Goal: Task Accomplishment & Management: Use online tool/utility

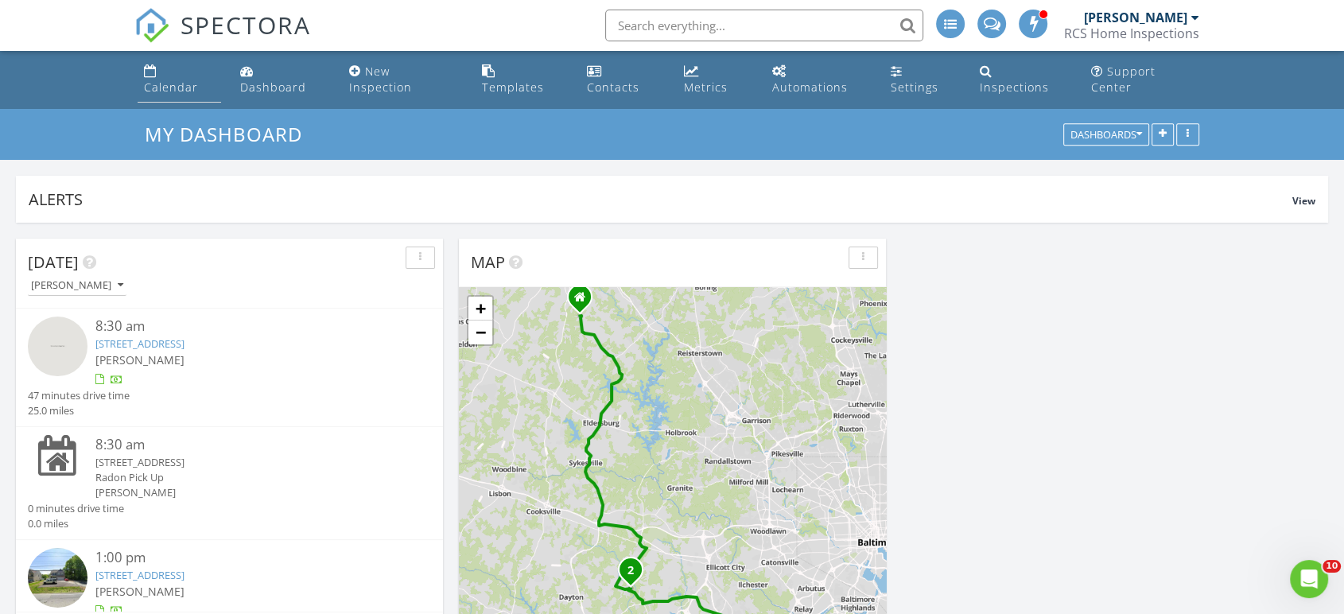
click at [198, 80] on div "Calendar" at bounding box center [171, 87] width 54 height 15
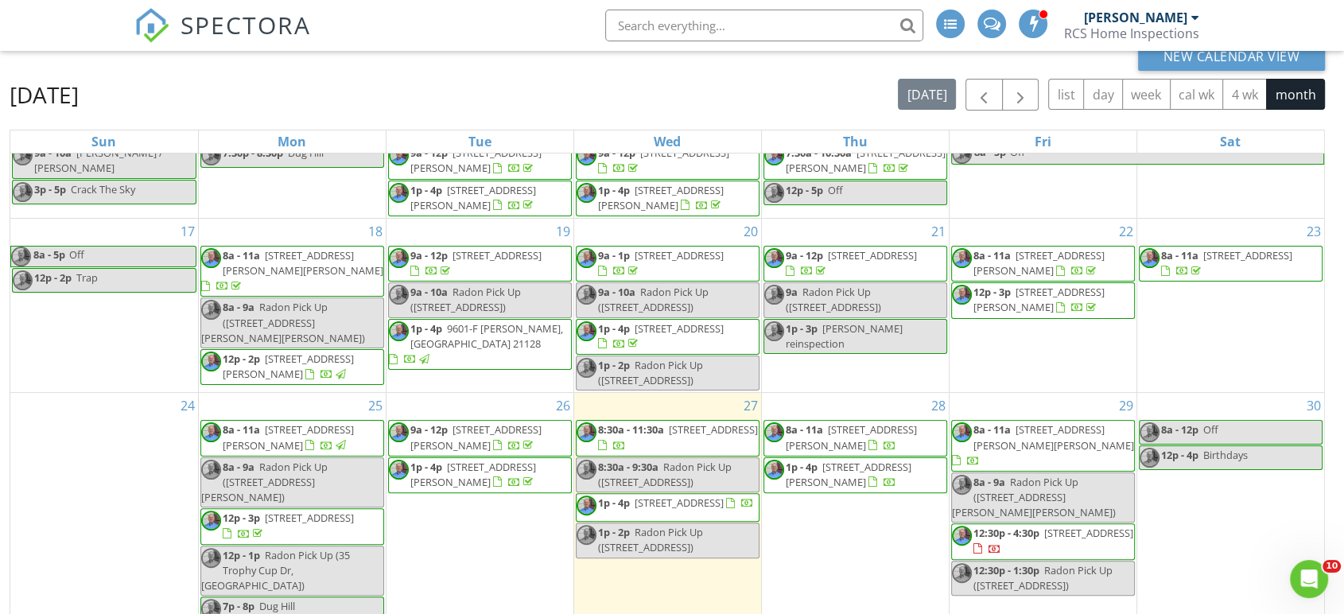
scroll to position [211, 0]
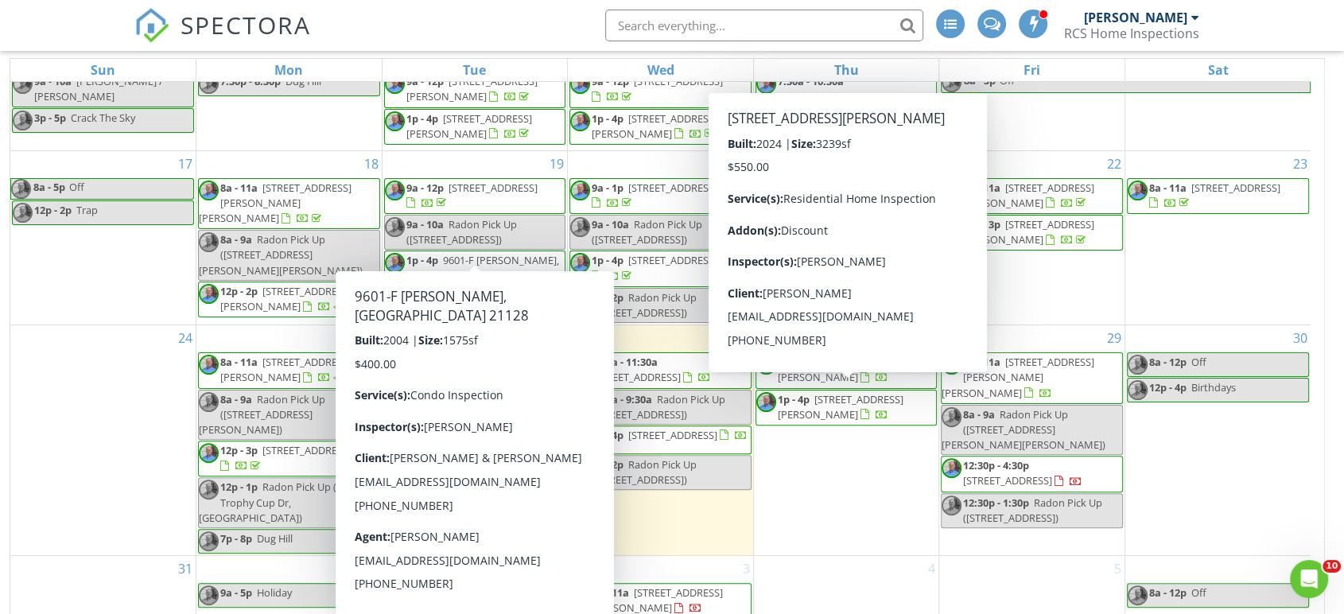
click at [848, 392] on span "1p - 4p 819 Leni Wy, Aberdeen 21001" at bounding box center [846, 407] width 180 height 31
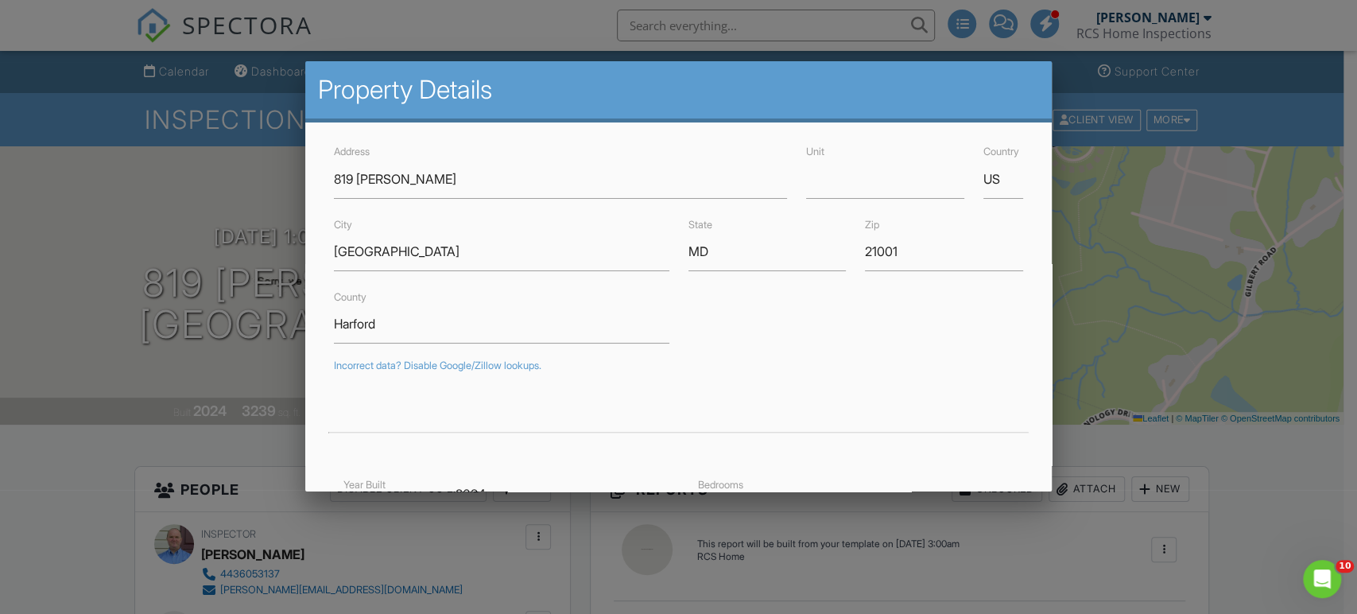
click at [56, 537] on div at bounding box center [678, 303] width 1357 height 767
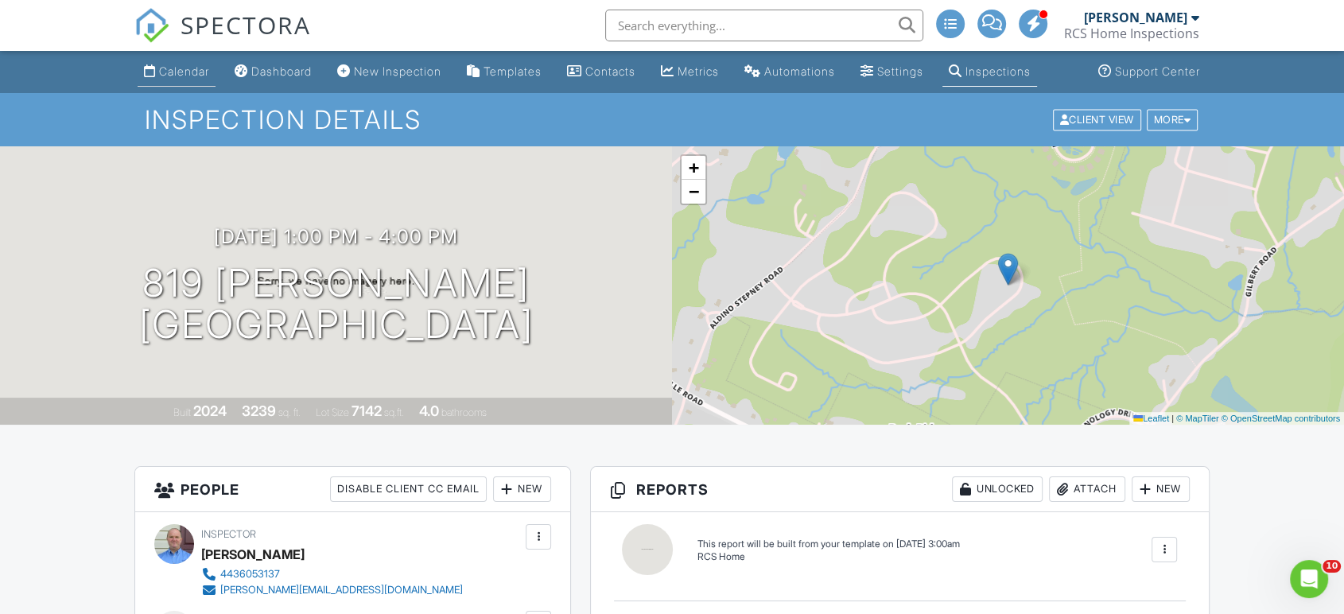
click at [174, 68] on div "Calendar" at bounding box center [184, 71] width 50 height 14
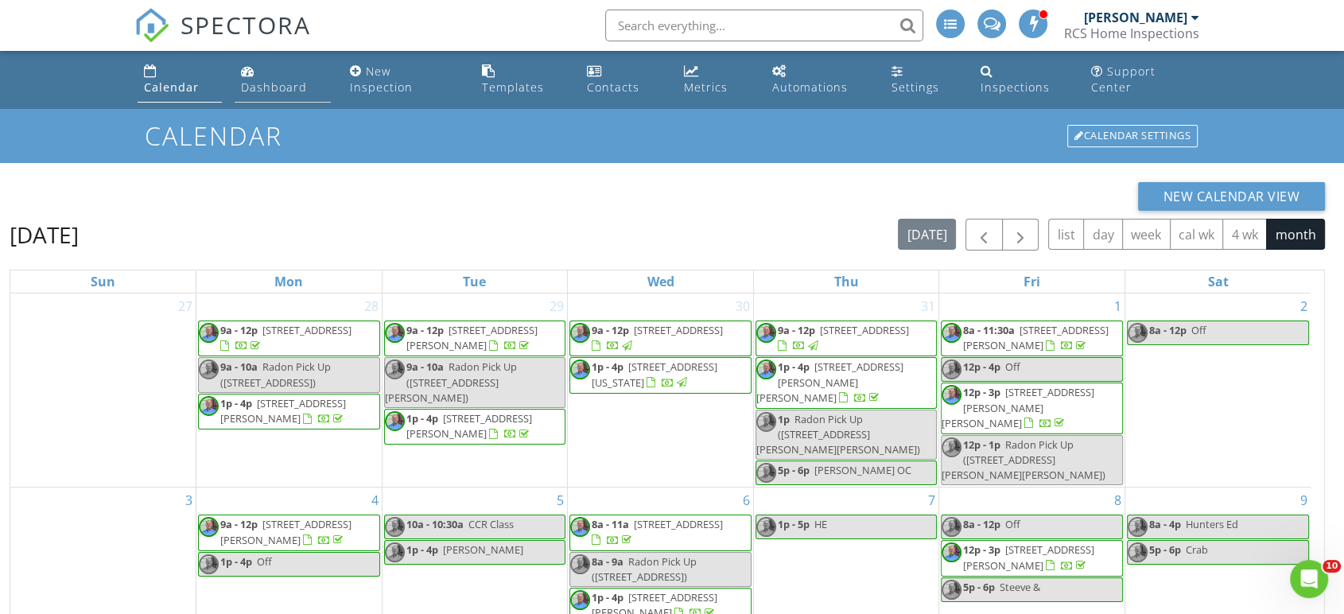
click at [288, 80] on div "Dashboard" at bounding box center [274, 87] width 66 height 15
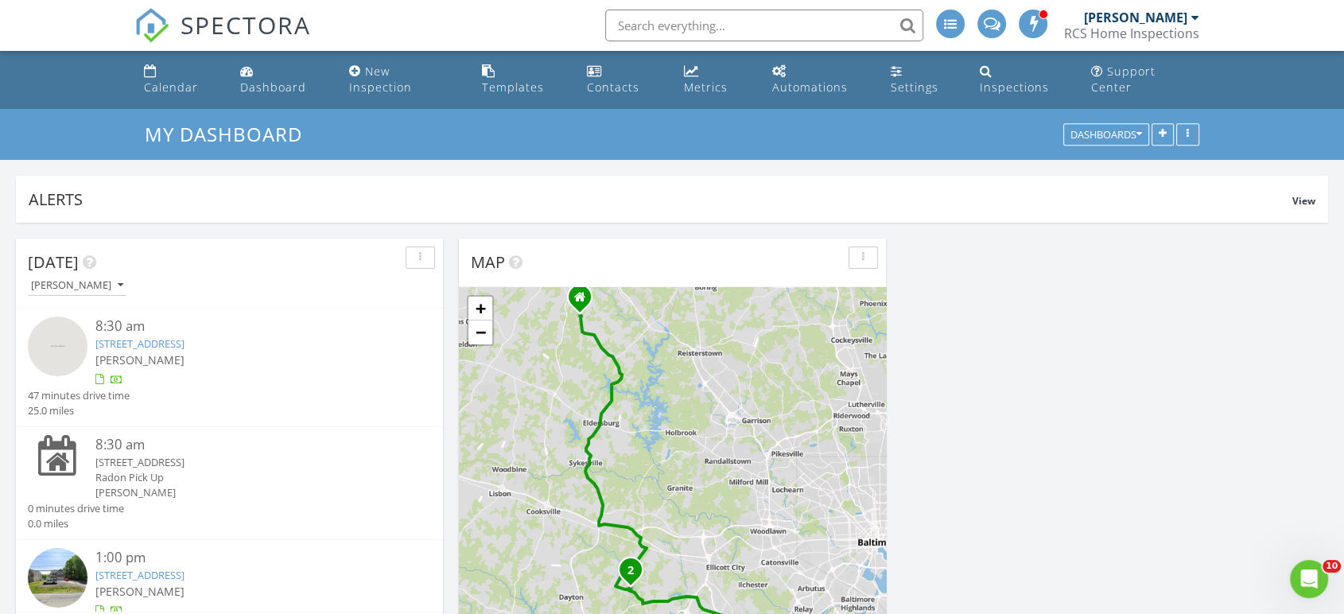
click at [56, 564] on img at bounding box center [58, 578] width 60 height 60
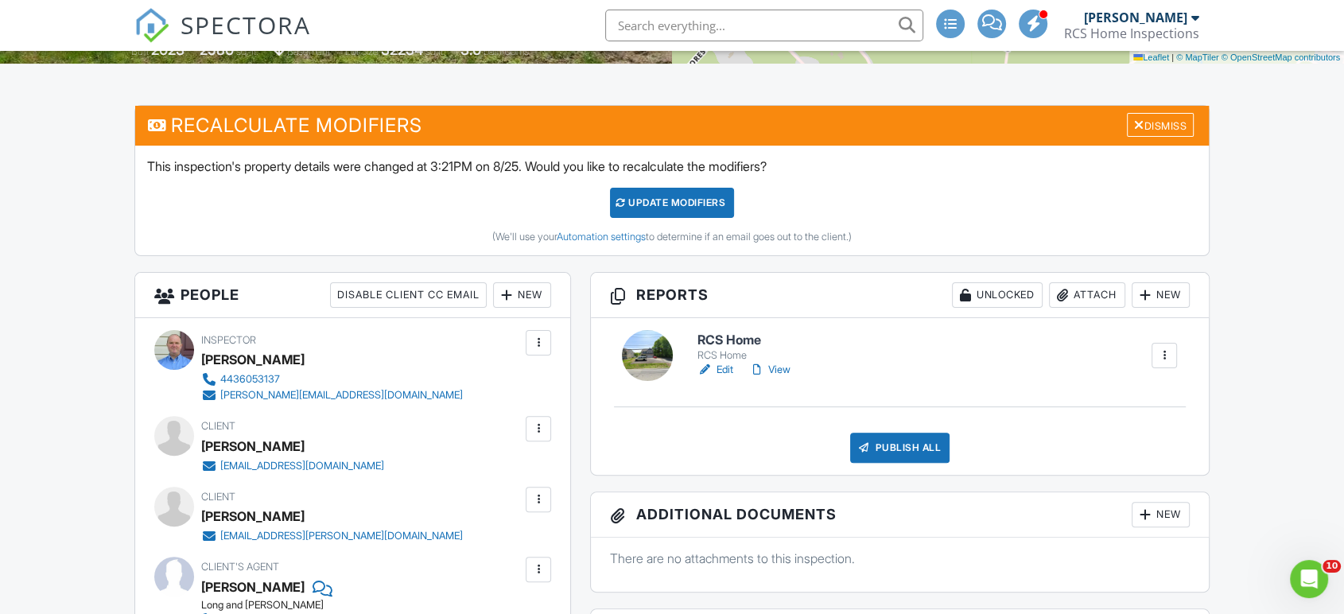
scroll to position [368, 0]
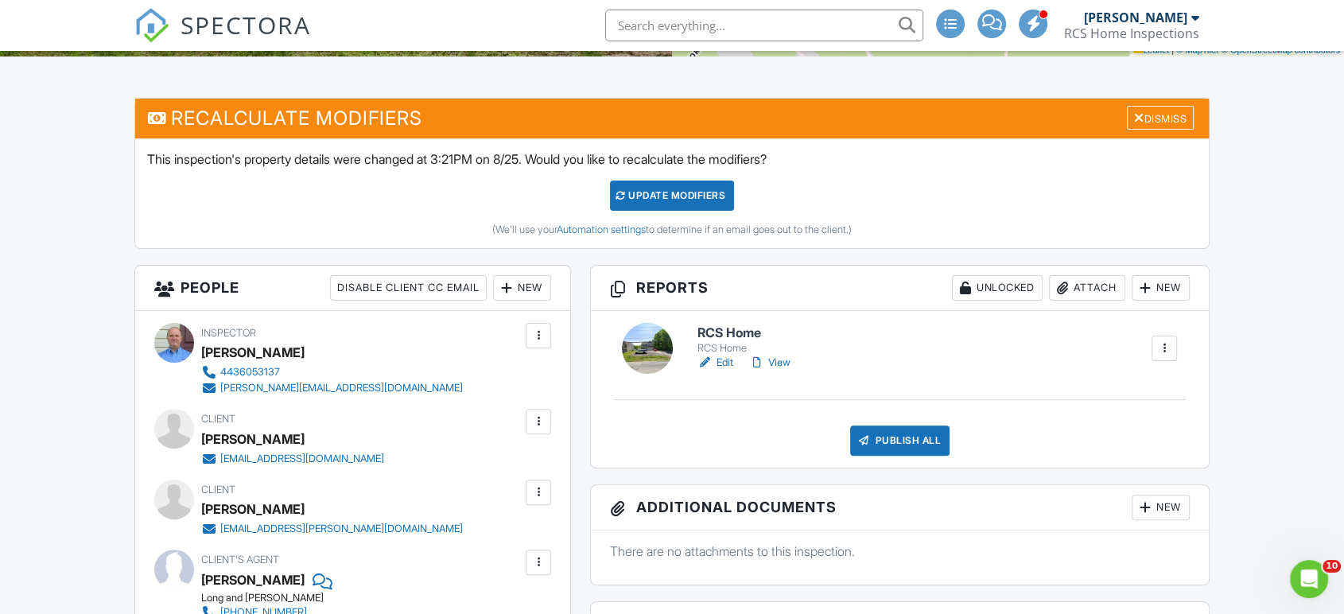
drag, startPoint x: 1350, startPoint y: 86, endPoint x: 1356, endPoint y: 156, distance: 70.2
click at [719, 361] on link "Edit" at bounding box center [715, 363] width 36 height 16
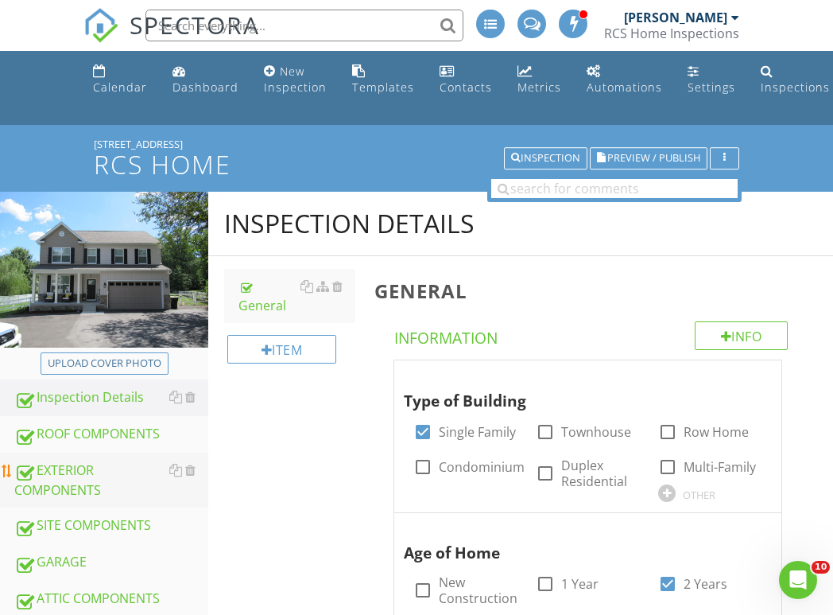
click at [75, 479] on div "EXTERIOR COMPONENTS" at bounding box center [111, 480] width 194 height 40
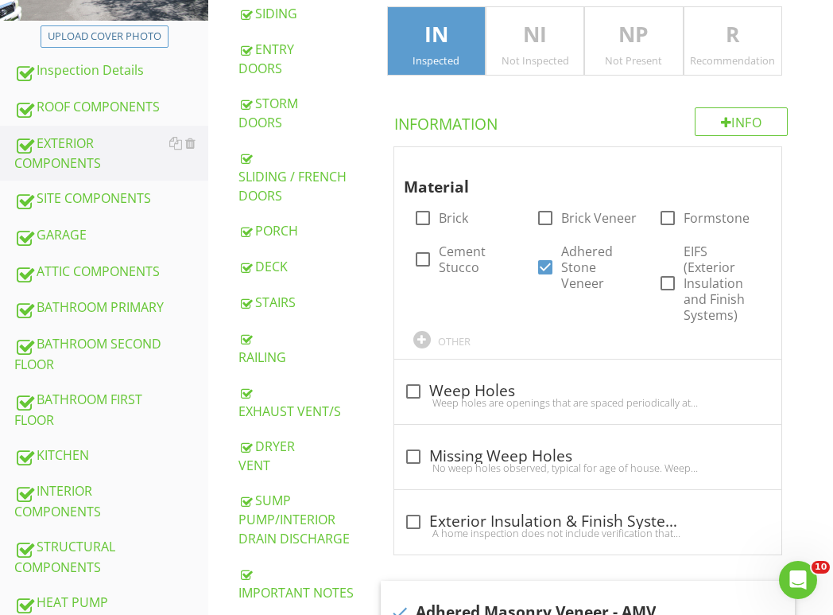
scroll to position [412, 0]
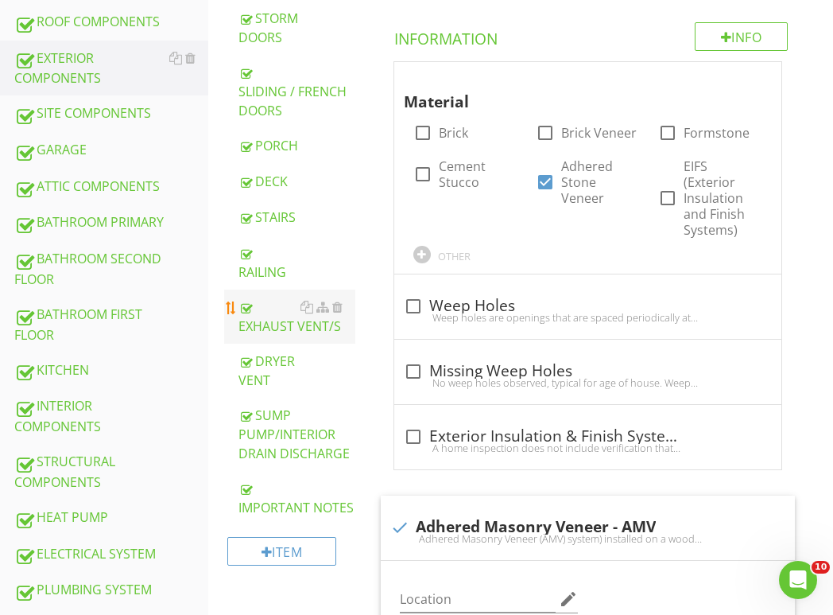
click at [301, 336] on link "EXHAUST VENT/S" at bounding box center [297, 316] width 117 height 54
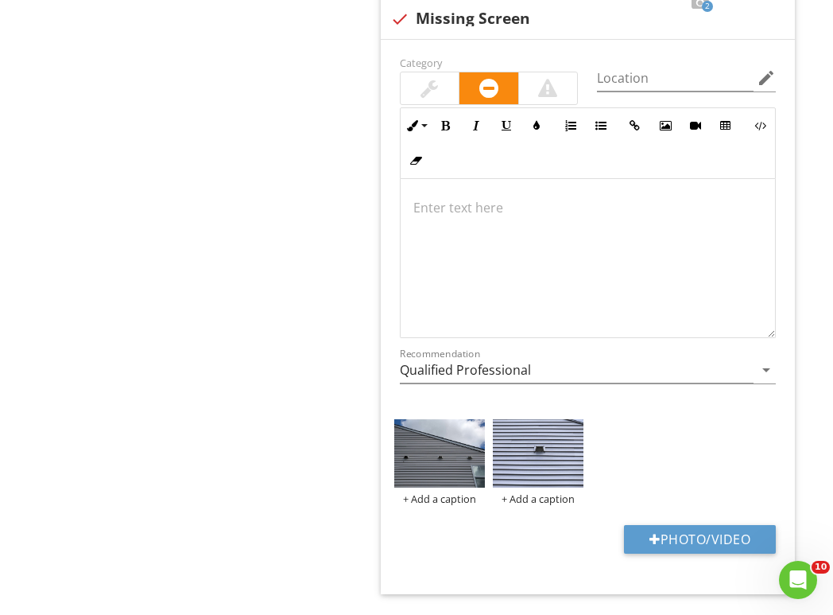
scroll to position [1828, 0]
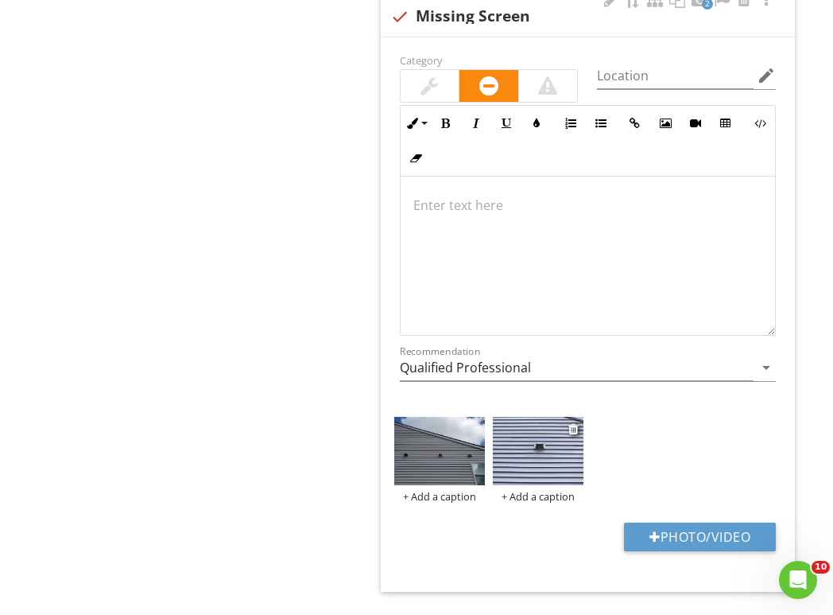
click at [533, 468] on img at bounding box center [538, 451] width 91 height 68
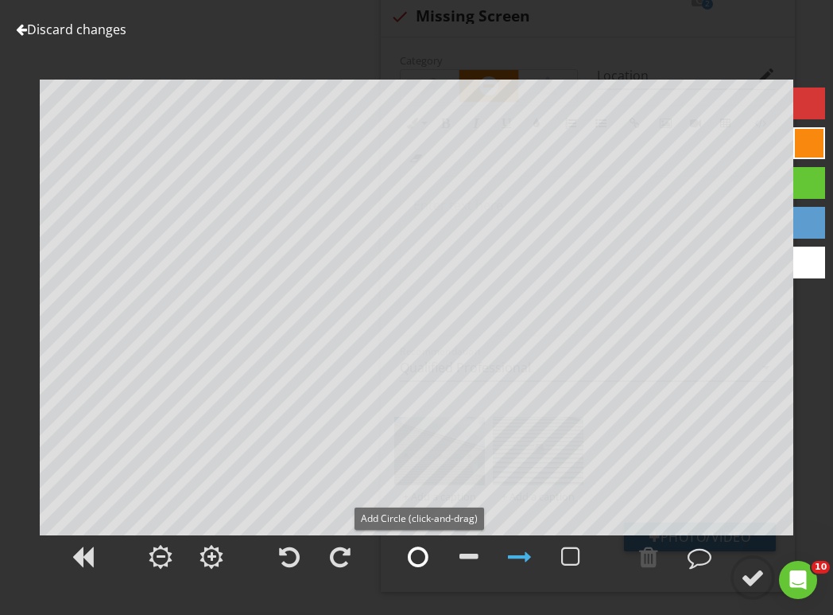
click at [420, 557] on div at bounding box center [418, 557] width 21 height 24
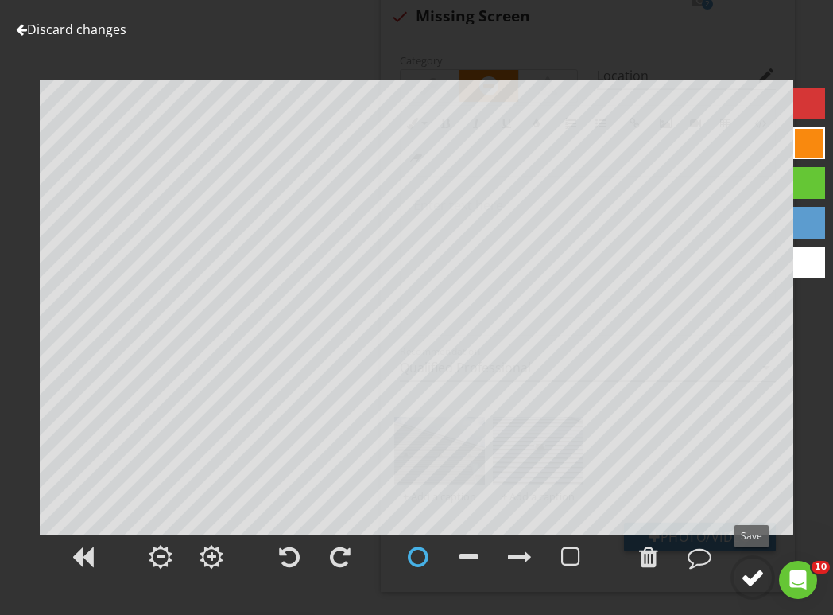
click at [757, 578] on div at bounding box center [753, 577] width 24 height 24
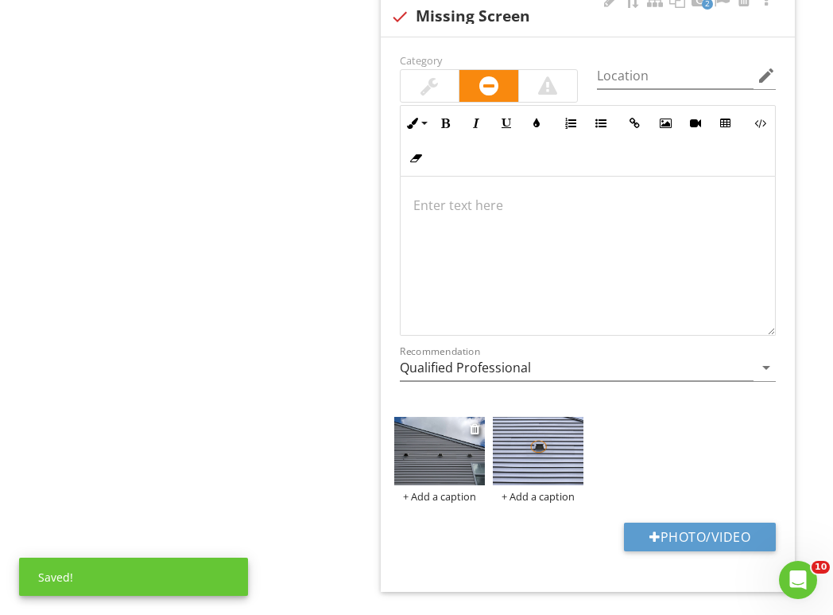
click at [430, 433] on img at bounding box center [439, 451] width 91 height 68
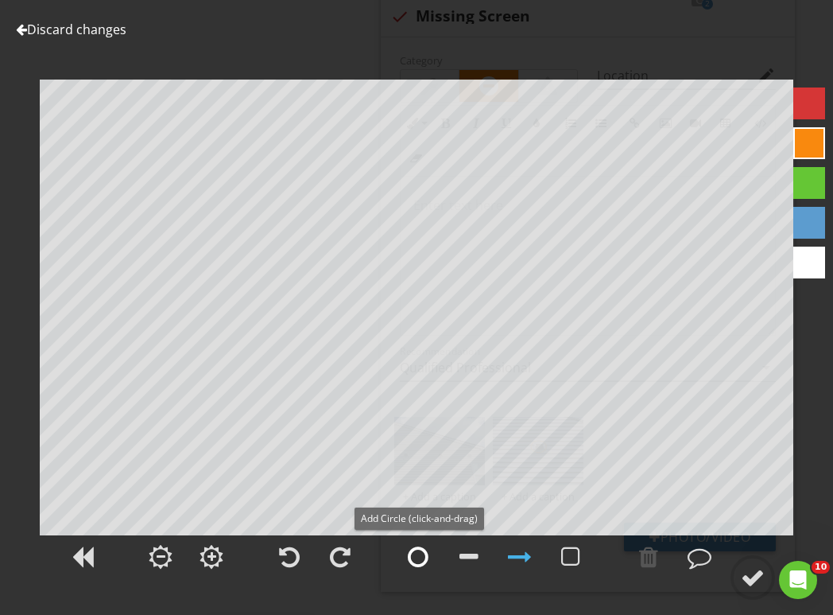
click at [421, 547] on div at bounding box center [418, 557] width 21 height 24
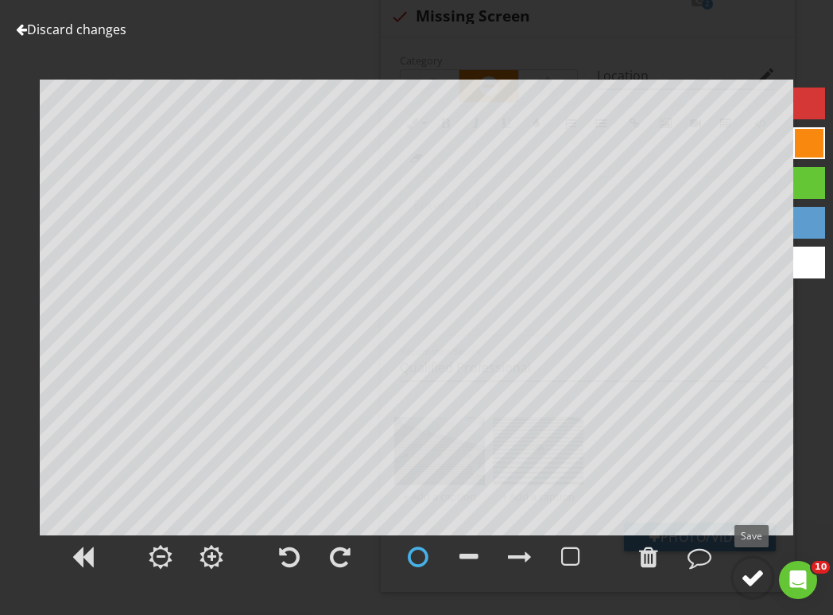
click at [747, 571] on div at bounding box center [753, 577] width 24 height 24
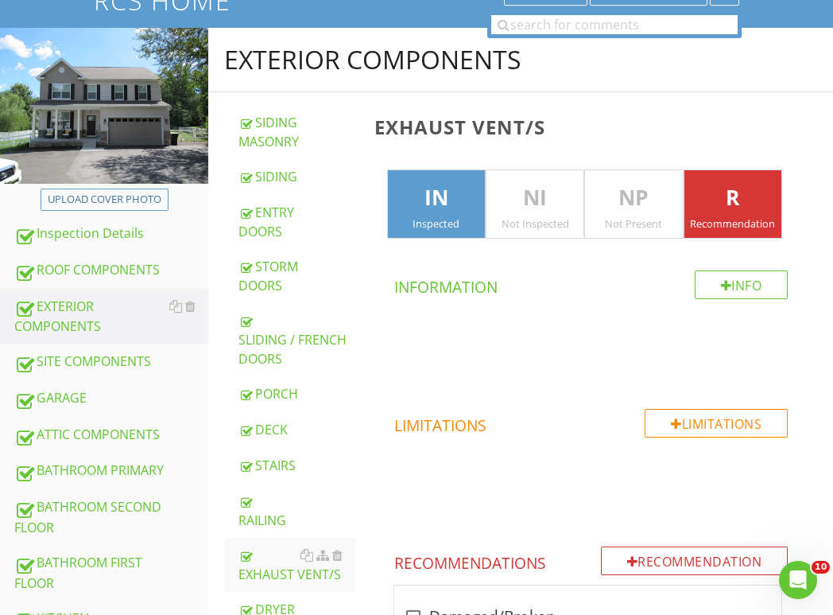
scroll to position [136, 0]
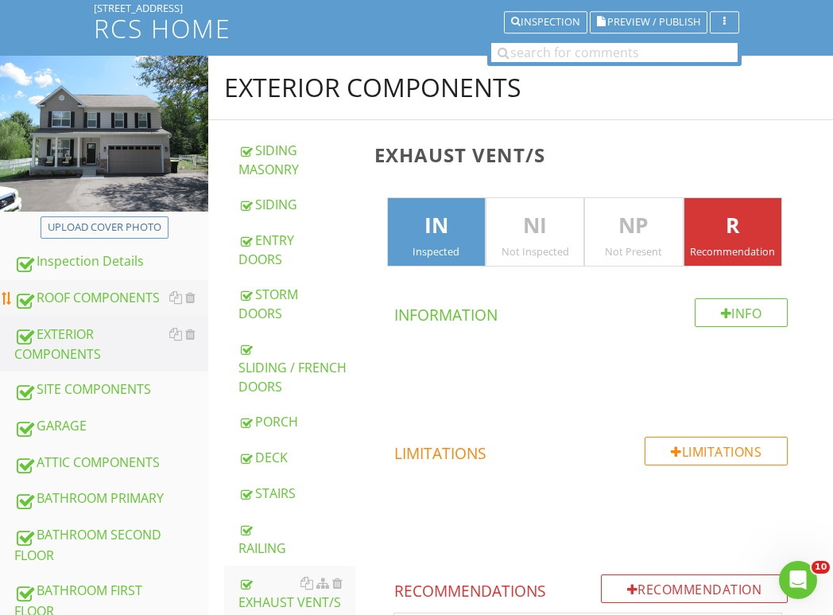
click at [116, 297] on div "ROOF COMPONENTS" at bounding box center [111, 298] width 194 height 21
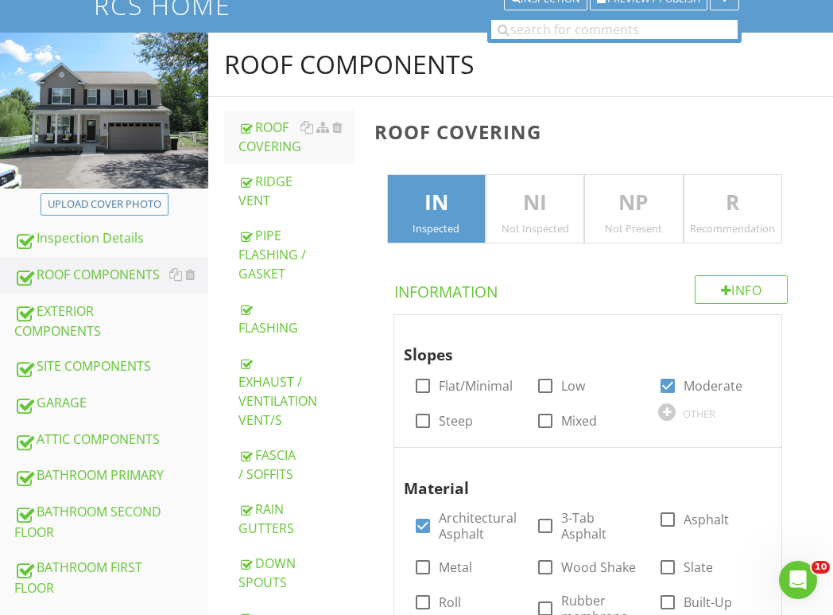
scroll to position [138, 0]
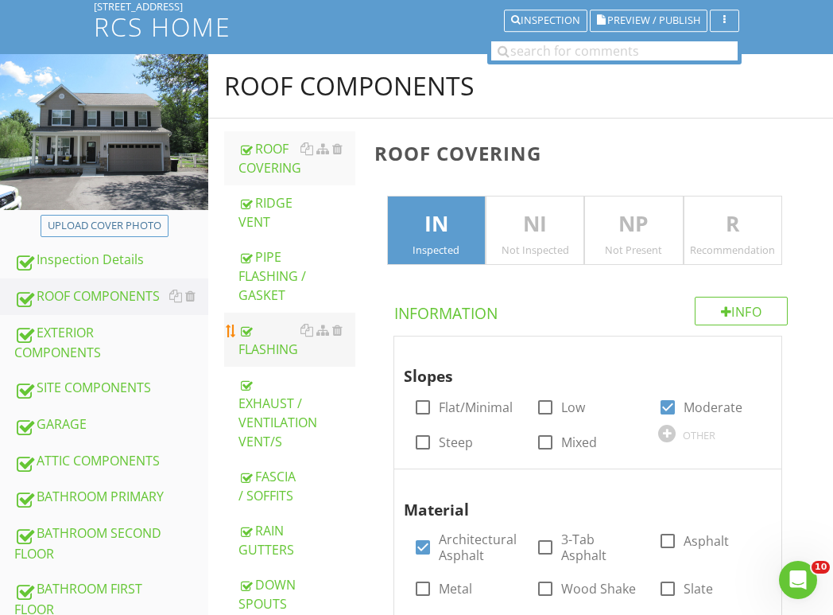
click at [275, 342] on div "FLASHING" at bounding box center [297, 339] width 117 height 38
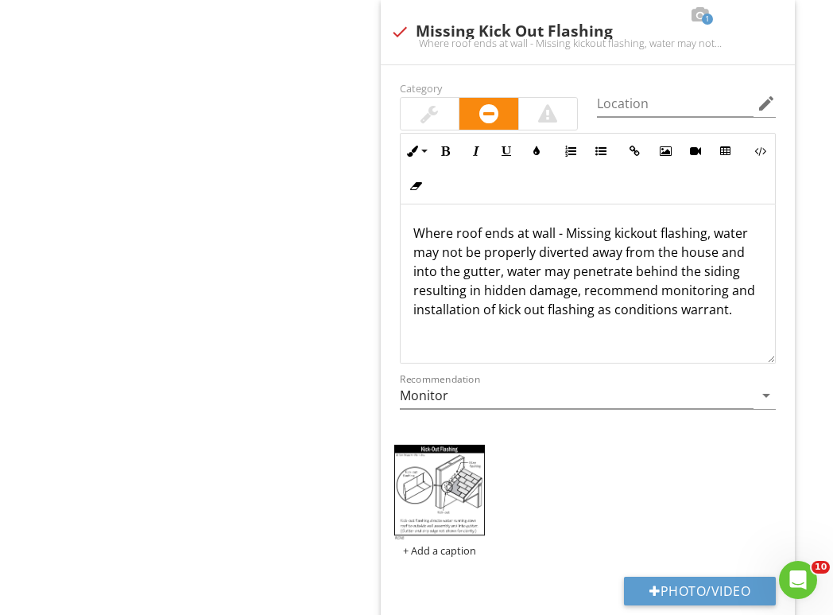
scroll to position [1567, 0]
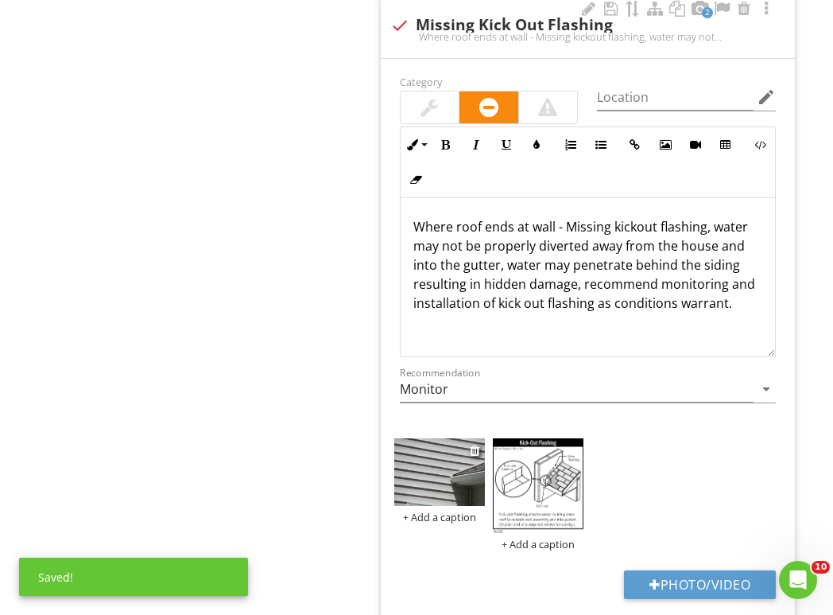
click at [440, 480] on img at bounding box center [439, 472] width 91 height 68
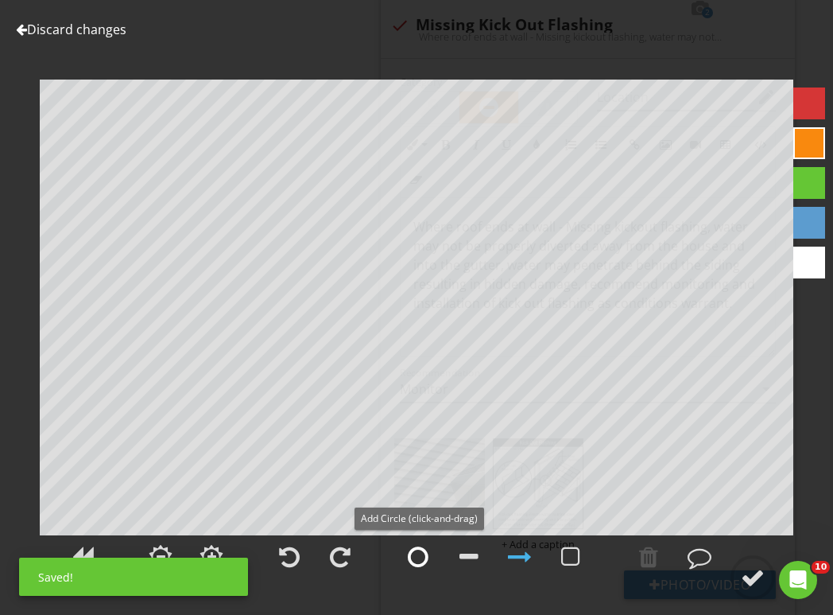
click at [416, 555] on div at bounding box center [418, 557] width 21 height 24
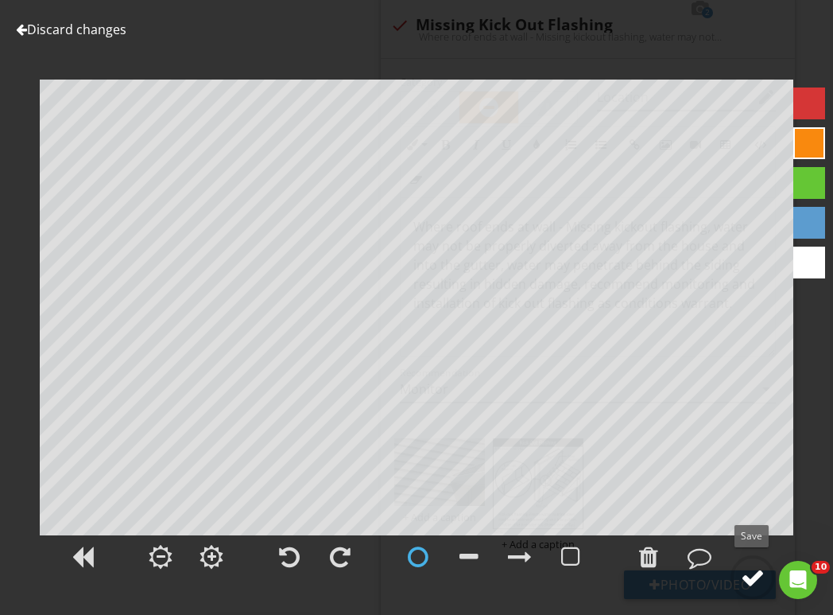
click at [752, 582] on div at bounding box center [753, 577] width 24 height 24
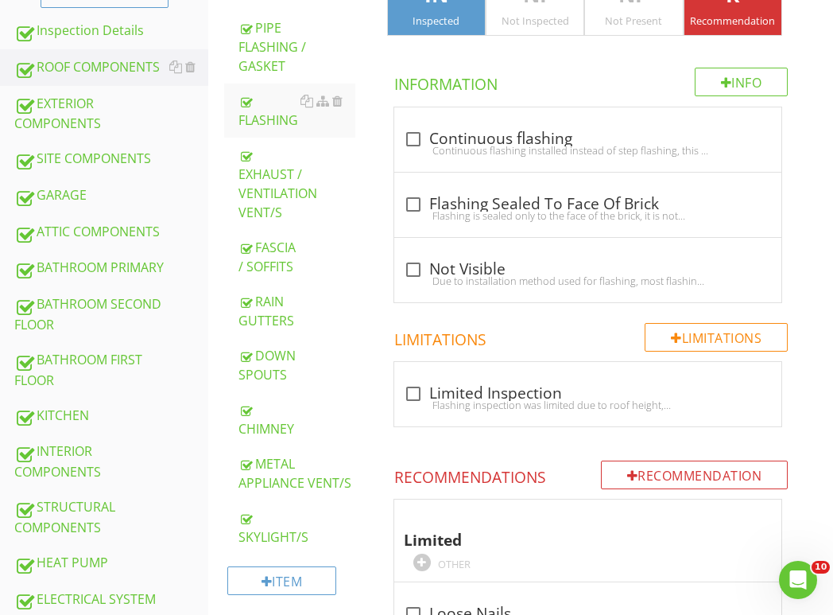
scroll to position [0, 0]
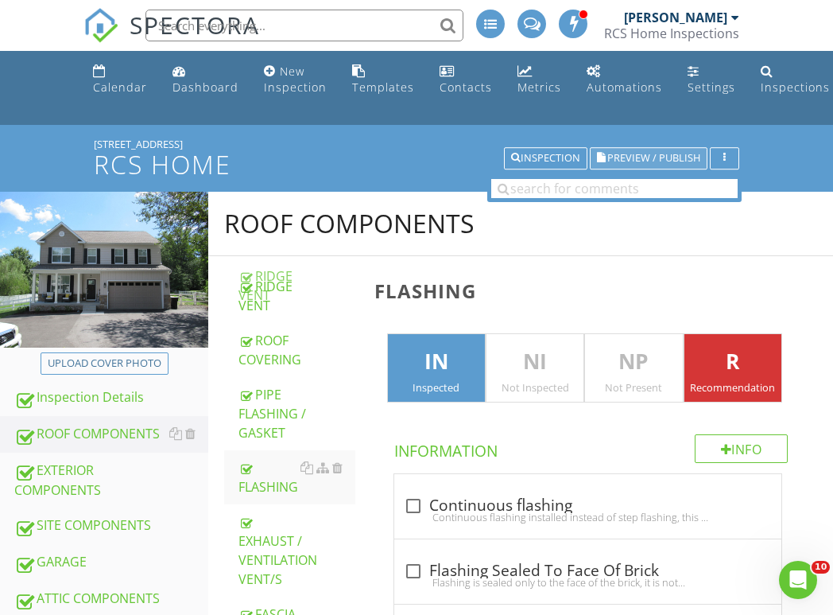
click at [657, 153] on span "Preview / Publish" at bounding box center [653, 158] width 93 height 10
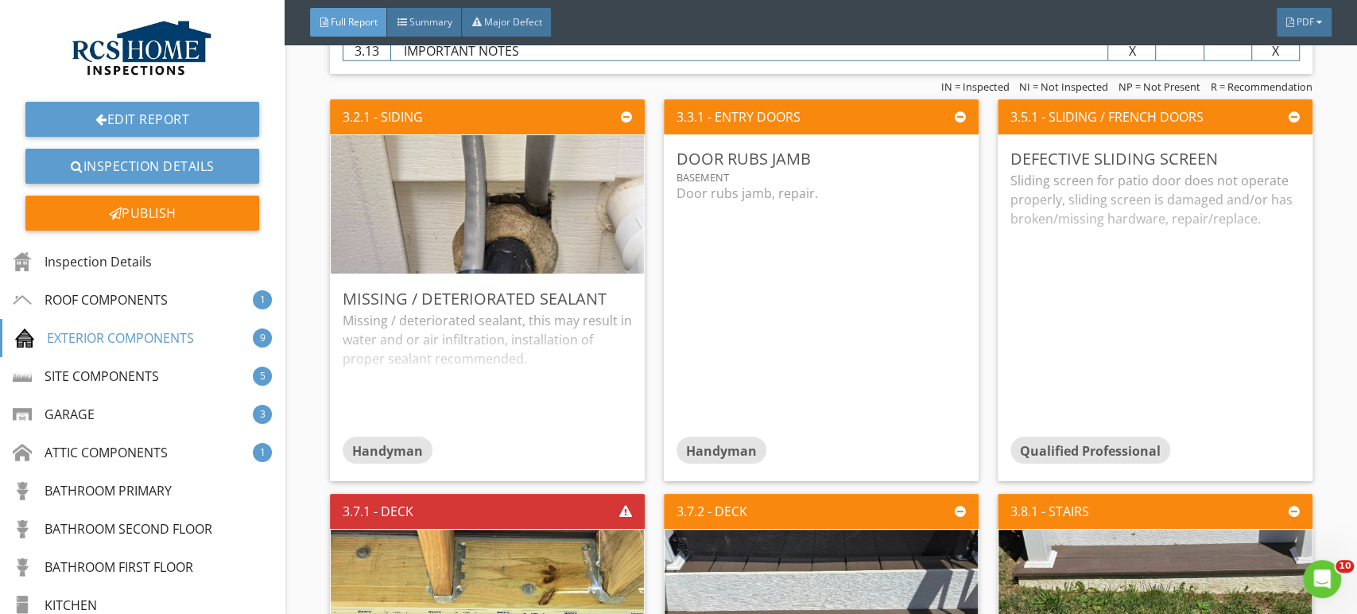
scroll to position [2803, 0]
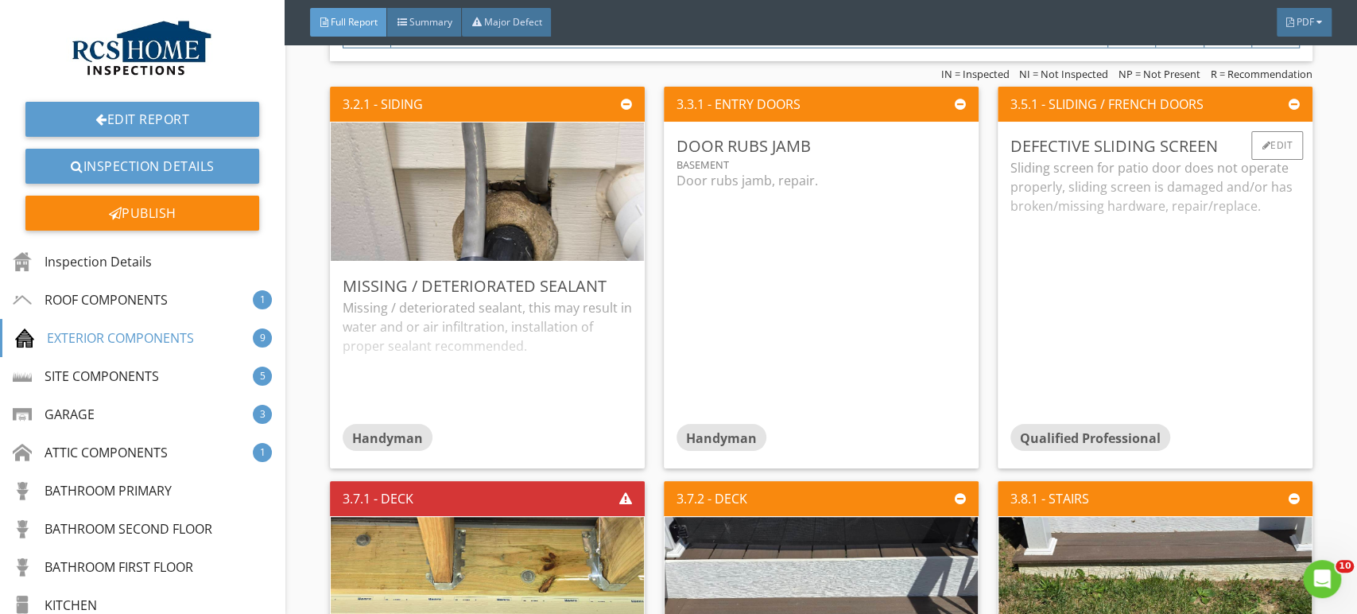
click at [846, 178] on div "Sliding screen for patio door does not operate properly, sliding screen is dama…" at bounding box center [1155, 291] width 289 height 266
click at [846, 144] on div "Edit" at bounding box center [1277, 145] width 52 height 29
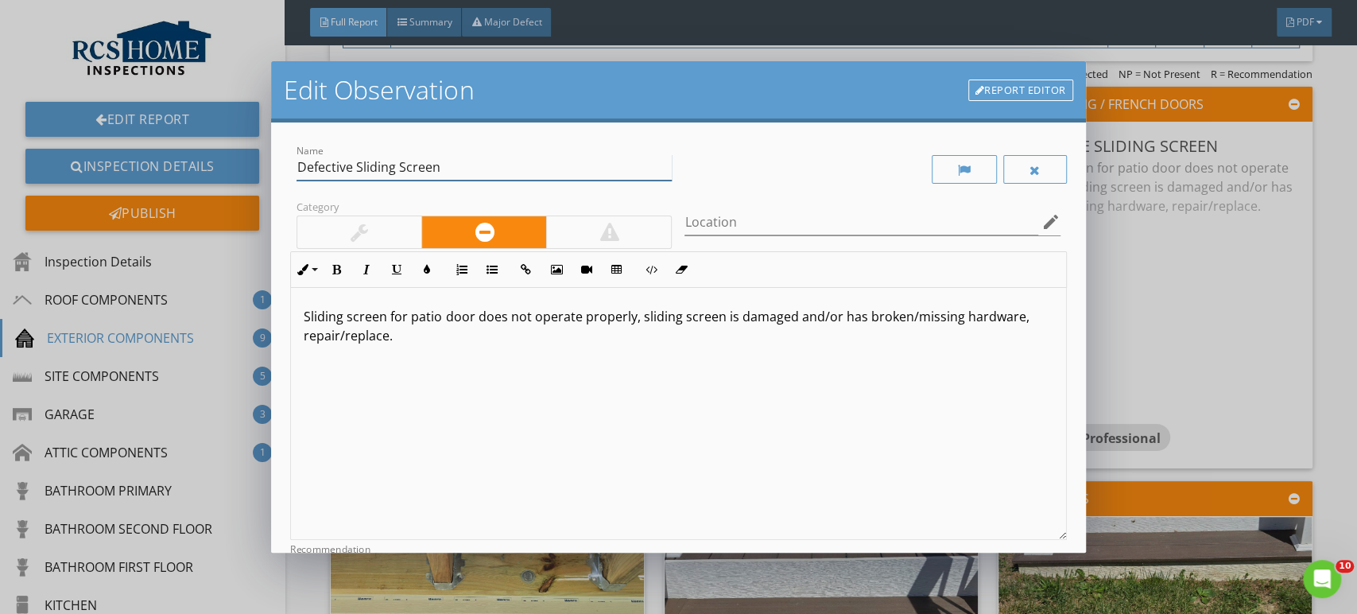
click at [359, 168] on input "Defective Sliding Screen" at bounding box center [484, 167] width 375 height 26
click at [401, 160] on input "Sliding Screen" at bounding box center [484, 167] width 375 height 26
type input "Sliding Screen Issue"
click at [314, 307] on p "Sliding screen for patio door does not operate properly, sliding screen is dama…" at bounding box center [678, 326] width 749 height 38
click at [498, 319] on p "The sliding screen for patio door does not operate properly, sliding screen is …" at bounding box center [678, 326] width 749 height 38
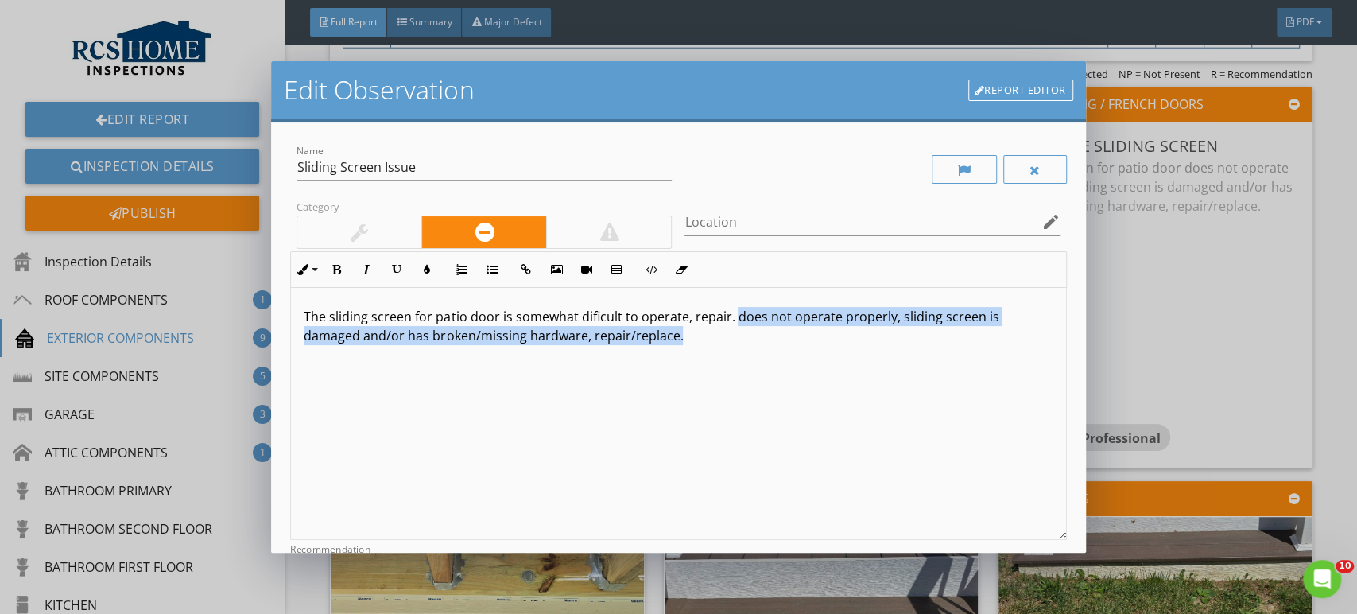
drag, startPoint x: 708, startPoint y: 360, endPoint x: 732, endPoint y: 309, distance: 56.5
click at [732, 309] on div "The sliding screen for patio door is somewhat dificult to operate, repair. does…" at bounding box center [678, 414] width 774 height 252
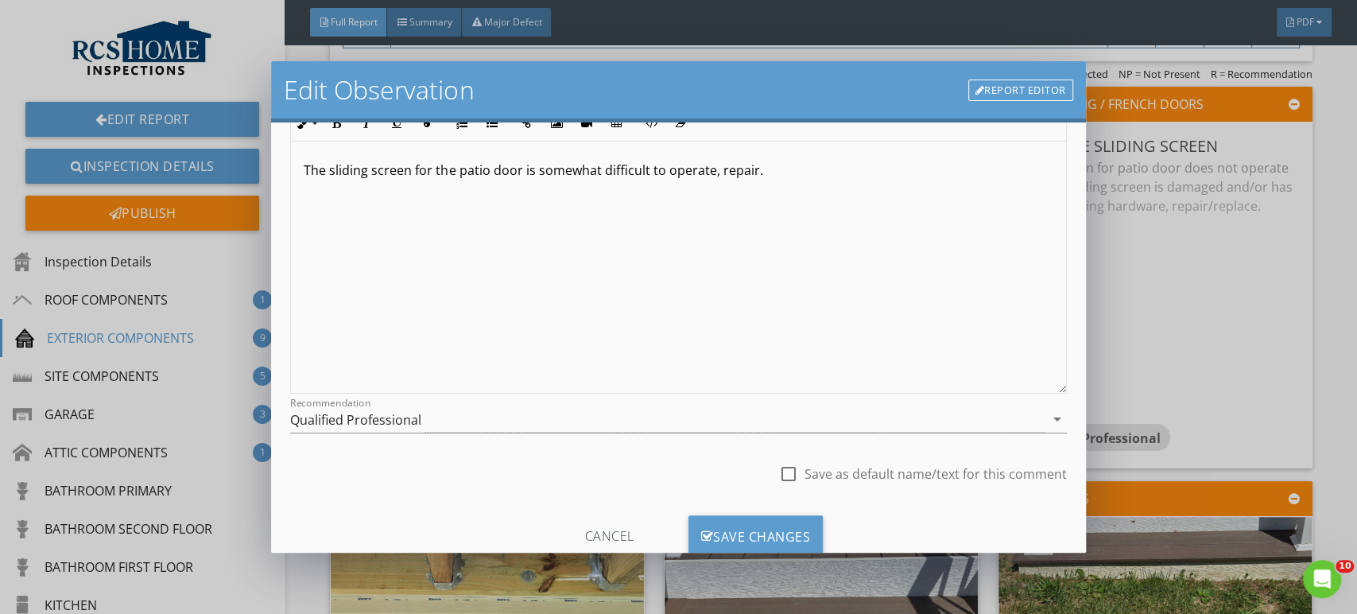
scroll to position [180, 0]
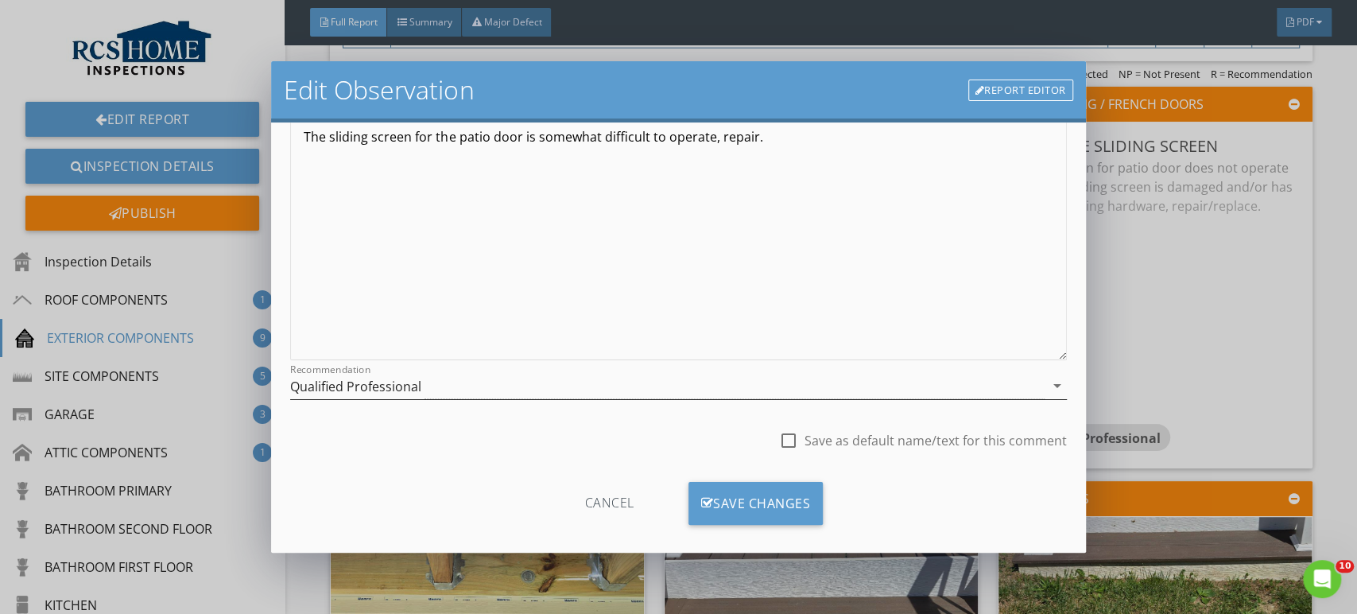
click at [368, 386] on div "Qualified Professional" at bounding box center [355, 386] width 131 height 14
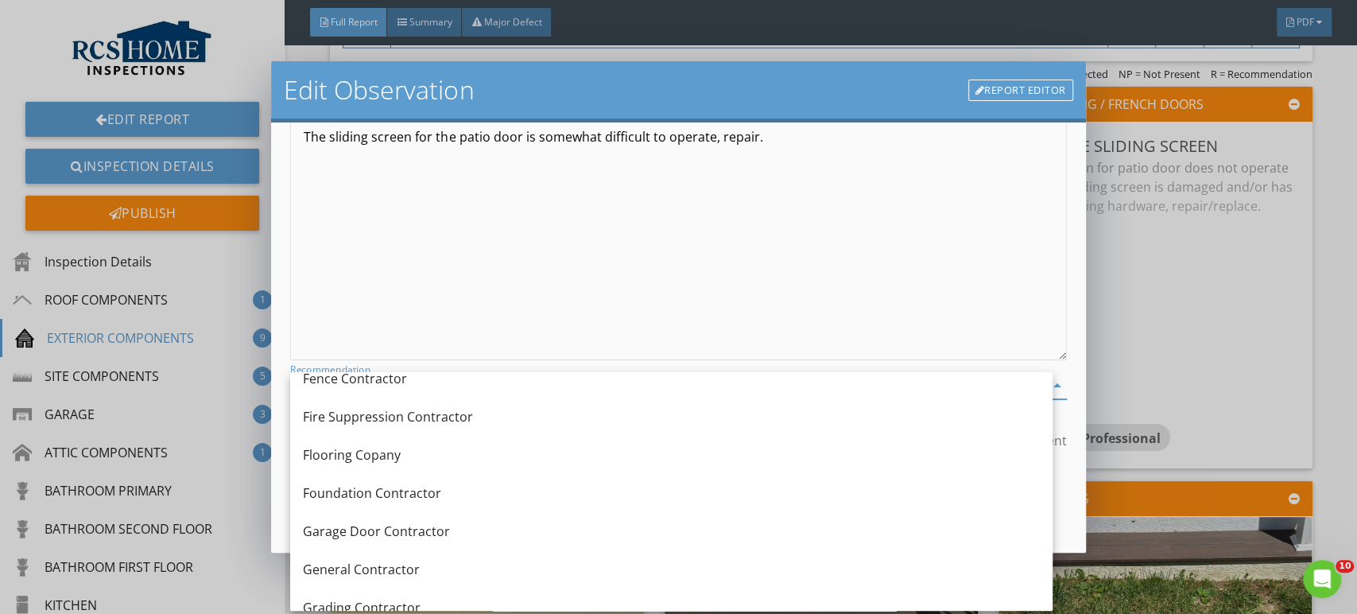
scroll to position [917, 0]
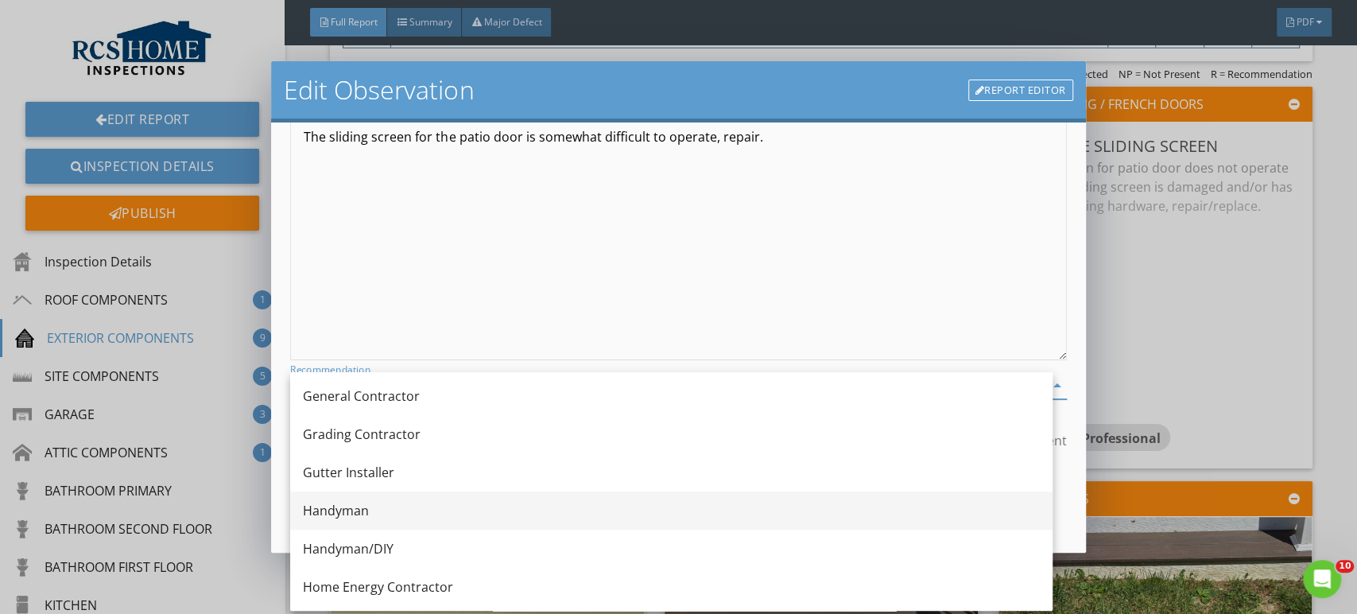
click at [358, 509] on div "Handyman" at bounding box center [671, 510] width 737 height 19
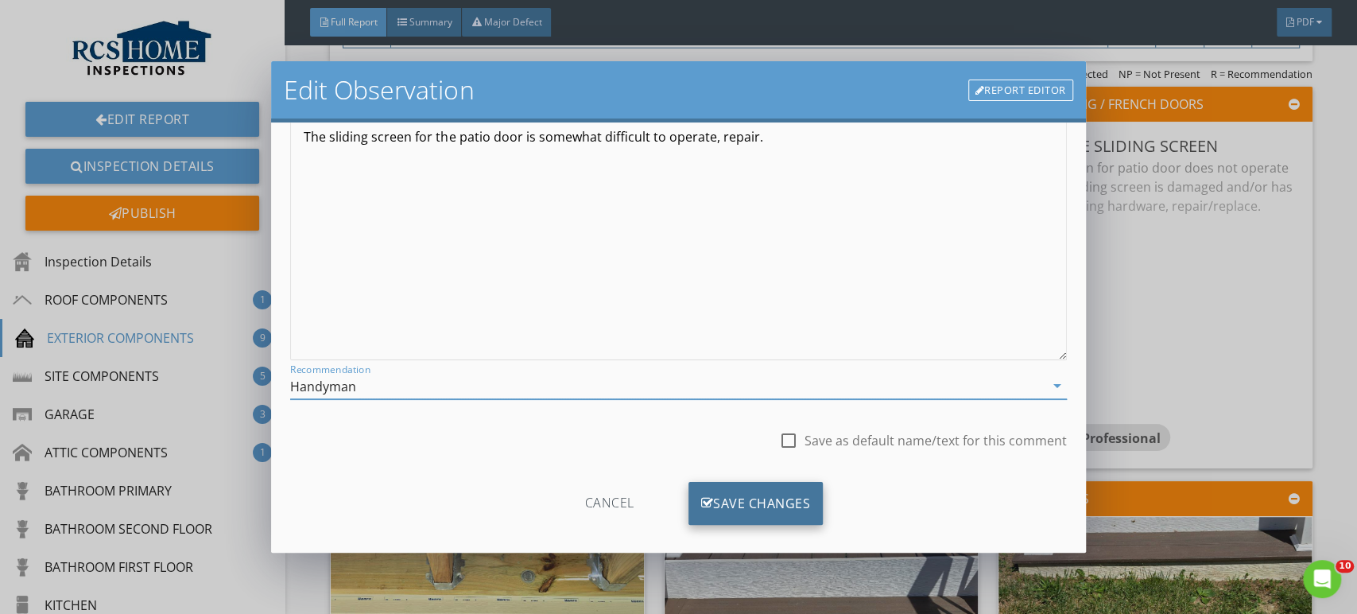
click at [773, 501] on div "Save Changes" at bounding box center [756, 503] width 135 height 43
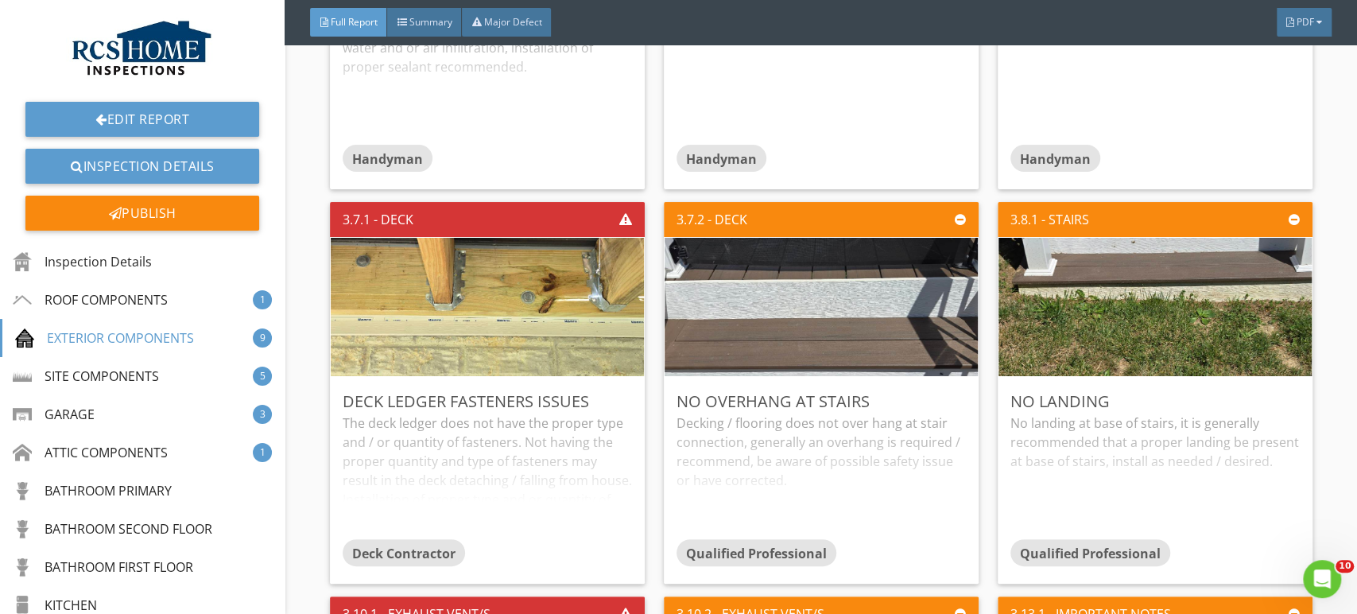
scroll to position [3045, 0]
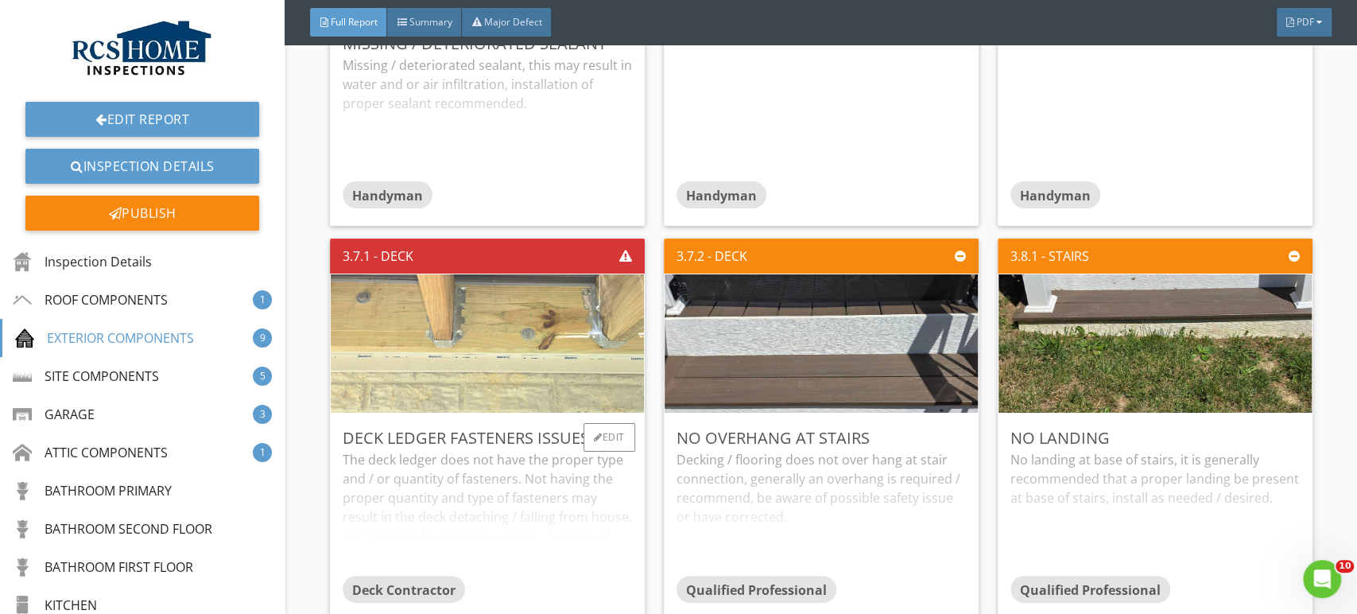
click at [556, 337] on img at bounding box center [487, 344] width 461 height 346
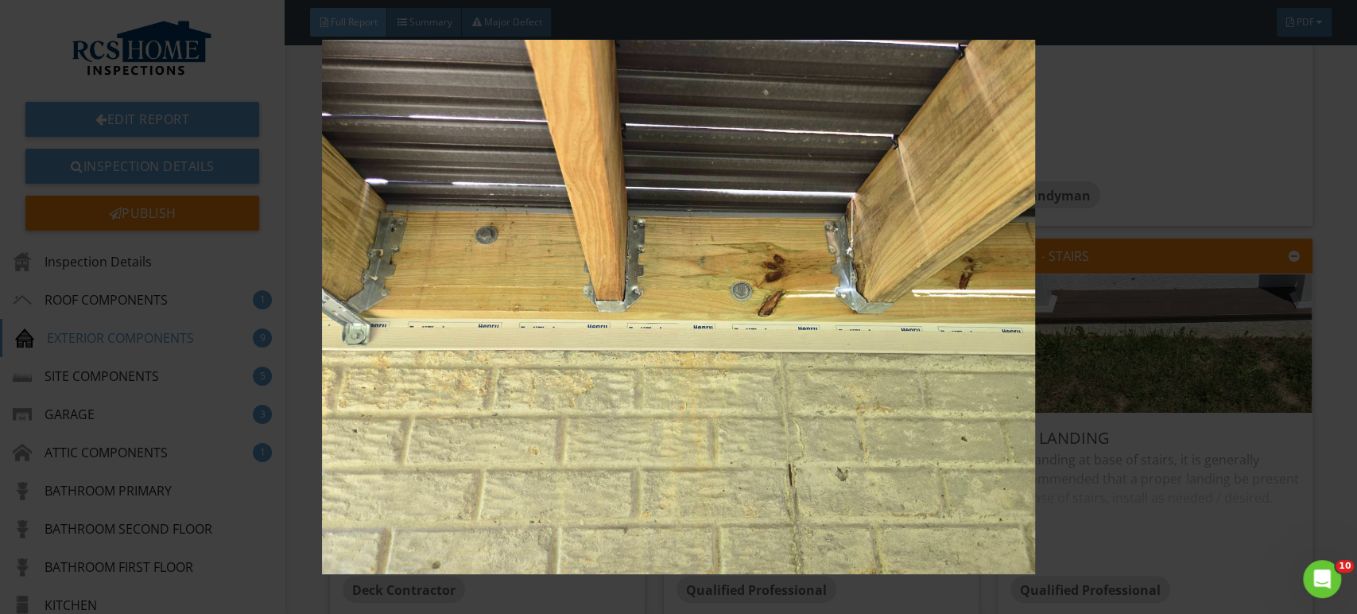
click at [556, 337] on img at bounding box center [678, 307] width 1241 height 535
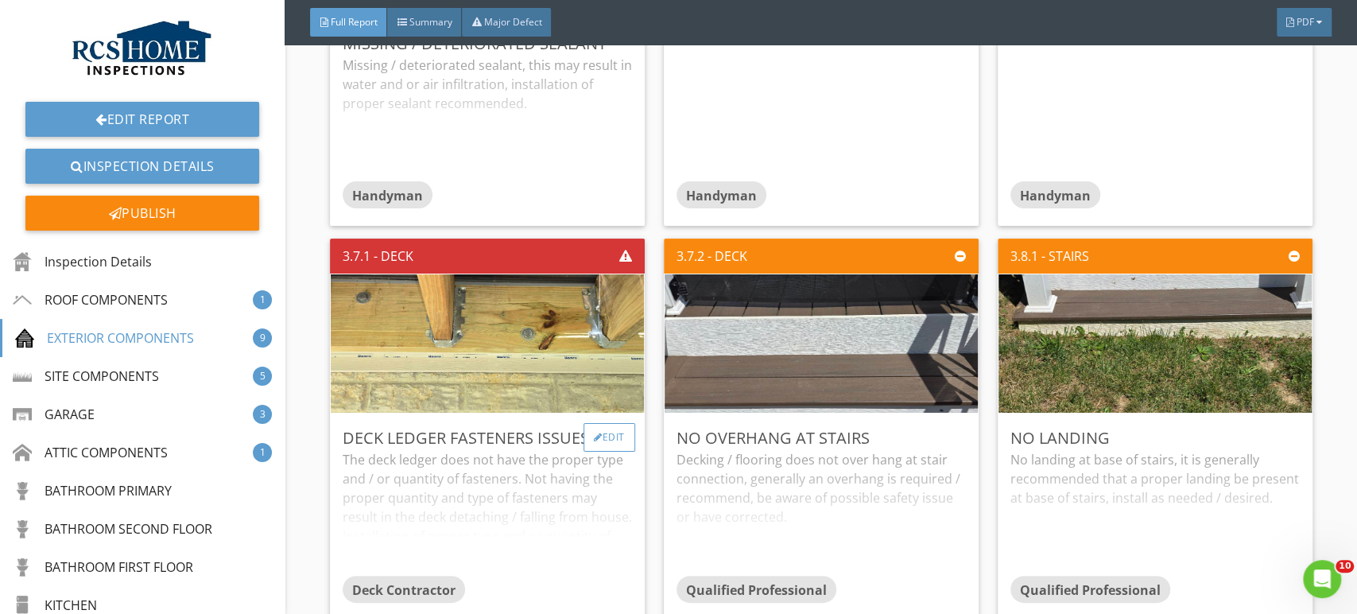
click at [595, 436] on div "Edit" at bounding box center [610, 437] width 52 height 29
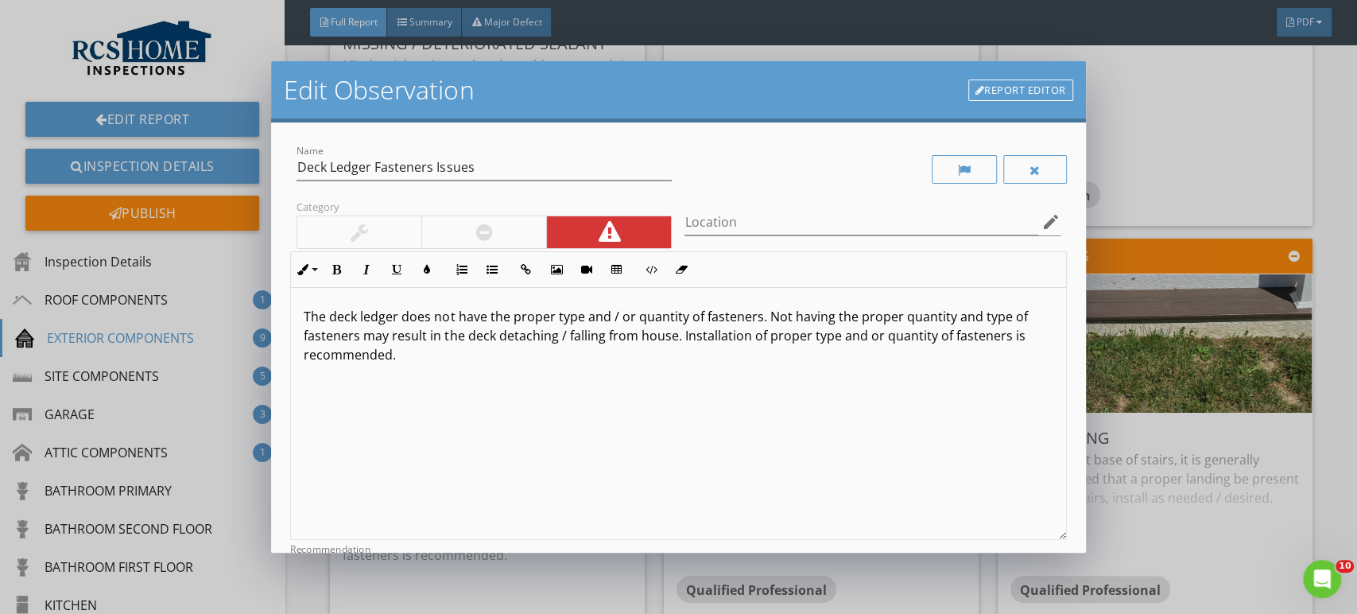
click at [483, 234] on div at bounding box center [484, 232] width 17 height 19
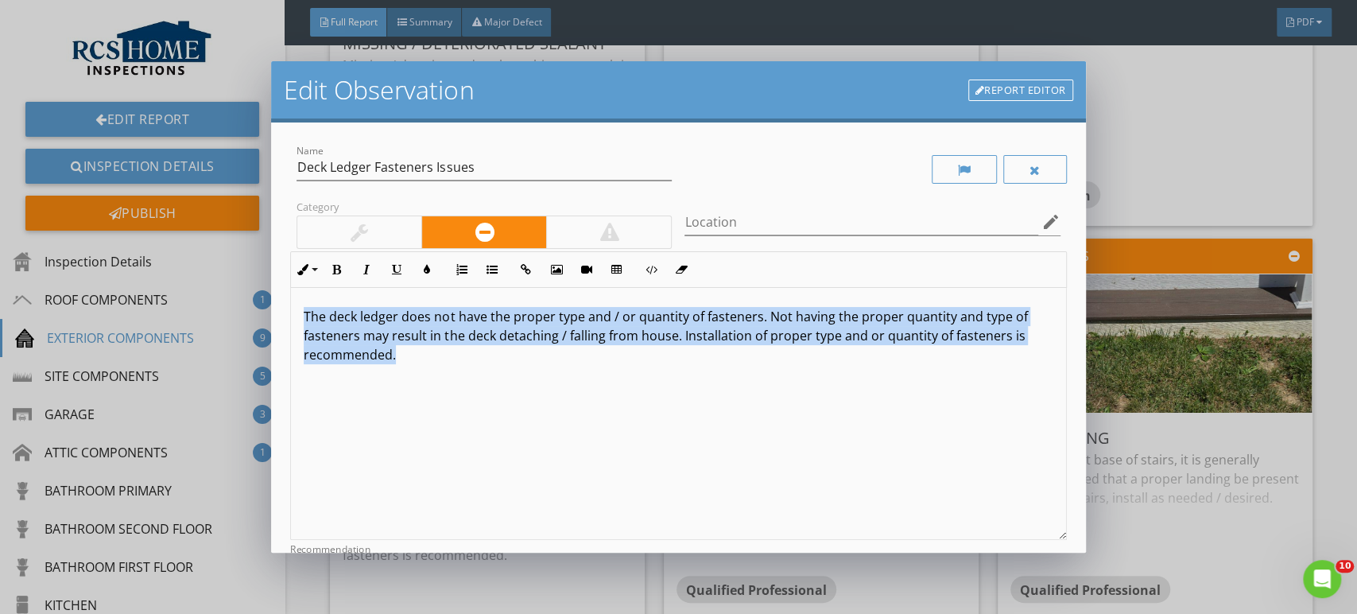
drag, startPoint x: 413, startPoint y: 361, endPoint x: 305, endPoint y: 304, distance: 123.0
click at [305, 304] on div "The deck ledger does not have the proper type and / or quantity of fasteners. N…" at bounding box center [678, 414] width 774 height 252
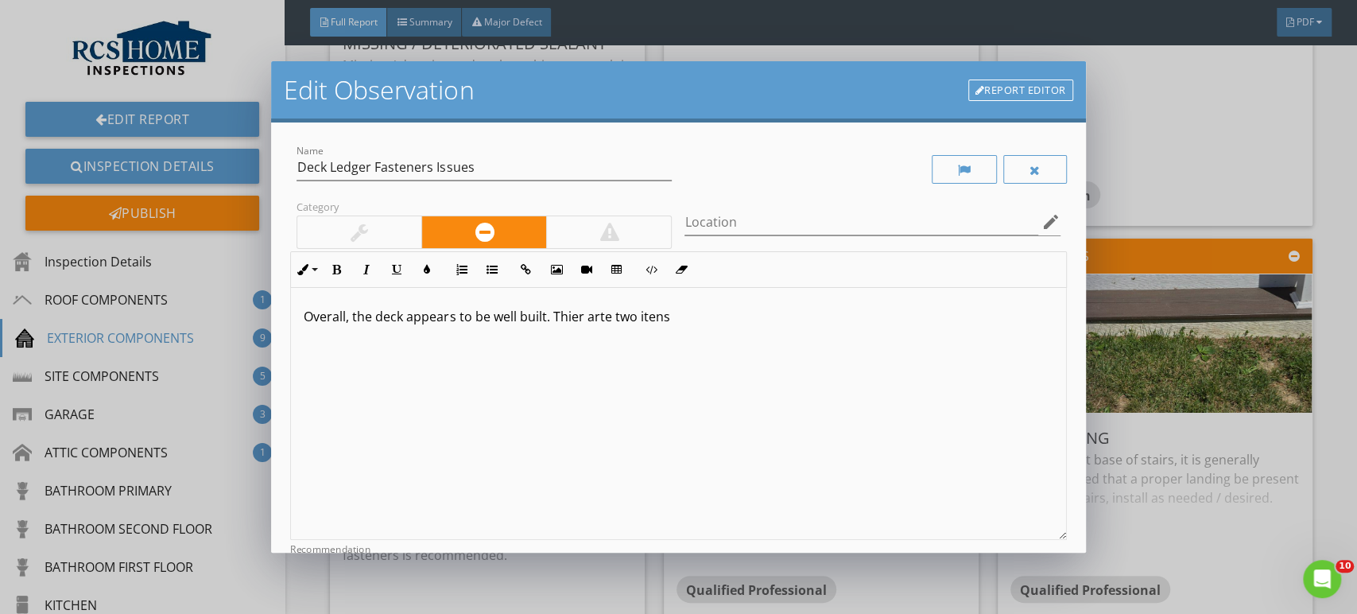
click at [685, 317] on p "Overall, the deck appears to be well built. Thier arte two itens" at bounding box center [678, 316] width 749 height 19
click at [601, 321] on p "Overall, the deck appears to be well built. Their arte two items" at bounding box center [678, 316] width 749 height 19
click at [681, 323] on p "Overall, the deck appears to be well built. Their are two items" at bounding box center [678, 316] width 749 height 19
click at [709, 312] on p "Overall, the deck appears to be well built. There are two items that" at bounding box center [678, 316] width 749 height 19
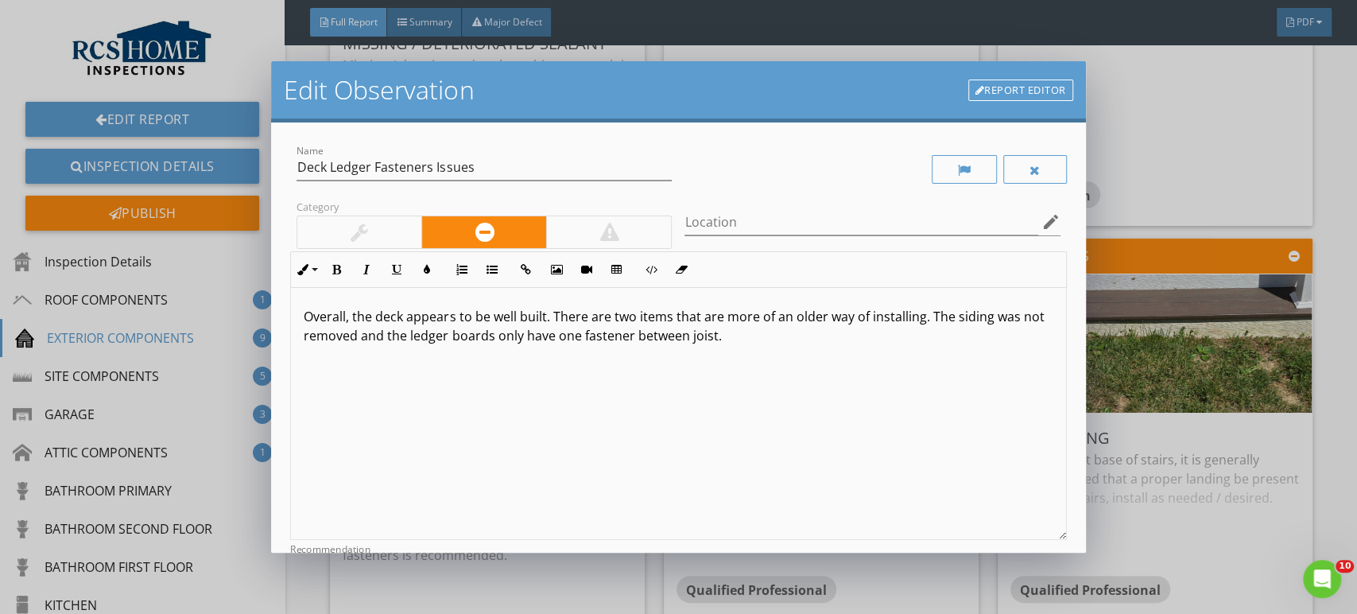
click at [846, 316] on p "Overall, the deck appears to be well built. There are two items that are more o…" at bounding box center [678, 326] width 749 height 38
click at [374, 386] on div "Overall, the deck appears to be well built. There are two items that are unusua…" at bounding box center [678, 414] width 774 height 252
click at [761, 341] on p "Overall, the deck appears to be well built. There are two items that are unusua…" at bounding box center [678, 326] width 749 height 38
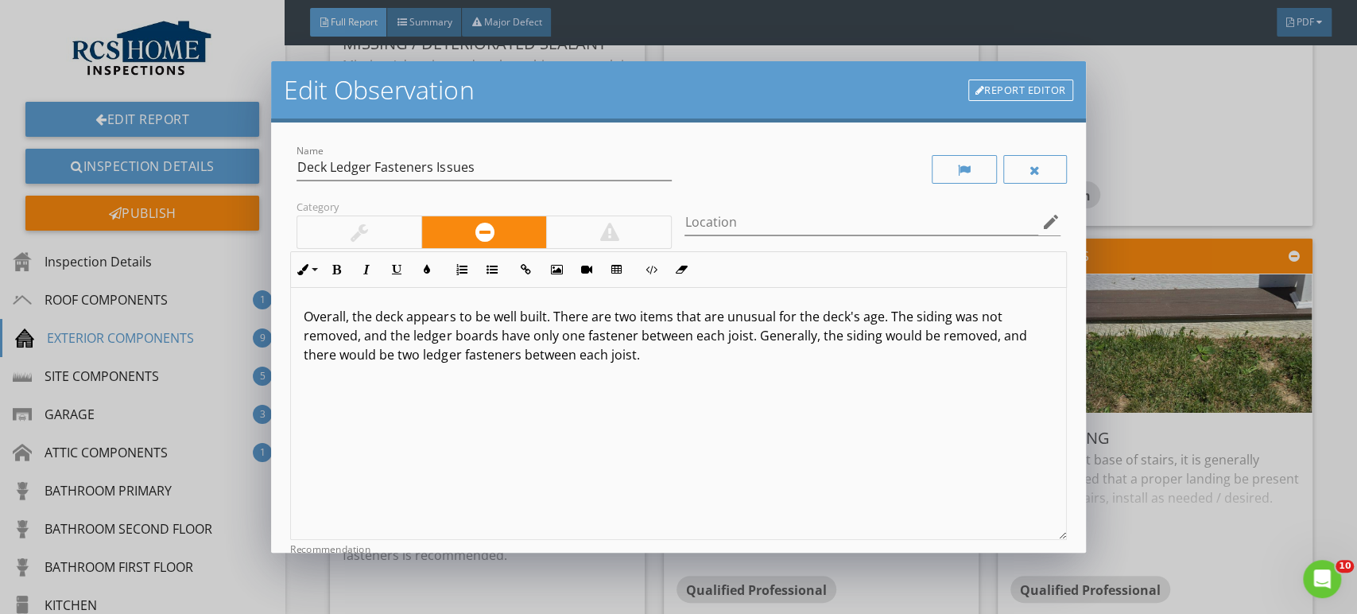
click at [655, 351] on p "Overall, the deck appears to be well built. There are two items that are unusua…" at bounding box center [678, 335] width 749 height 57
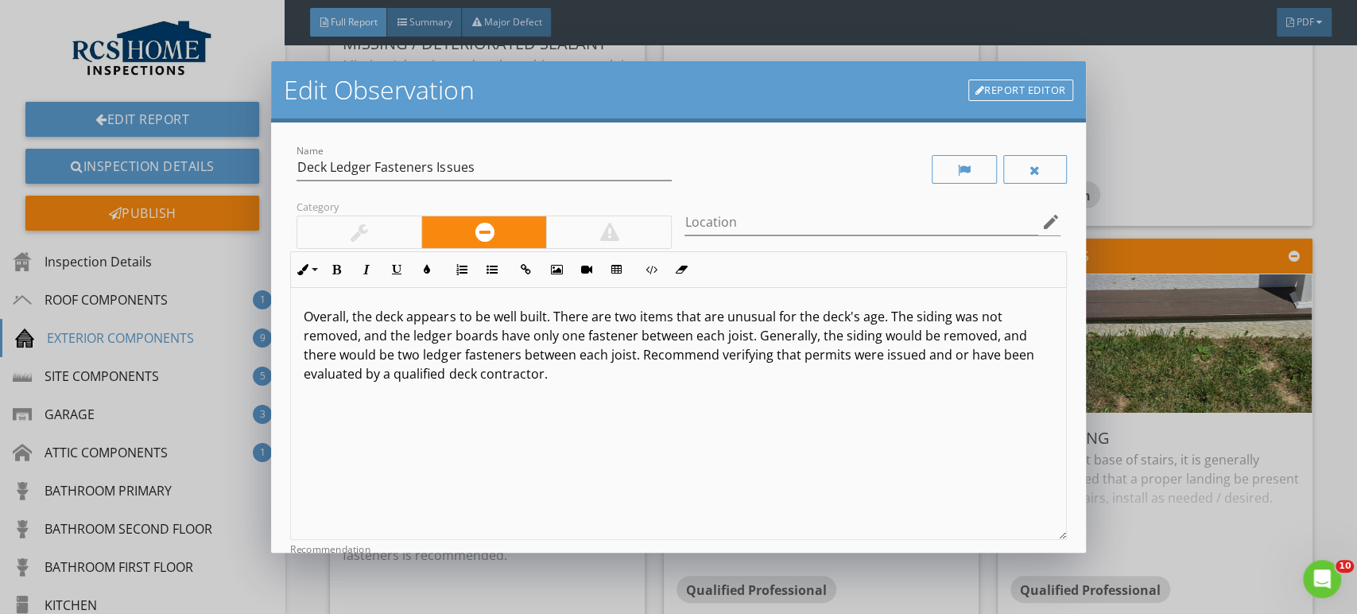
click at [846, 355] on p "Overall, the deck appears to be well built. There are two items that are unusua…" at bounding box center [678, 345] width 749 height 76
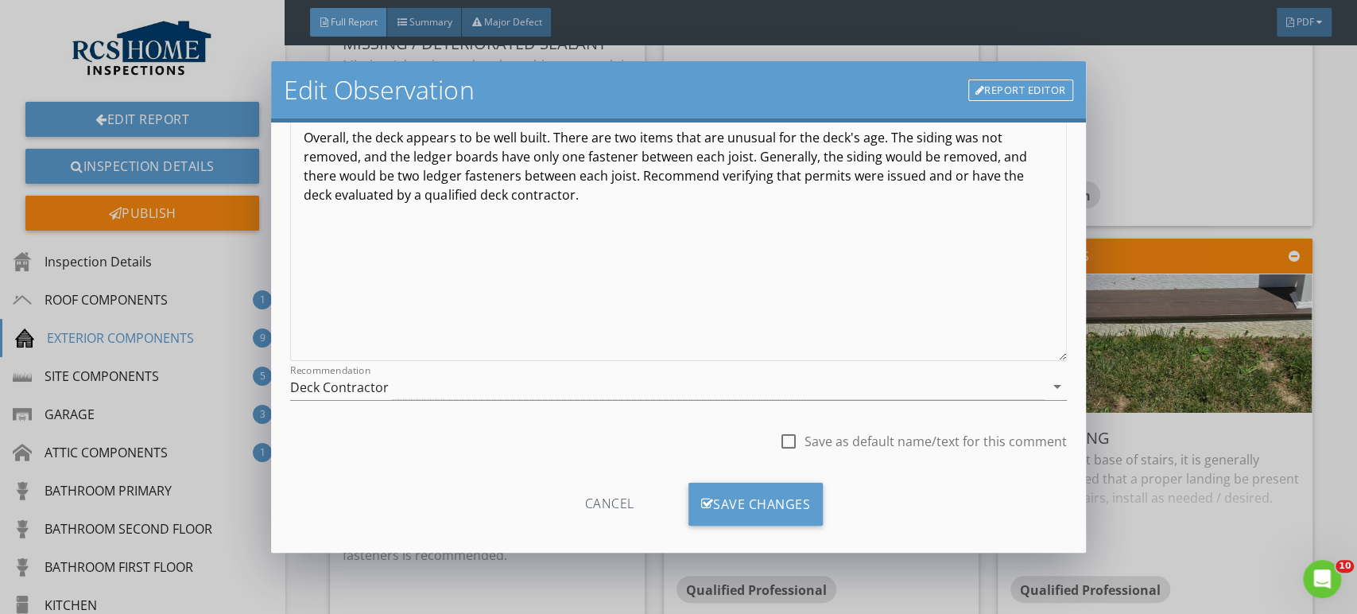
scroll to position [181, 0]
click at [349, 391] on div "Deck Contractor" at bounding box center [339, 385] width 99 height 14
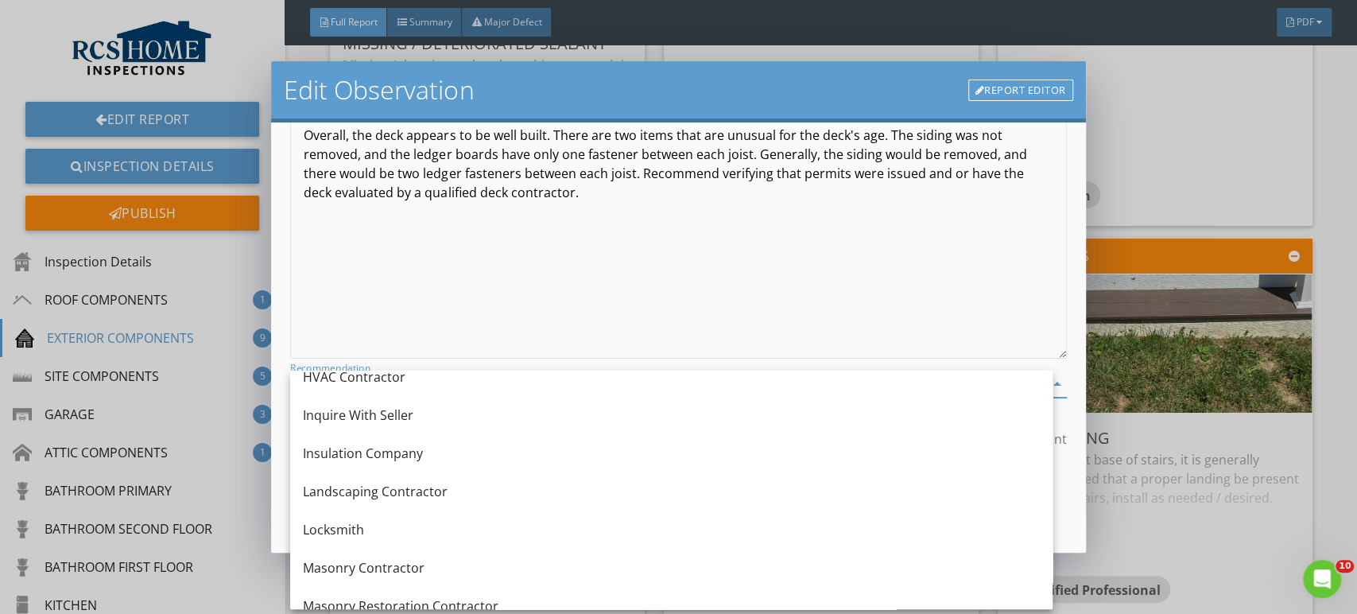
scroll to position [1210, 0]
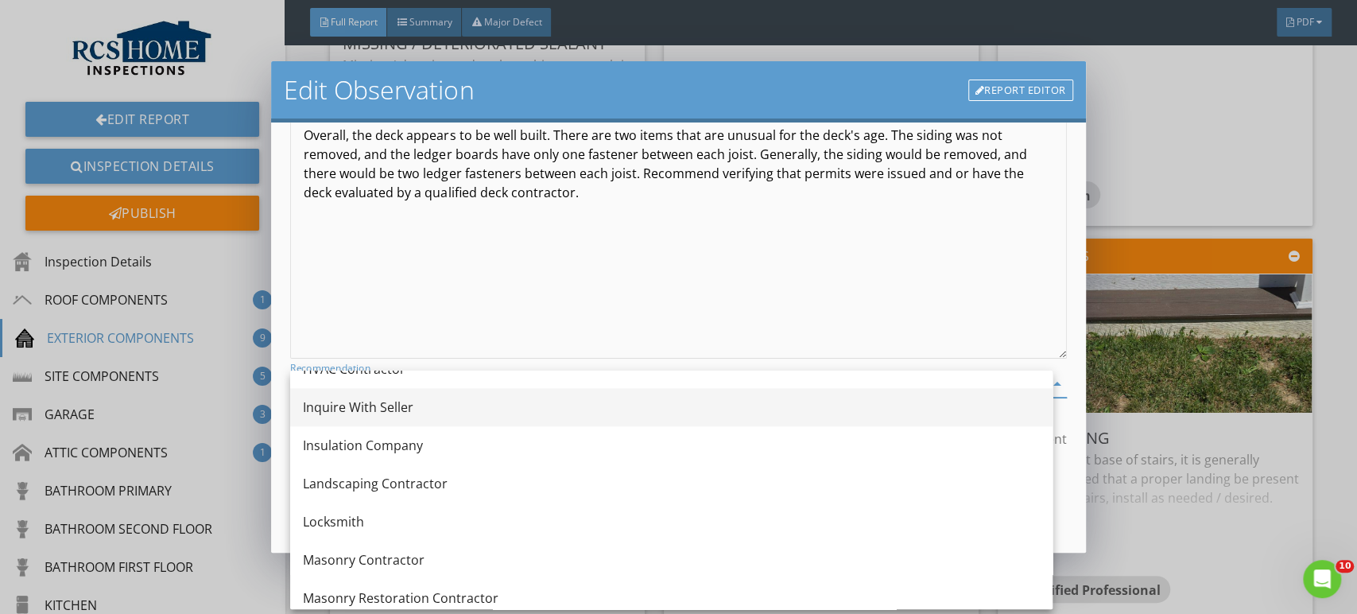
click at [370, 402] on div "Inquire With Seller" at bounding box center [671, 407] width 737 height 19
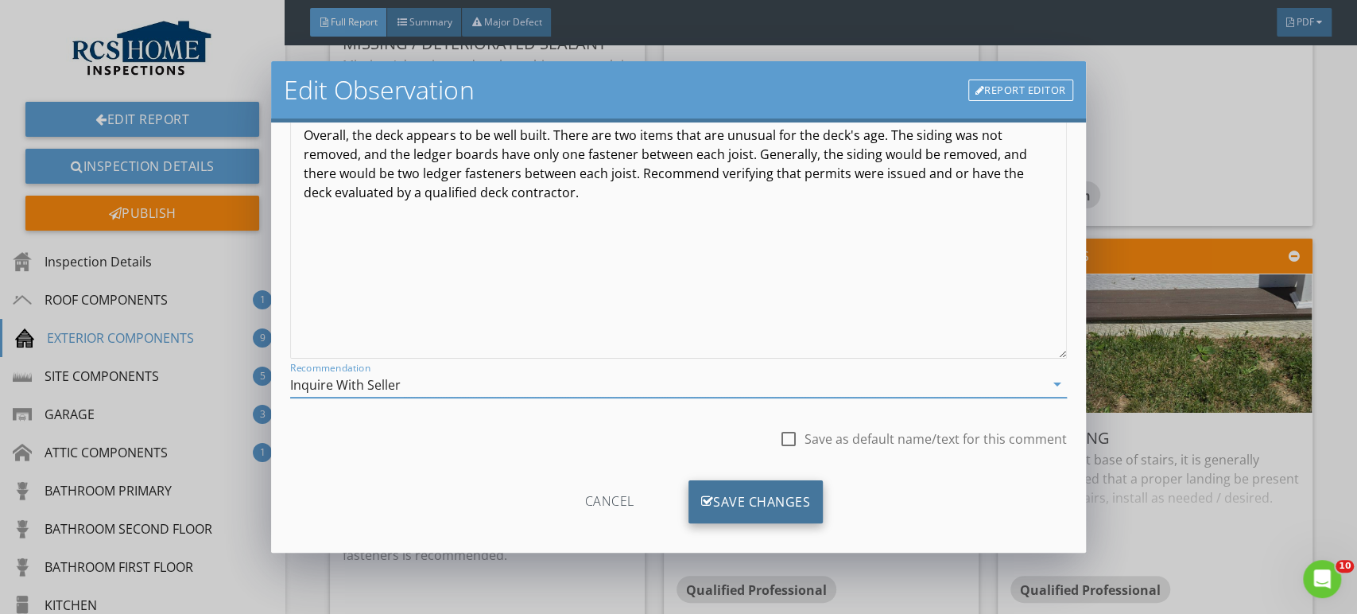
click at [786, 484] on div "Save Changes" at bounding box center [756, 501] width 135 height 43
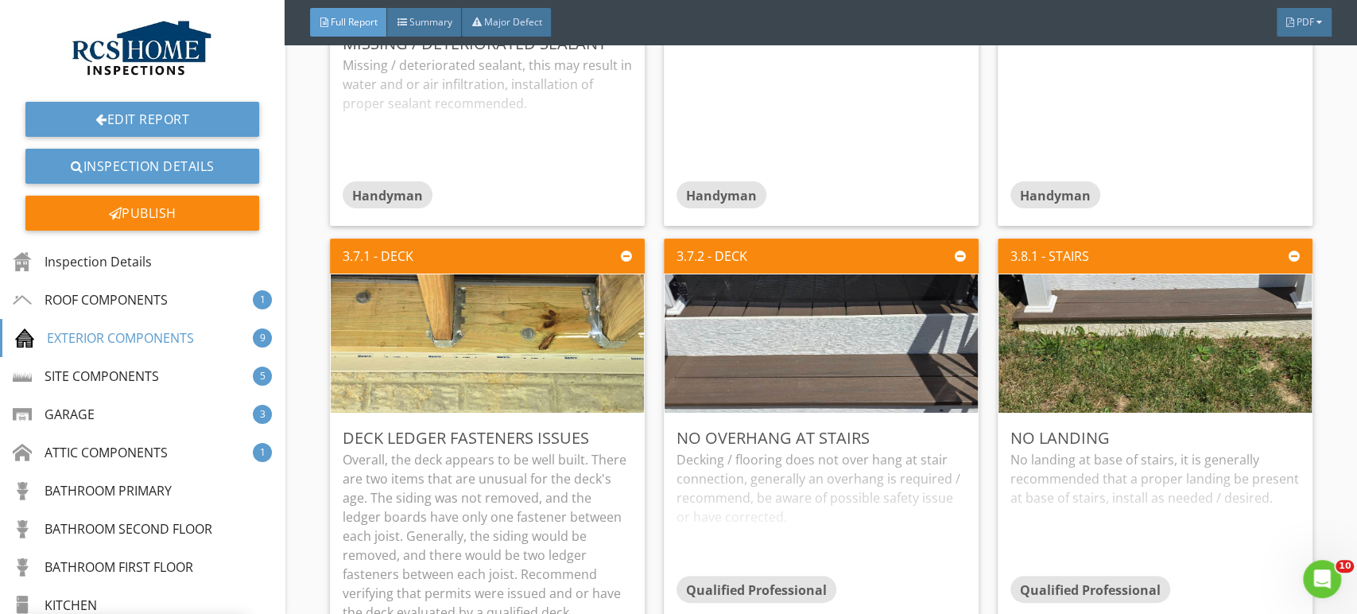
scroll to position [7, 0]
click at [846, 428] on div "Edit" at bounding box center [943, 437] width 52 height 29
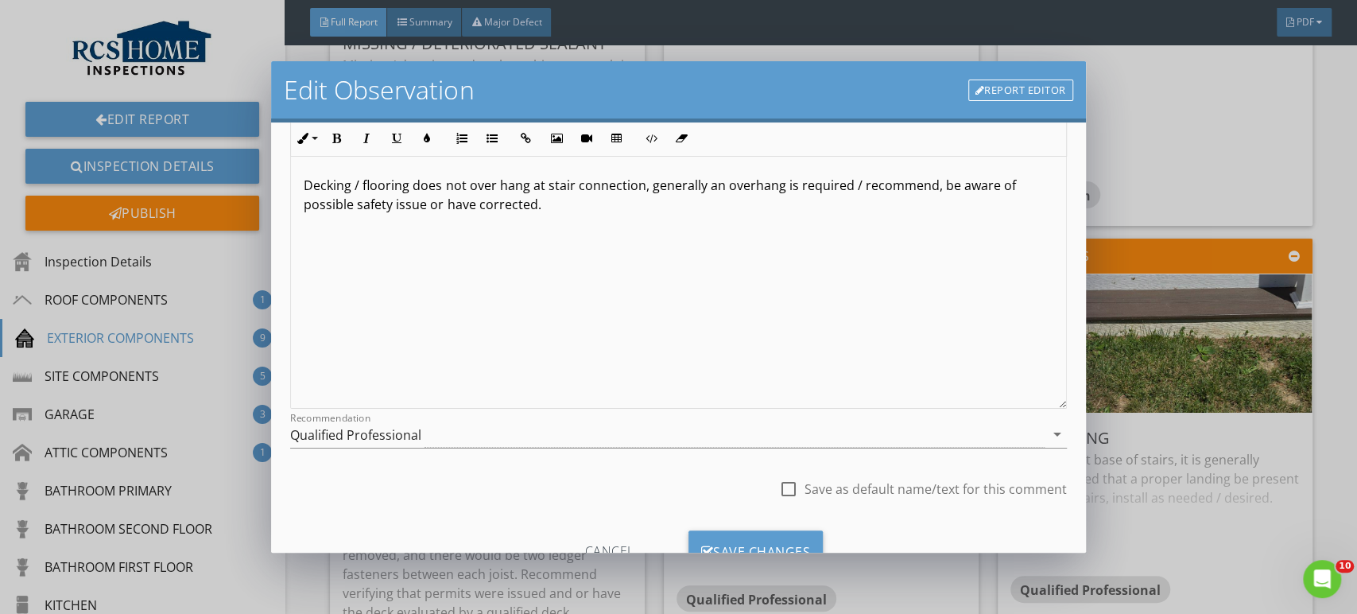
scroll to position [141, 0]
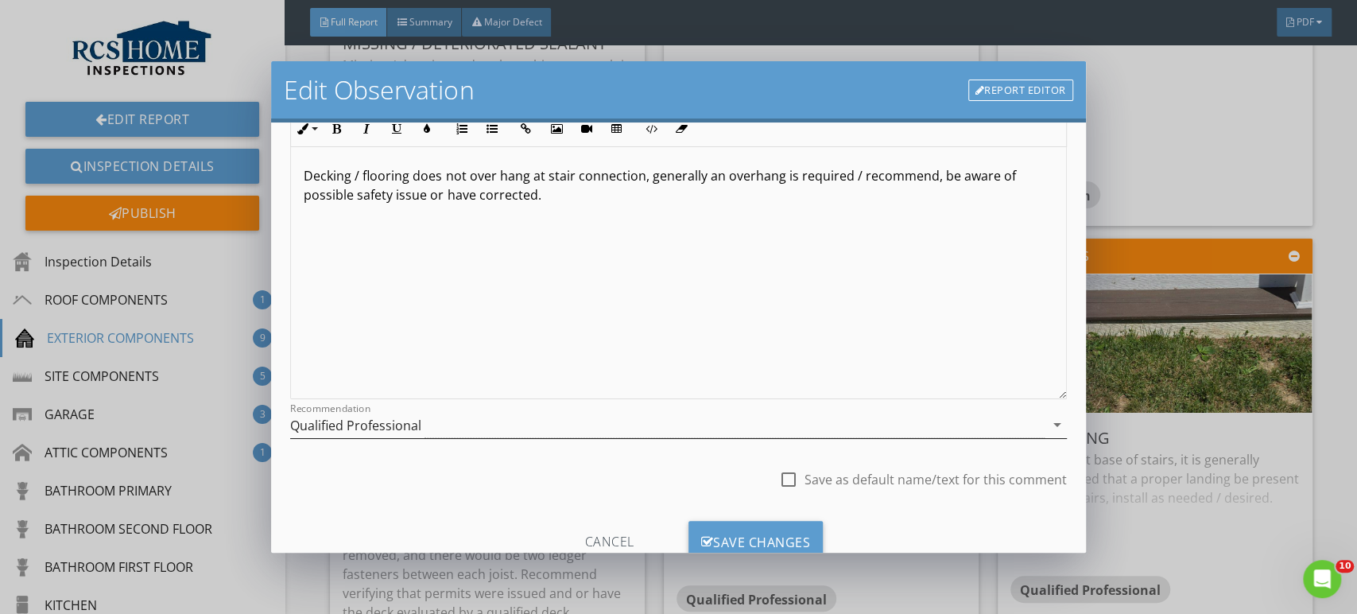
click at [404, 423] on div "Qualified Professional" at bounding box center [355, 425] width 131 height 14
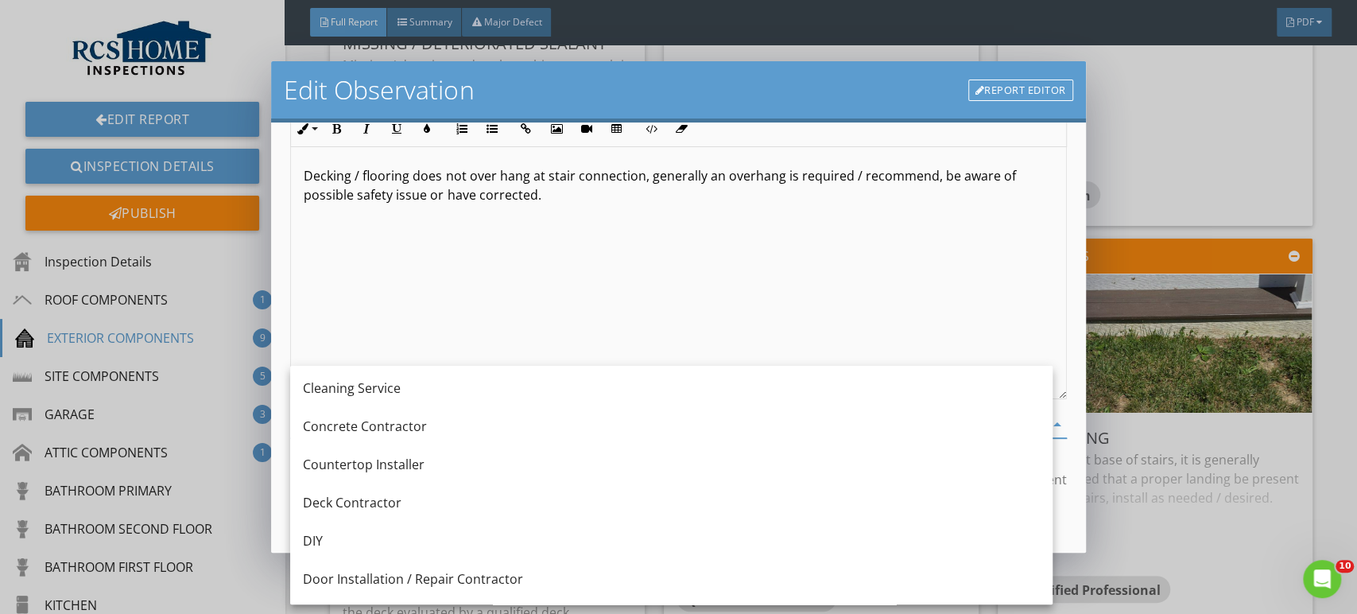
scroll to position [317, 0]
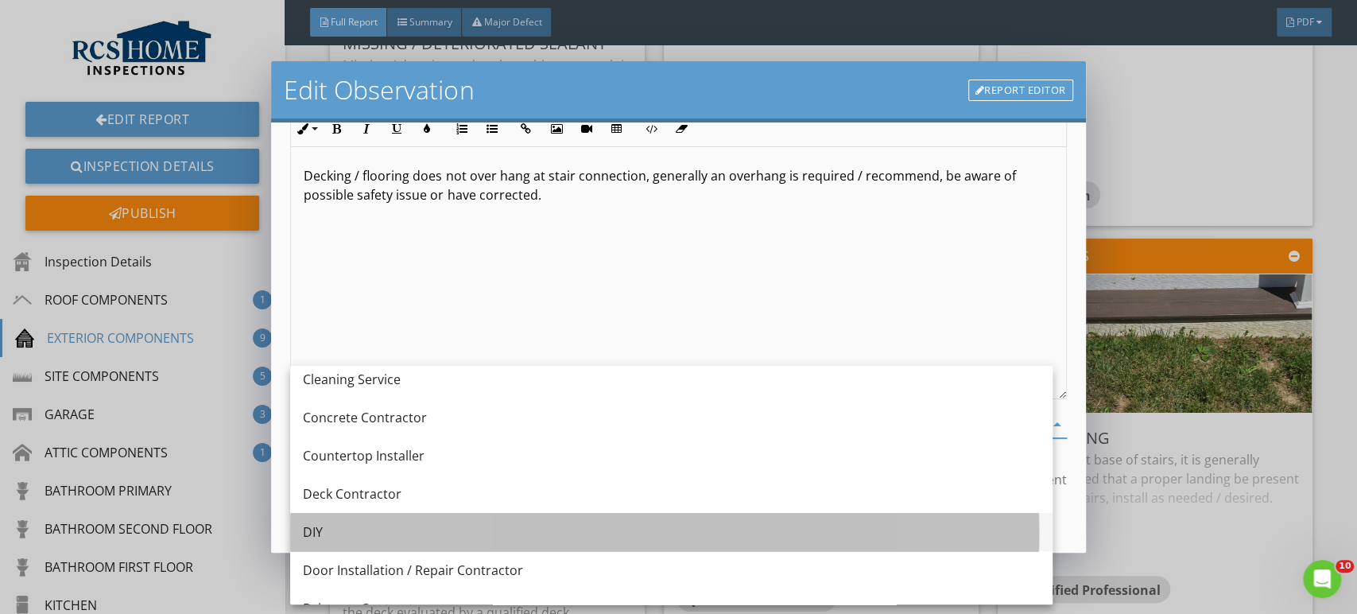
click at [369, 513] on div "DIY" at bounding box center [671, 532] width 737 height 38
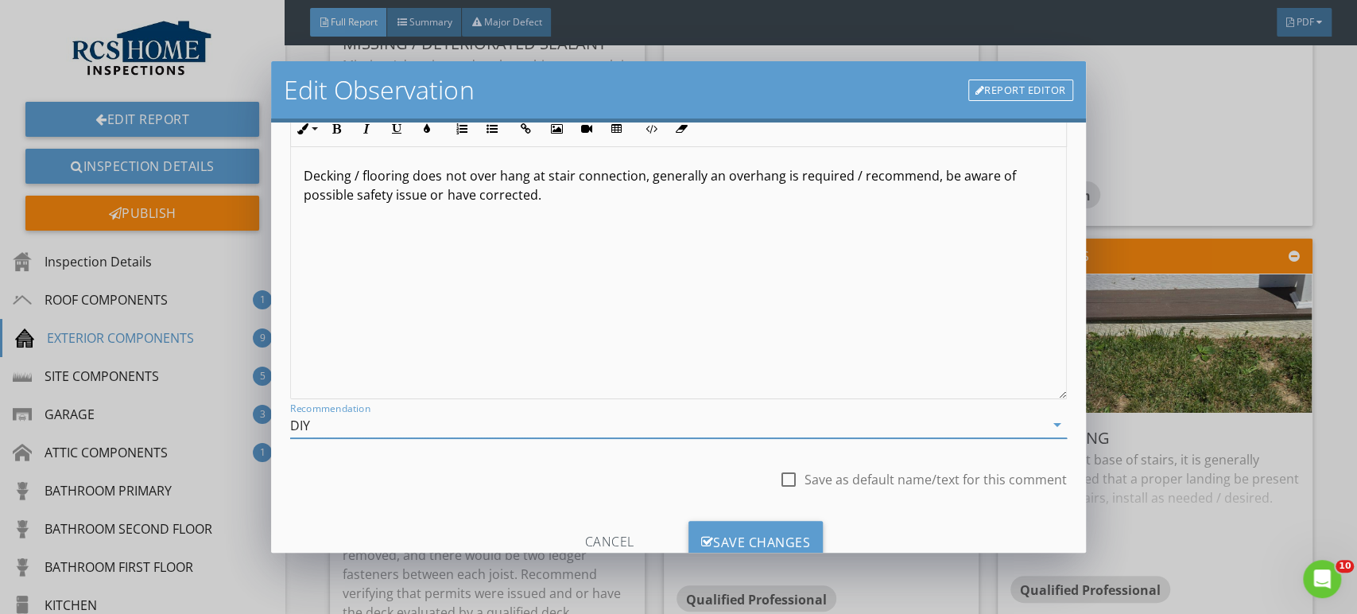
click at [556, 434] on div "DIY" at bounding box center [667, 425] width 754 height 26
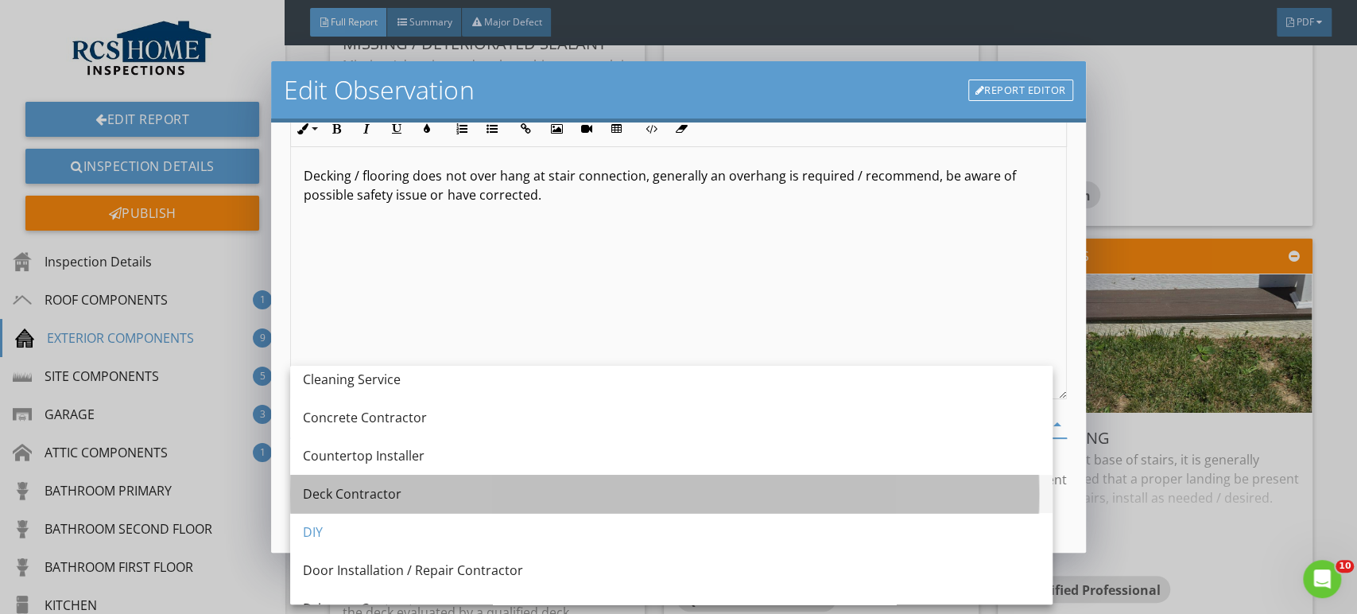
click at [380, 495] on div "Deck Contractor" at bounding box center [671, 493] width 737 height 19
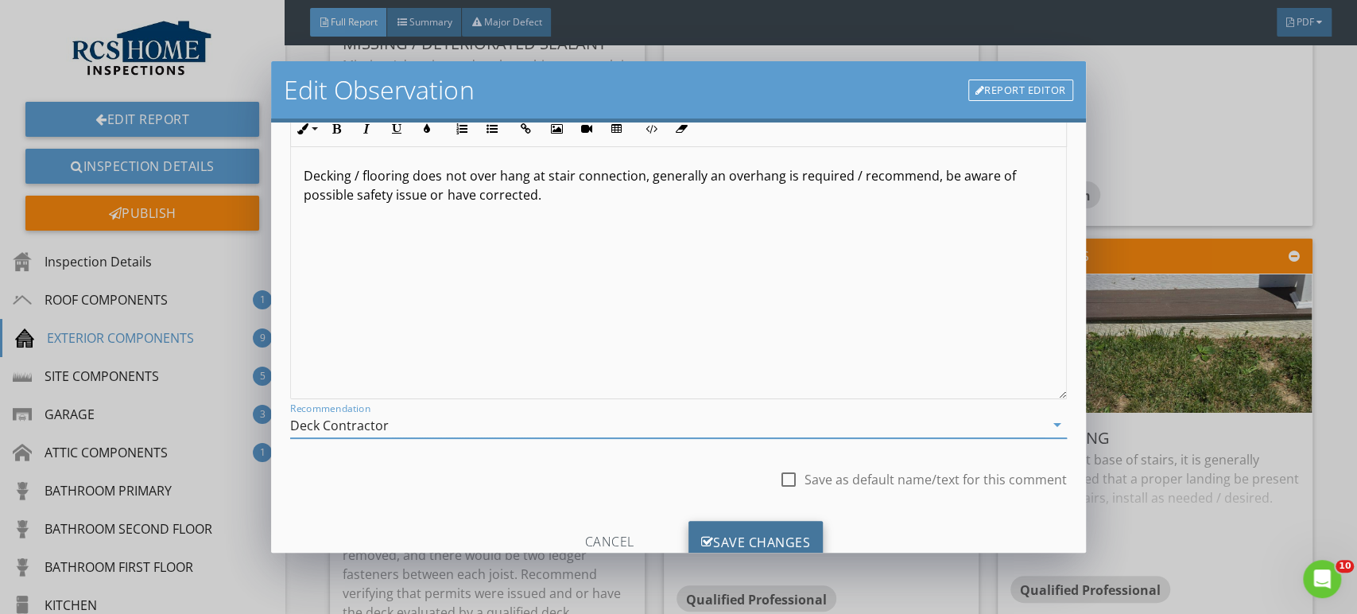
click at [771, 547] on div "Save Changes" at bounding box center [756, 542] width 135 height 43
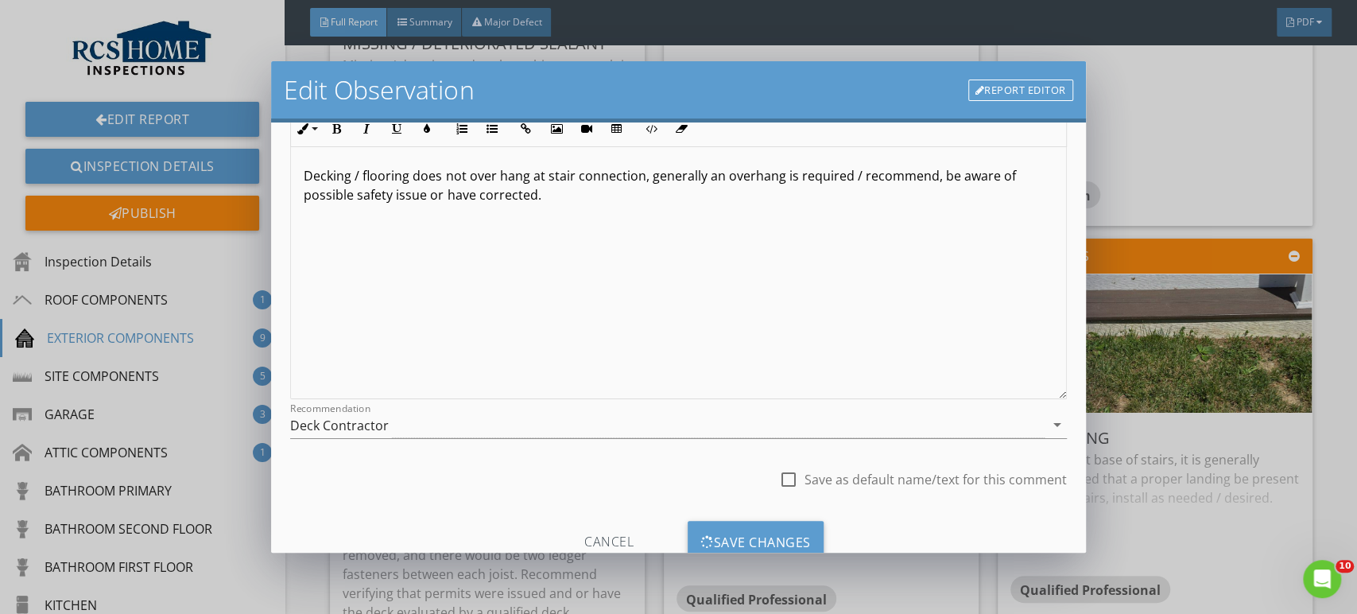
scroll to position [7, 0]
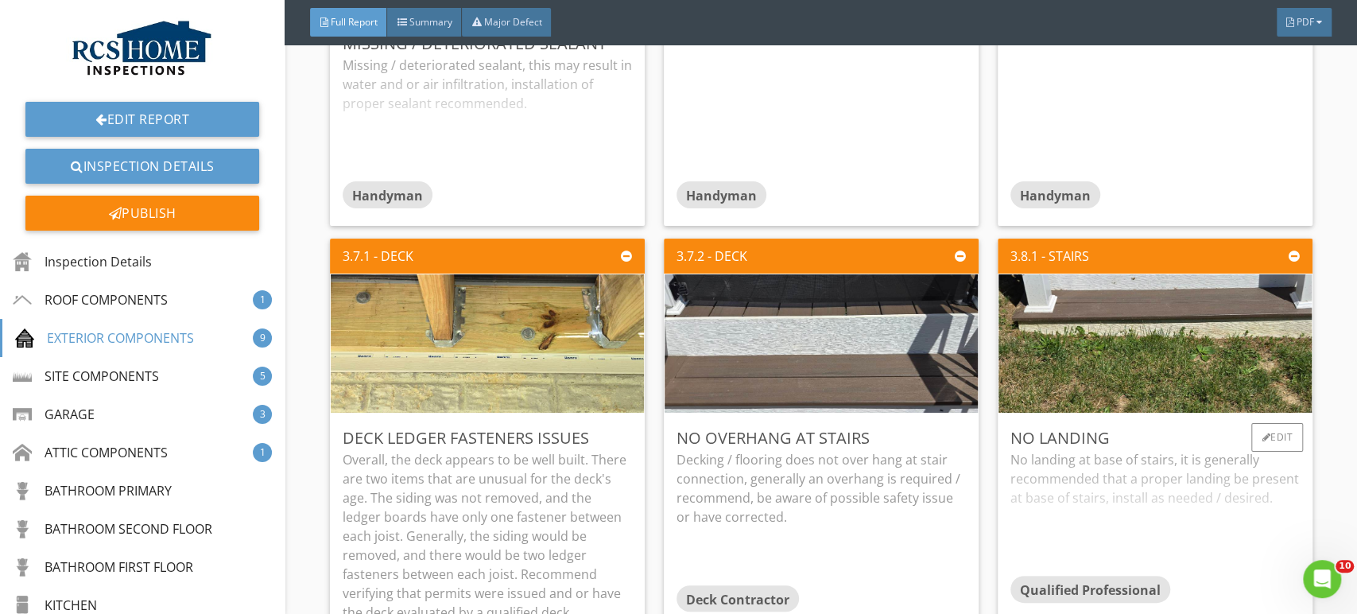
click at [846, 512] on div "No landing at base of stairs, it is generally recommended that a proper landing…" at bounding box center [1155, 513] width 289 height 126
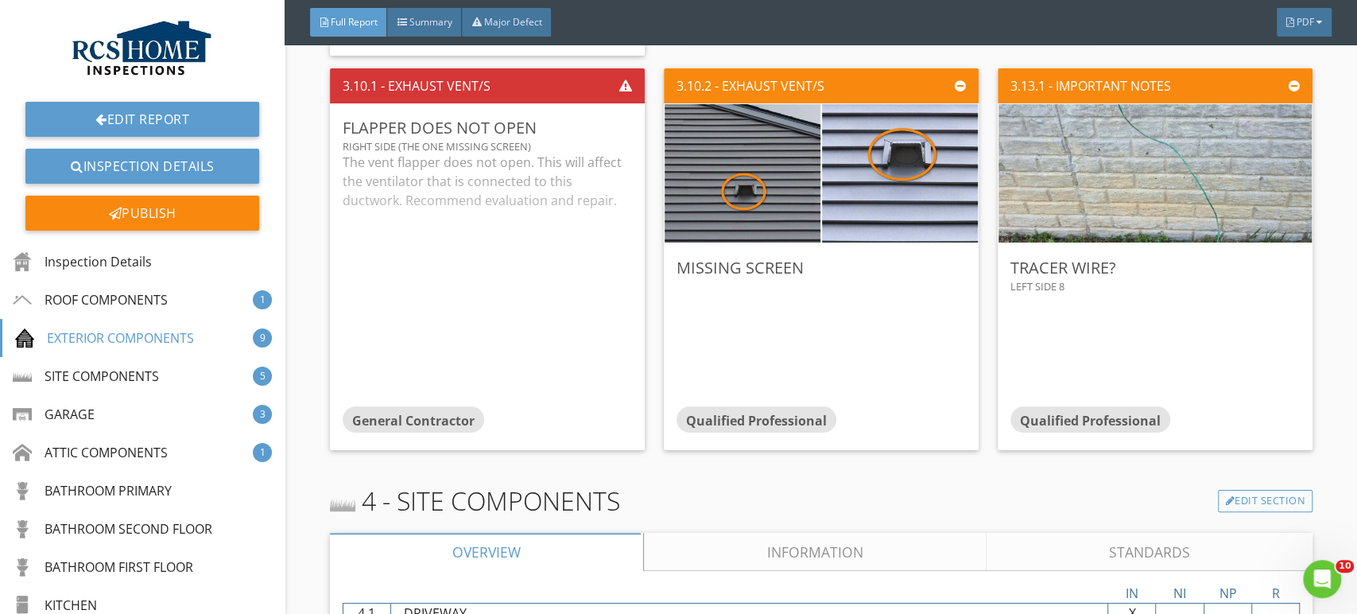
scroll to position [3752, 0]
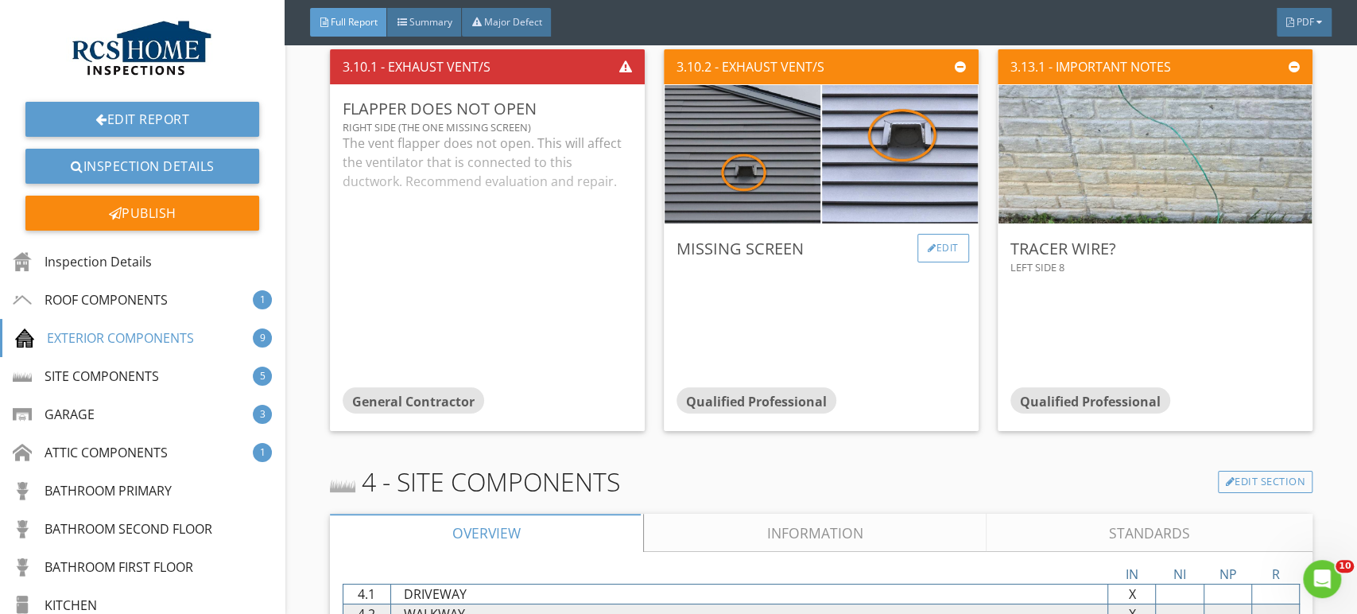
click at [846, 245] on div "Edit" at bounding box center [943, 248] width 52 height 29
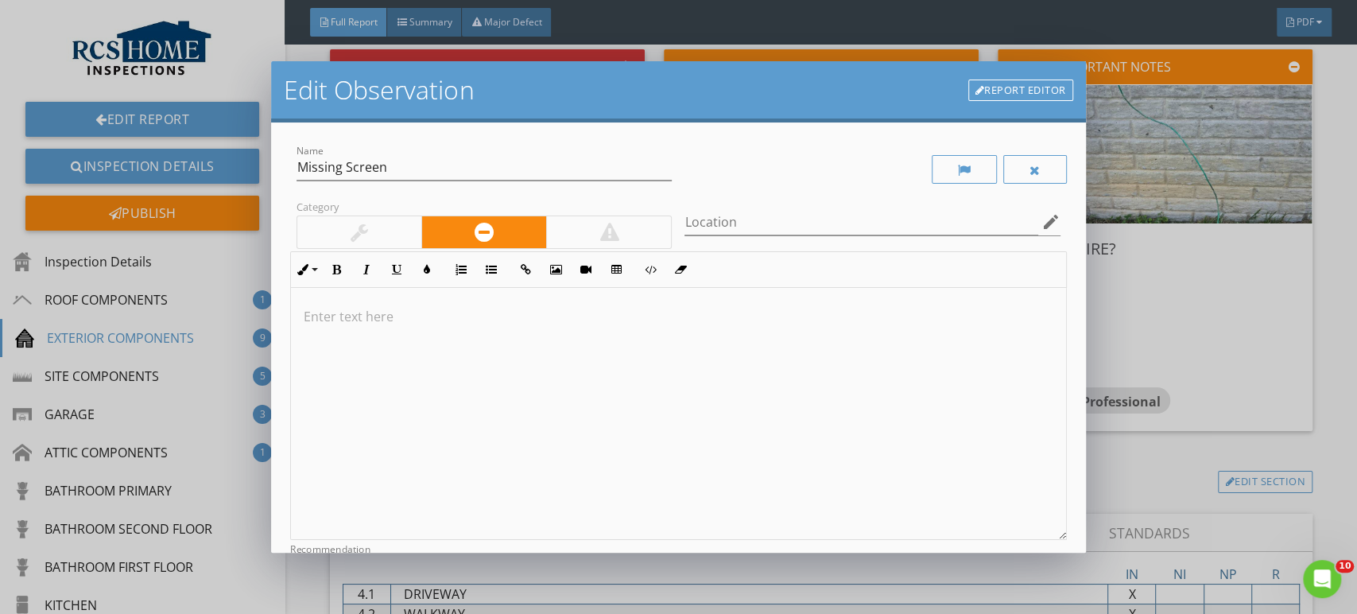
click at [343, 330] on div at bounding box center [678, 414] width 774 height 252
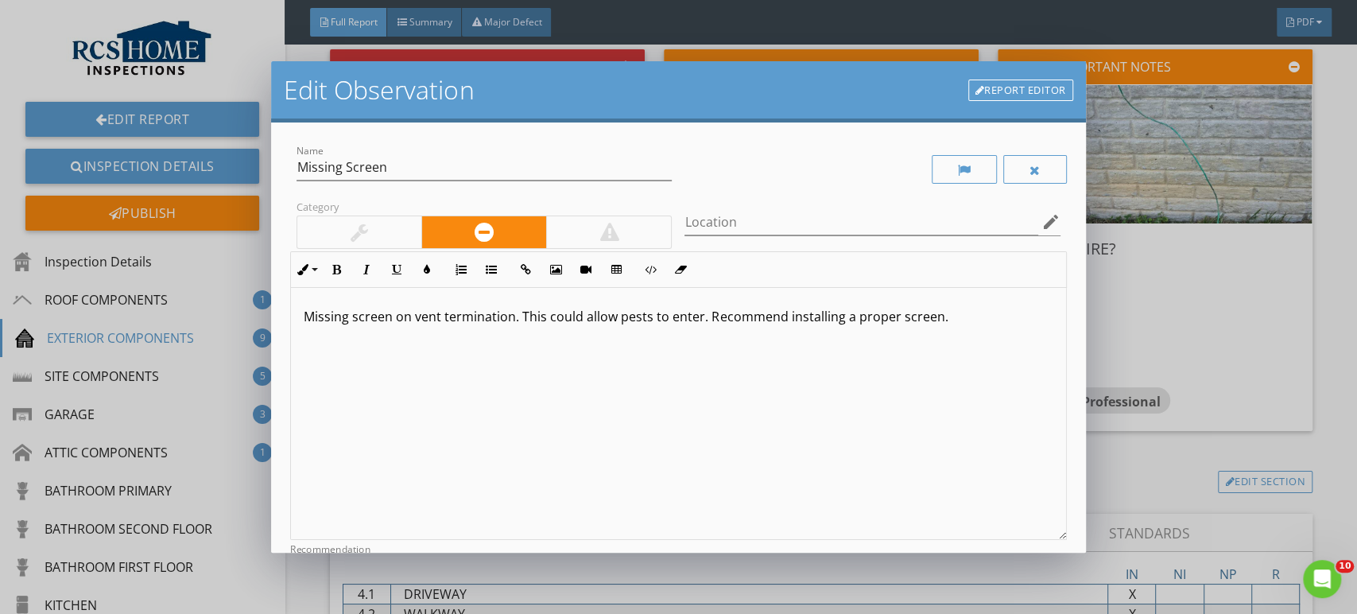
click at [846, 319] on p "Missing screen on vent termination. This could allow pests to enter. Recommend …" at bounding box center [678, 316] width 749 height 19
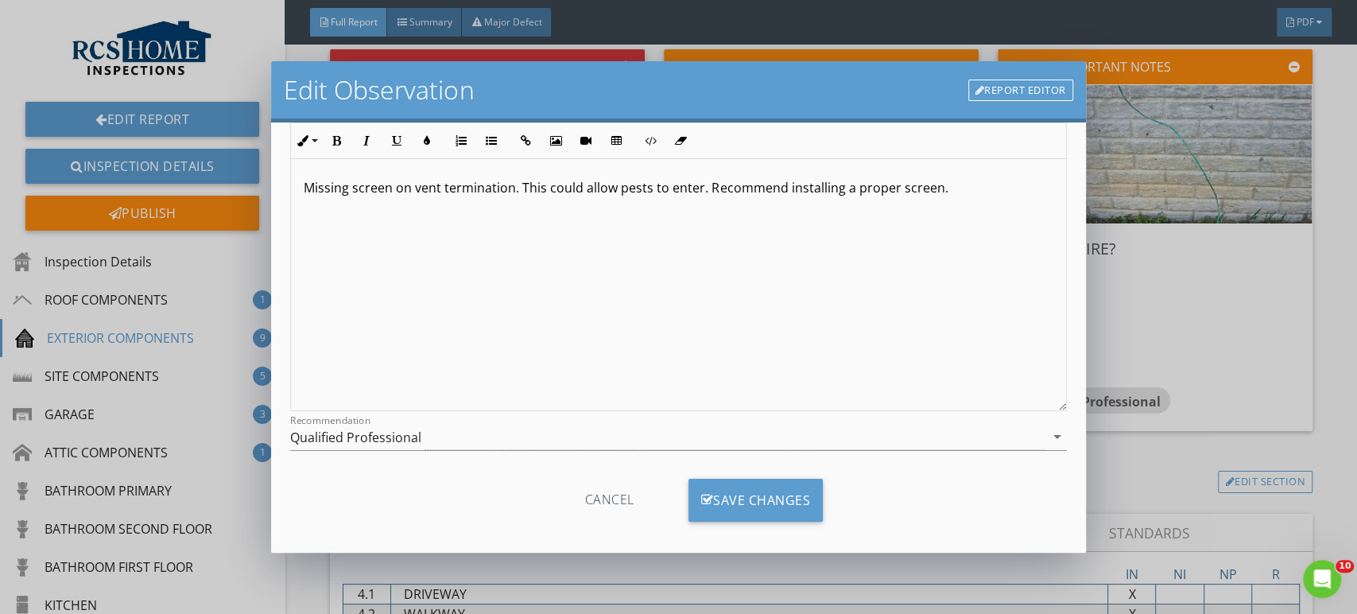
scroll to position [141, 0]
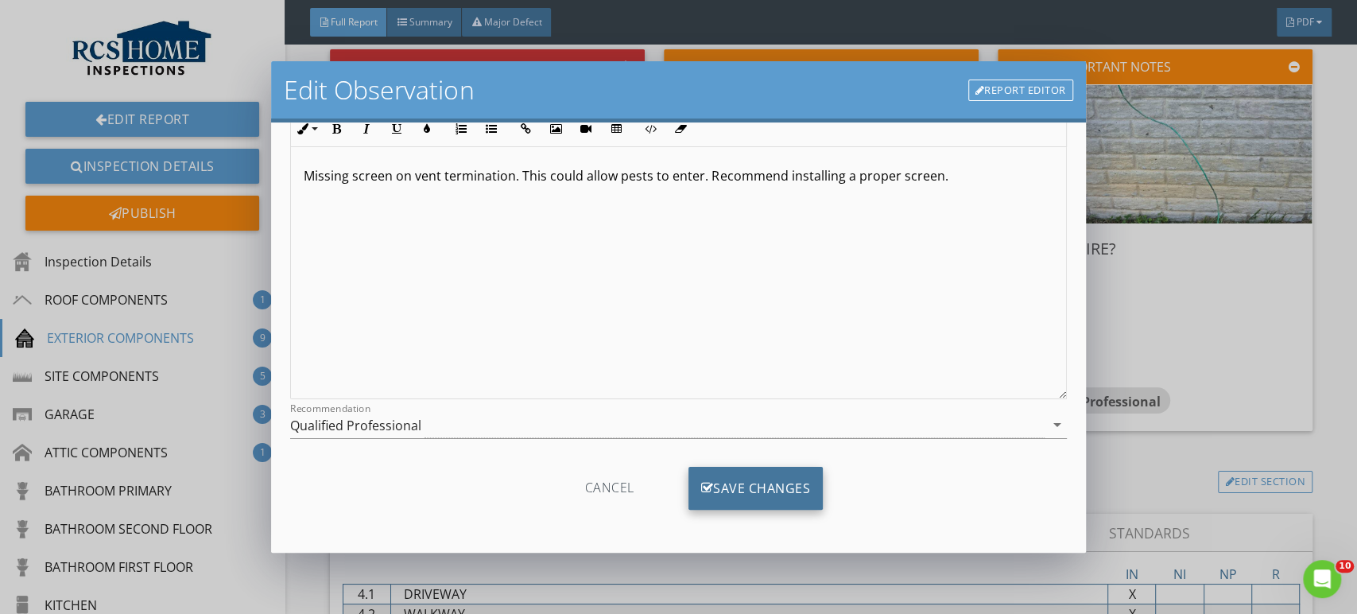
click at [766, 488] on div "Save Changes" at bounding box center [756, 488] width 135 height 43
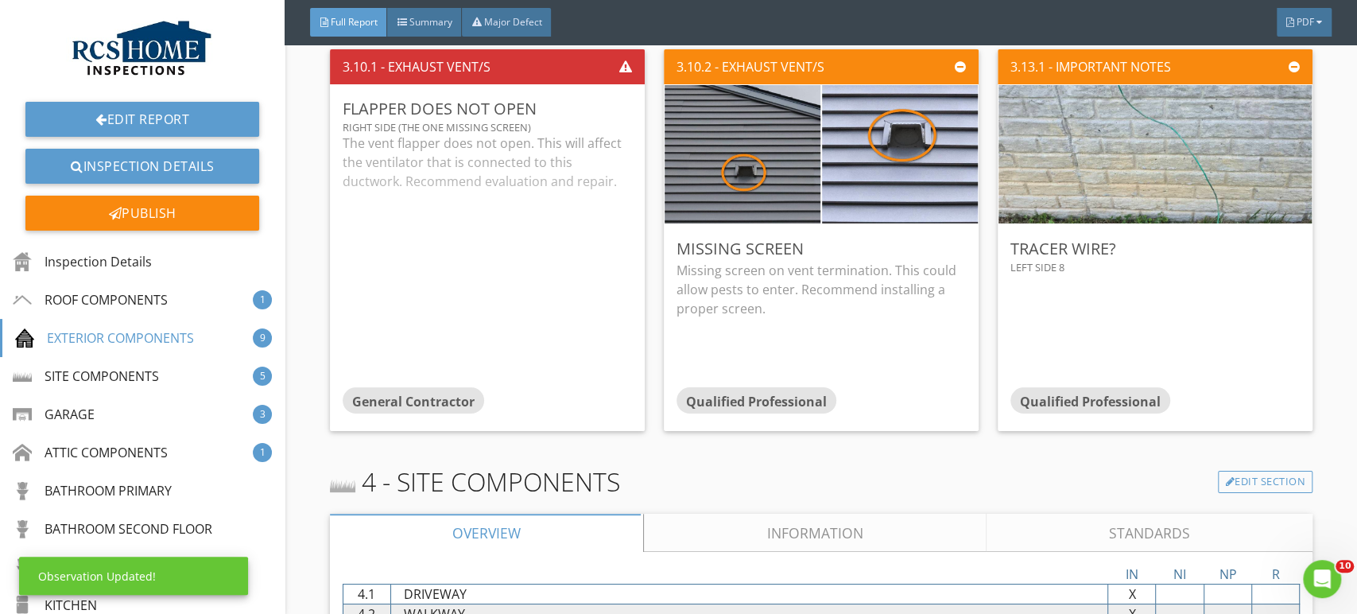
scroll to position [0, 0]
click at [846, 253] on div "Edit" at bounding box center [1277, 248] width 52 height 29
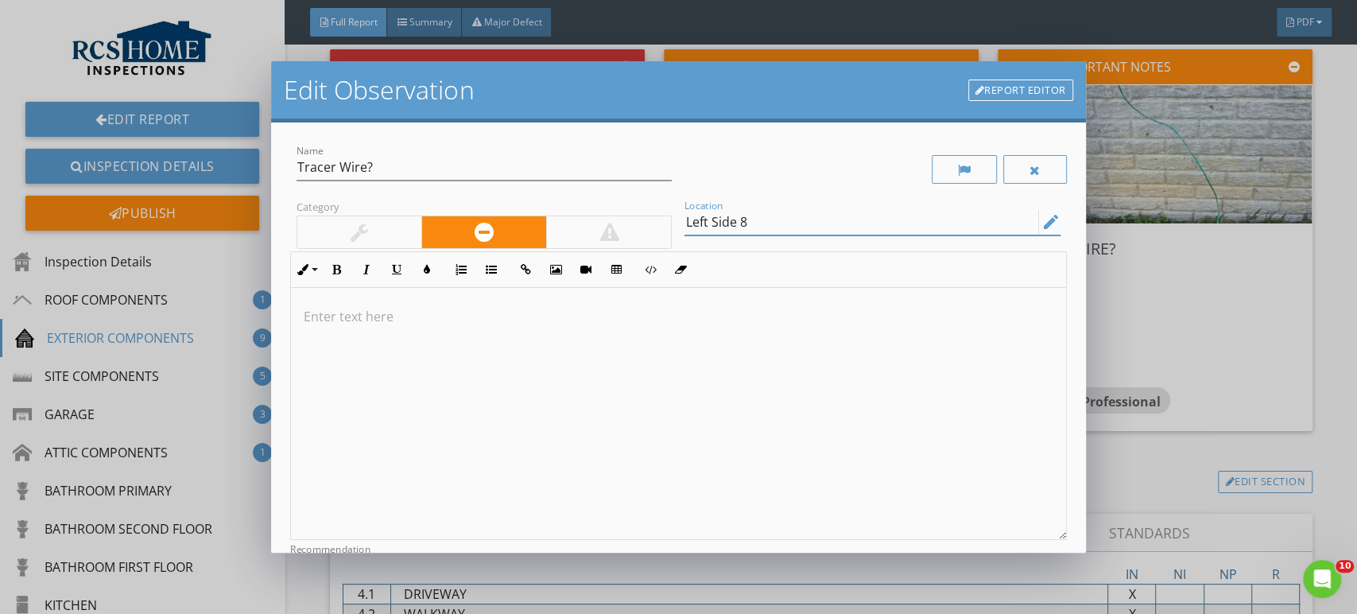
click at [751, 226] on input "Left Side 8" at bounding box center [861, 222] width 353 height 26
type input "Left Side Of House"
click at [370, 328] on div at bounding box center [678, 414] width 774 height 252
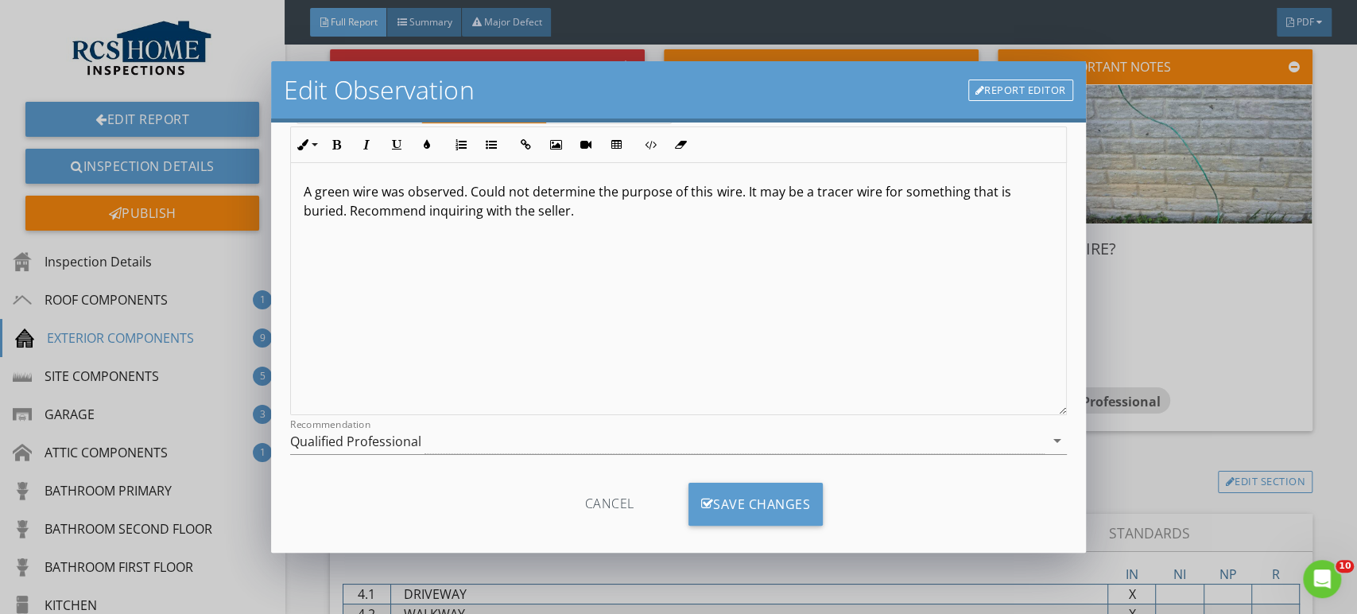
scroll to position [141, 0]
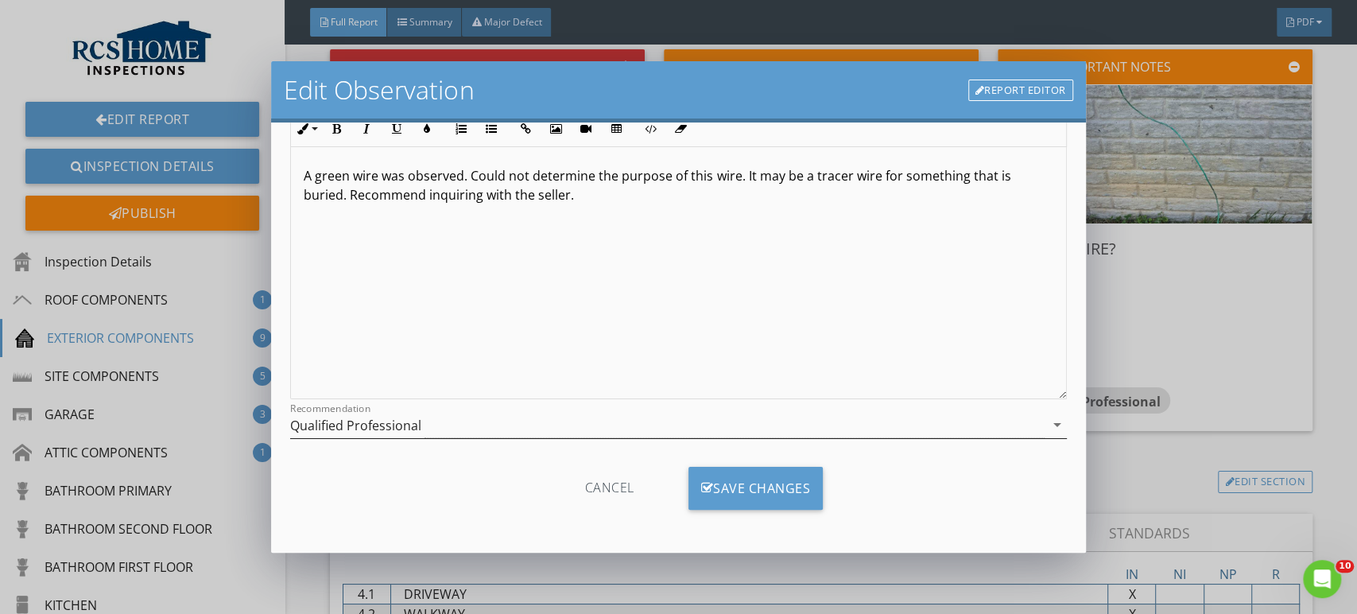
click at [386, 421] on div "Qualified Professional" at bounding box center [355, 425] width 131 height 14
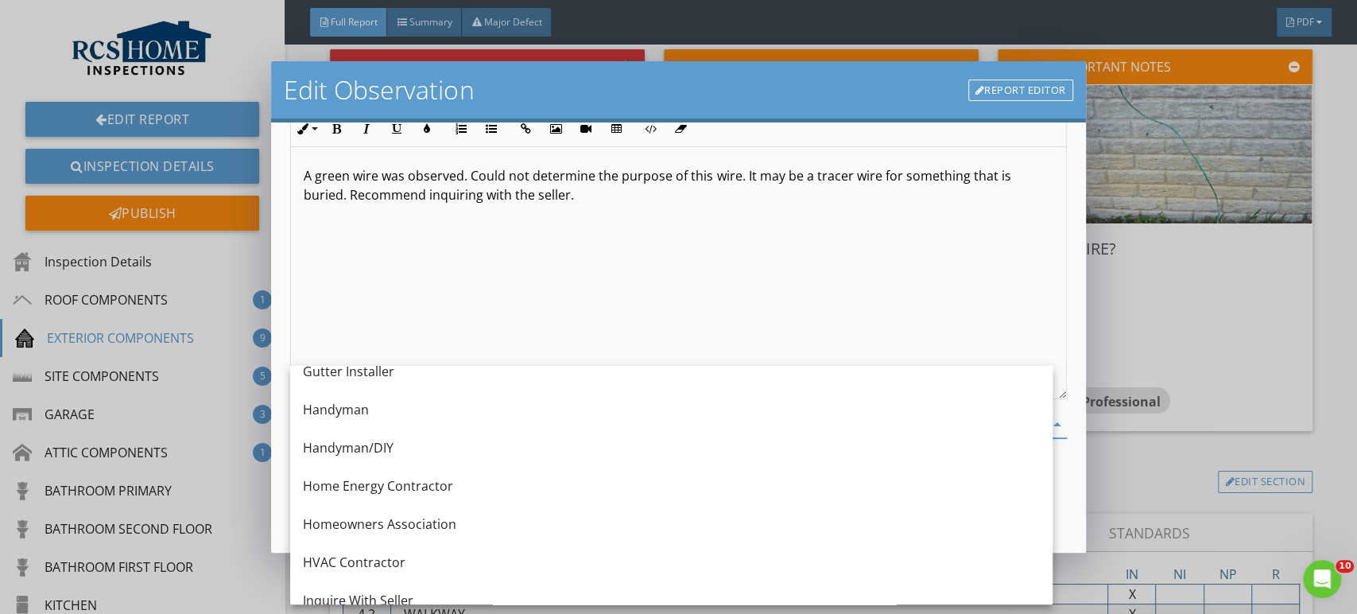
scroll to position [1165, 0]
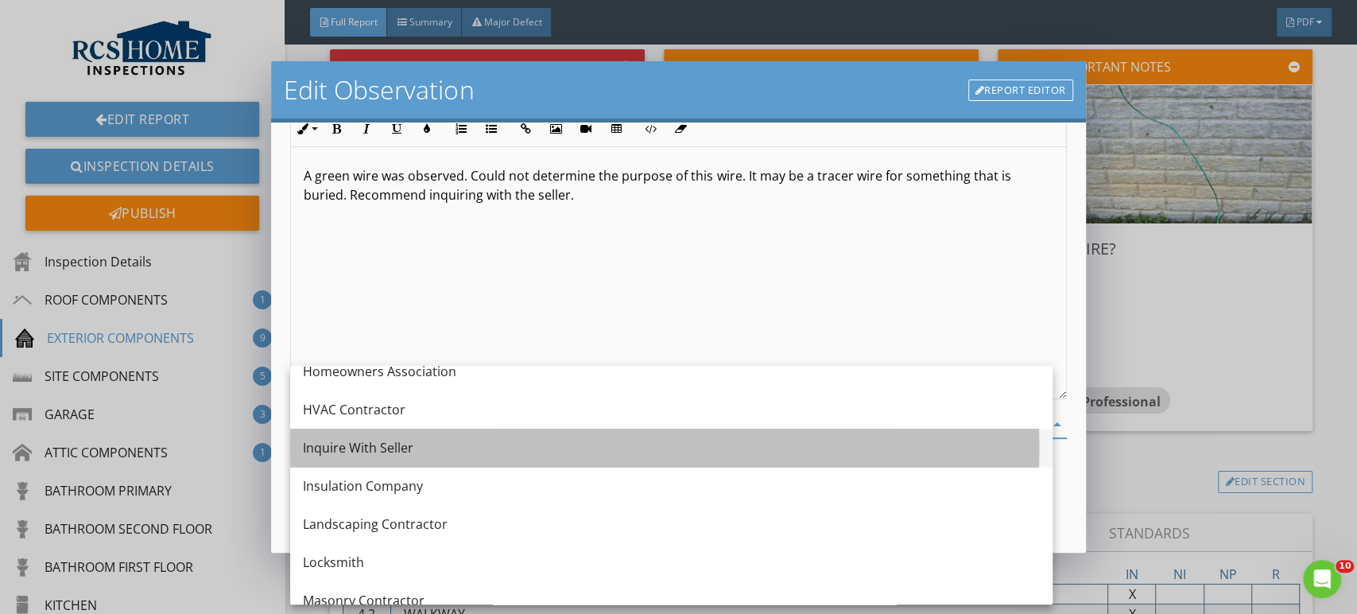
click at [375, 450] on div "Inquire With Seller" at bounding box center [671, 447] width 737 height 19
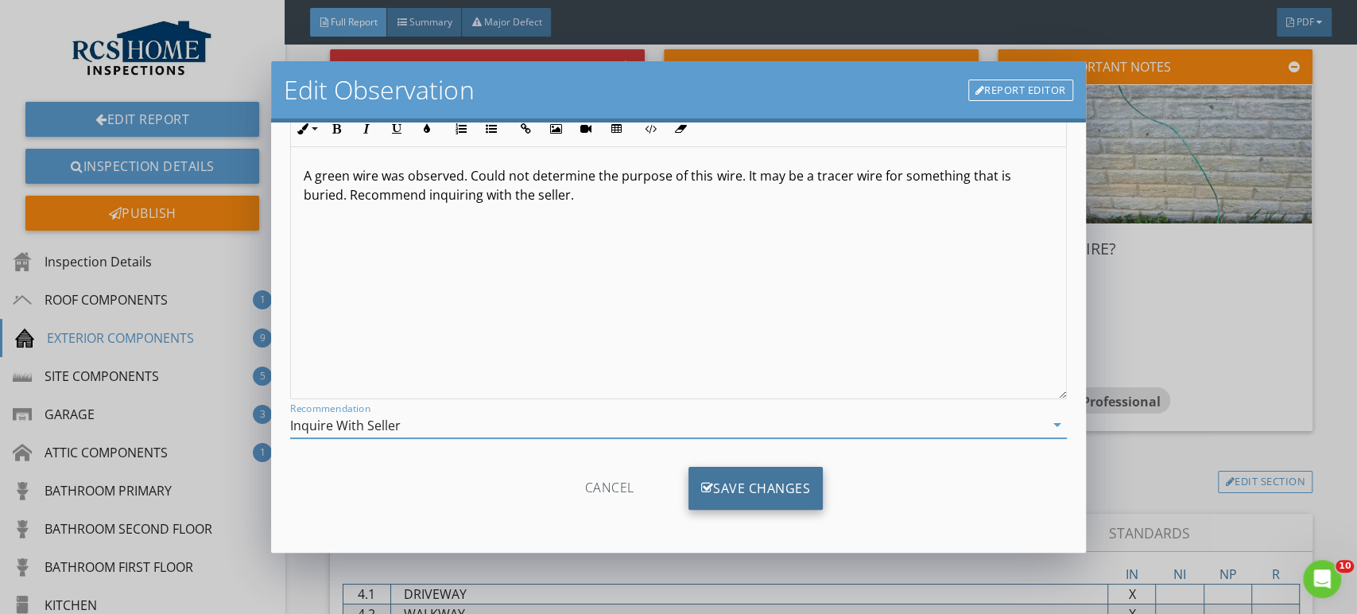
click at [767, 484] on div "Save Changes" at bounding box center [756, 488] width 135 height 43
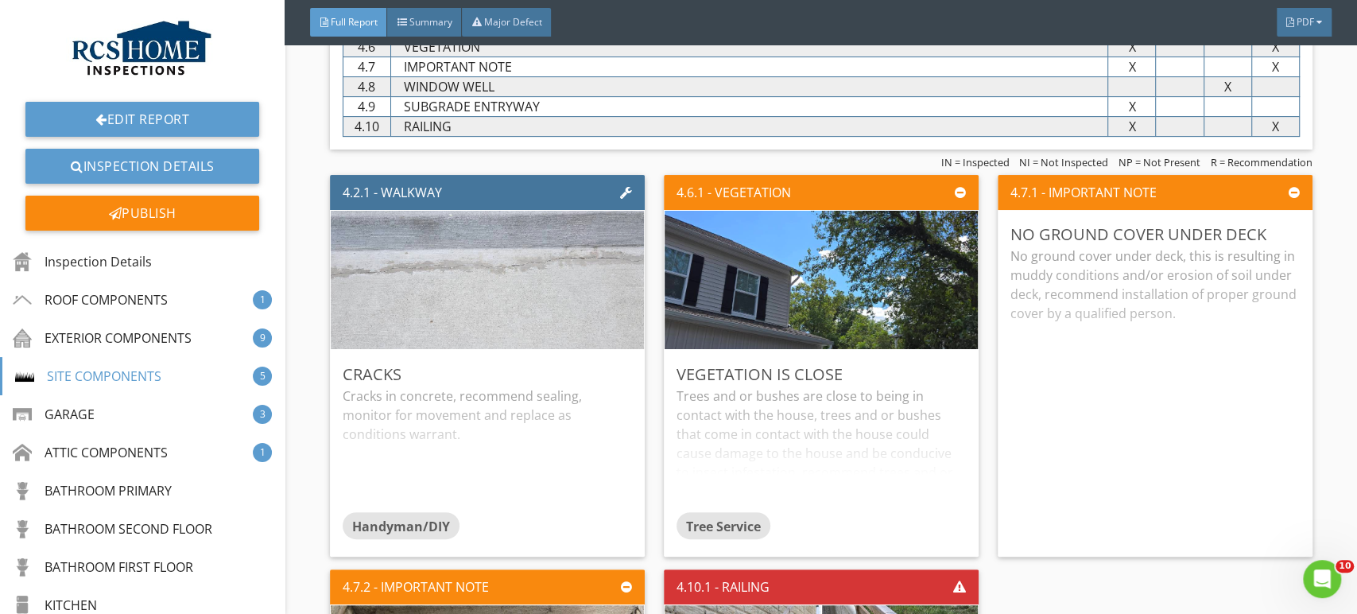
scroll to position [4440, 0]
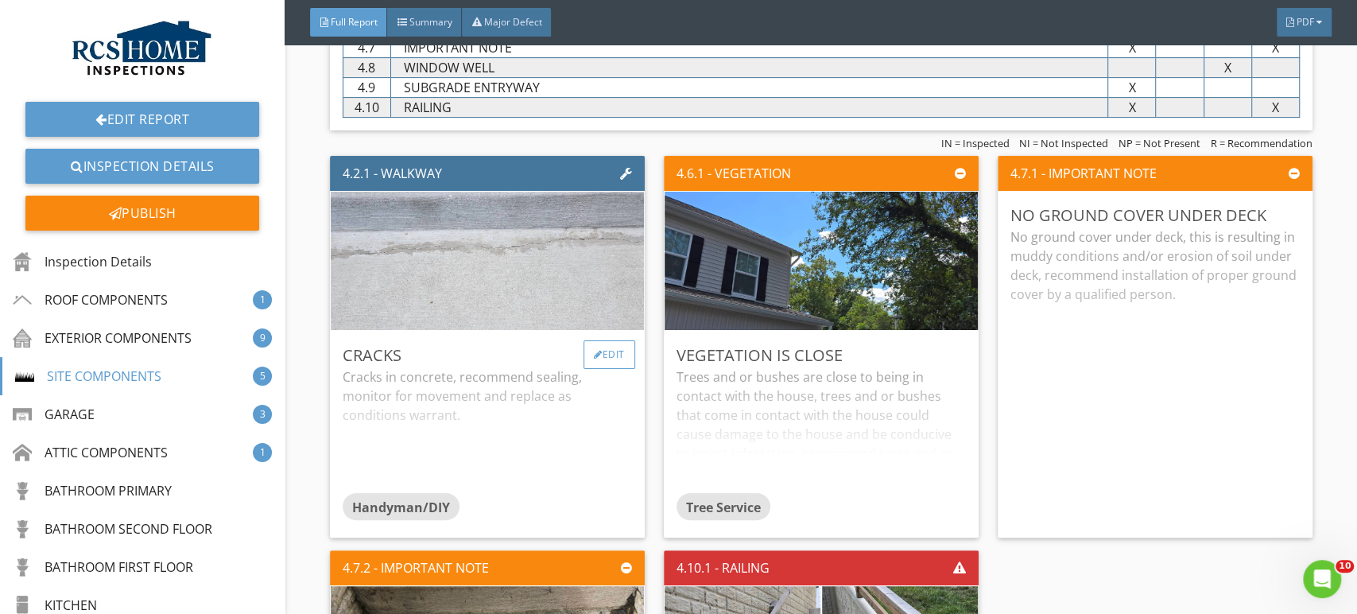
click at [625, 352] on div "Edit" at bounding box center [610, 354] width 52 height 29
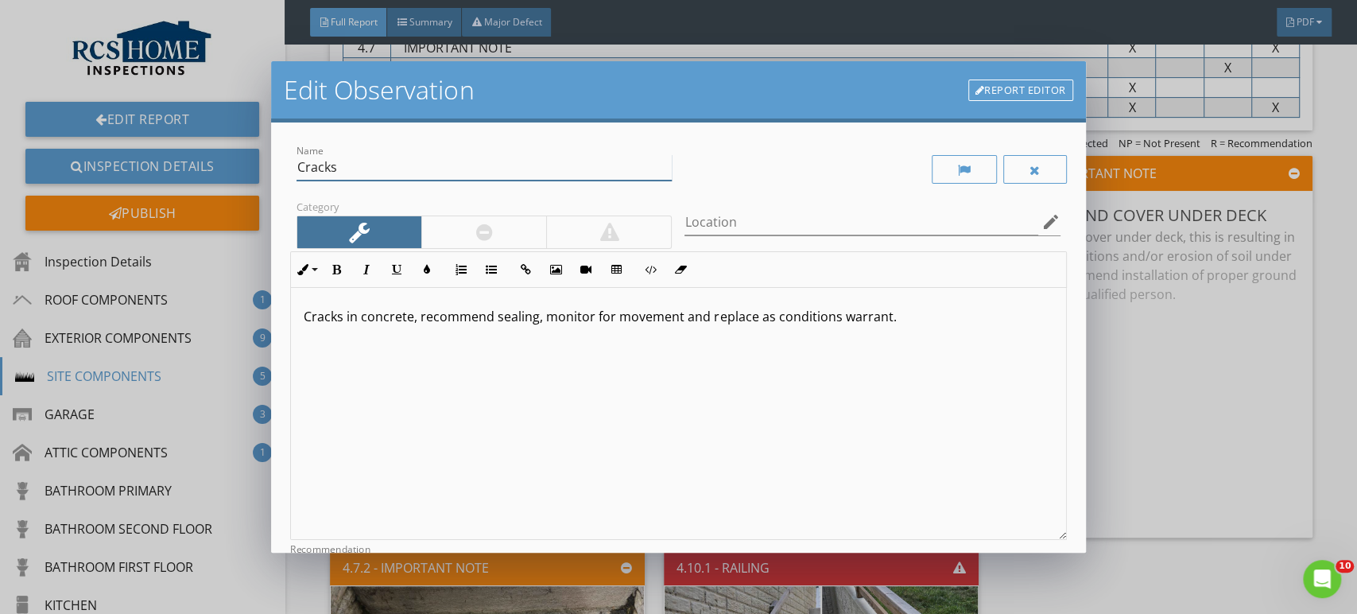
click at [372, 157] on input "Cracks" at bounding box center [484, 167] width 375 height 26
type input "Crack"
click at [542, 323] on p "Cracks in concrete, recommend sealing, monitor for movement and replace as cond…" at bounding box center [678, 316] width 749 height 19
click at [846, 325] on div "Cracks in concrete, recommend monitor for movement and replace as conditions wa…" at bounding box center [678, 414] width 774 height 252
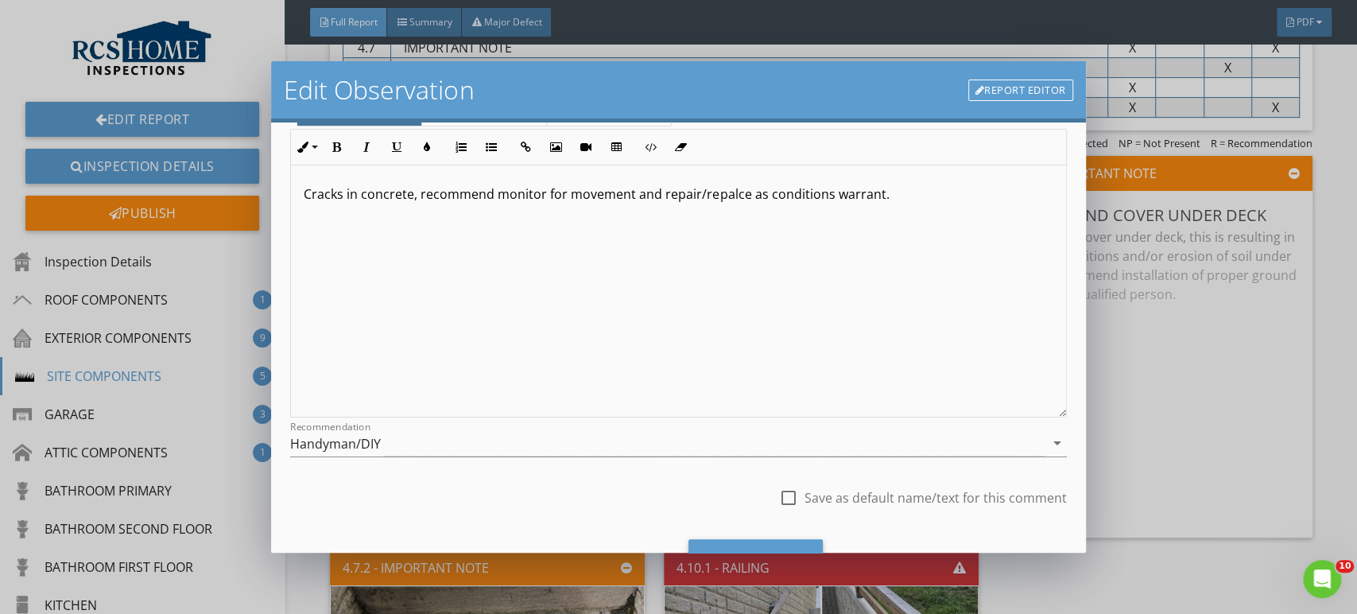
scroll to position [125, 0]
click at [763, 449] on div "Handyman/DIY" at bounding box center [667, 441] width 754 height 26
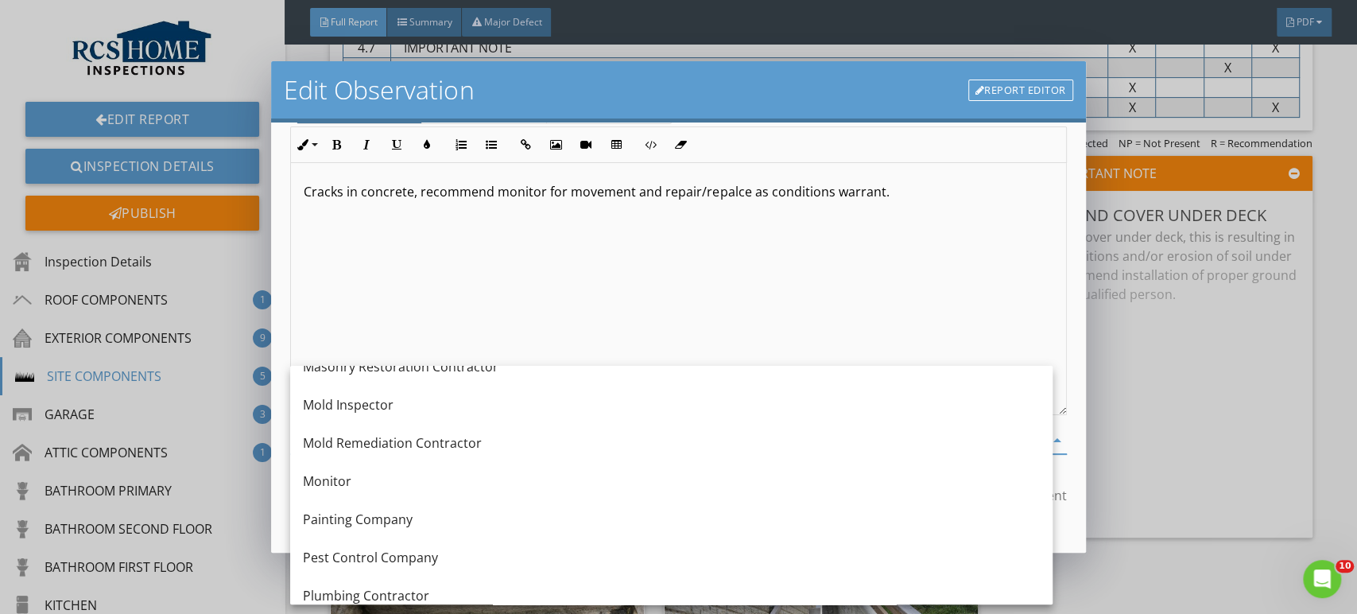
scroll to position [1444, 0]
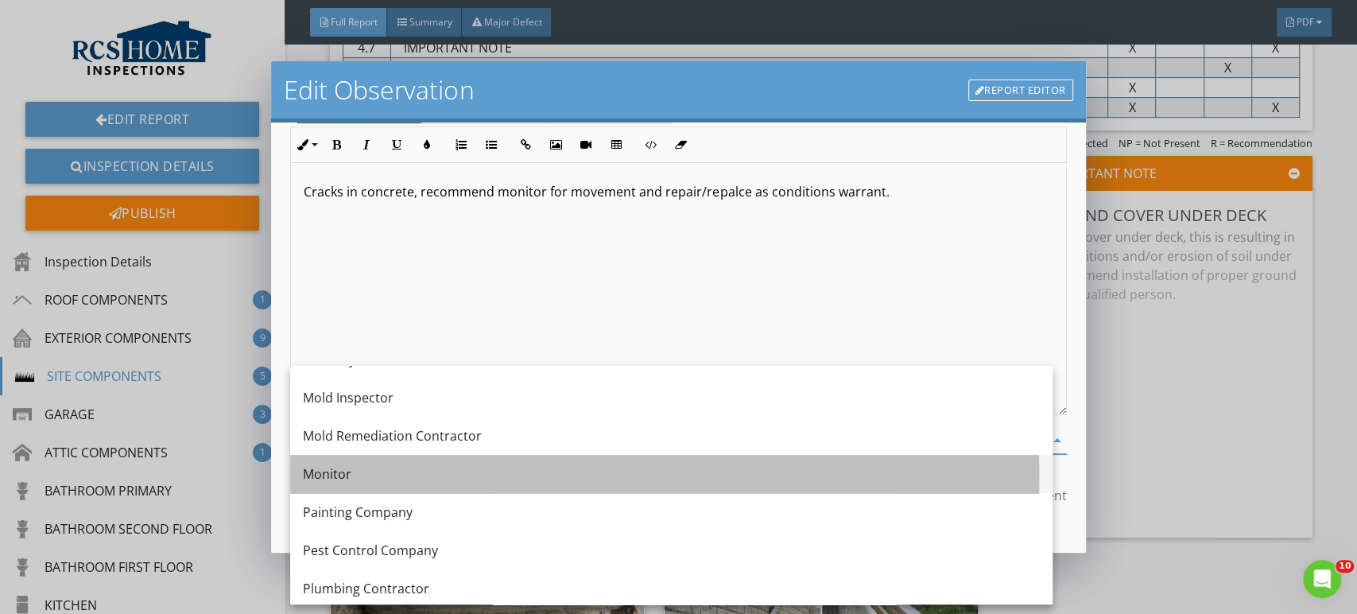
click at [356, 481] on div "Monitor" at bounding box center [671, 473] width 737 height 19
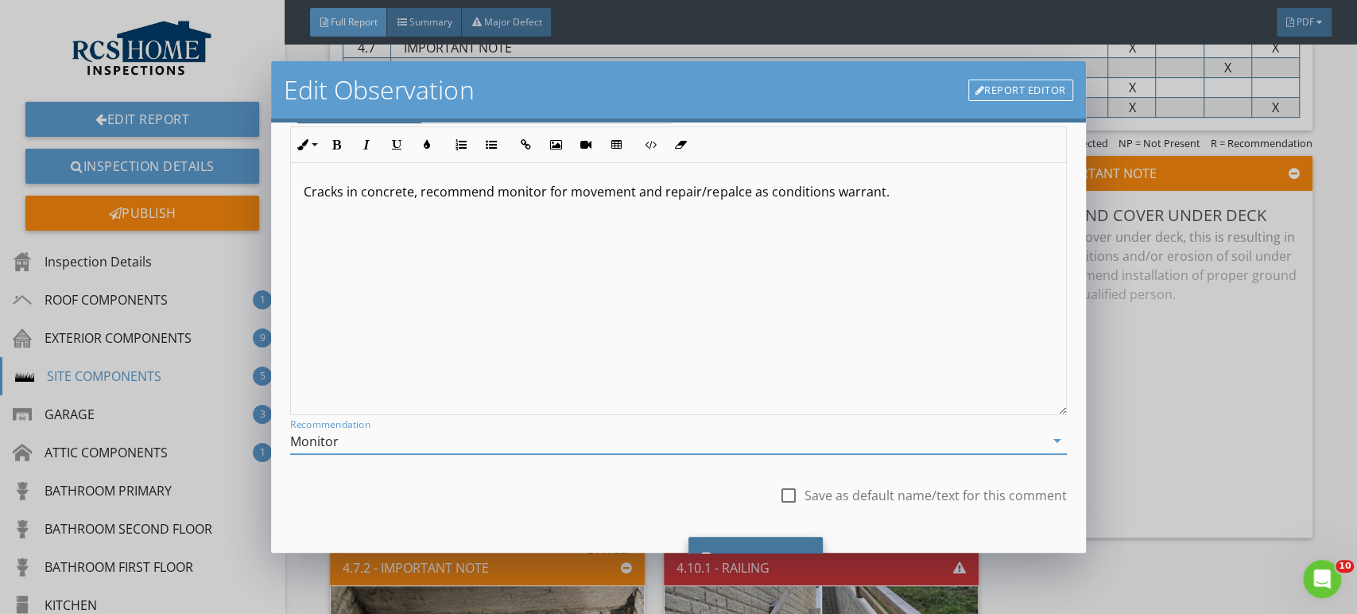
click at [793, 545] on div "Save Changes" at bounding box center [756, 558] width 135 height 43
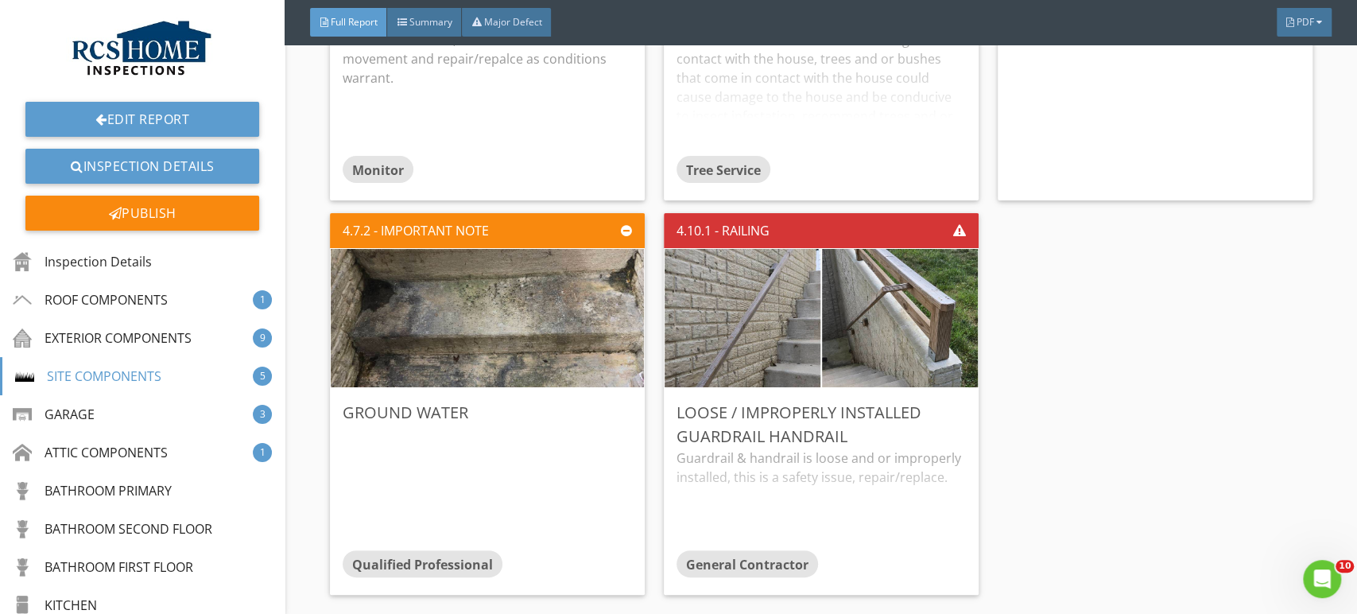
scroll to position [4832, 0]
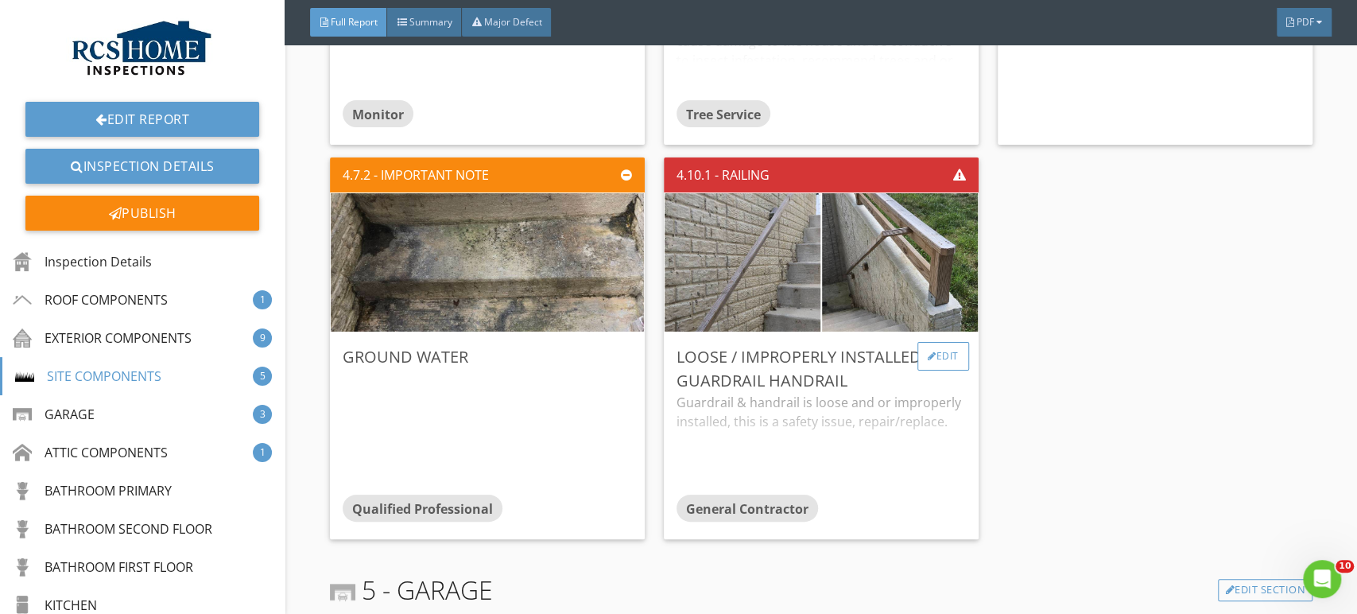
click at [846, 345] on div "Edit" at bounding box center [943, 356] width 52 height 29
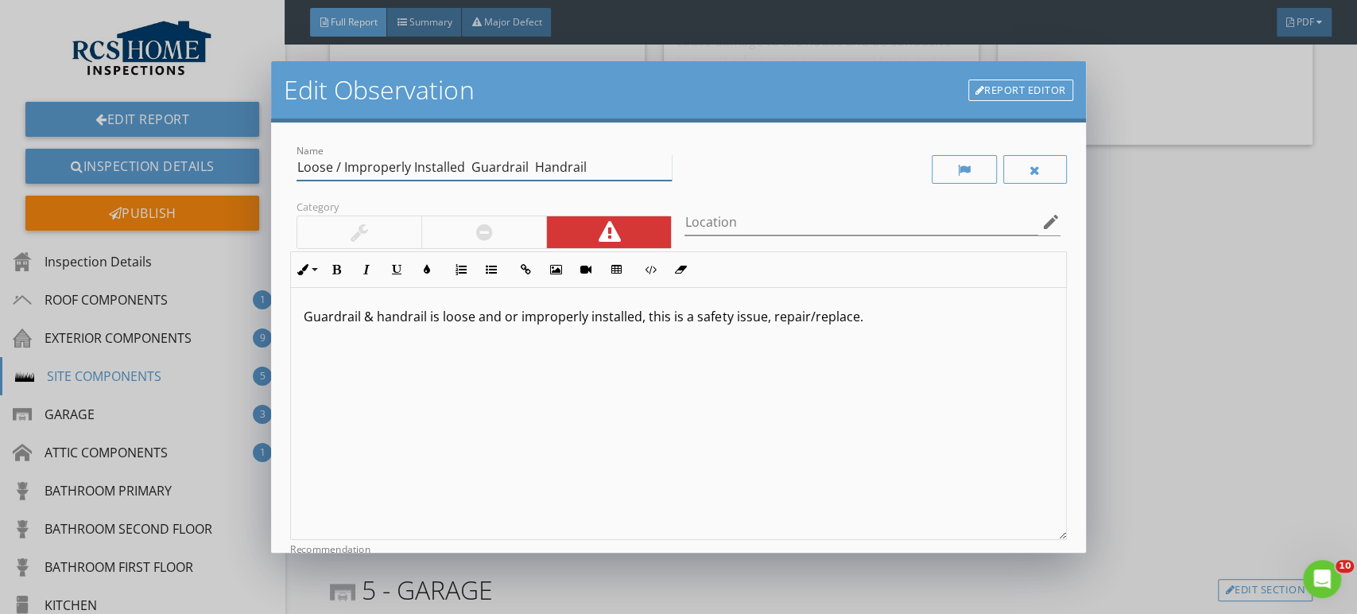
click at [465, 168] on input "Loose / Improperly Installed Guardrail Handrail" at bounding box center [484, 167] width 375 height 26
click at [394, 161] on input "Loose Guardrail Handrail" at bounding box center [484, 167] width 375 height 26
type input "Loose Guardrail & Handrail"
click at [313, 318] on p "Guardrail & handrail is loose and or improperly installed, this is a safety iss…" at bounding box center [678, 316] width 749 height 19
click at [456, 316] on p "The guardrail & handrail is loose and or improperly installed, this is a safety…" at bounding box center [678, 316] width 749 height 19
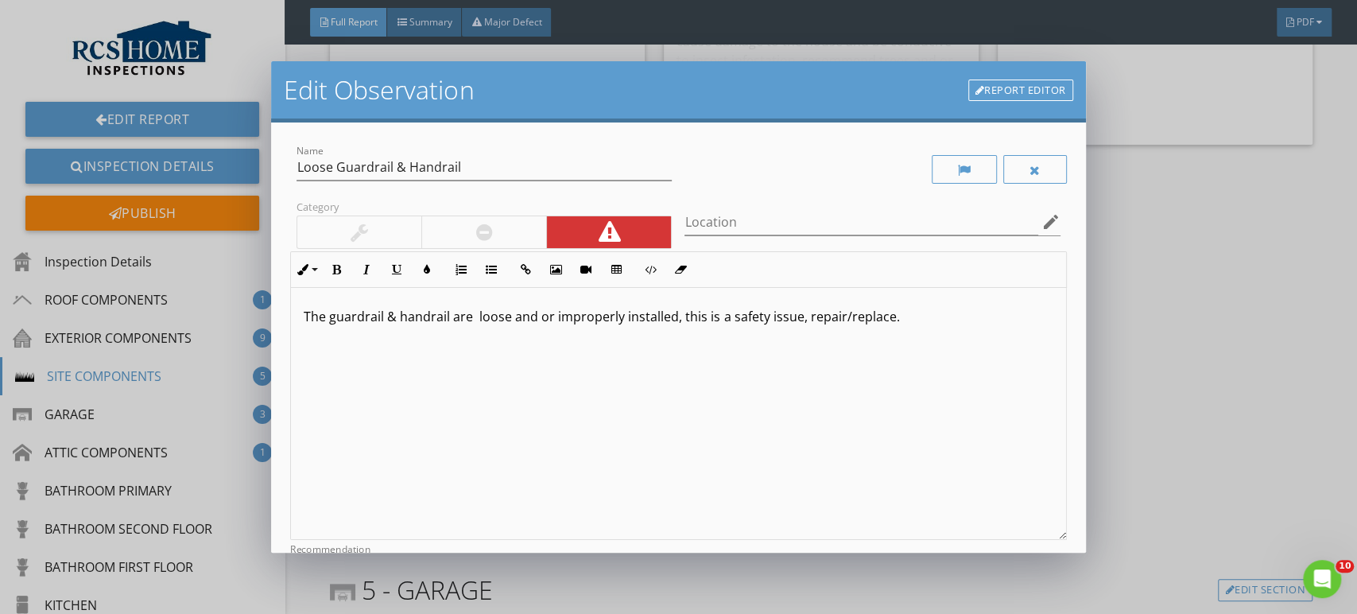
click at [671, 319] on p "The guardrail & handrail are loose and or improperly installed, this is a safet…" at bounding box center [678, 316] width 749 height 19
click at [476, 316] on p "The guardrail & handrail are loose , this is a safety issue, repair/replace." at bounding box center [678, 316] width 749 height 19
click at [836, 308] on p "The guardrail & handrail are loose , this is a safety issue, repair/replace." at bounding box center [678, 316] width 749 height 19
click at [508, 319] on p "The guardrail & handrail are loose , this is a safety issue, repair/replace." at bounding box center [678, 316] width 749 height 19
click at [512, 320] on p "The guardrail & handrail are loose , this is a safety issue, repair/replace." at bounding box center [678, 316] width 749 height 19
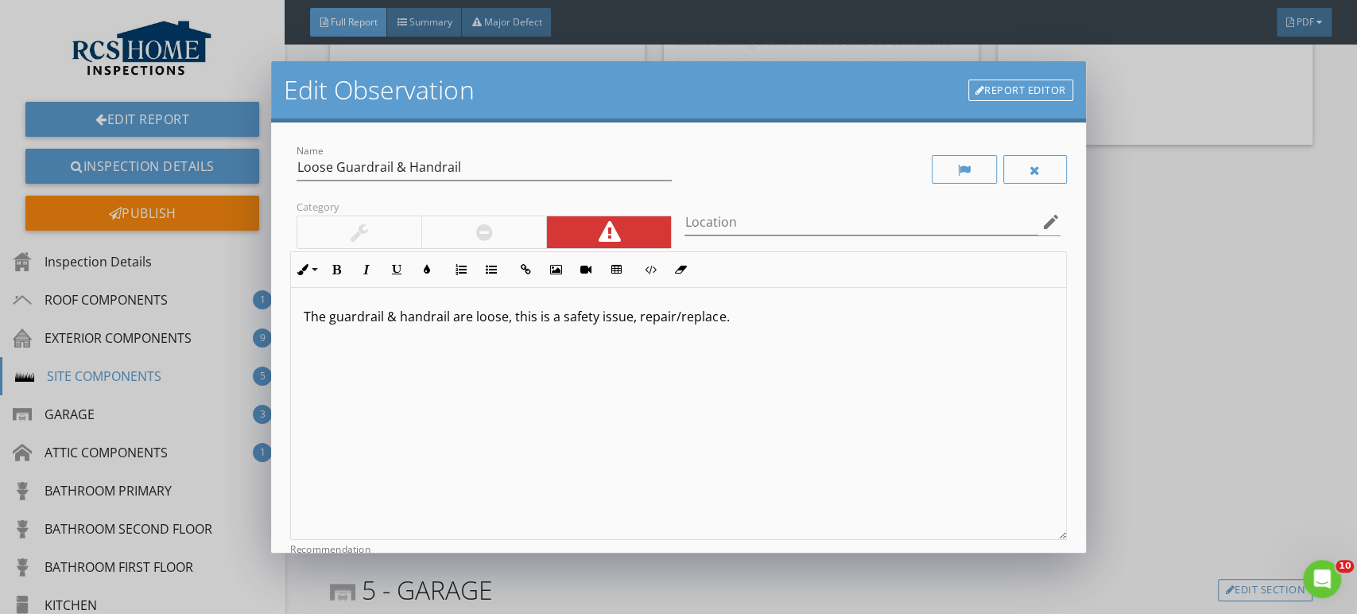
click at [833, 301] on div "The guardrail & handrail are loose, this is a safety issue, repair/replace." at bounding box center [678, 414] width 774 height 252
click at [510, 323] on p "The guardrail & handrail are loose; this is a safety issue. Repair/replace." at bounding box center [678, 316] width 749 height 19
click at [729, 320] on p "The guardrail & handrail are loose, this is a safety issue. Repair/replace." at bounding box center [678, 316] width 749 height 19
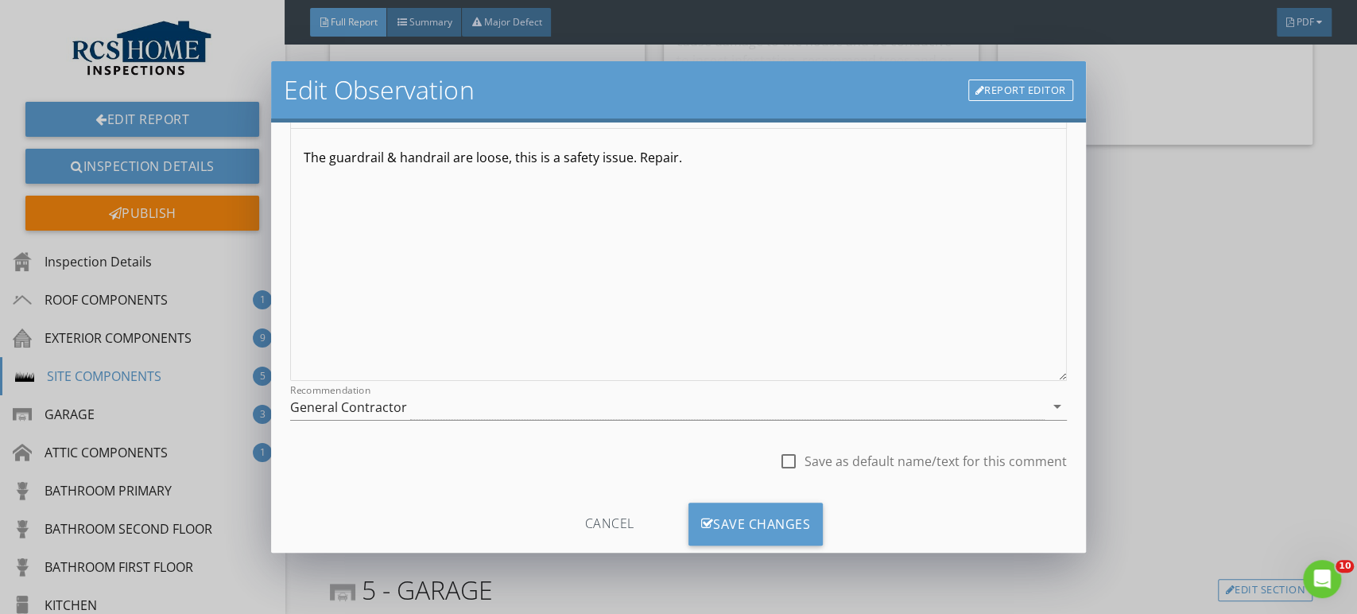
scroll to position [161, 0]
click at [846, 402] on div "General Contractor" at bounding box center [667, 404] width 754 height 26
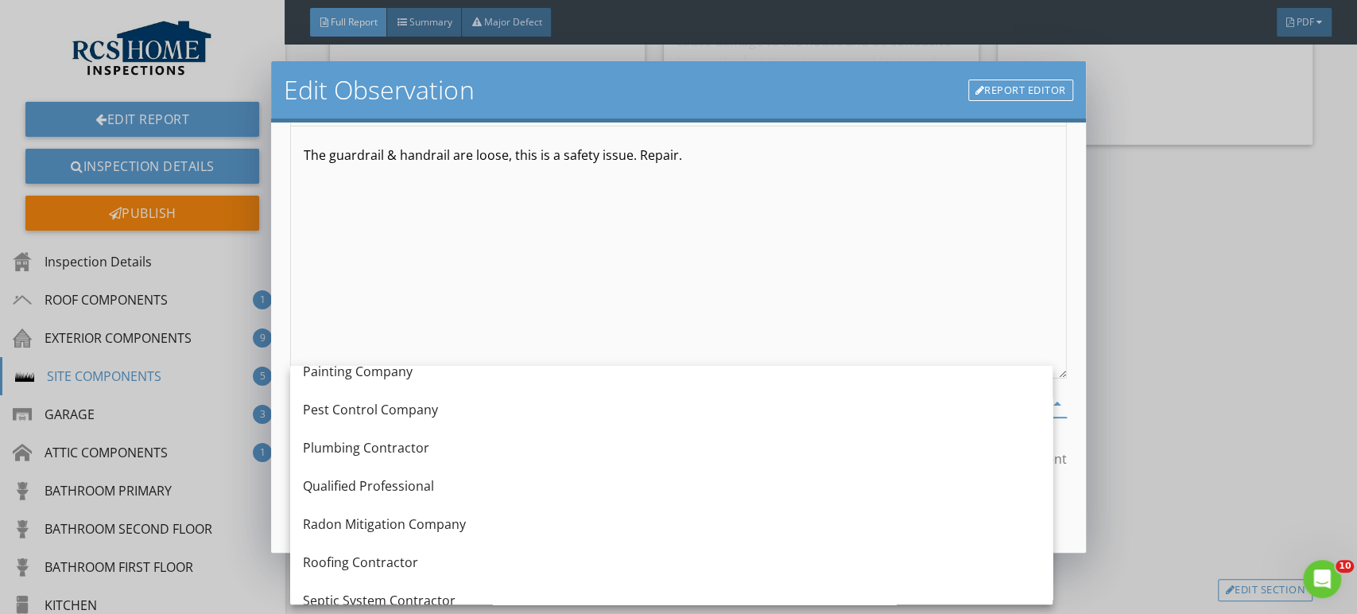
scroll to position [1569, 0]
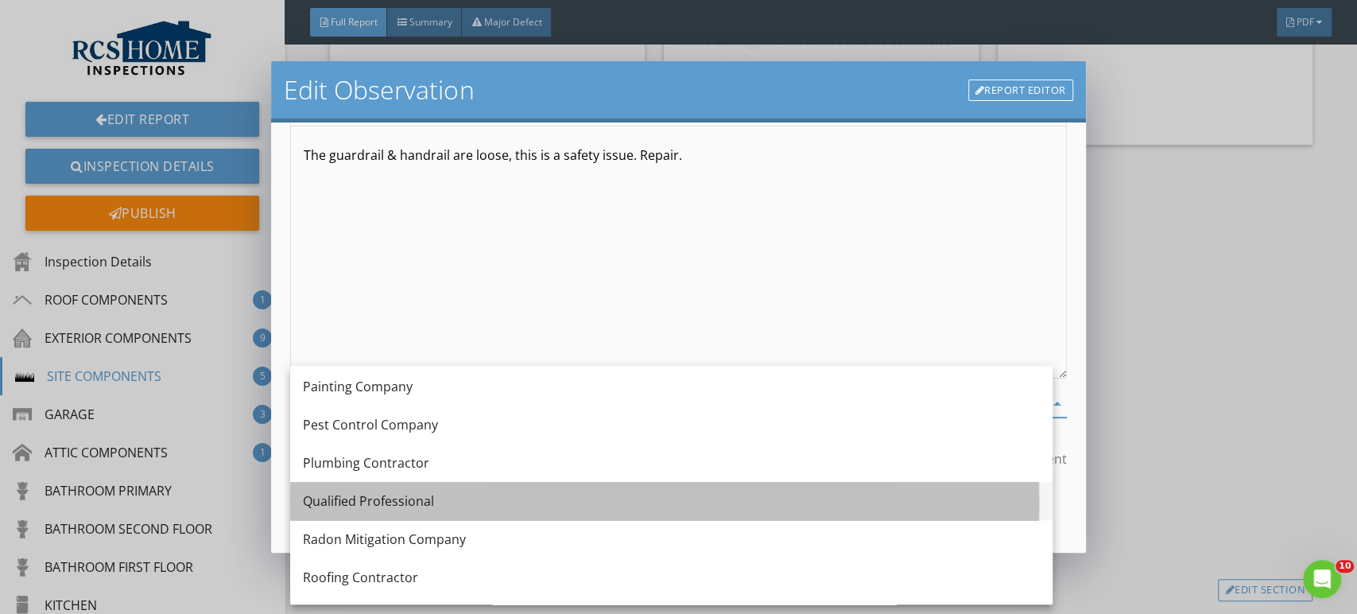
click at [430, 495] on div "Qualified Professional" at bounding box center [671, 500] width 737 height 19
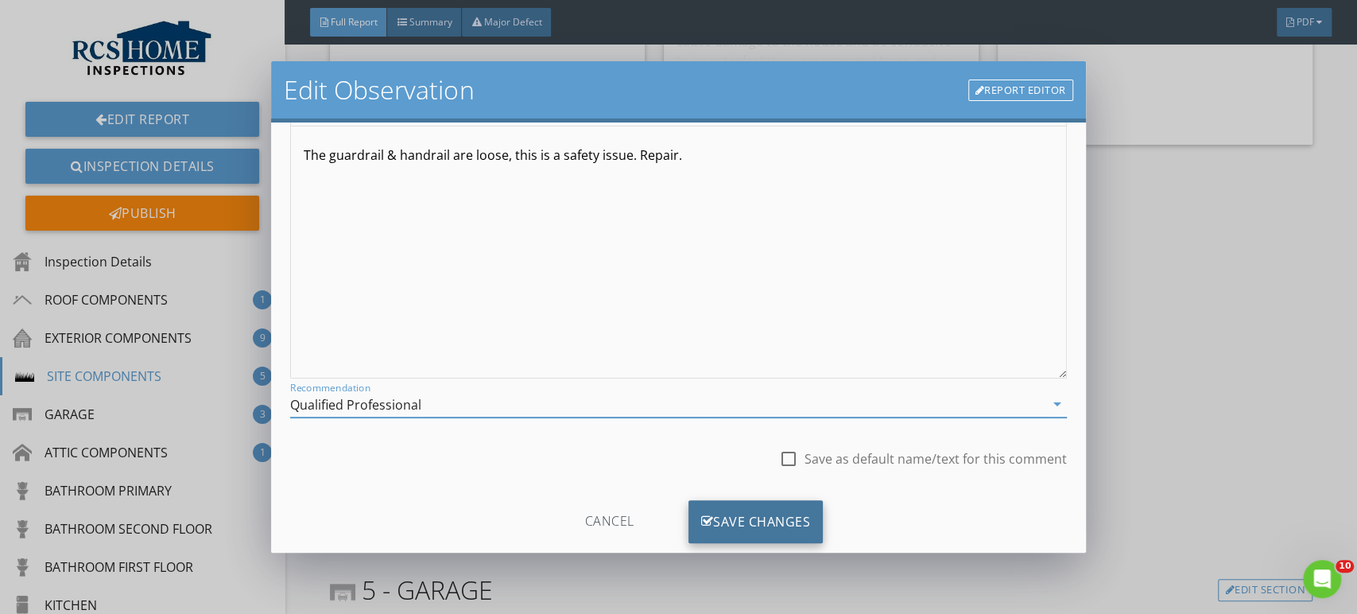
click at [780, 518] on div "Save Changes" at bounding box center [756, 521] width 135 height 43
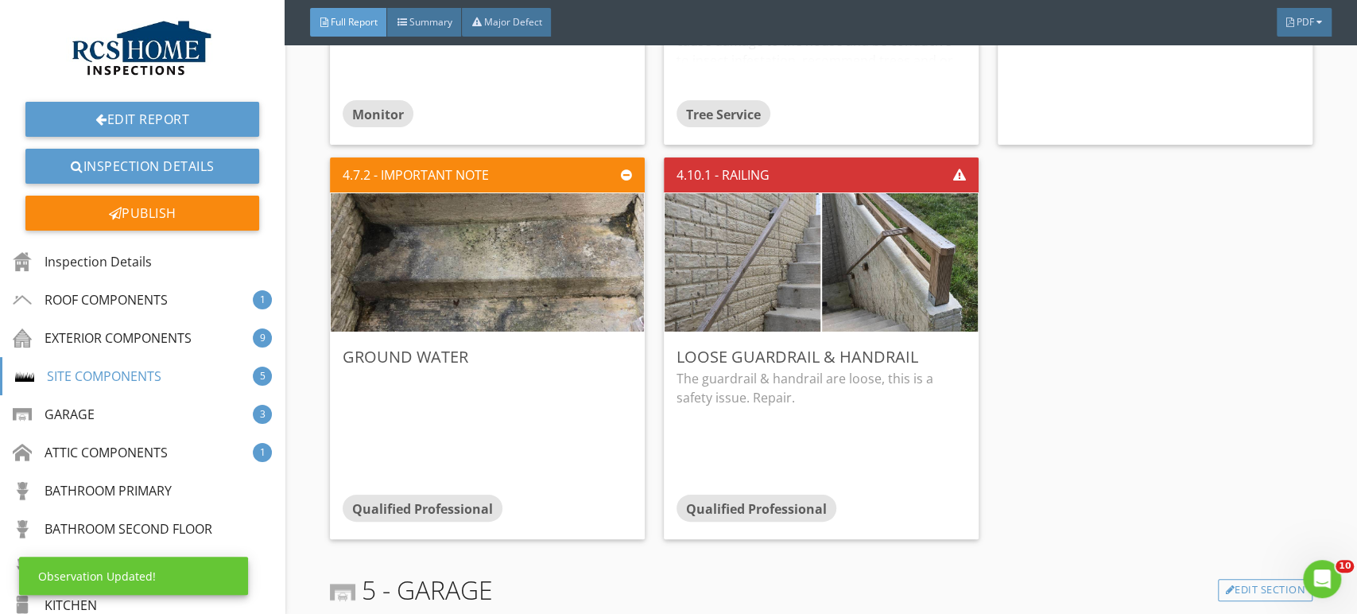
scroll to position [7, 0]
click at [846, 352] on div "Edit" at bounding box center [943, 356] width 52 height 29
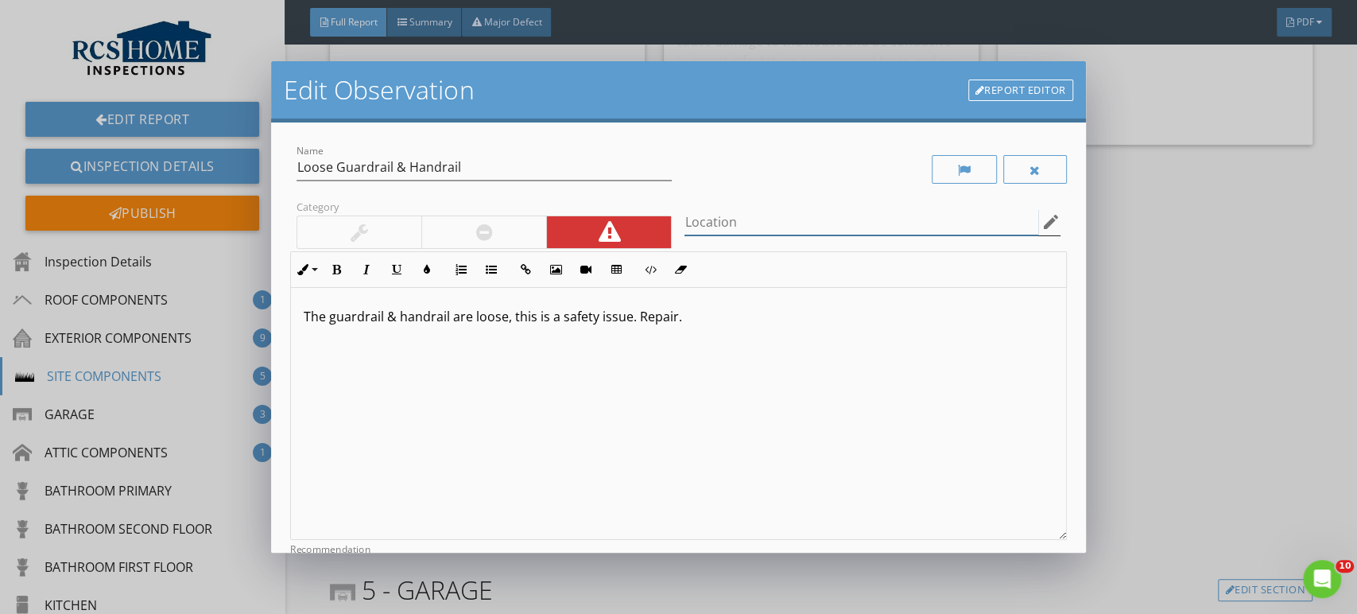
click at [784, 227] on input "Location" at bounding box center [861, 222] width 353 height 26
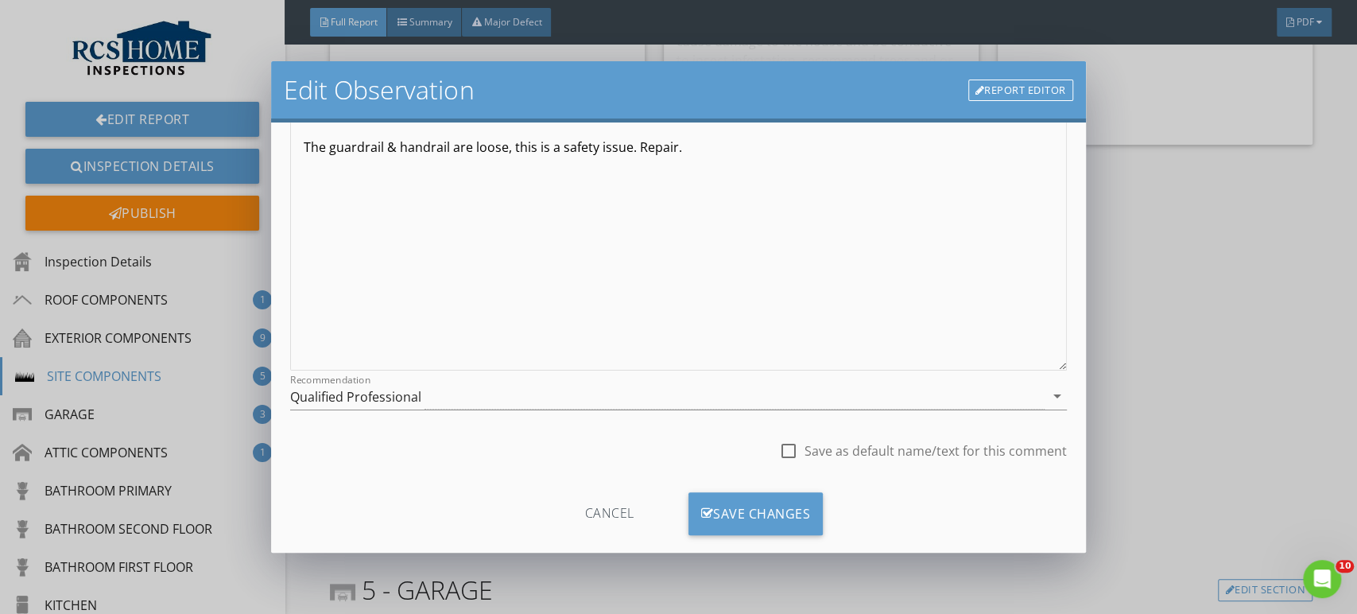
scroll to position [196, 0]
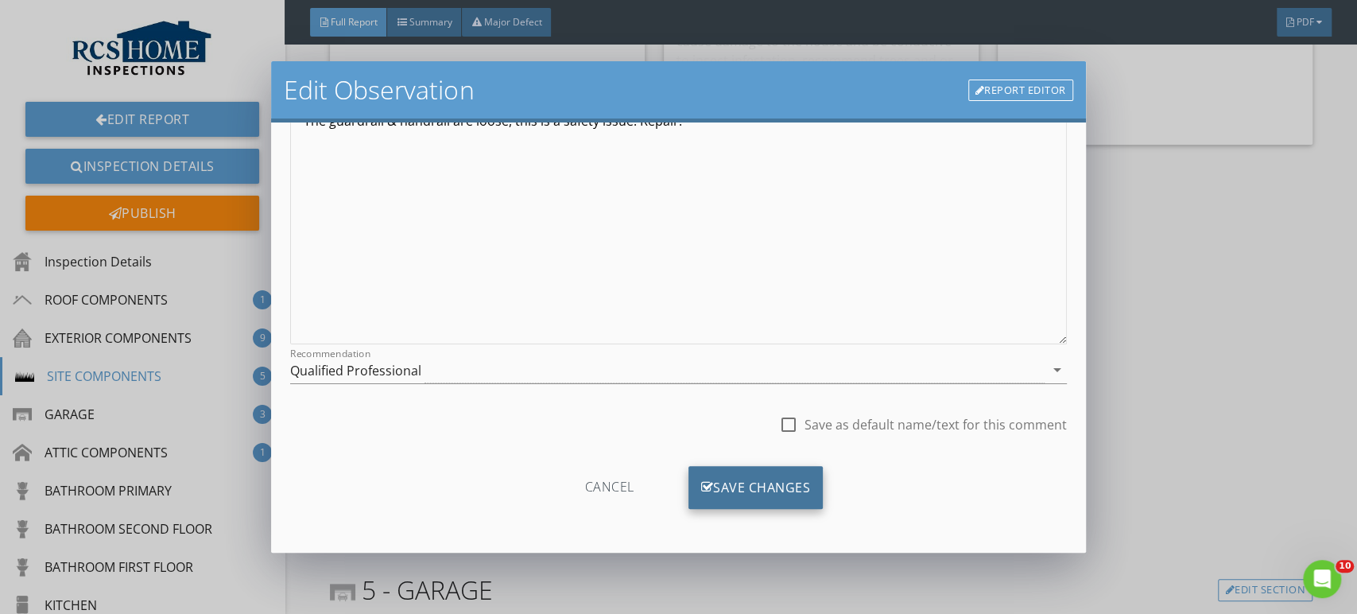
type input "Subgrade Entryway"
click at [760, 485] on div "Save Changes" at bounding box center [756, 487] width 135 height 43
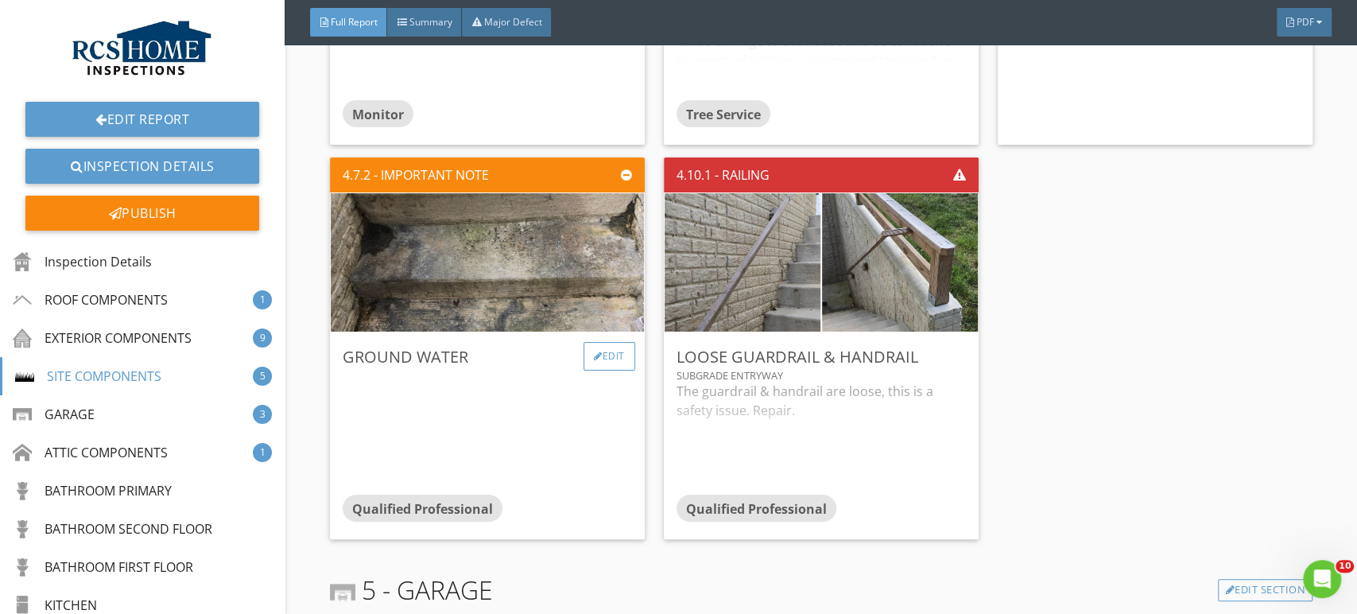
click at [617, 353] on div "Edit" at bounding box center [610, 356] width 52 height 29
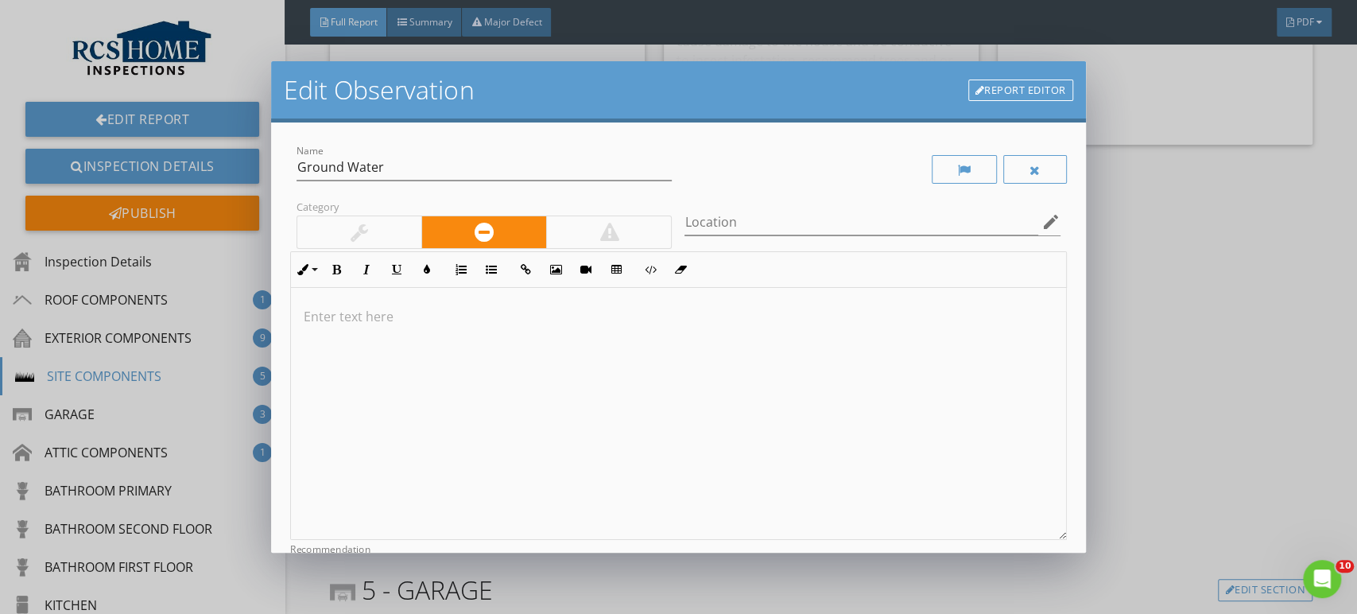
click at [357, 324] on p at bounding box center [678, 316] width 749 height 19
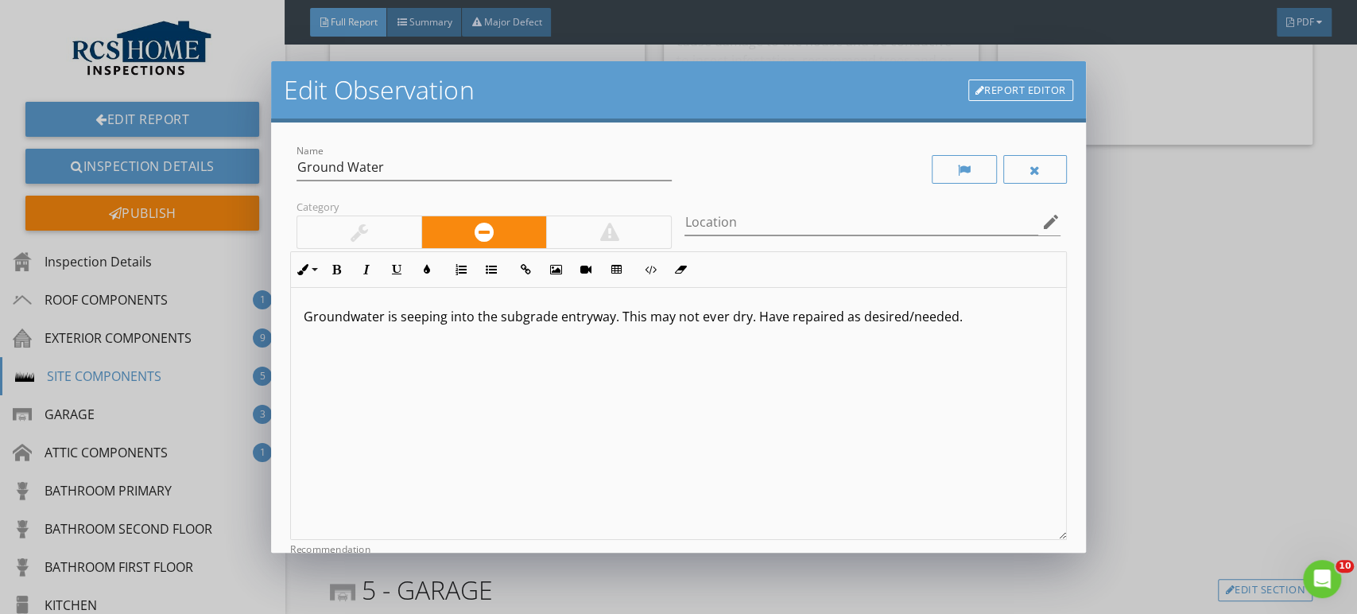
click at [751, 320] on p "Groundwater is seeping into the subgrade entryway. This may not ever dry. Have …" at bounding box center [678, 316] width 749 height 19
click at [423, 123] on div "Name Ground Water Category Location edit Inline Style XLarge Large Normal Small…" at bounding box center [678, 336] width 814 height 429
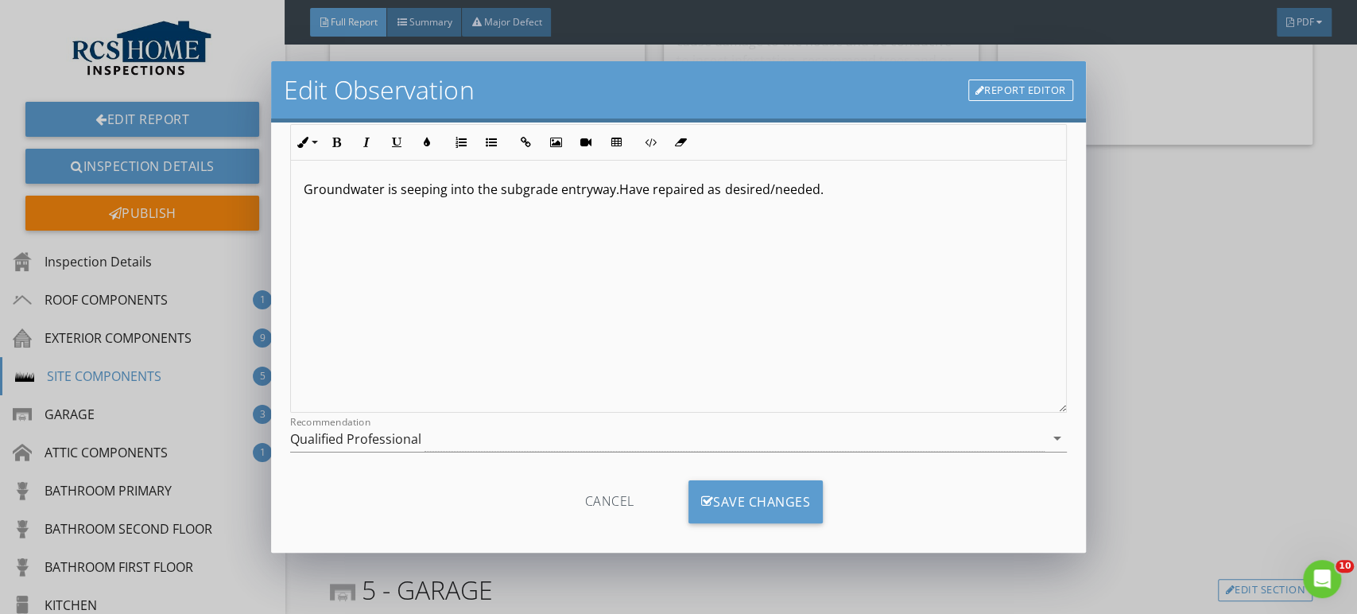
scroll to position [141, 0]
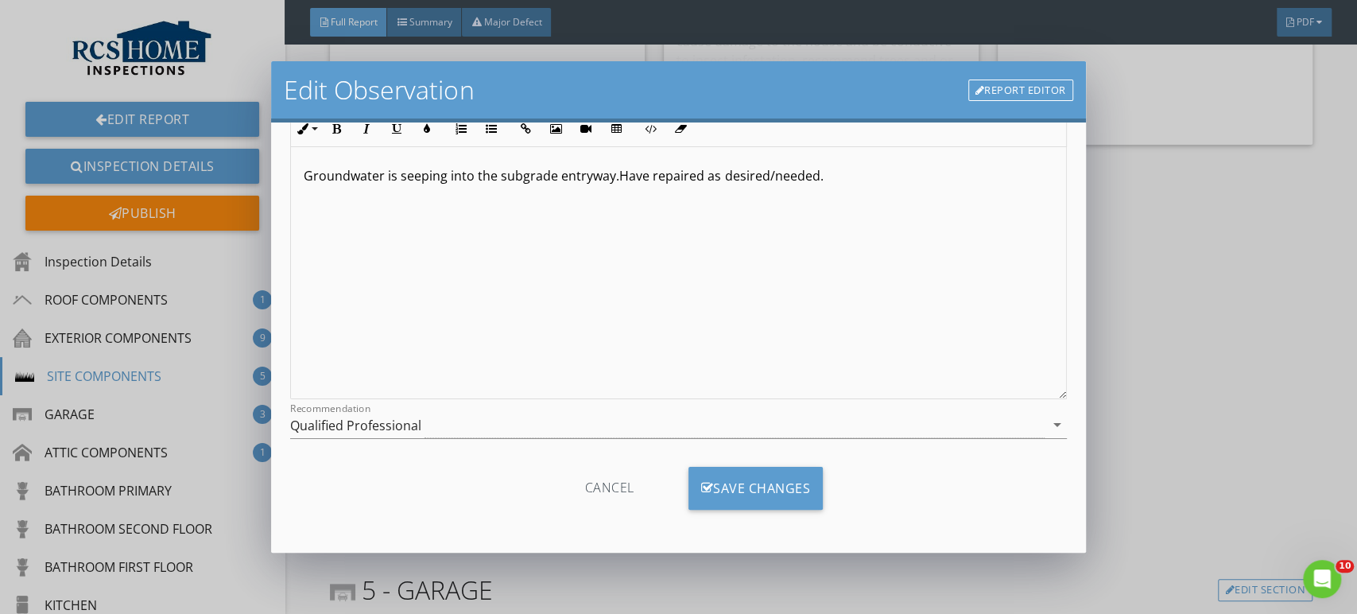
click at [616, 183] on p "Groundwater is seeping into the subgrade entryway.Have repaired as desired/need…" at bounding box center [678, 175] width 749 height 19
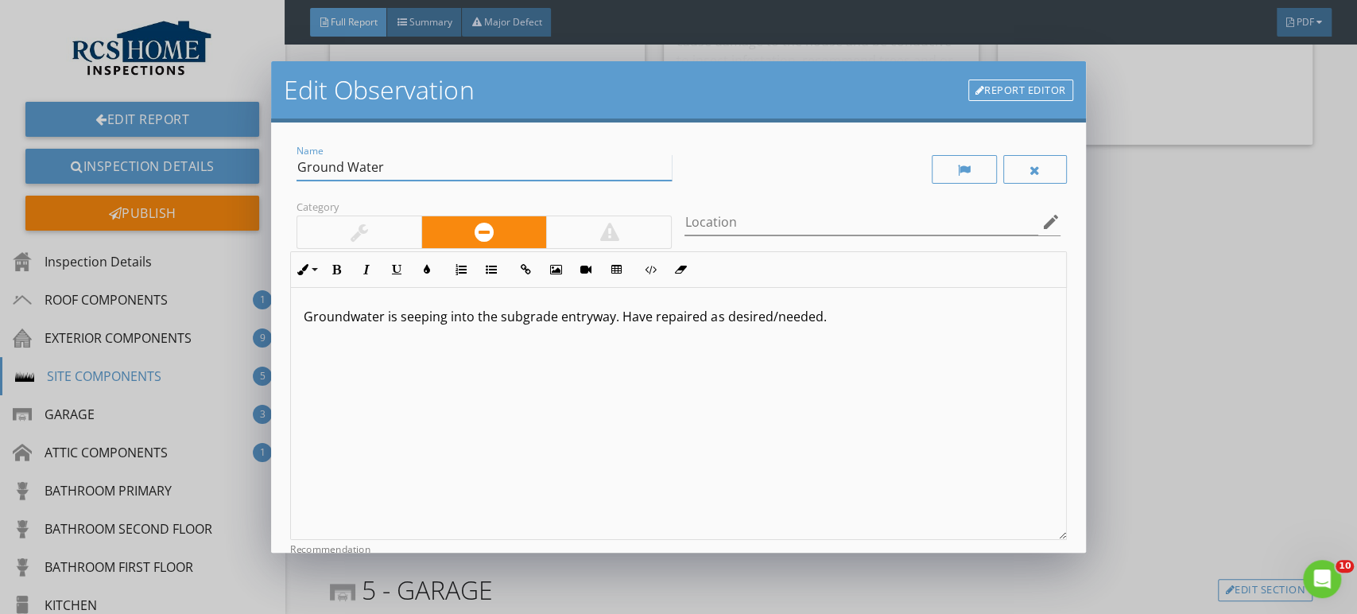
click at [479, 173] on input "Ground Water" at bounding box center [484, 167] width 375 height 26
click at [406, 170] on input "Ground Water Sepping" at bounding box center [484, 167] width 375 height 26
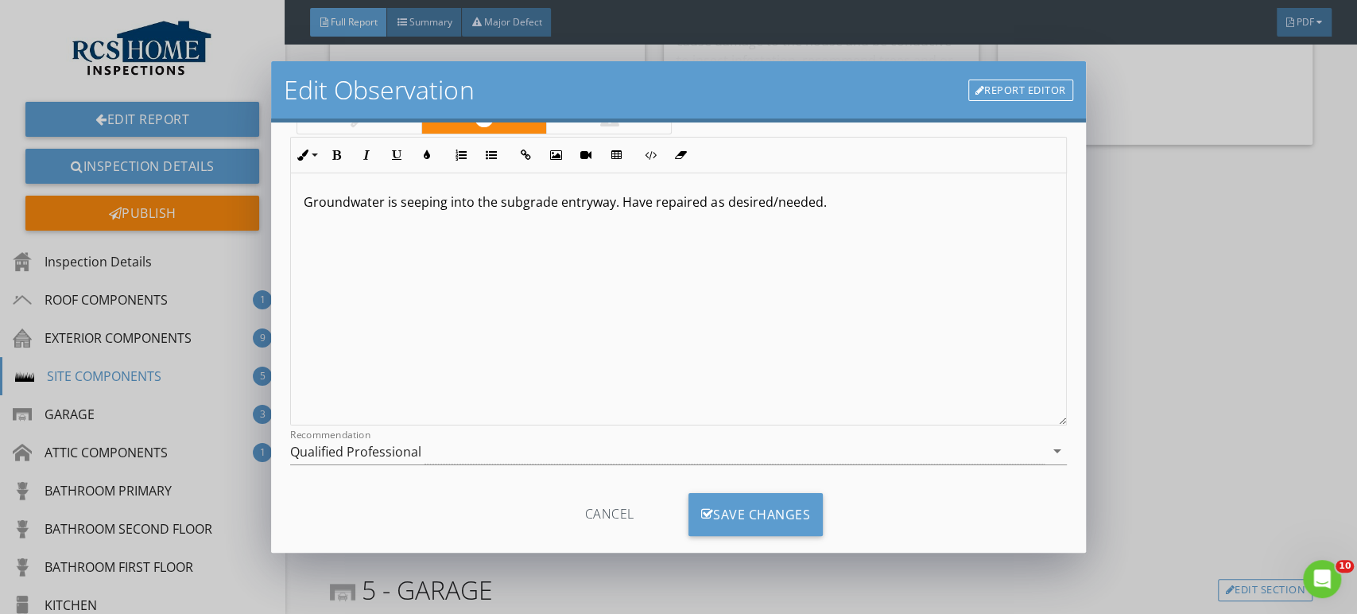
scroll to position [134, 0]
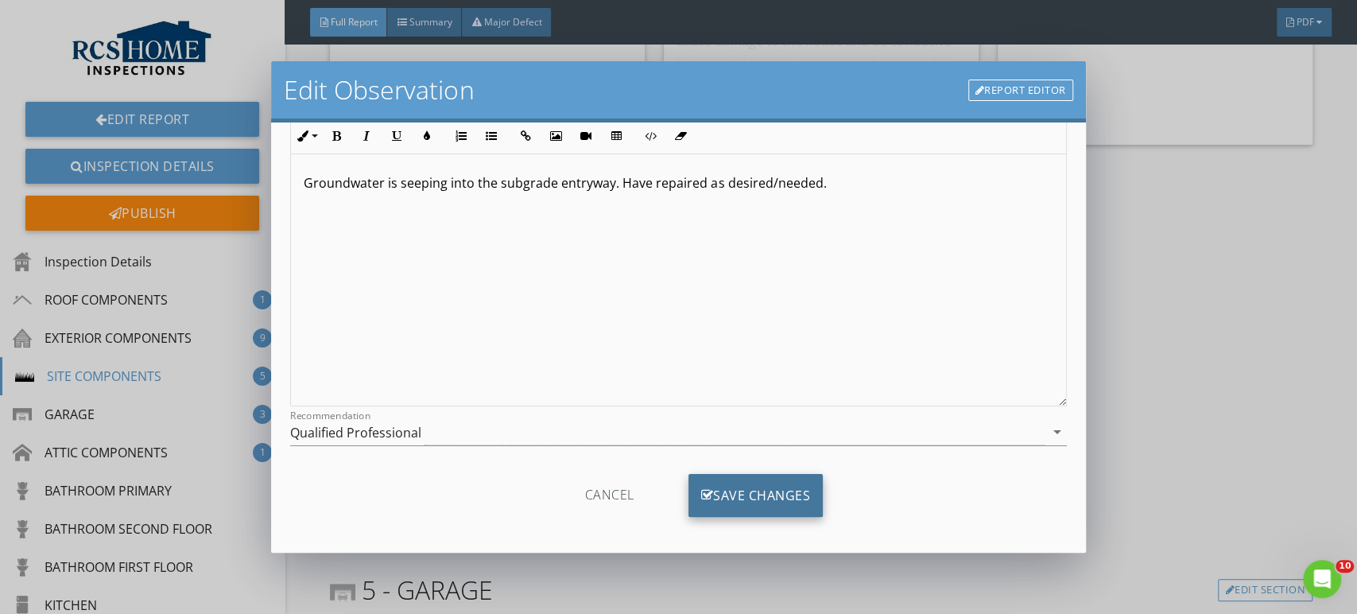
type input "Ground Water Seeping"
click at [760, 488] on div "Save Changes" at bounding box center [756, 495] width 135 height 43
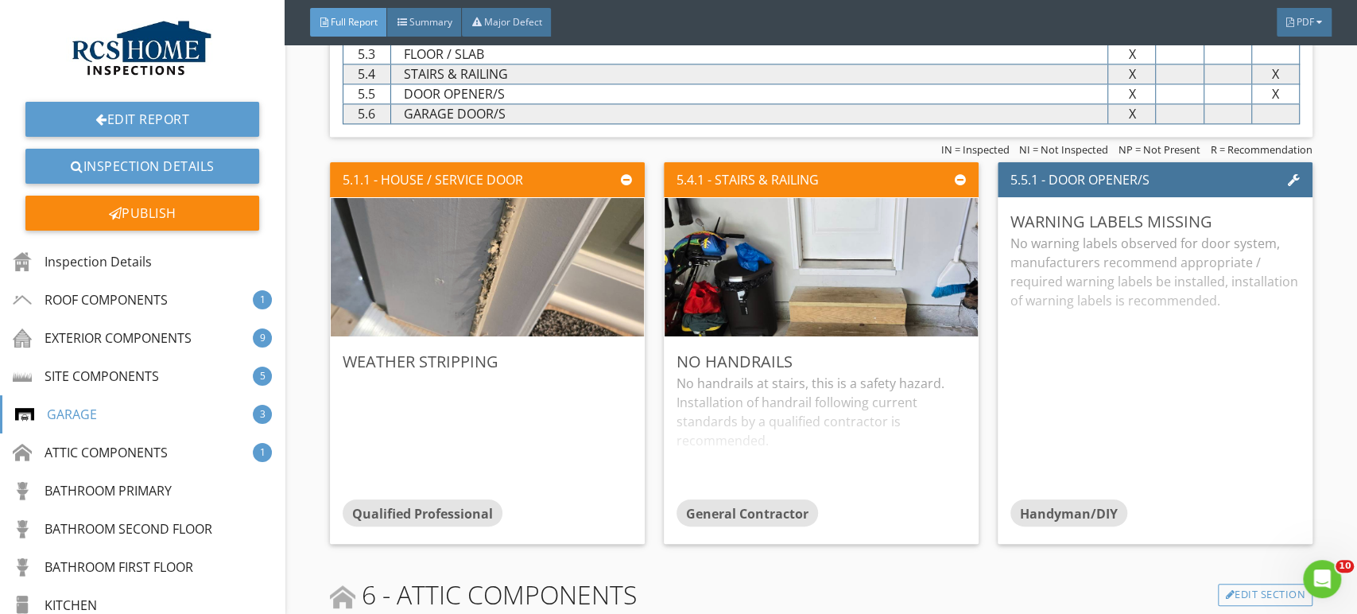
scroll to position [5538, 0]
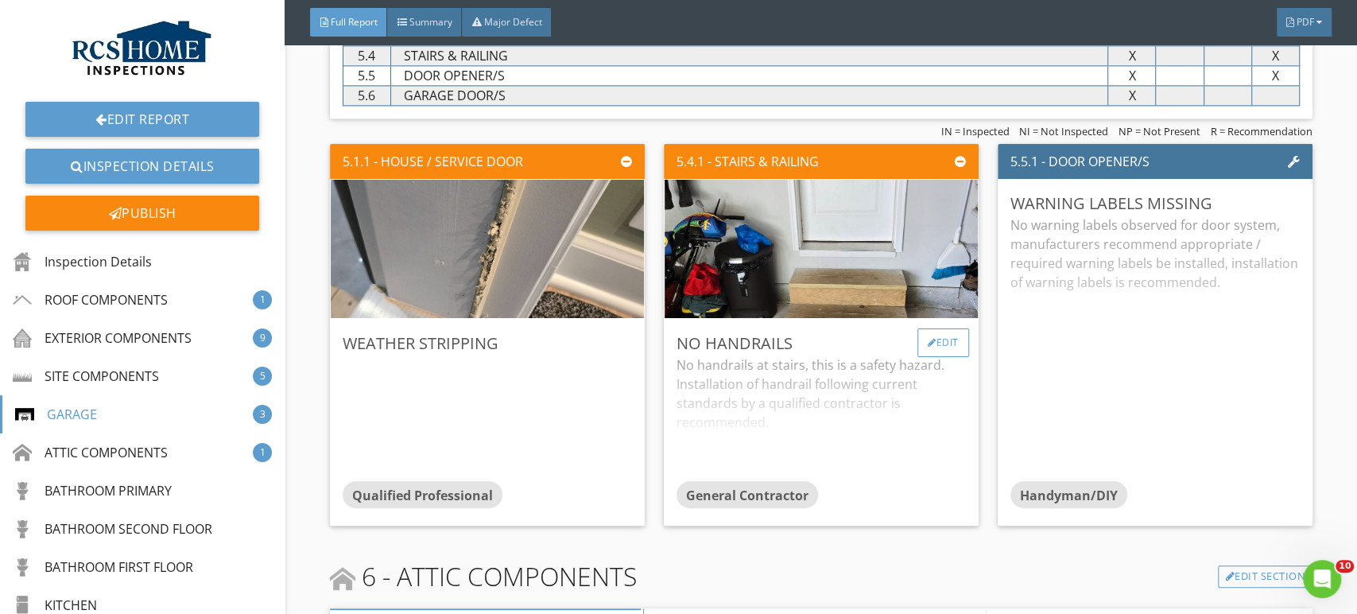
click at [846, 343] on div "Edit" at bounding box center [943, 342] width 52 height 29
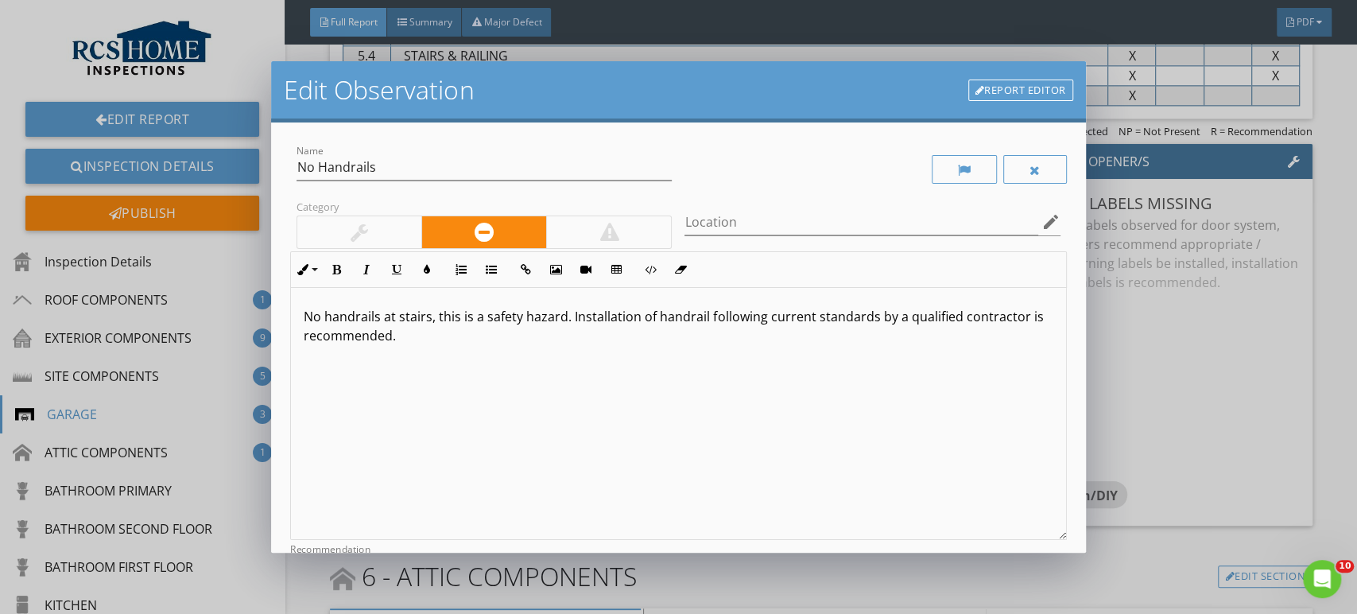
click at [433, 352] on div "No handrails at stairs, this is a safety hazard. Installation of handrail follo…" at bounding box center [678, 414] width 774 height 252
click at [575, 320] on p "No handrails on stairs, while not required, are recommended for improved safety." at bounding box center [678, 316] width 749 height 19
click at [559, 316] on p "No handrails on stairs, while not required, recommended for improved safety." at bounding box center [678, 316] width 749 height 19
click at [646, 320] on p "No handrails on stairs, while not required, I recommended for improved safety." at bounding box center [678, 316] width 749 height 19
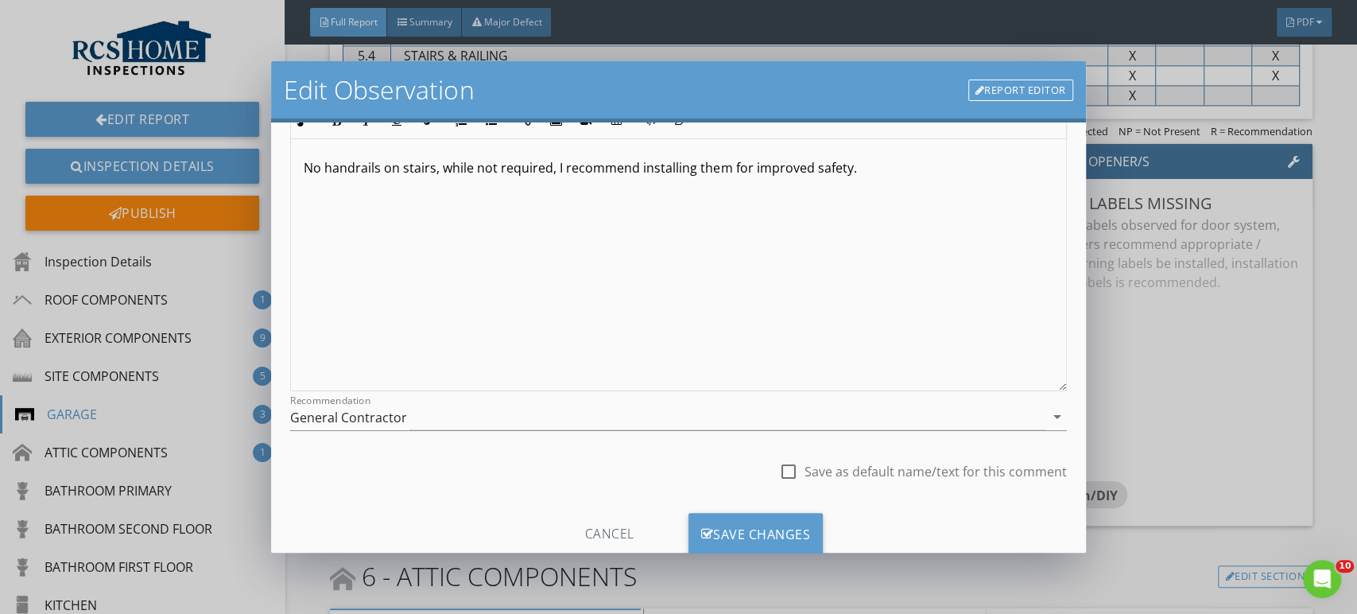
scroll to position [153, 0]
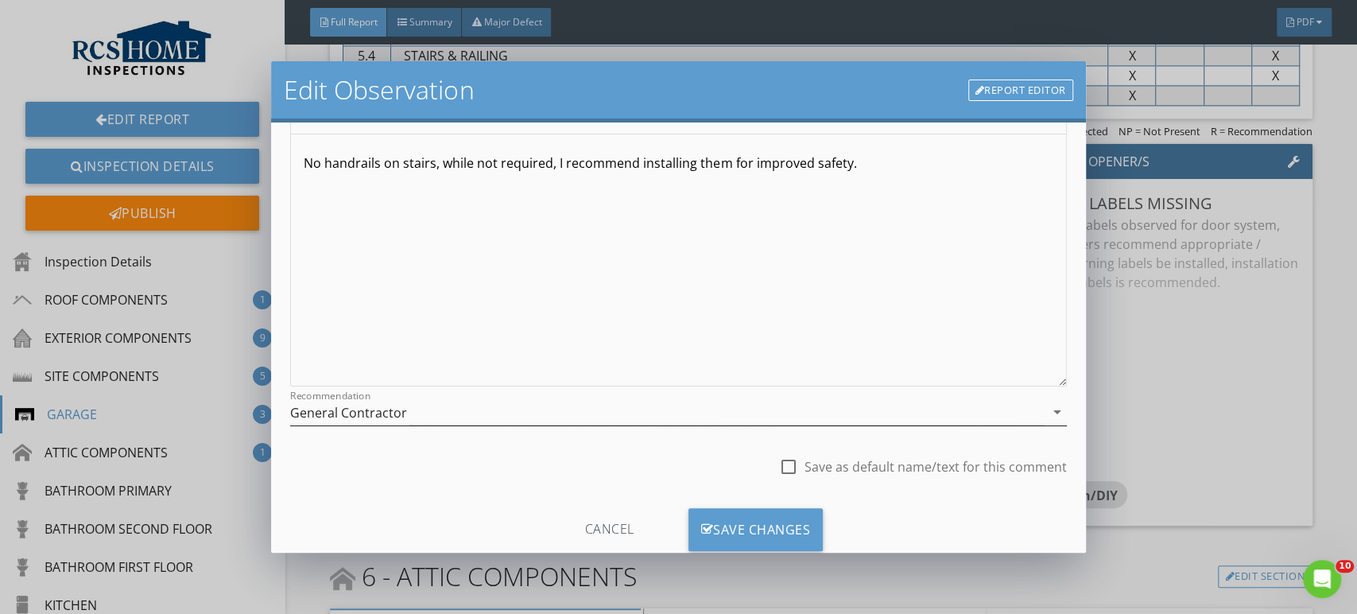
click at [343, 415] on div "General Contractor" at bounding box center [348, 412] width 117 height 14
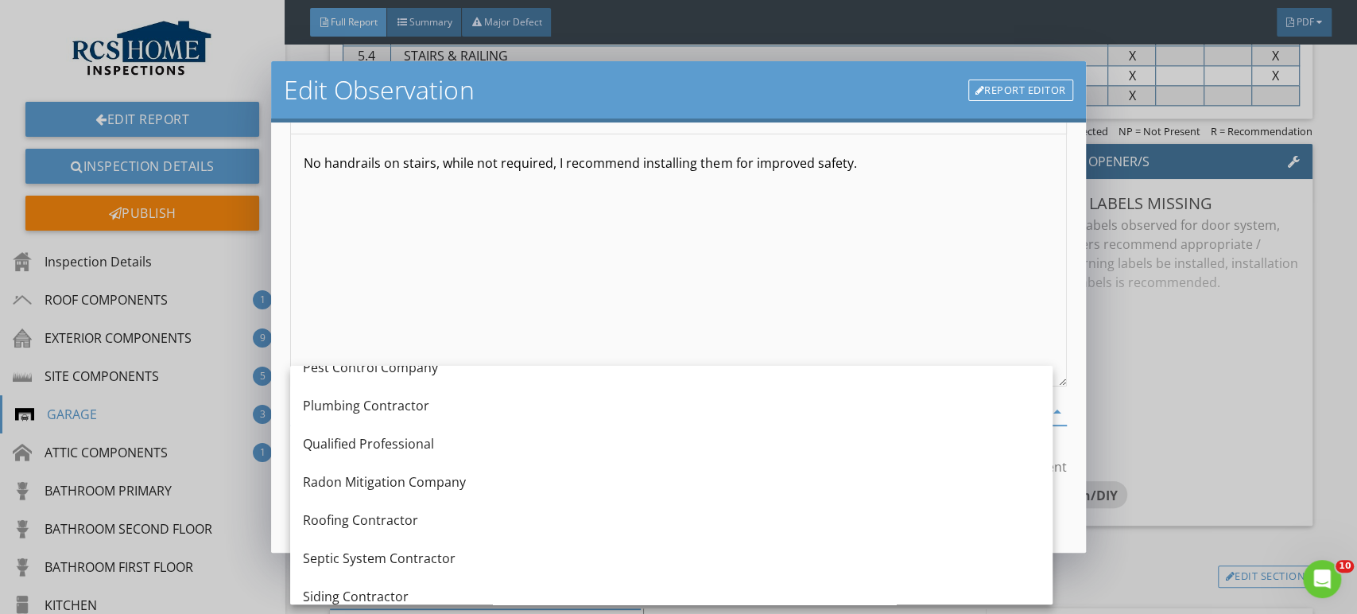
scroll to position [1619, 0]
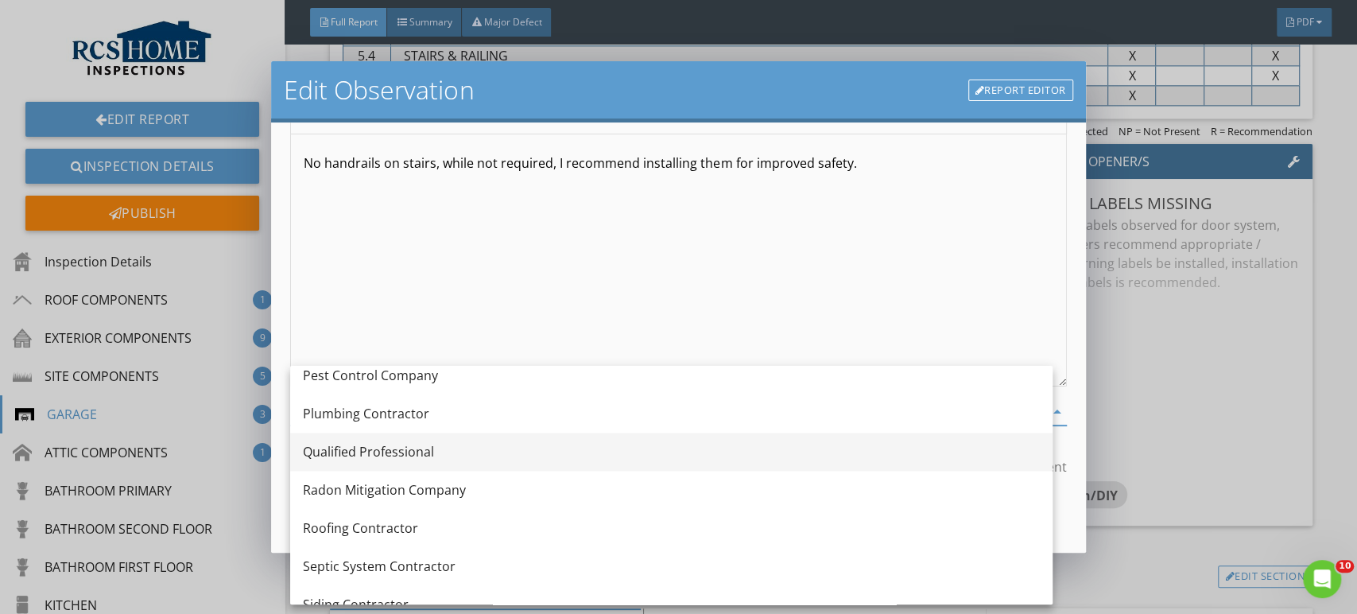
click at [390, 448] on div "Qualified Professional" at bounding box center [671, 451] width 737 height 19
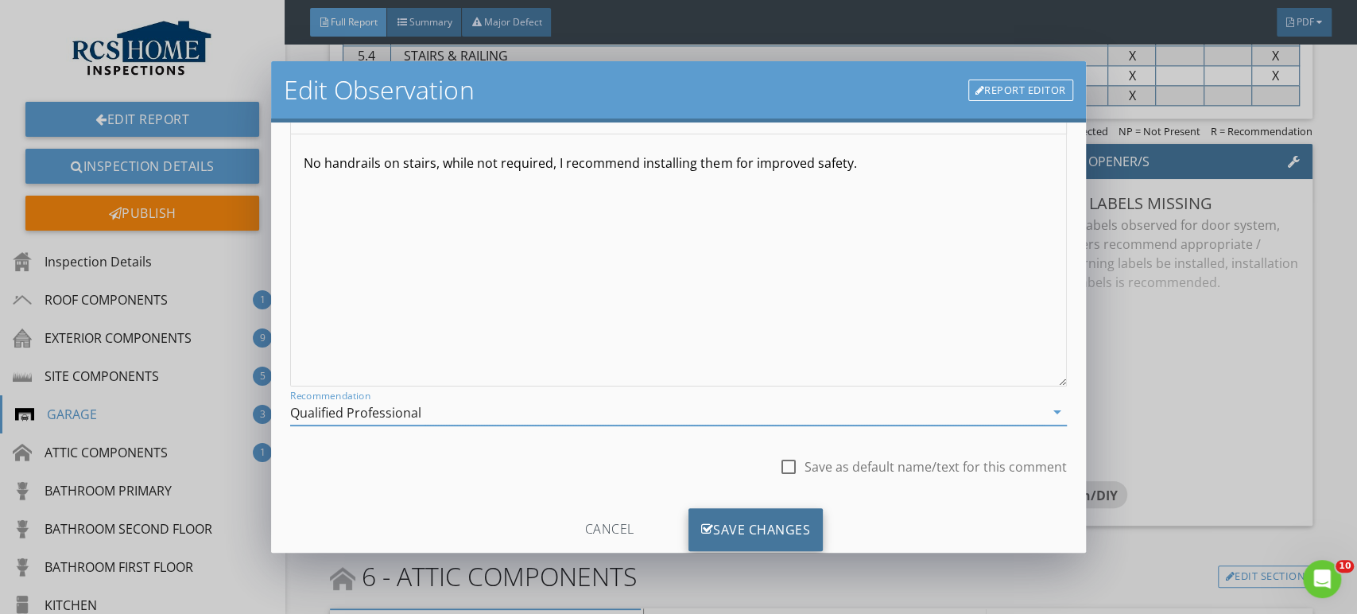
click at [750, 524] on div "Save Changes" at bounding box center [756, 529] width 135 height 43
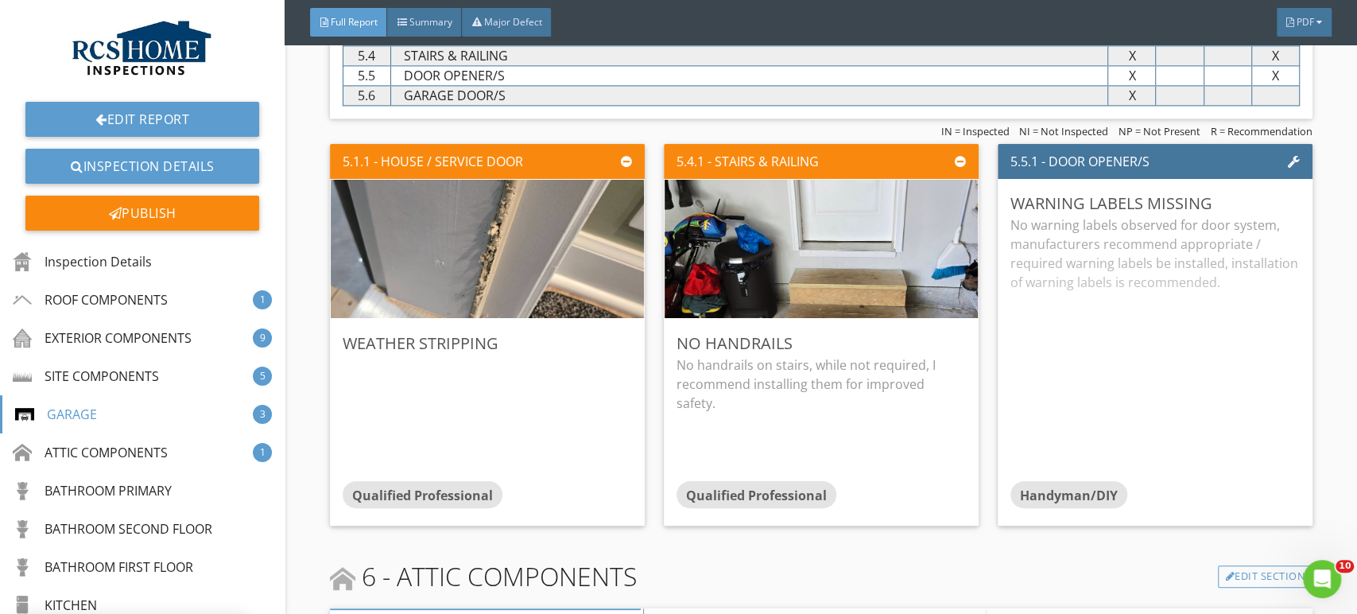
scroll to position [7, 0]
click at [599, 347] on div "Edit" at bounding box center [610, 342] width 52 height 29
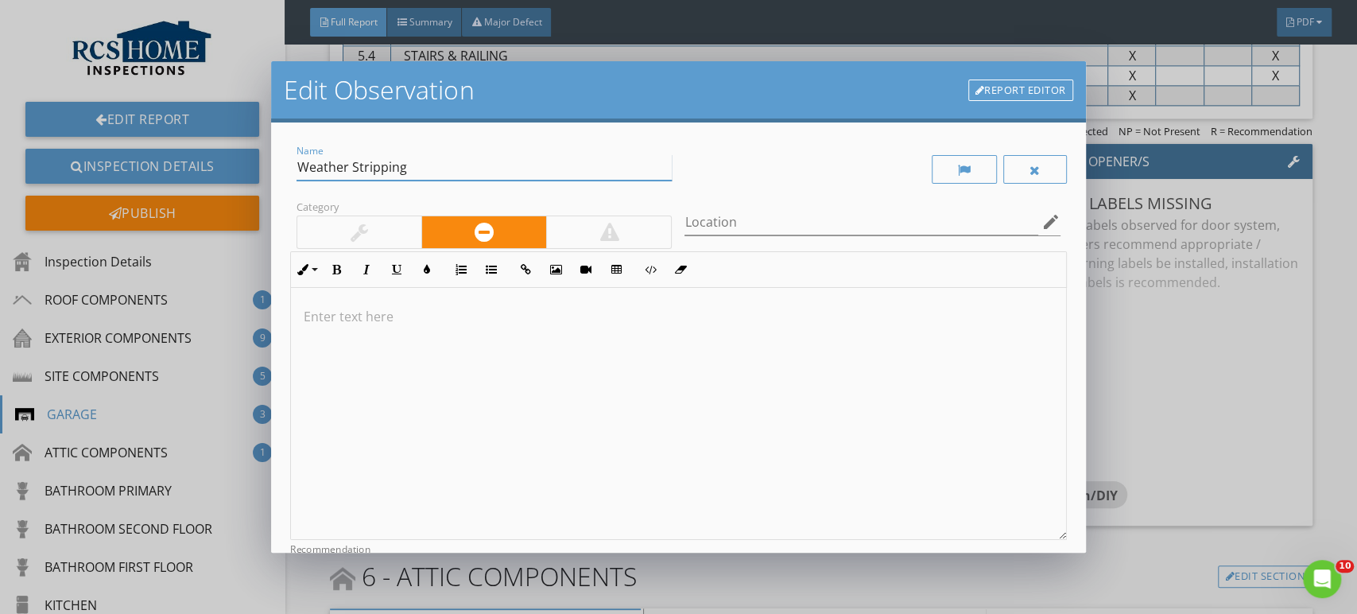
click at [298, 167] on input "Weather Stripping" at bounding box center [484, 167] width 375 height 26
type input "Damaged Weather Stripping"
click at [336, 334] on div at bounding box center [678, 414] width 774 height 252
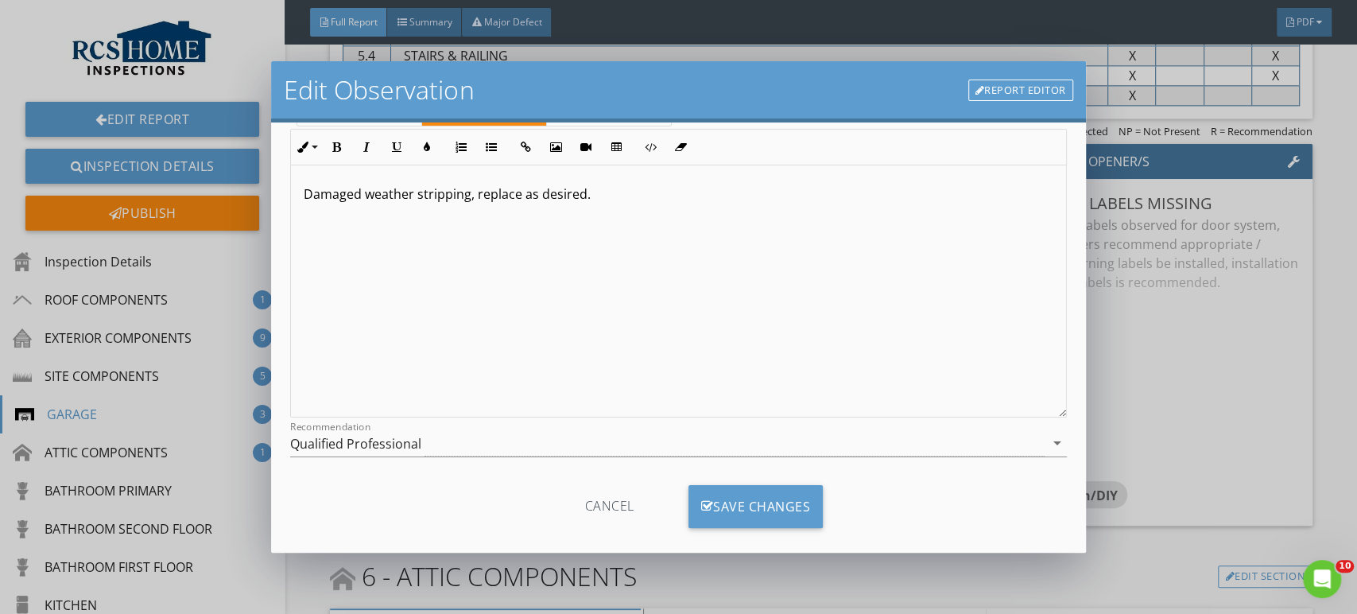
scroll to position [128, 0]
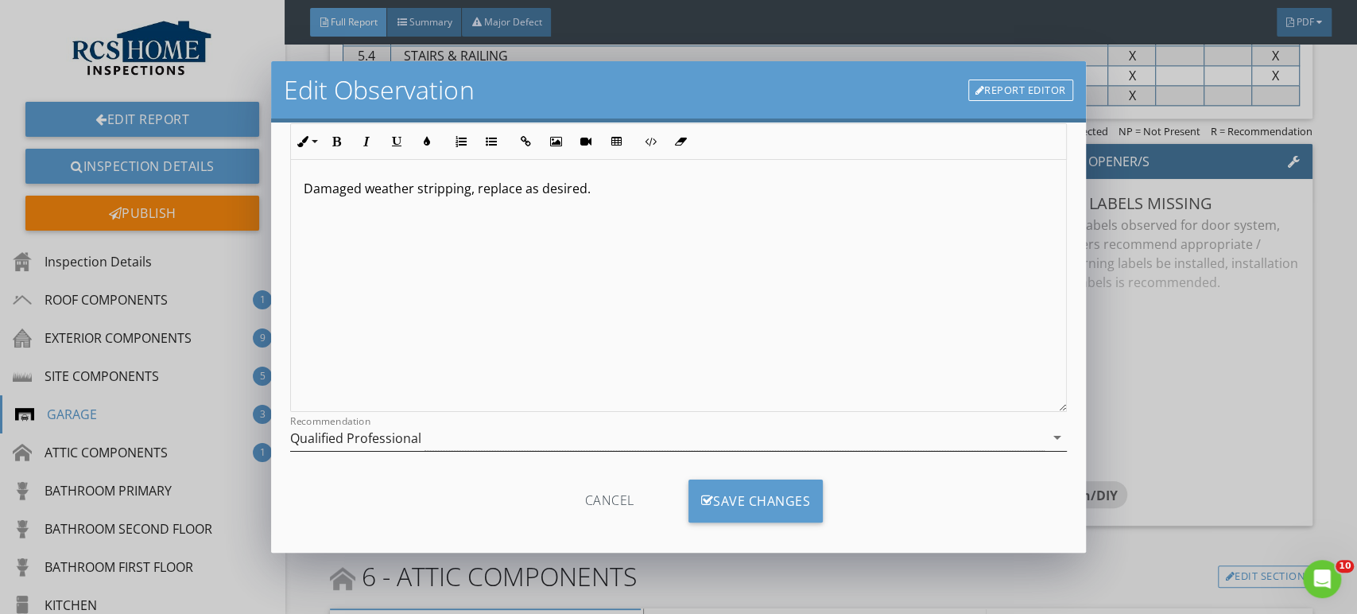
click at [342, 439] on div "Qualified Professional" at bounding box center [355, 438] width 131 height 14
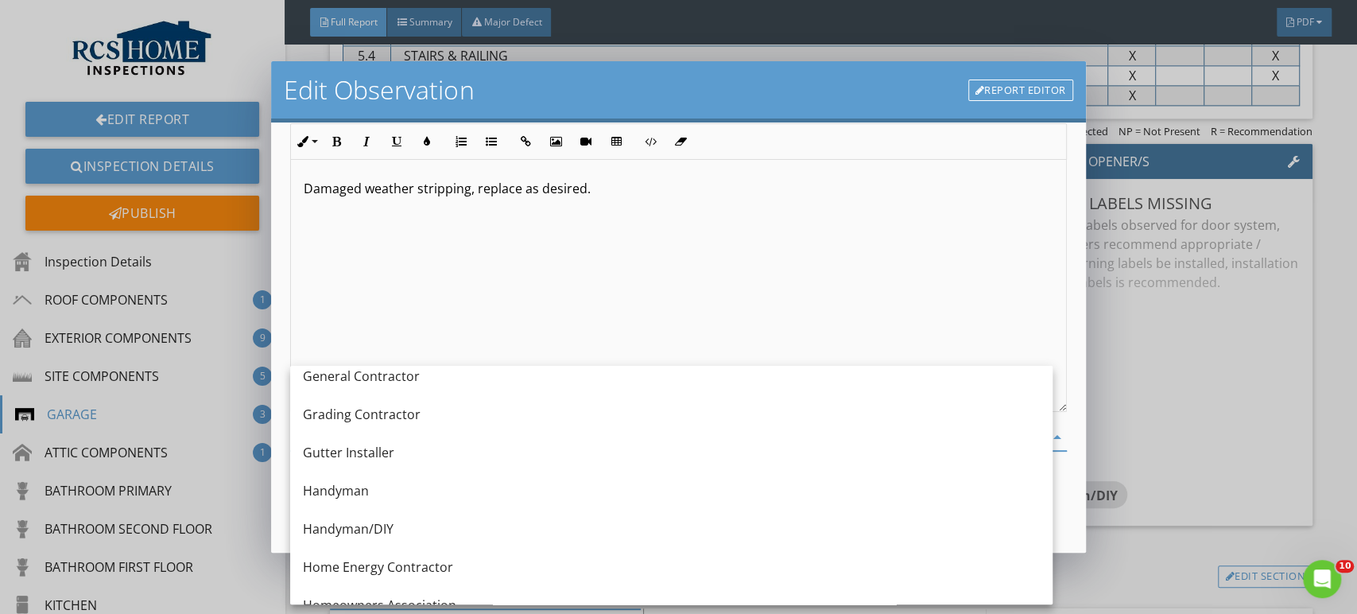
scroll to position [937, 0]
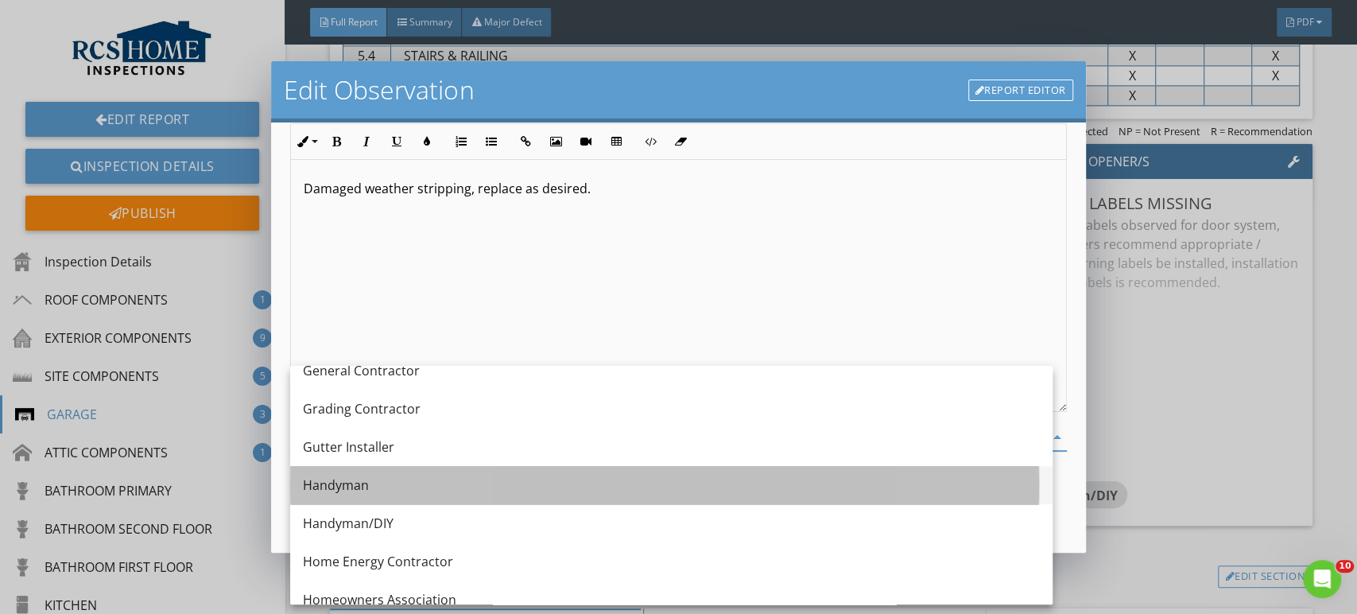
click at [332, 479] on div "Handyman" at bounding box center [671, 484] width 737 height 19
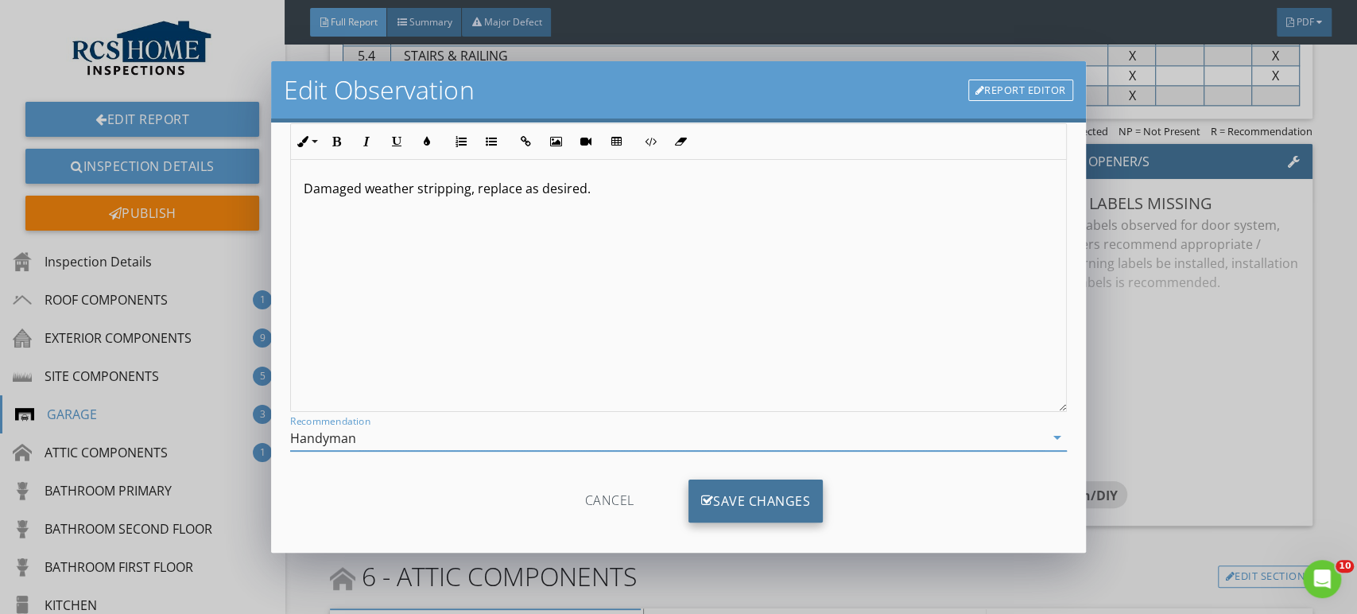
click at [776, 502] on div "Save Changes" at bounding box center [756, 500] width 135 height 43
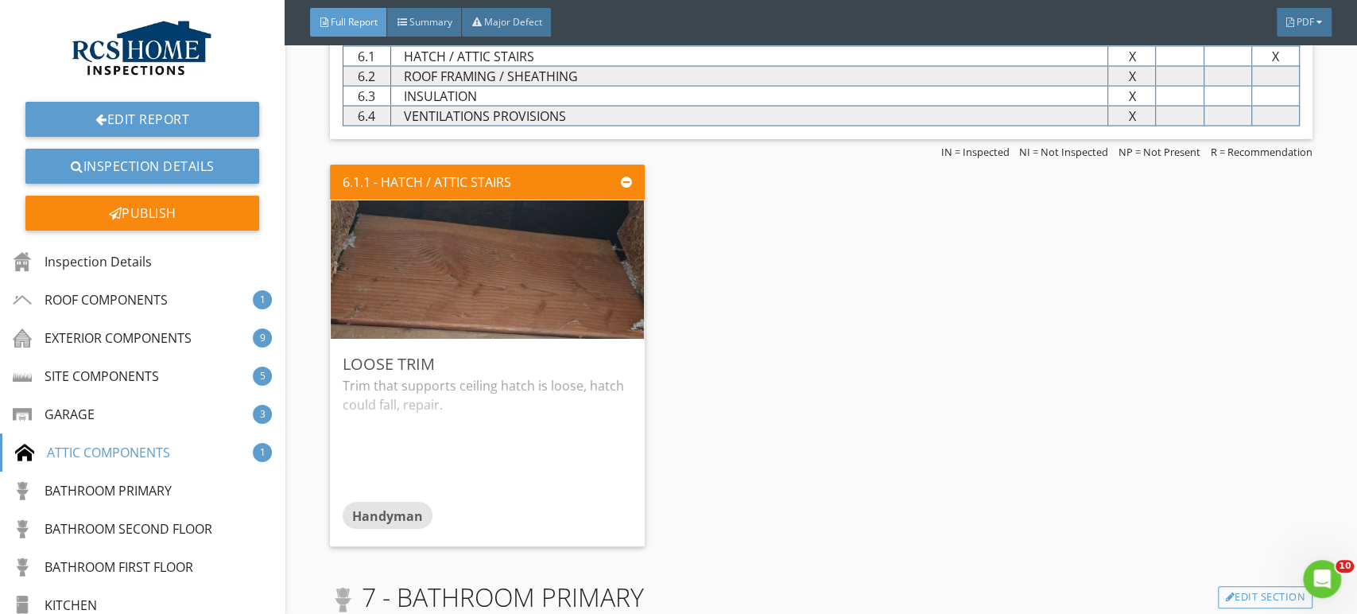
scroll to position [6023, 0]
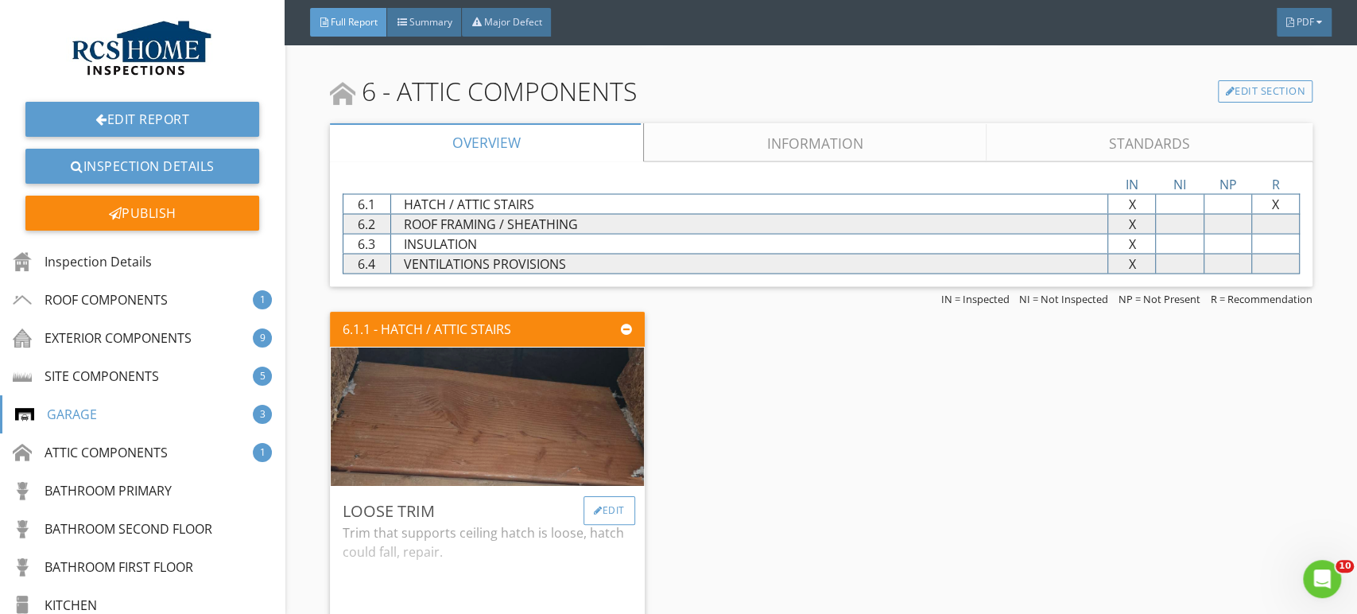
click at [622, 496] on div "Edit" at bounding box center [610, 510] width 52 height 29
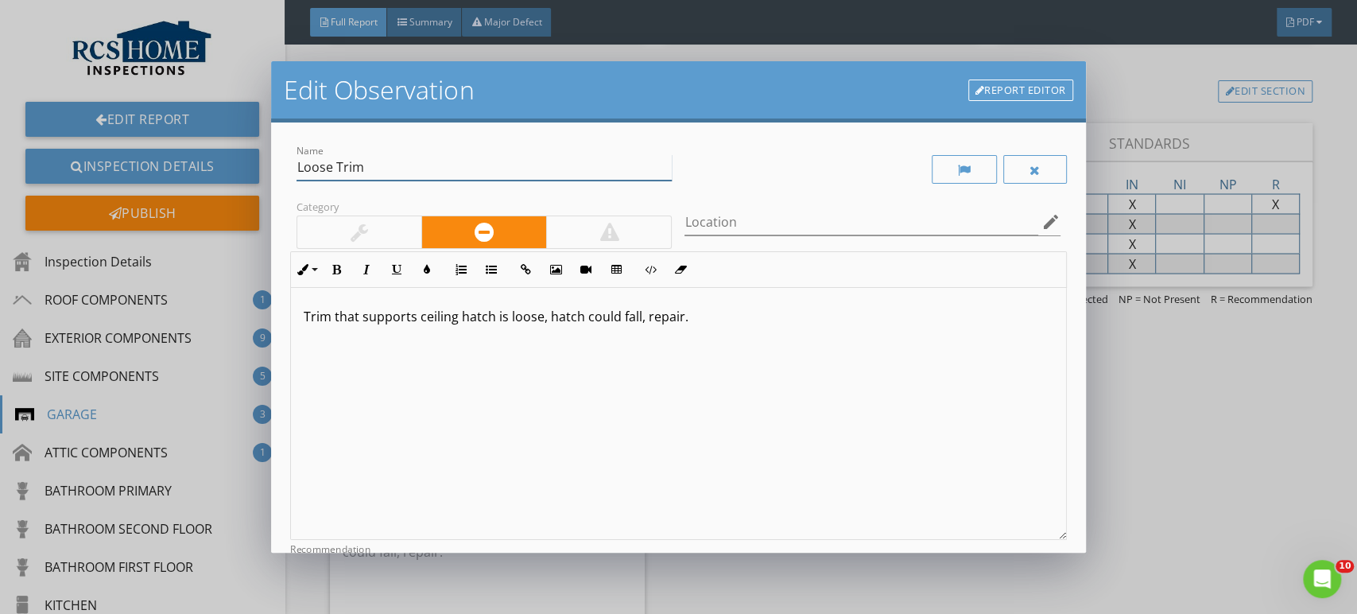
click at [403, 176] on input "Loose Trim" at bounding box center [484, 167] width 375 height 26
type input "Loose Suround"
drag, startPoint x: 702, startPoint y: 331, endPoint x: 306, endPoint y: 315, distance: 396.3
click at [306, 315] on div "Trim that supports ceiling hatch is loose, hatch could fall, repair." at bounding box center [678, 414] width 774 height 252
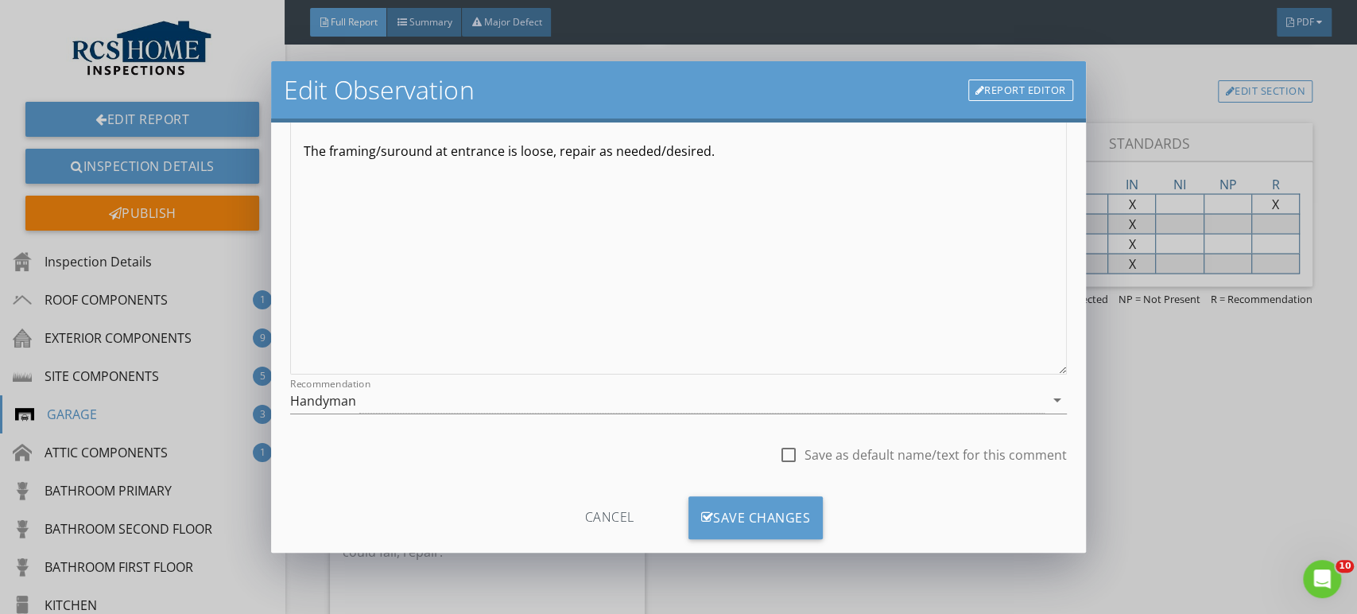
scroll to position [168, 0]
click at [720, 535] on div "Save Changes" at bounding box center [756, 515] width 135 height 43
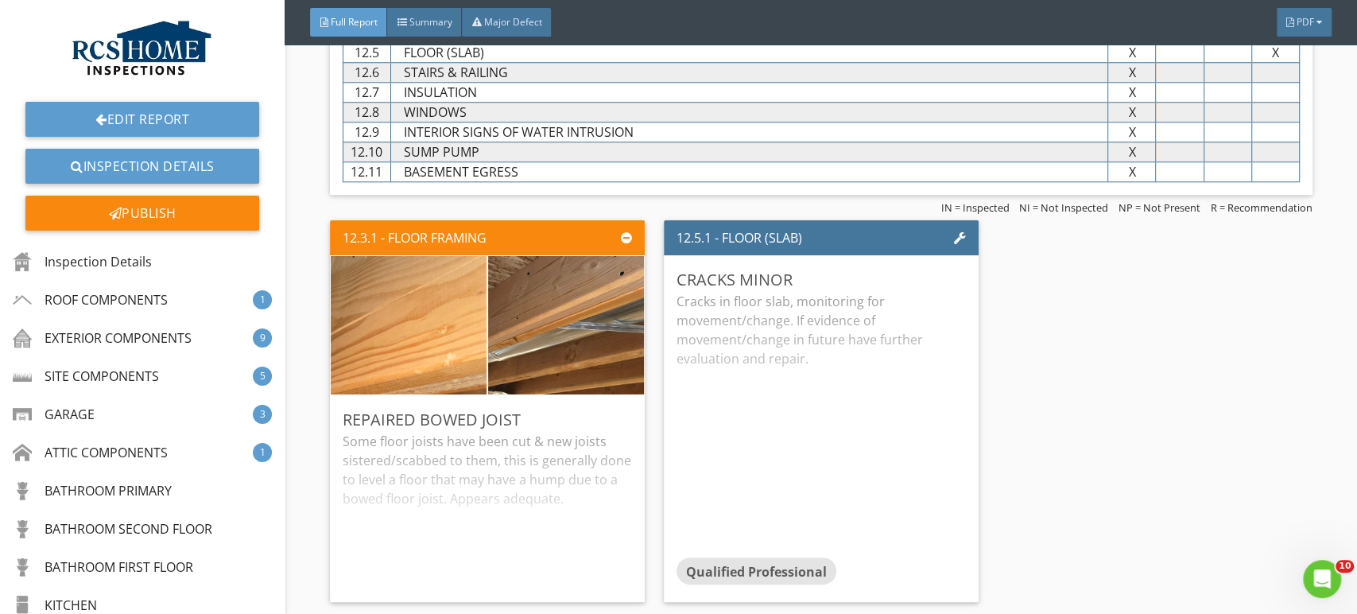
scroll to position [9186, 0]
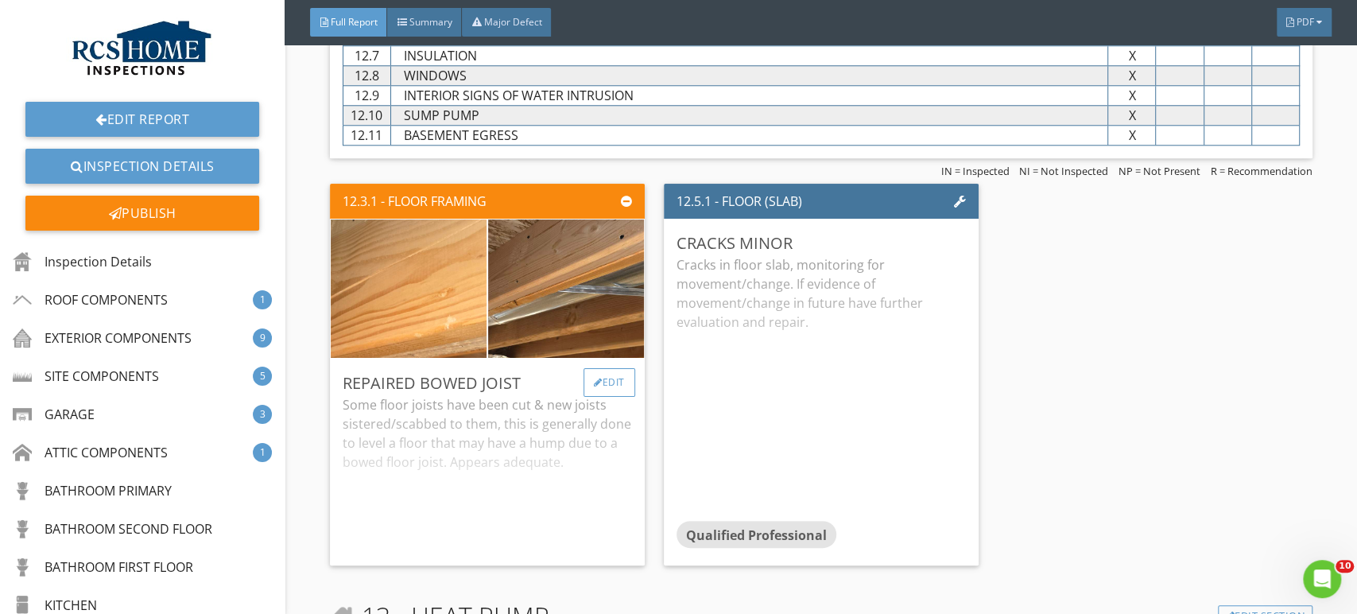
click at [584, 375] on div "Edit" at bounding box center [610, 382] width 52 height 29
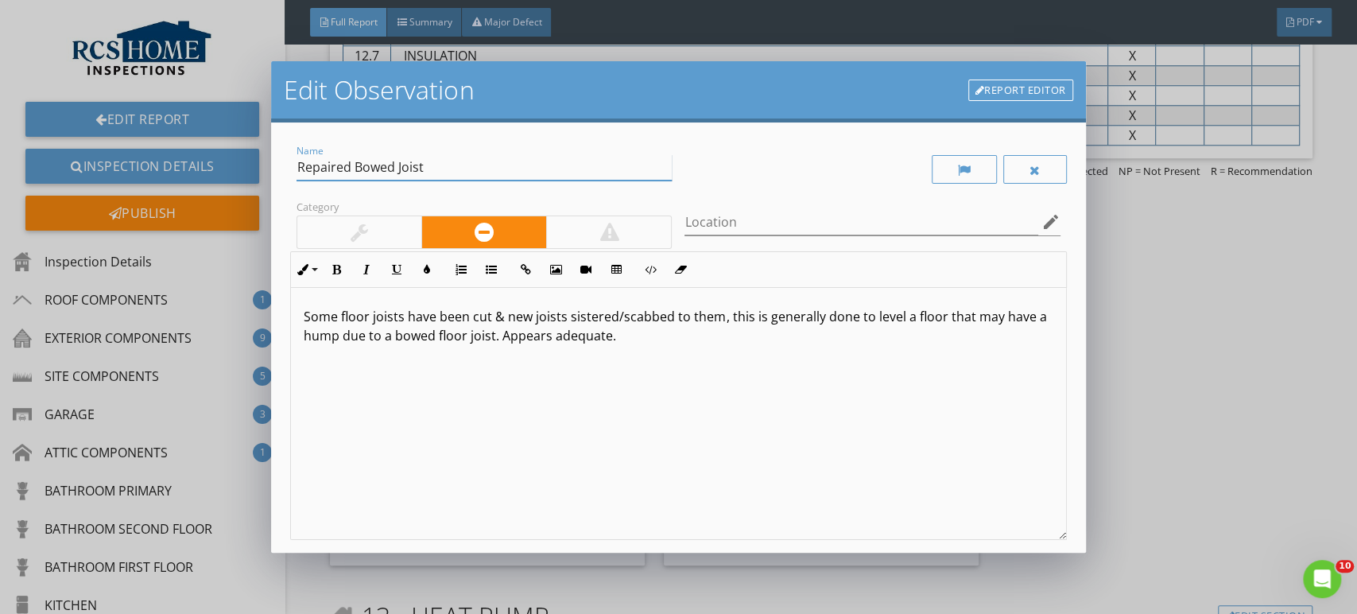
click at [390, 177] on input "Repaired Bowed Joist" at bounding box center [484, 167] width 375 height 26
click at [394, 169] on input "Repaired Bowed Joist" at bounding box center [484, 167] width 375 height 26
type input "Repaired Joist"
click at [722, 227] on input "Location" at bounding box center [861, 222] width 353 height 26
type input "Basement Center Rear"
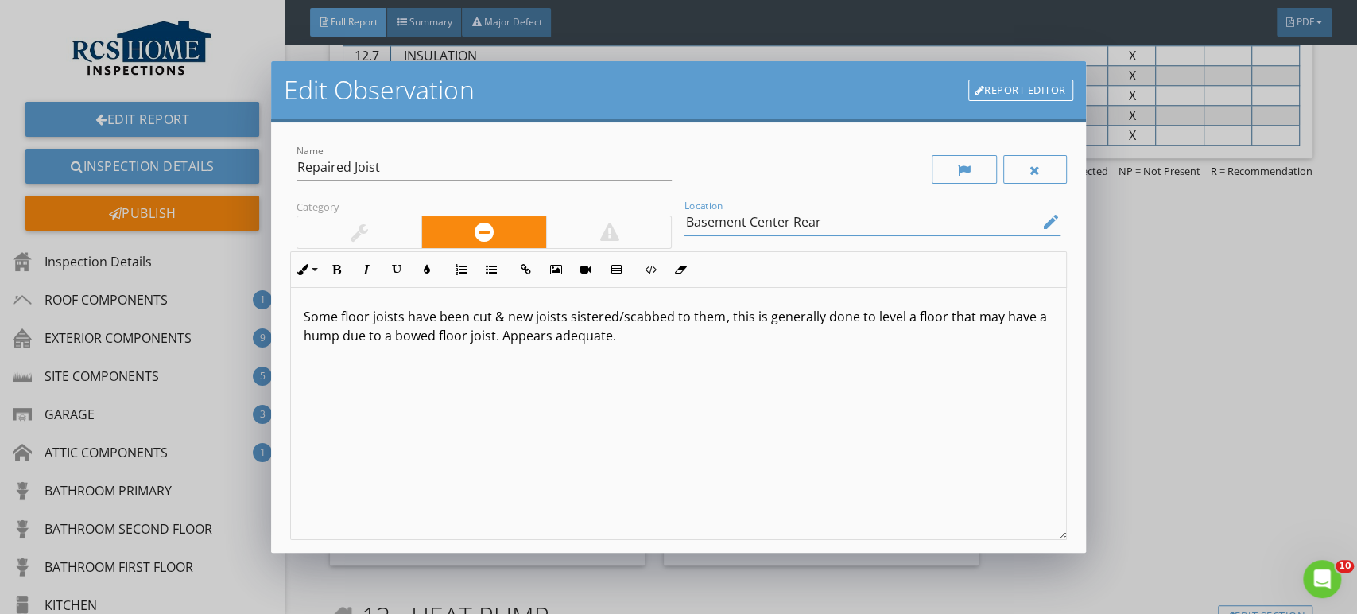
click at [344, 323] on p "Some floor joists have been cut & new joists sistered/scabbed to them, this is …" at bounding box center [678, 326] width 749 height 38
click at [366, 320] on p "Floor joists have been cut & new joists sistered/scabbed to them, this is gener…" at bounding box center [678, 326] width 749 height 38
click at [530, 319] on p "Floor joist had cracked have been cut & new joists sistered/scabbed to them, th…" at bounding box center [678, 326] width 749 height 38
click at [452, 315] on p "Floor joist had cracked & new joists sistered/scabbed to them, this is generall…" at bounding box center [678, 326] width 749 height 38
click at [522, 319] on p "Floor joist had cracked & a new joists sistered/scabbed to them, this is genera…" at bounding box center [678, 326] width 749 height 38
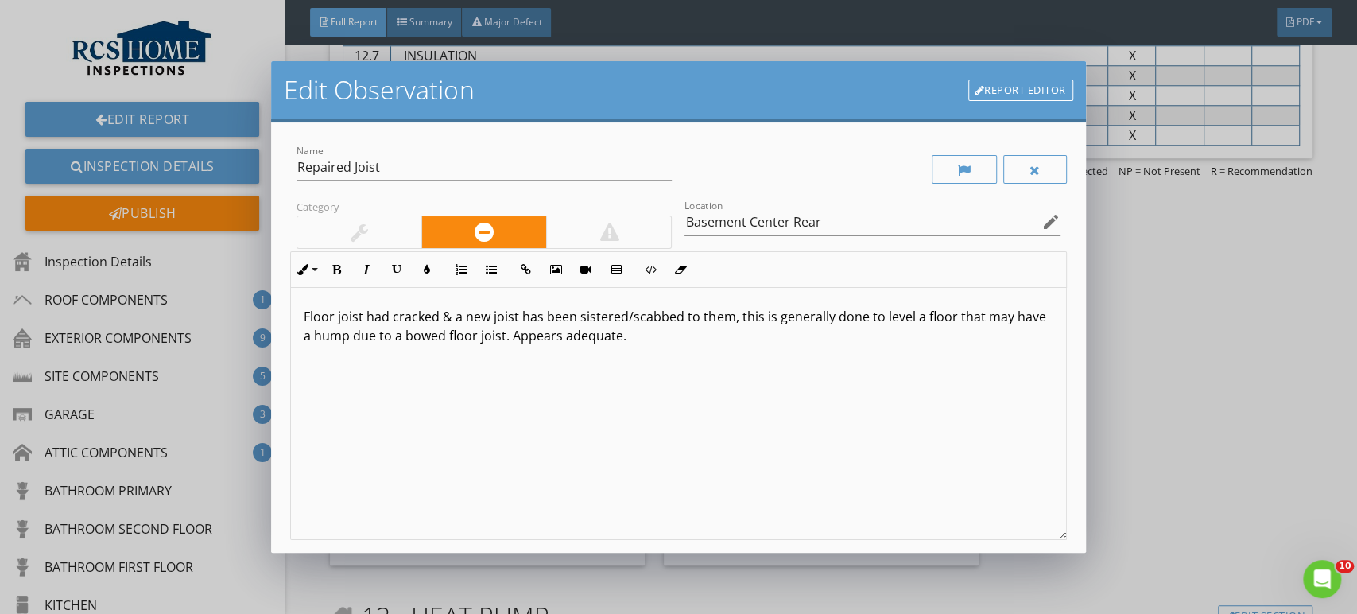
drag, startPoint x: 721, startPoint y: 339, endPoint x: 612, endPoint y: 374, distance: 114.2
click at [612, 374] on div "Floor joist had cracked & a new joist has been sistered/scabbed to them, this i…" at bounding box center [678, 414] width 774 height 252
click at [534, 336] on p "Floor joist had cracked & a new joist has been sistered/scabbed to them, this i…" at bounding box center [678, 326] width 749 height 38
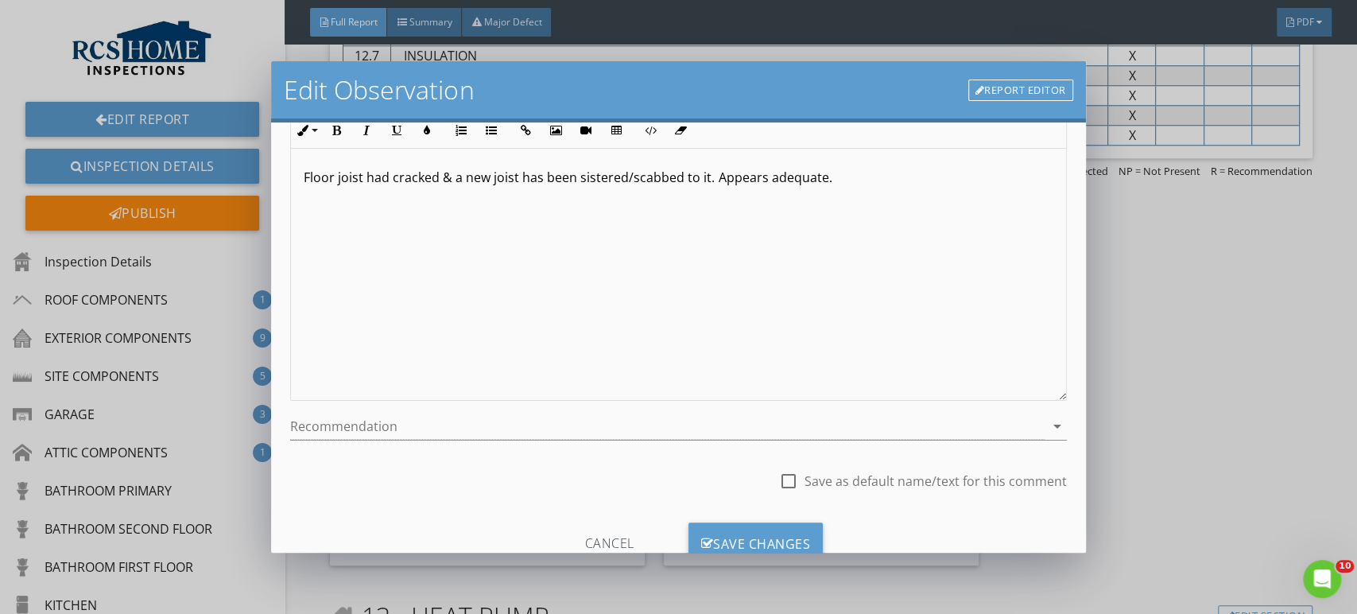
scroll to position [141, 0]
click at [393, 433] on div at bounding box center [667, 425] width 754 height 26
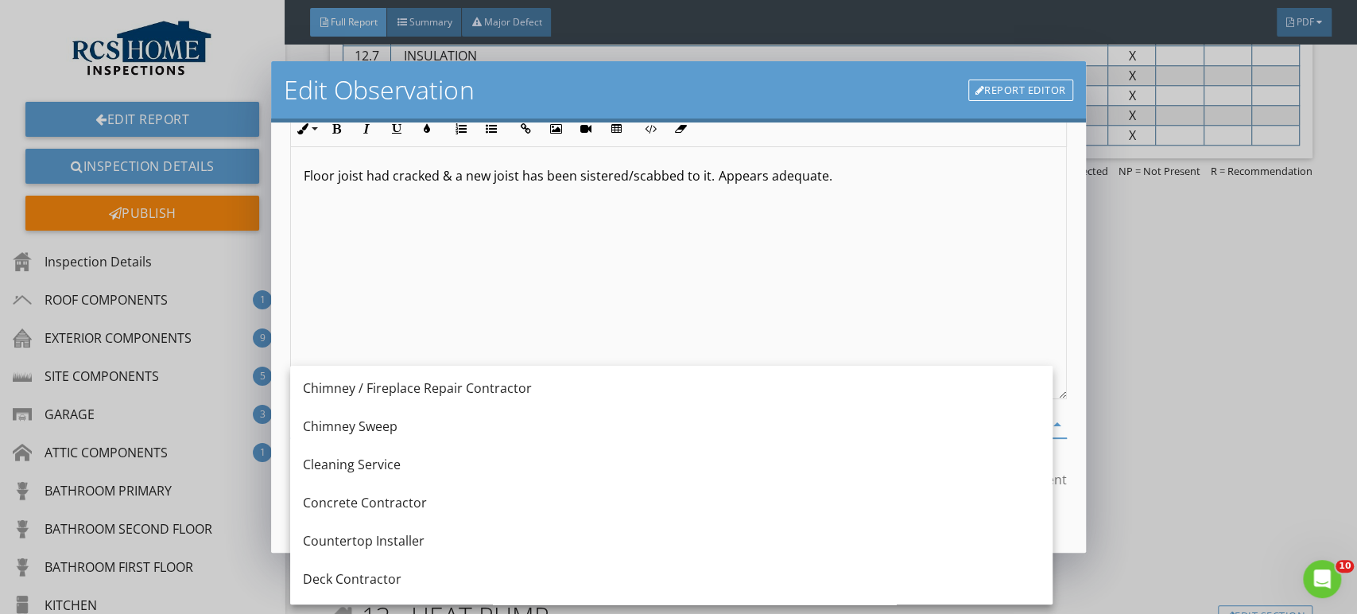
scroll to position [0, 0]
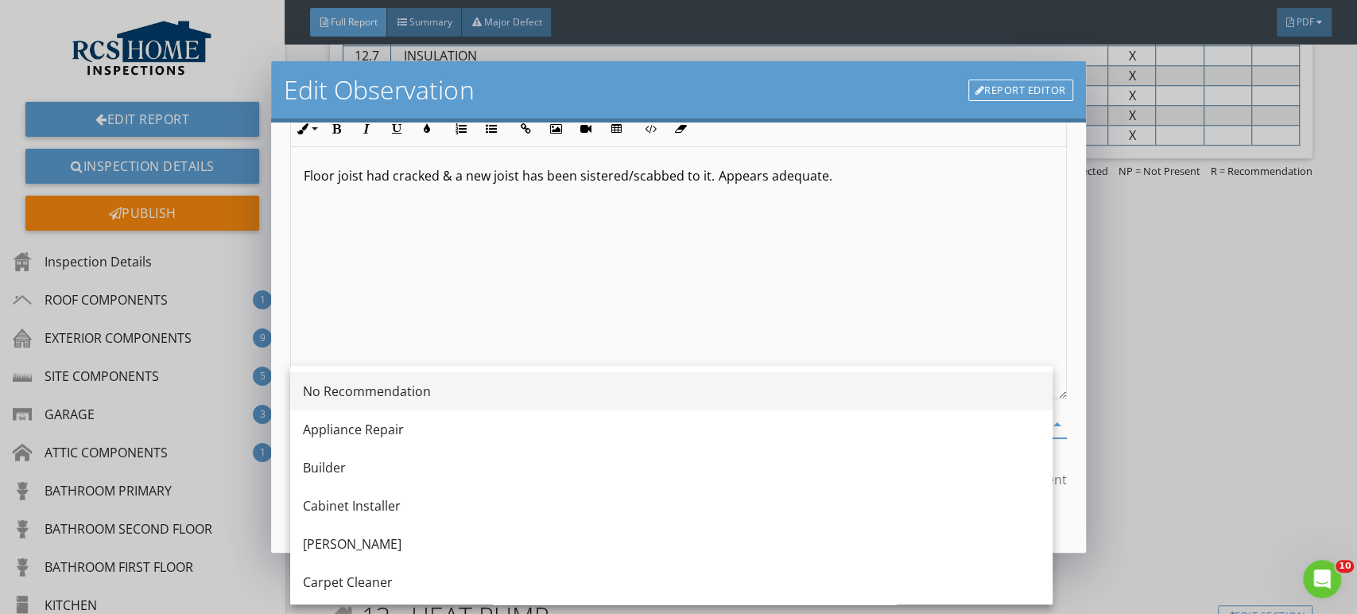
click at [439, 387] on div "No Recommendation" at bounding box center [671, 391] width 737 height 19
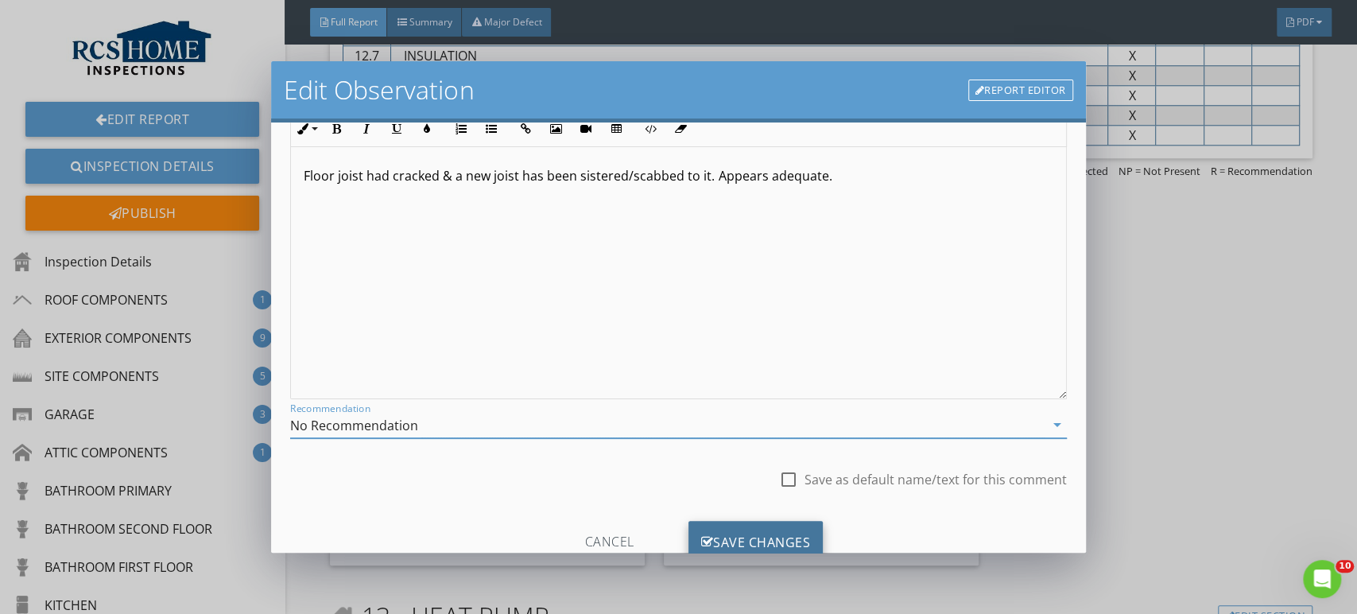
click at [781, 529] on div "Save Changes" at bounding box center [756, 542] width 135 height 43
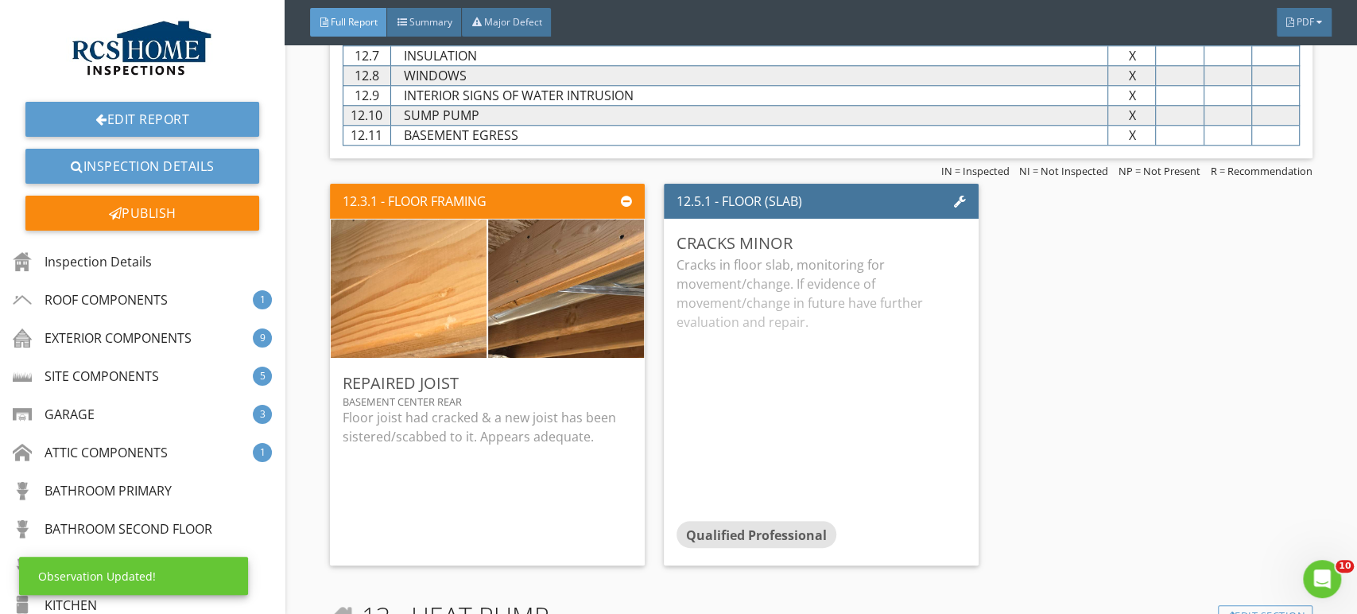
scroll to position [7, 0]
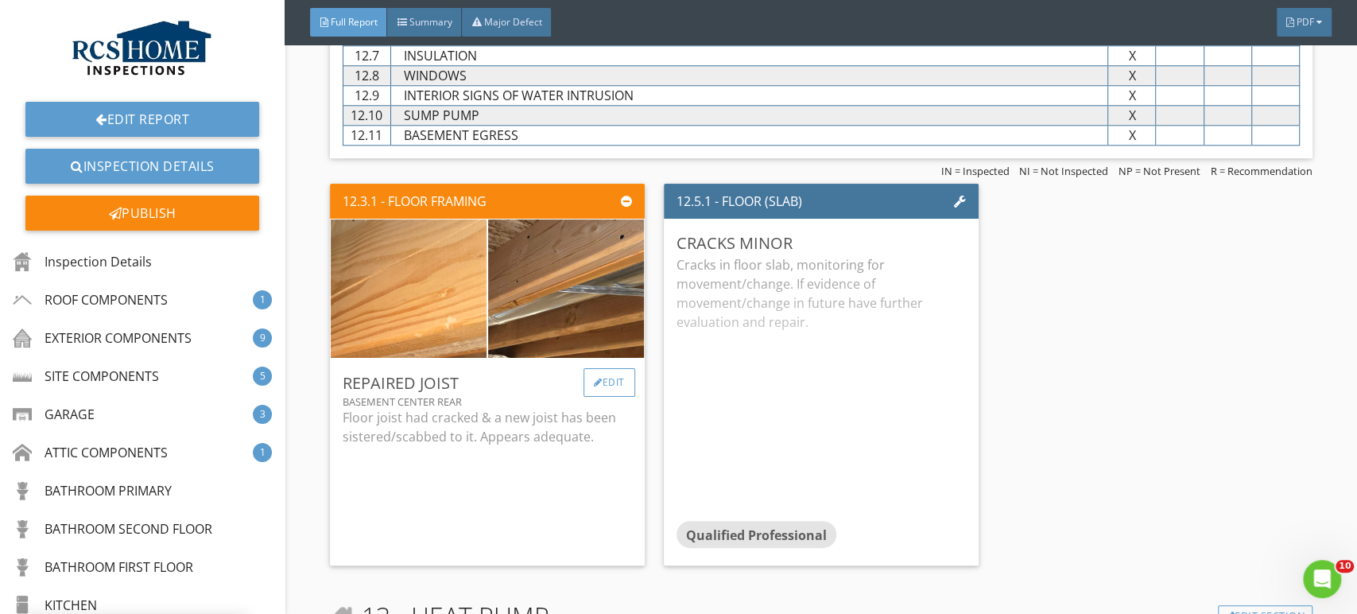
click at [606, 369] on div "Edit" at bounding box center [610, 382] width 52 height 29
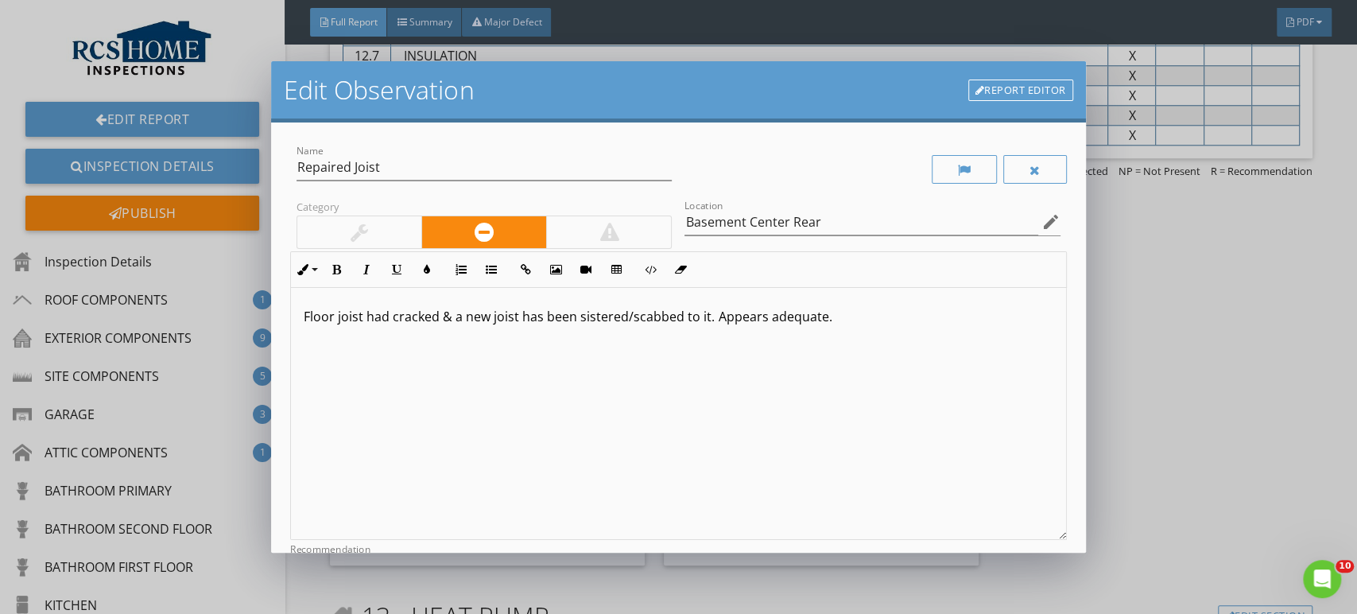
click at [375, 231] on div at bounding box center [359, 232] width 124 height 32
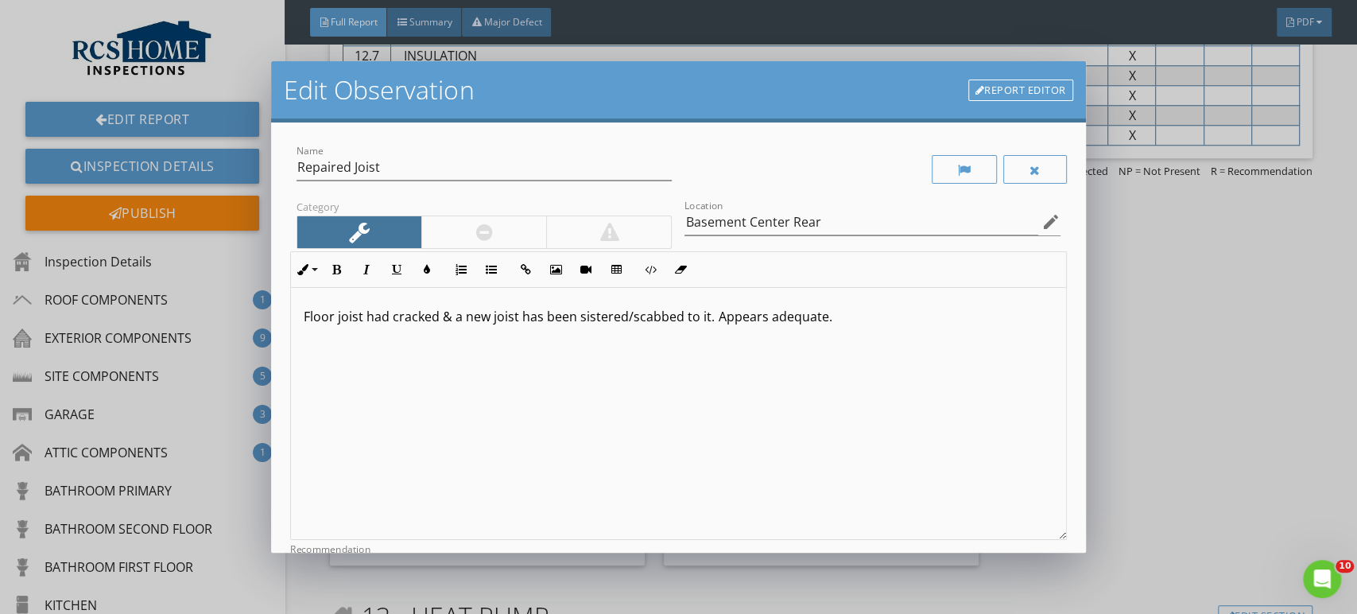
scroll to position [196, 0]
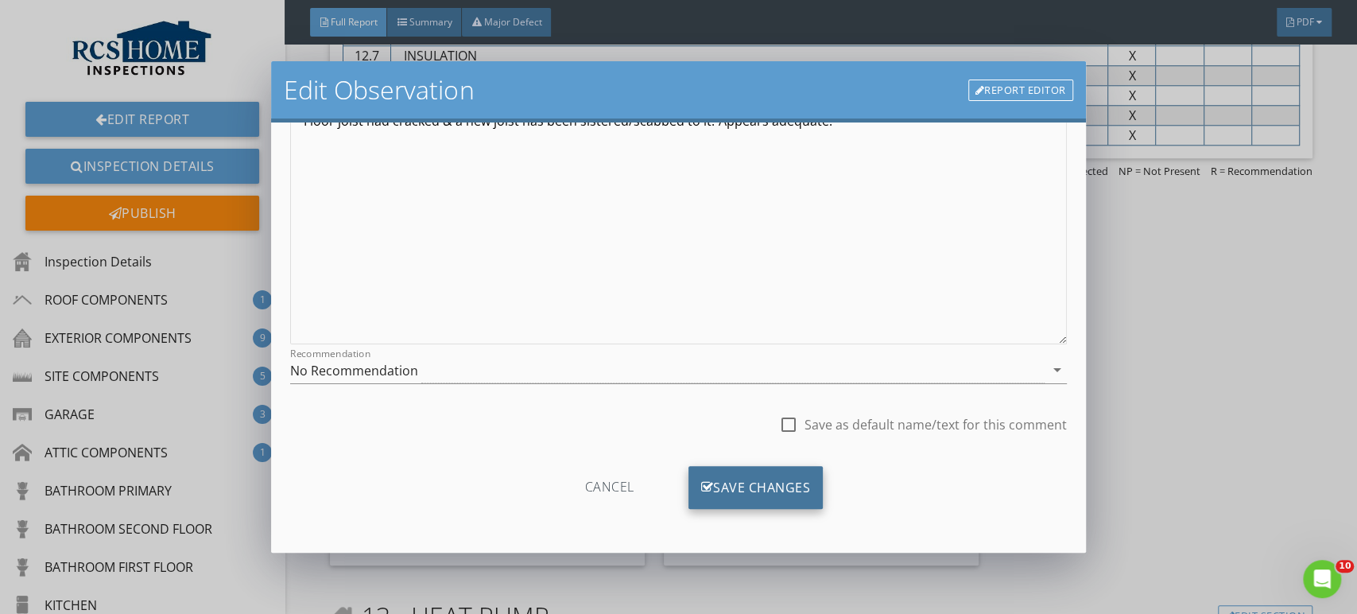
click at [766, 482] on div "Save Changes" at bounding box center [756, 487] width 135 height 43
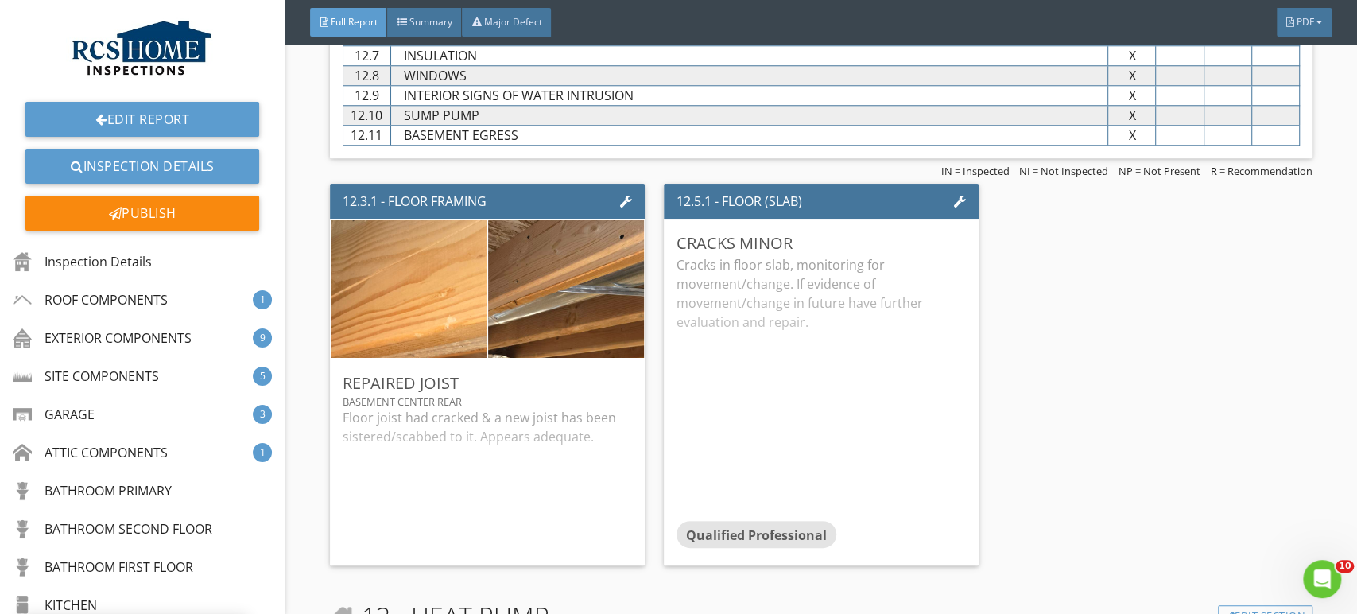
scroll to position [7, 0]
click at [828, 301] on div "Cracks in floor slab, monitoring for movement/change. If evidence of movement/c…" at bounding box center [821, 388] width 289 height 266
click at [846, 230] on div "Edit" at bounding box center [943, 242] width 52 height 29
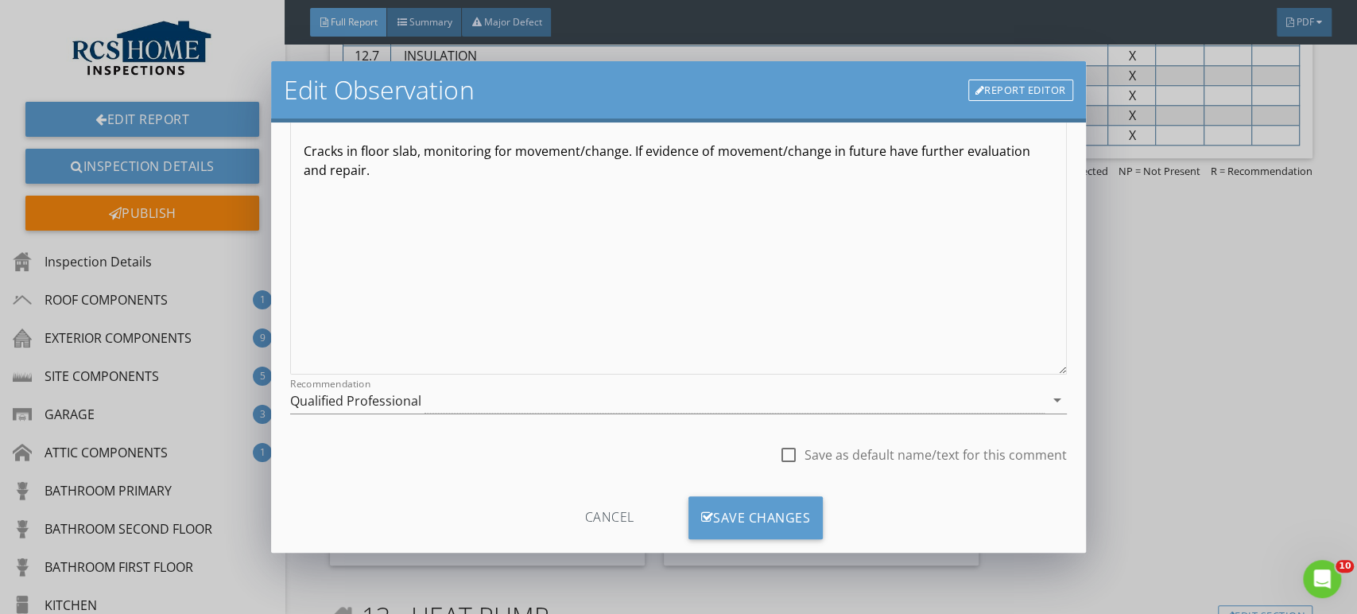
scroll to position [177, 0]
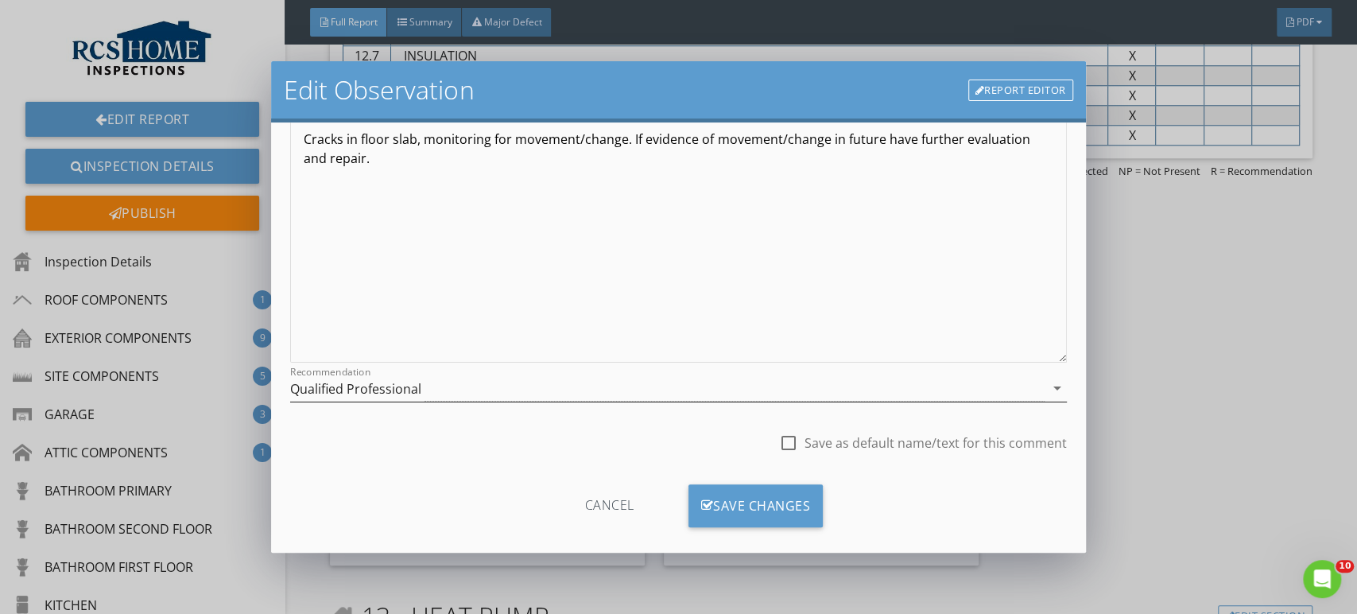
click at [384, 387] on div "Qualified Professional" at bounding box center [355, 389] width 131 height 14
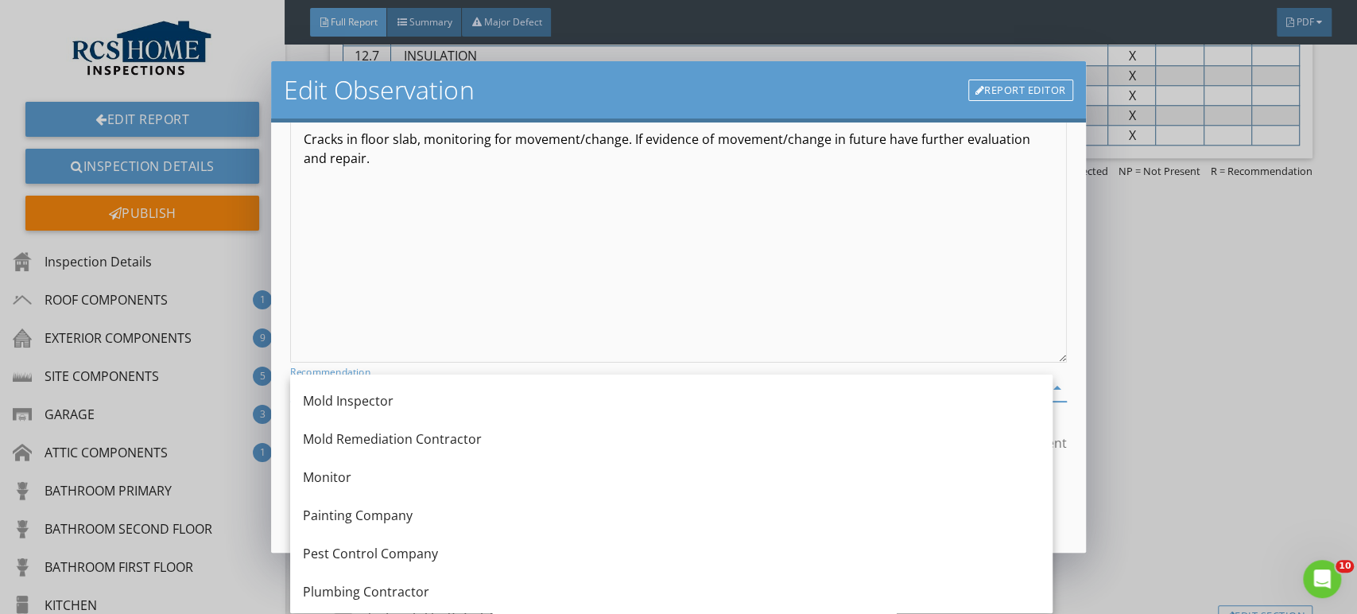
scroll to position [1472, 0]
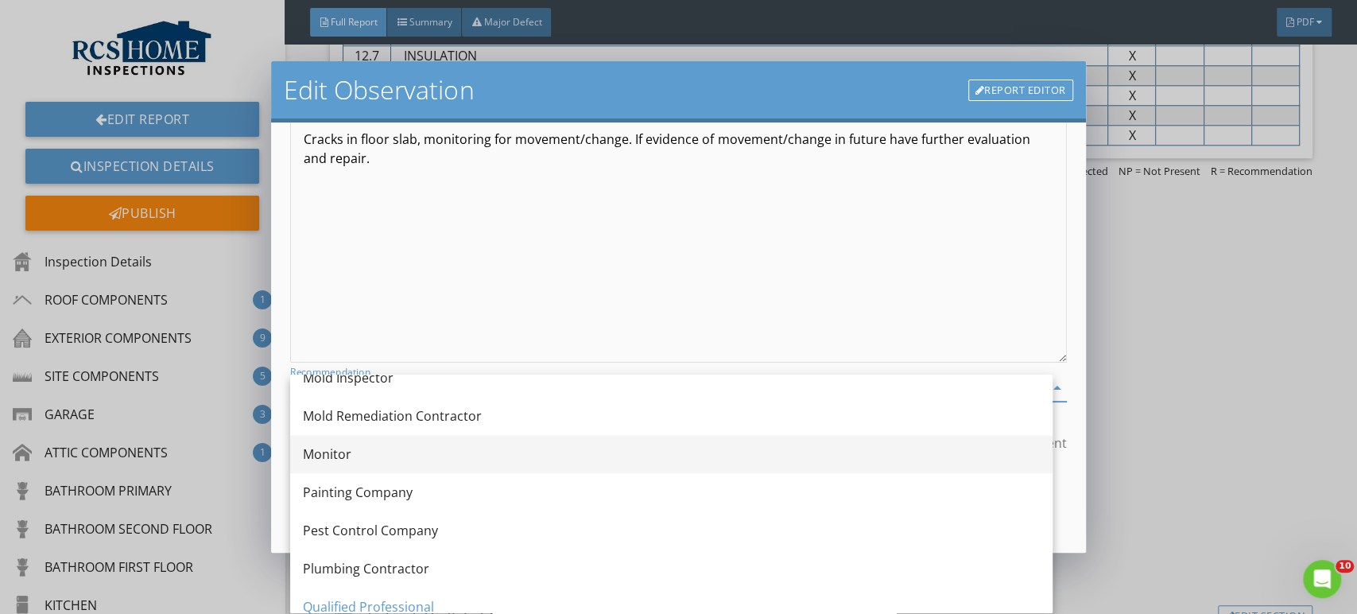
click at [339, 449] on div "Monitor" at bounding box center [671, 453] width 737 height 19
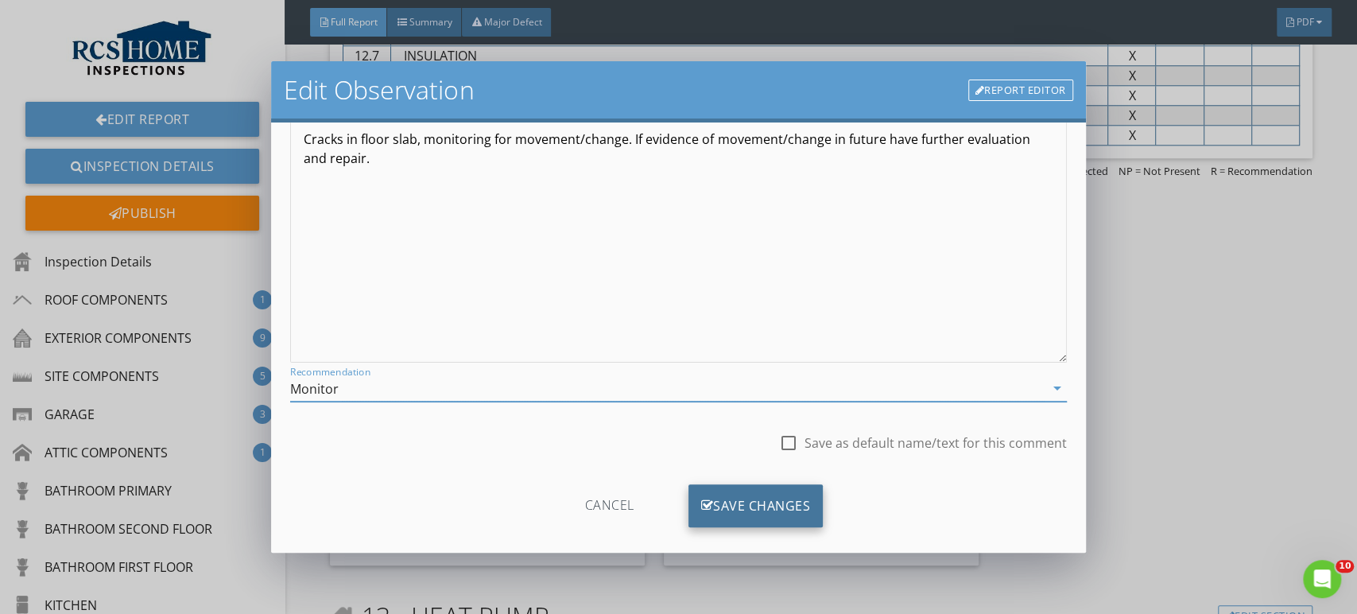
click at [746, 514] on div "Save Changes" at bounding box center [756, 505] width 135 height 43
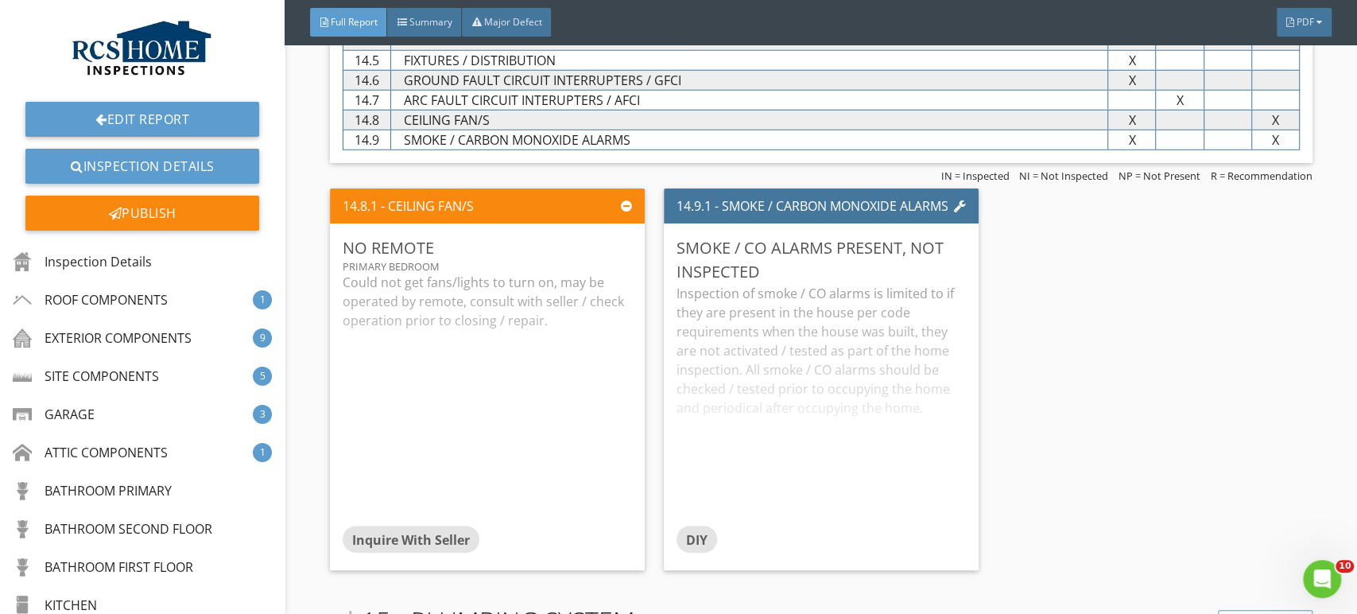
scroll to position [11039, 0]
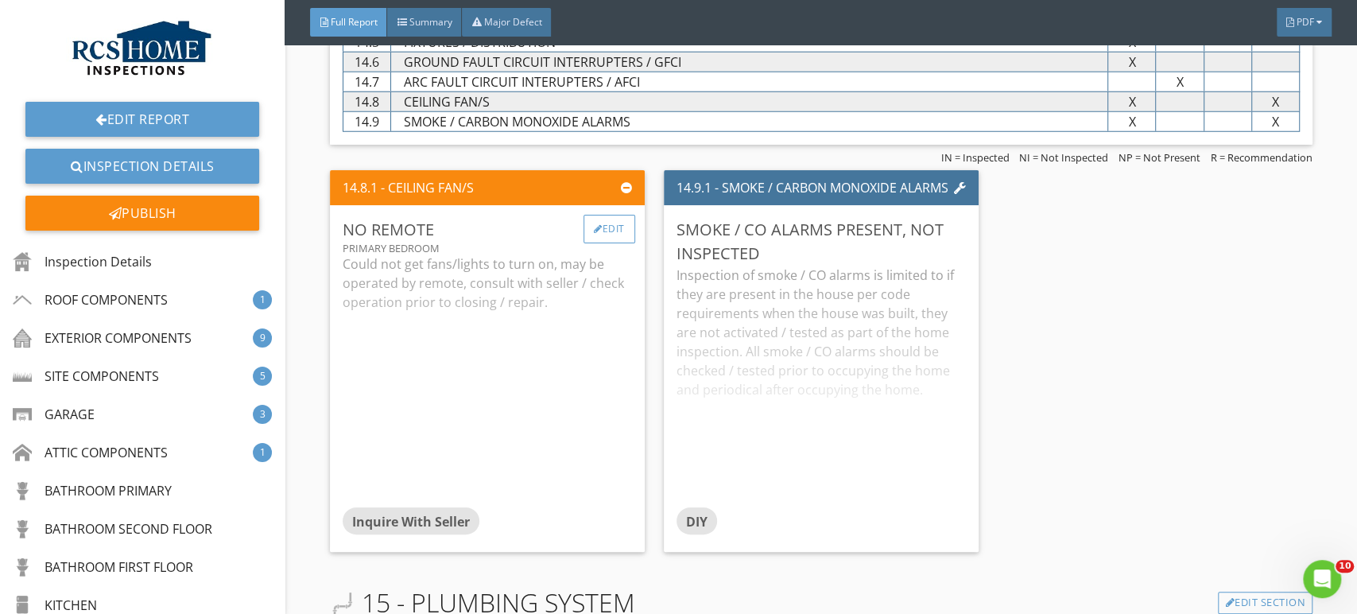
click at [611, 219] on div "Edit" at bounding box center [610, 229] width 52 height 29
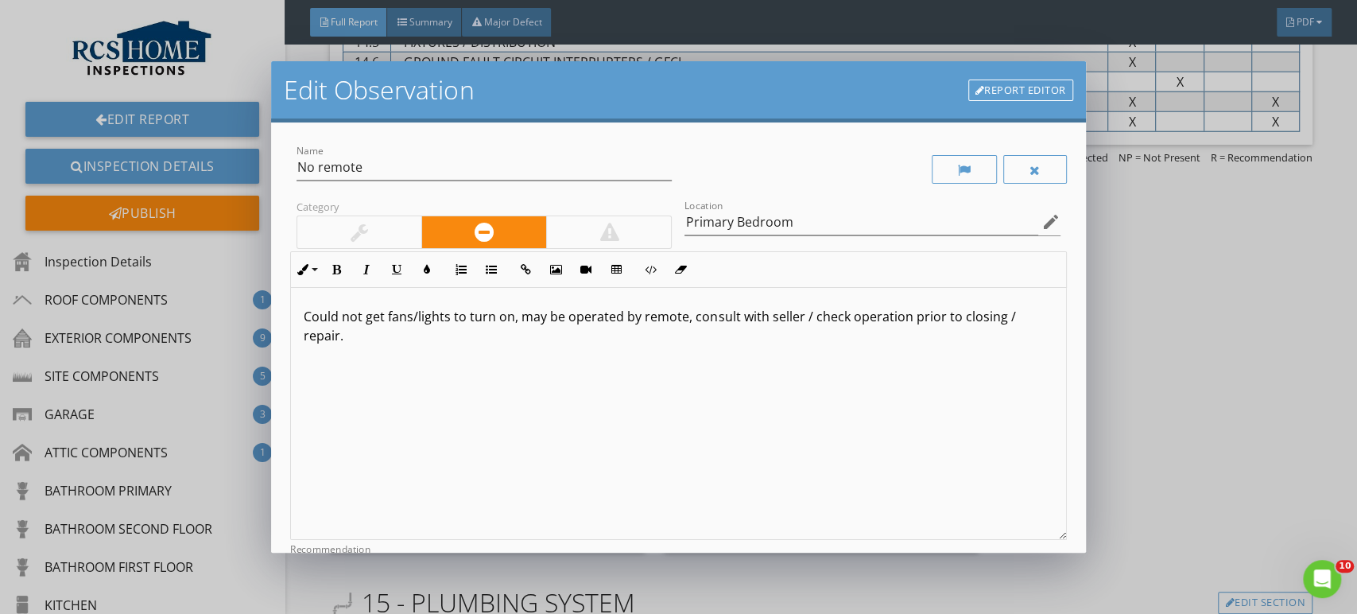
click at [338, 240] on div at bounding box center [359, 232] width 124 height 32
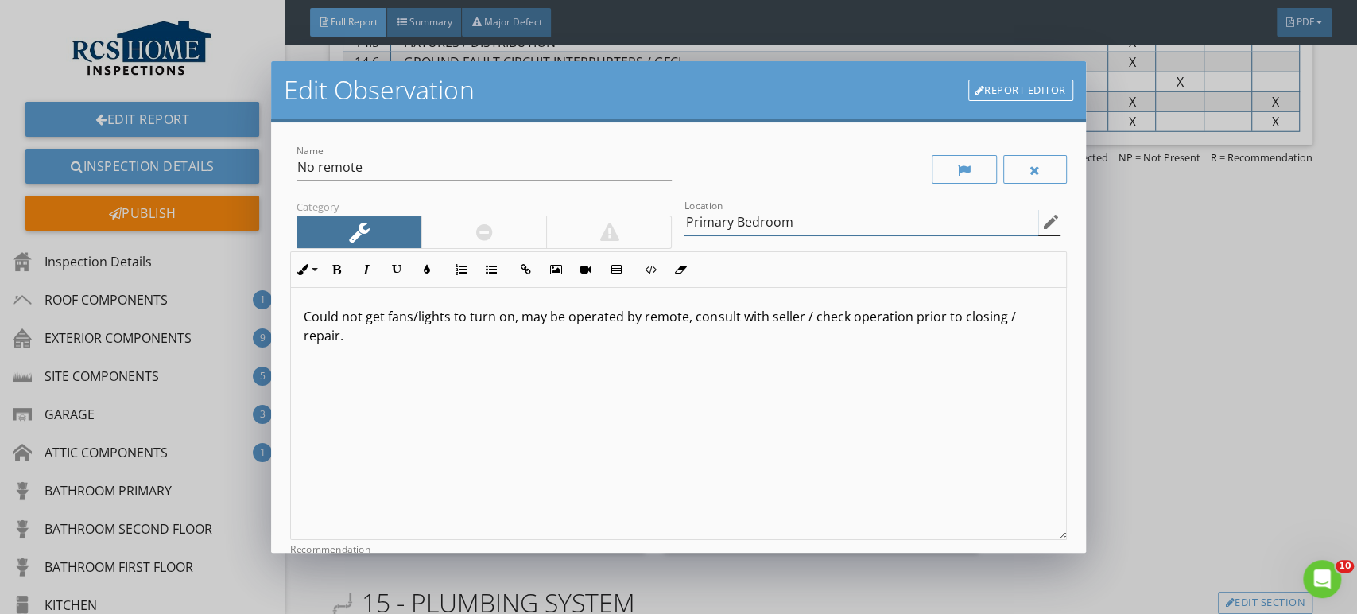
click at [808, 225] on input "Primary Bedroom" at bounding box center [861, 222] width 353 height 26
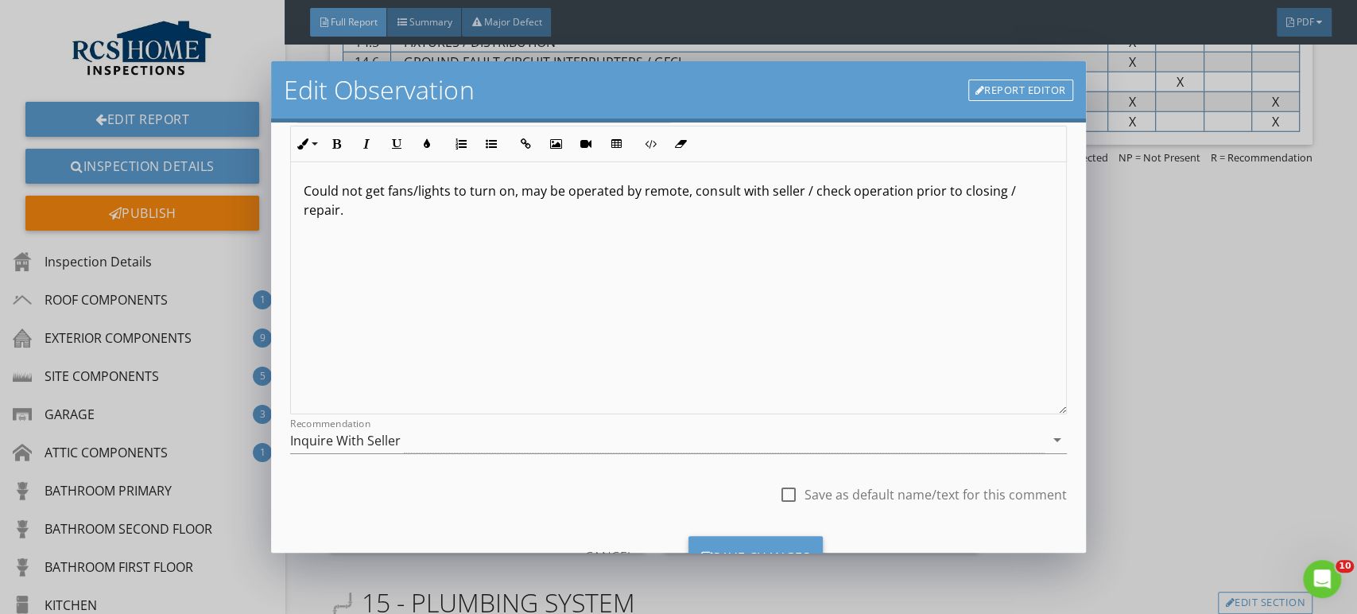
scroll to position [133, 0]
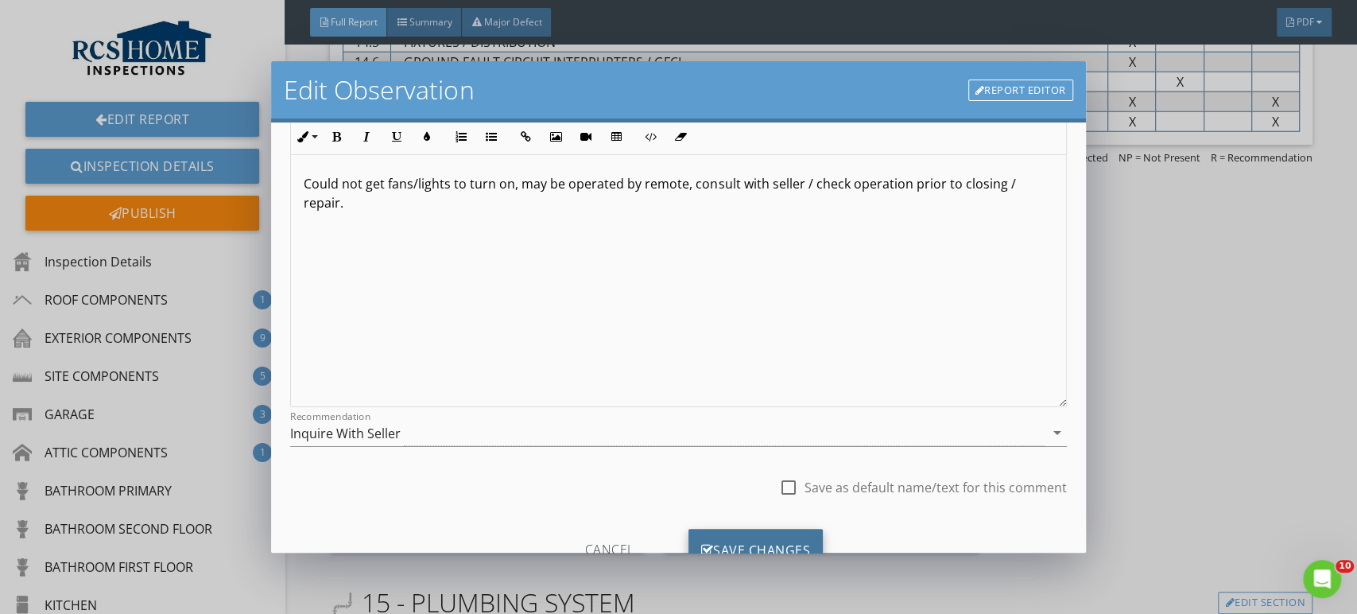
type input "Primary Bedroom & Family Room"
click at [766, 537] on div "Save Changes" at bounding box center [756, 550] width 135 height 43
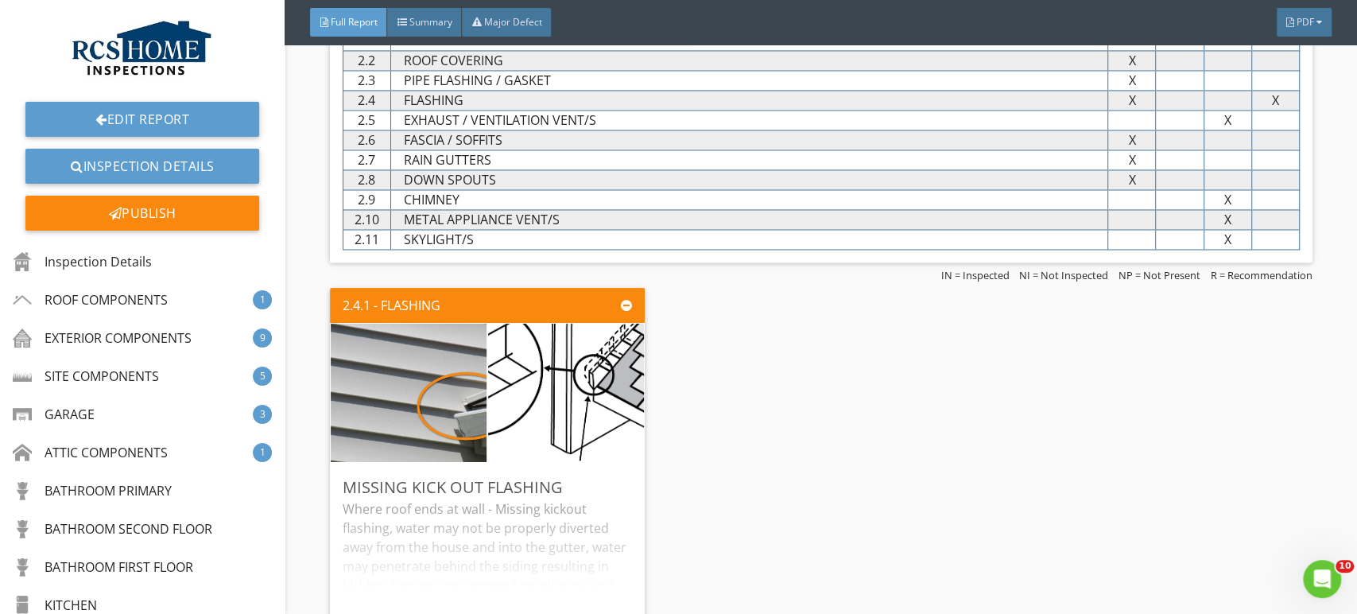
scroll to position [0, 0]
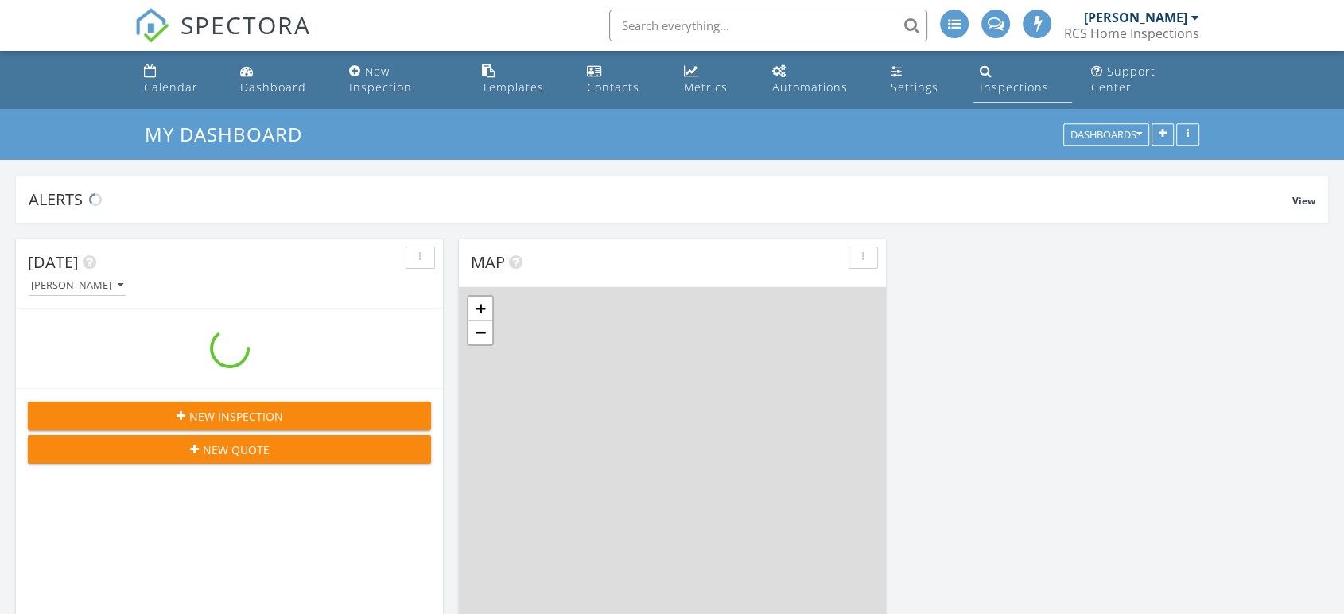
scroll to position [1475, 1371]
click at [1022, 80] on div "Inspections" at bounding box center [1014, 87] width 69 height 15
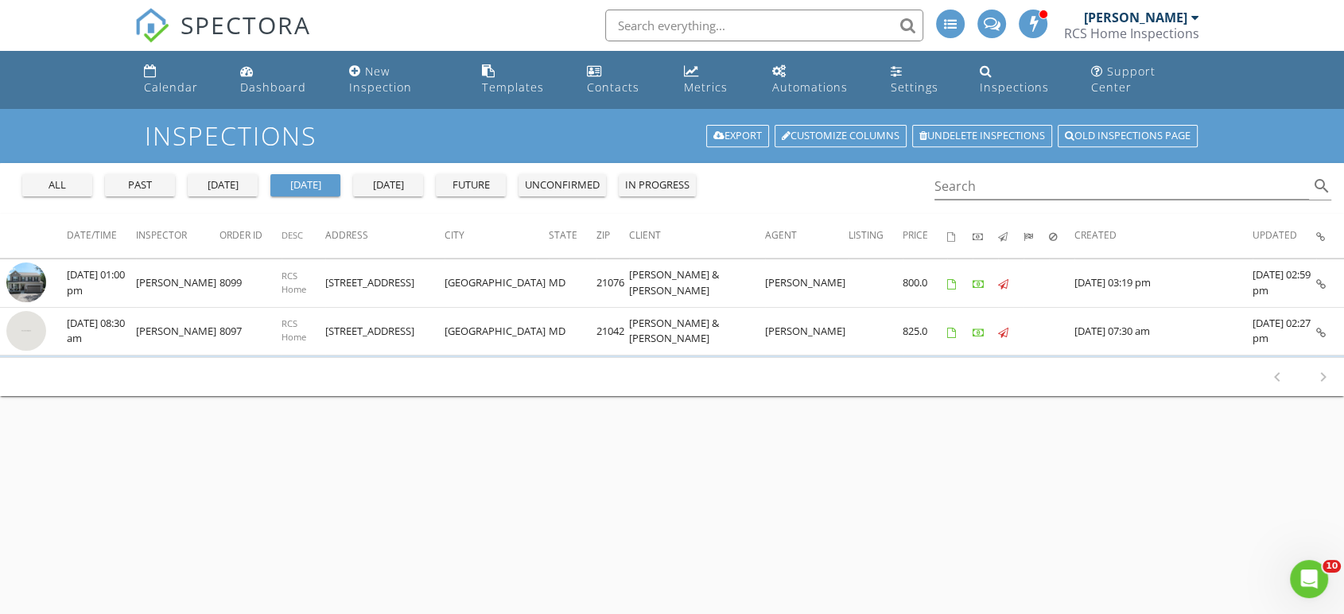
click at [64, 177] on div "all" at bounding box center [57, 185] width 57 height 16
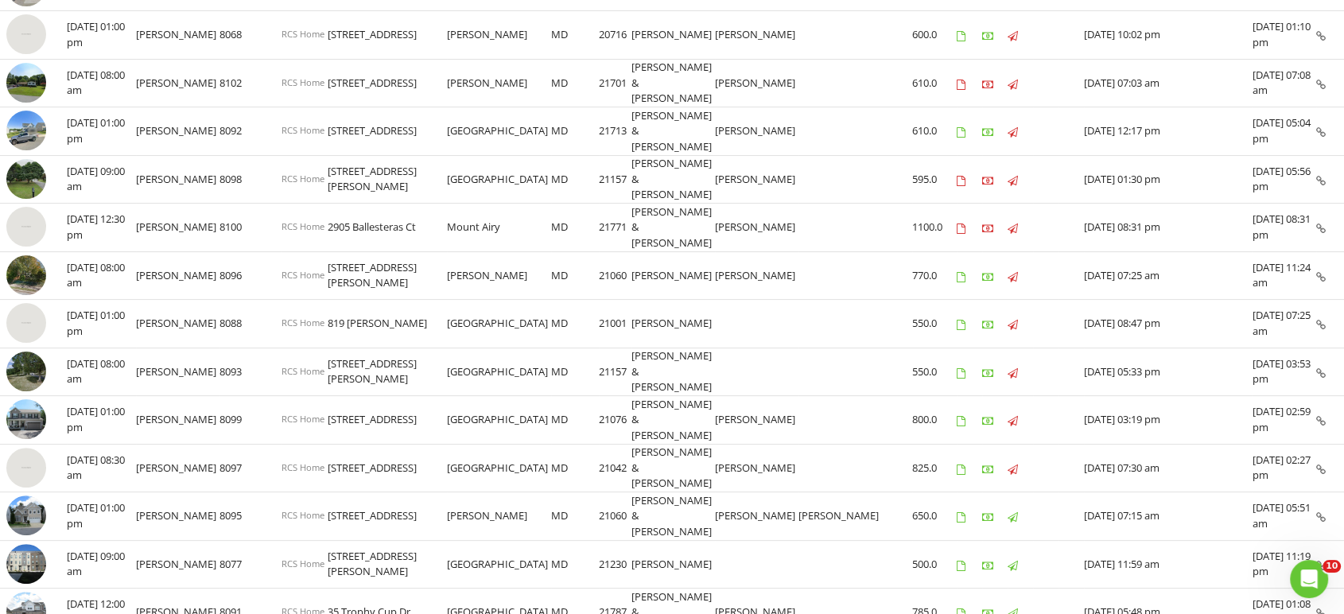
scroll to position [2, 0]
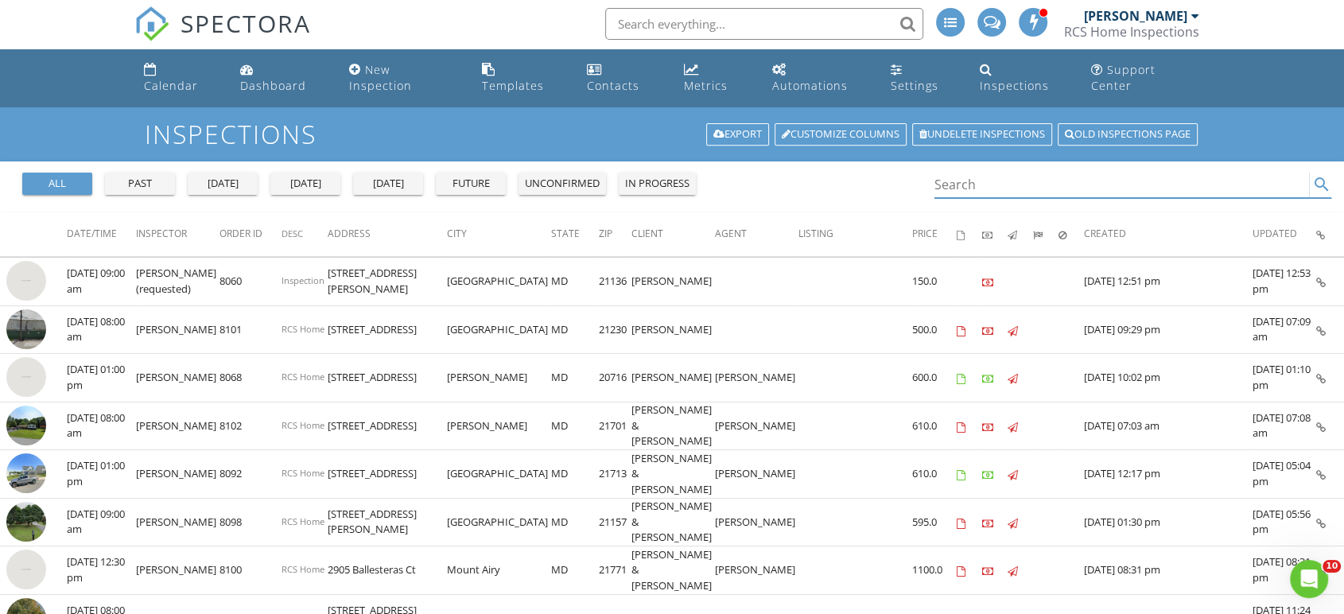
click at [967, 172] on input "Search" at bounding box center [1121, 185] width 374 height 26
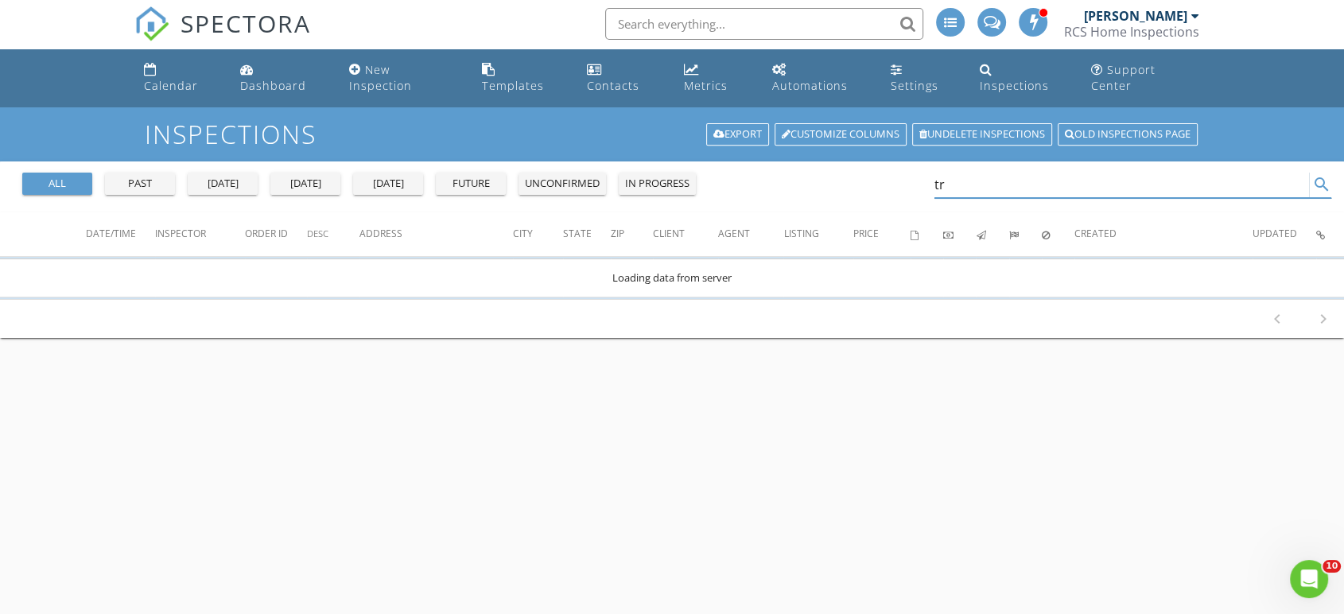
scroll to position [0, 0]
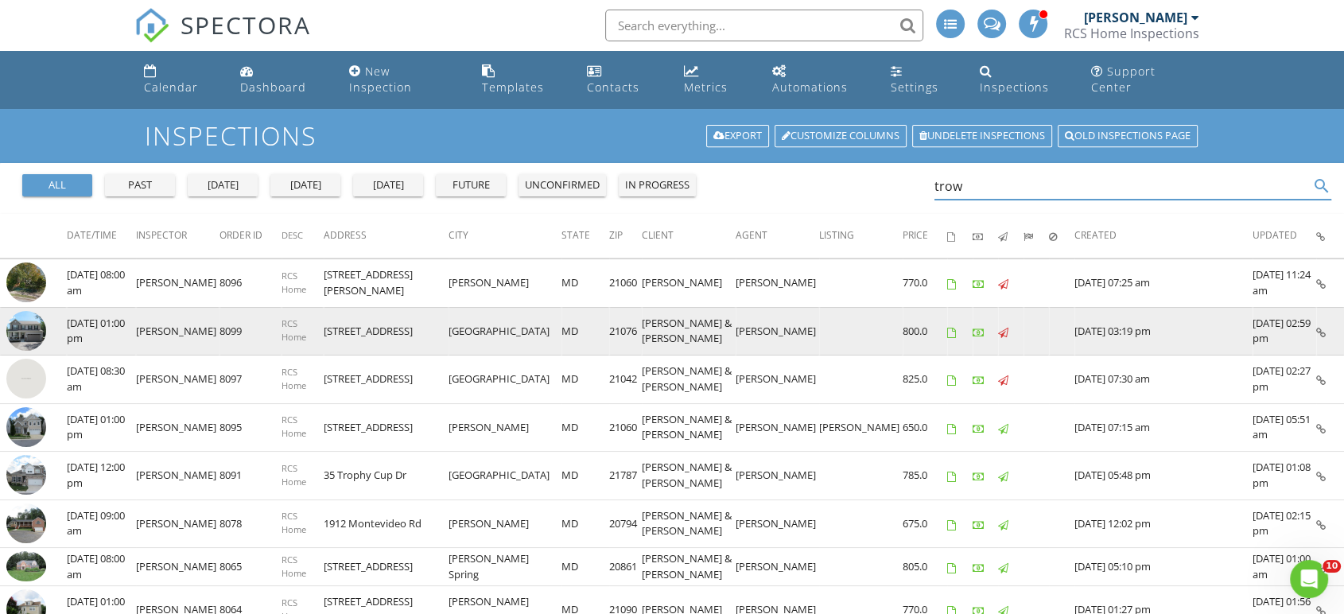
click at [13, 311] on img at bounding box center [26, 331] width 40 height 40
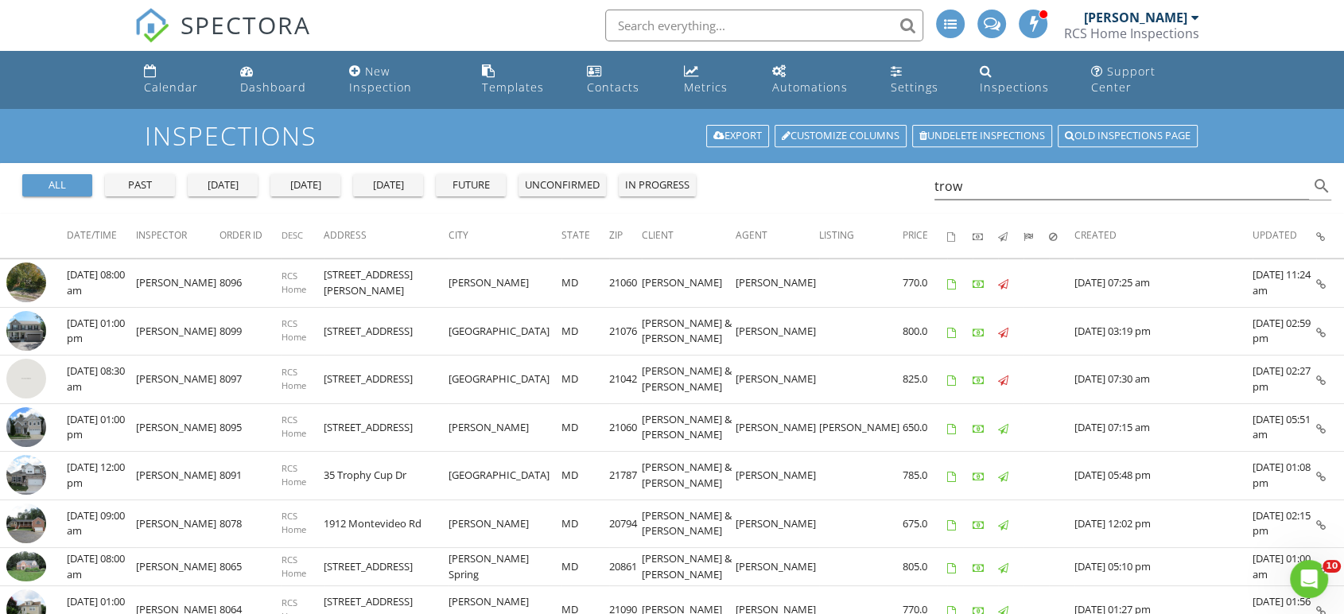
click at [307, 177] on div "[DATE]" at bounding box center [305, 185] width 57 height 16
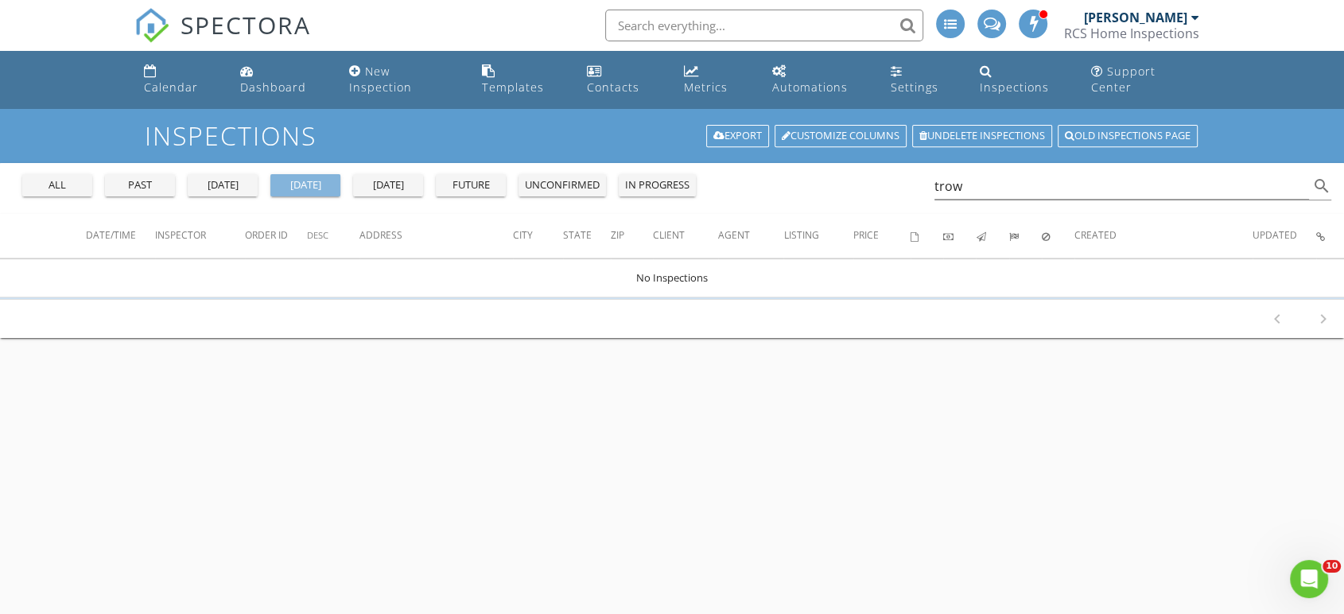
click at [281, 177] on div "[DATE]" at bounding box center [305, 185] width 57 height 16
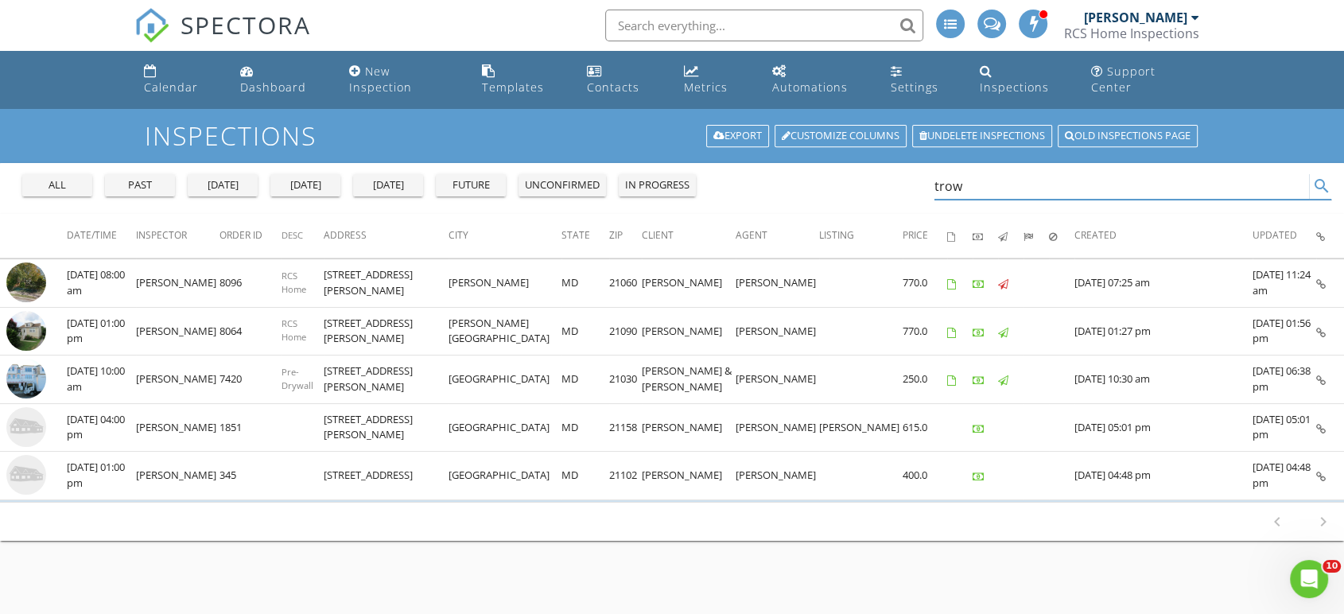
click at [969, 173] on input "trow" at bounding box center [1121, 186] width 374 height 26
type input "t"
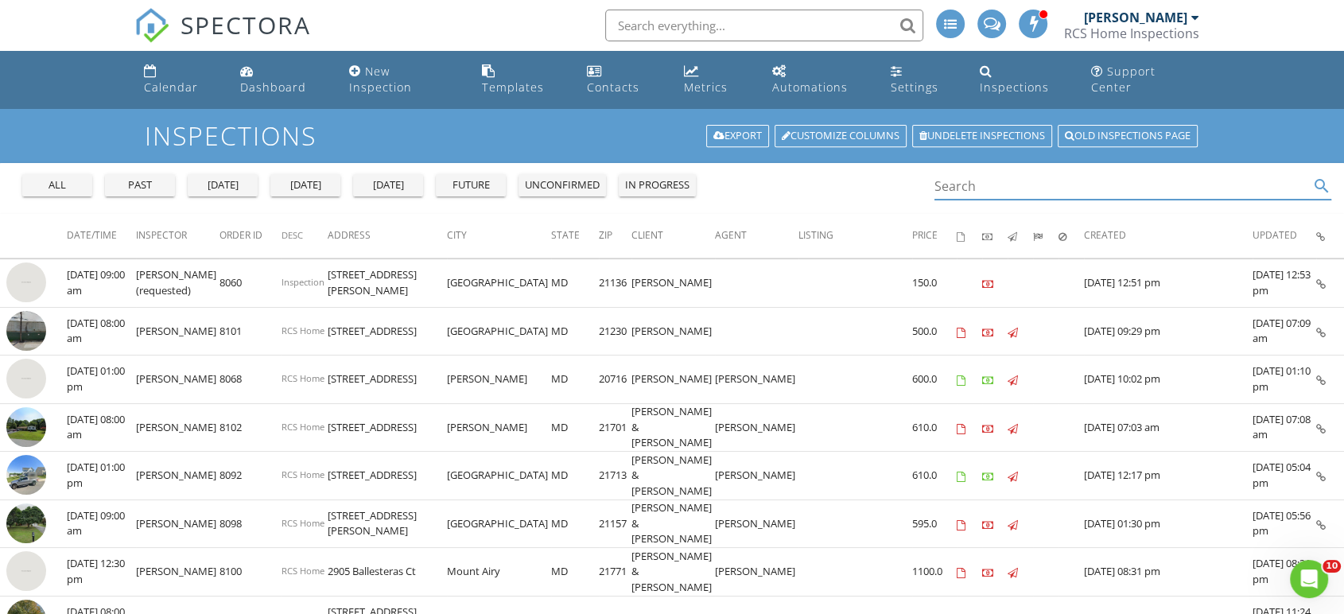
click at [302, 177] on div "[DATE]" at bounding box center [305, 185] width 57 height 16
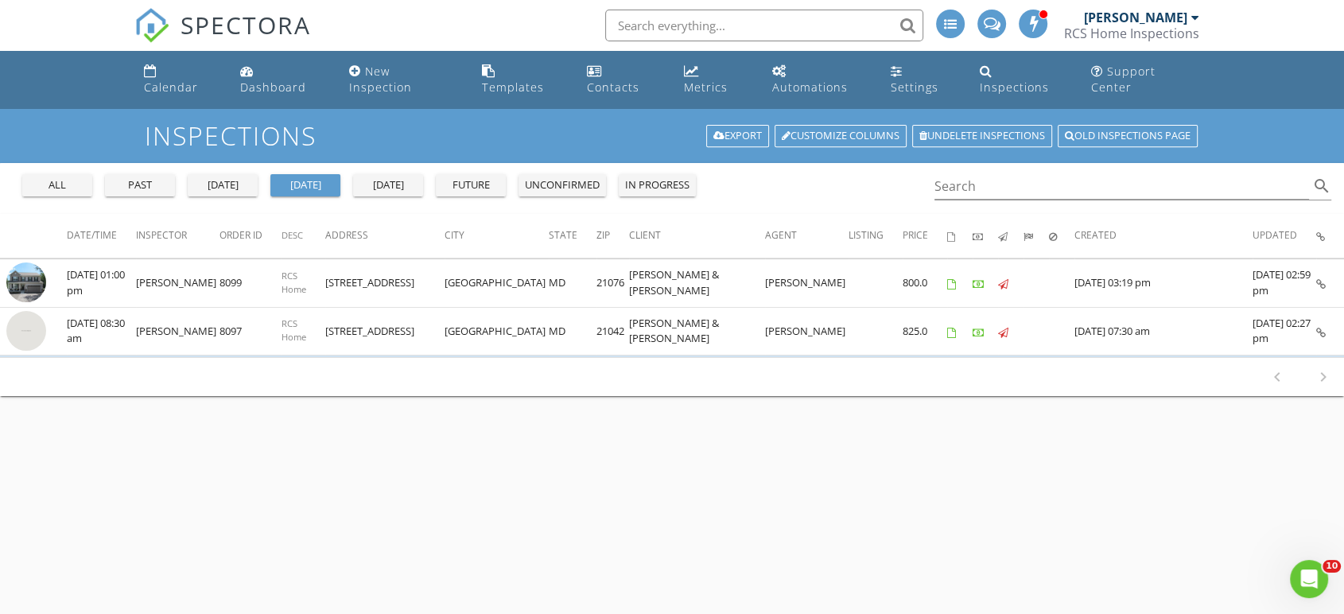
click at [76, 174] on button "all" at bounding box center [57, 185] width 70 height 22
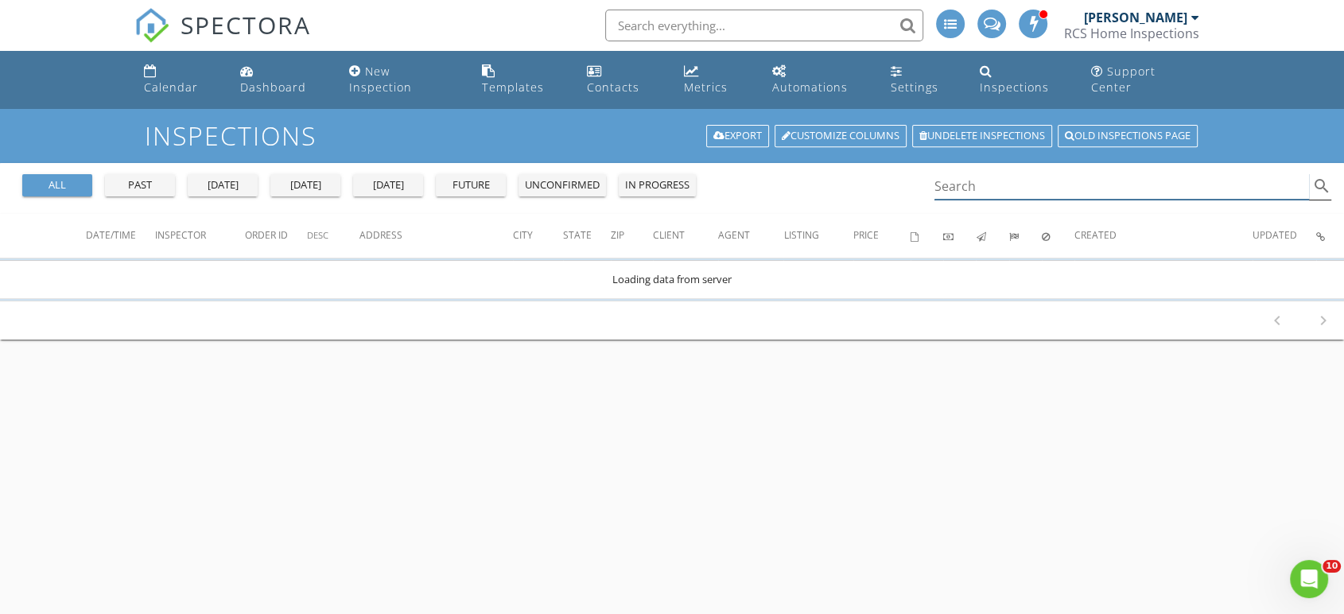
click at [987, 174] on input "Search" at bounding box center [1121, 186] width 374 height 26
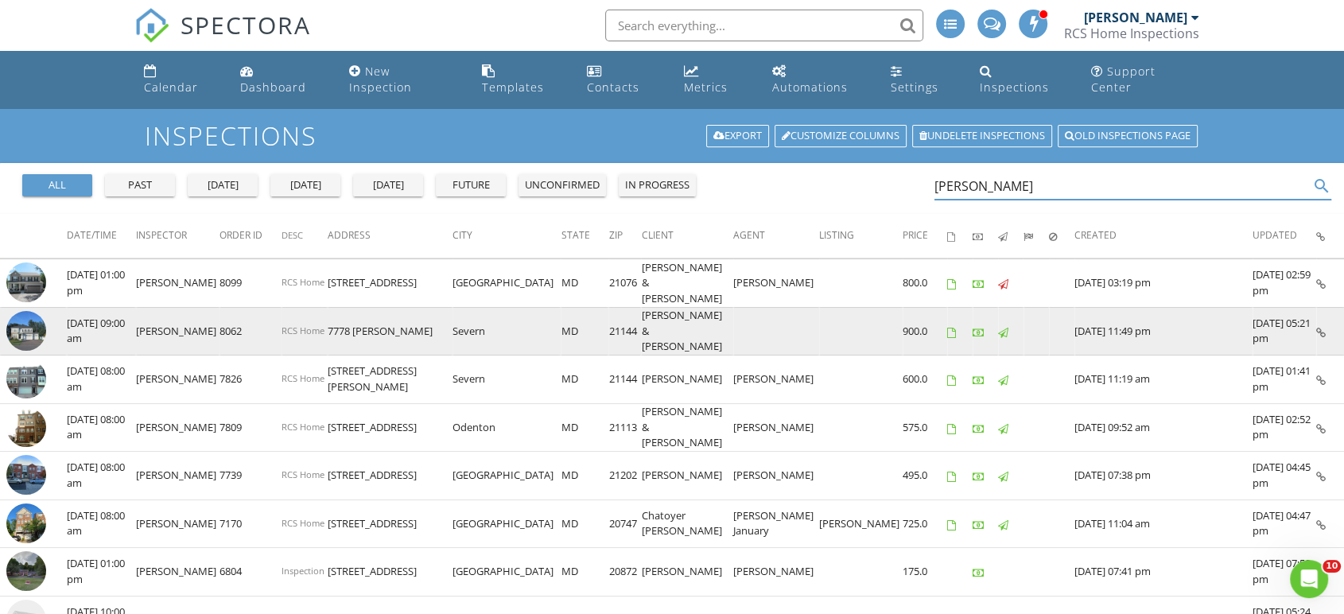
click at [29, 312] on img at bounding box center [26, 331] width 40 height 40
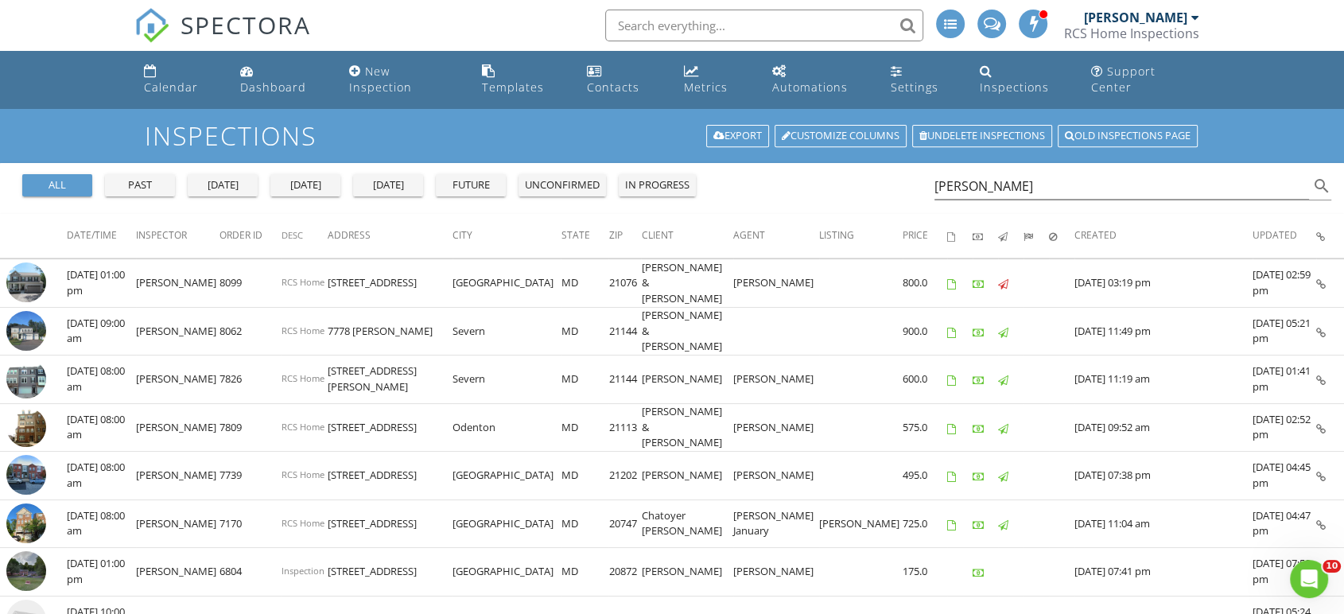
click at [219, 163] on div "all past [DATE] [DATE] [DATE] future unconfirmed in progress" at bounding box center [359, 182] width 686 height 38
click at [994, 173] on input "[PERSON_NAME]" at bounding box center [1121, 186] width 374 height 26
type input "j"
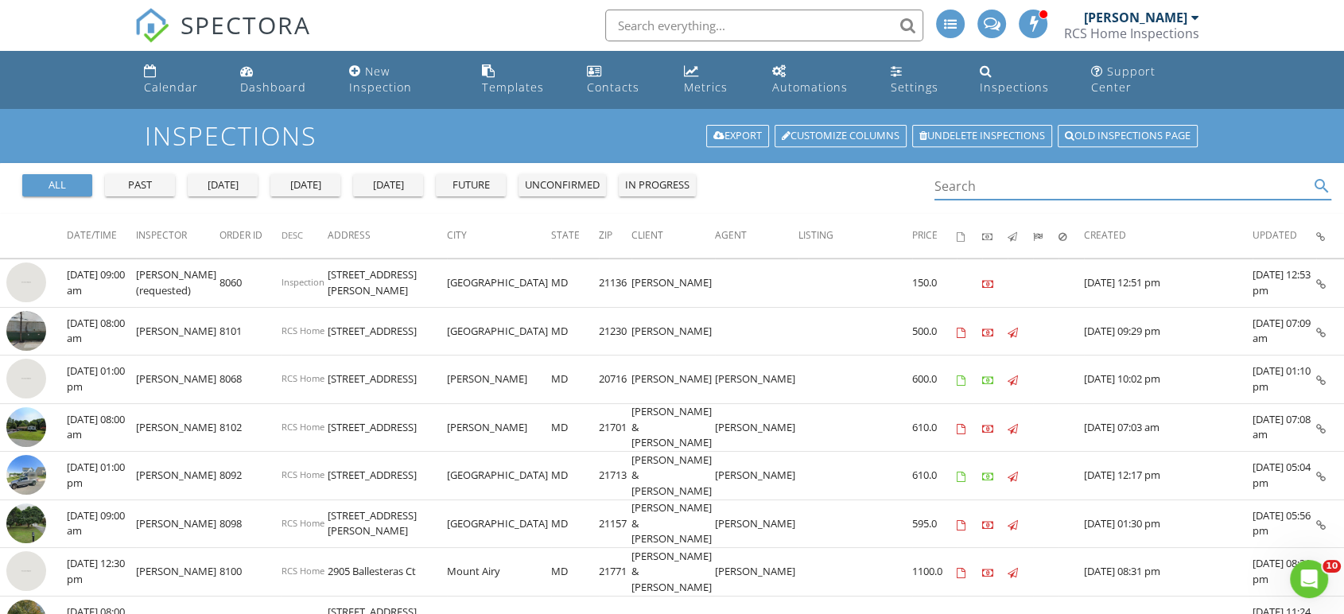
click at [146, 177] on div "past" at bounding box center [139, 185] width 57 height 16
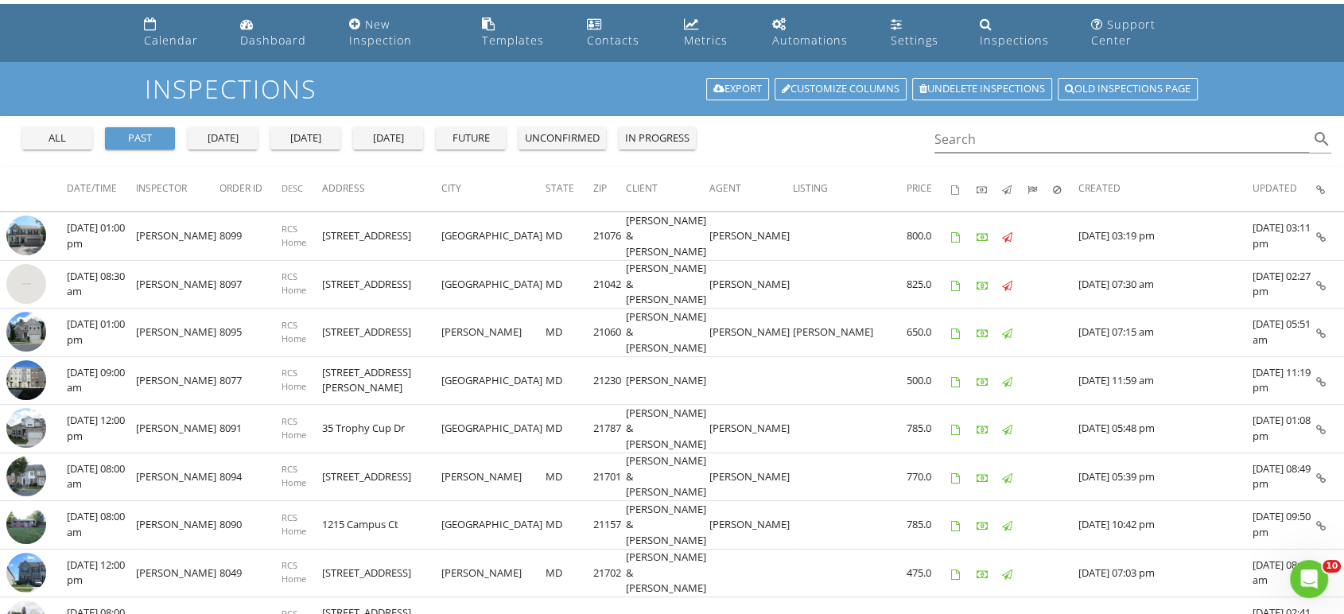
scroll to position [49, 0]
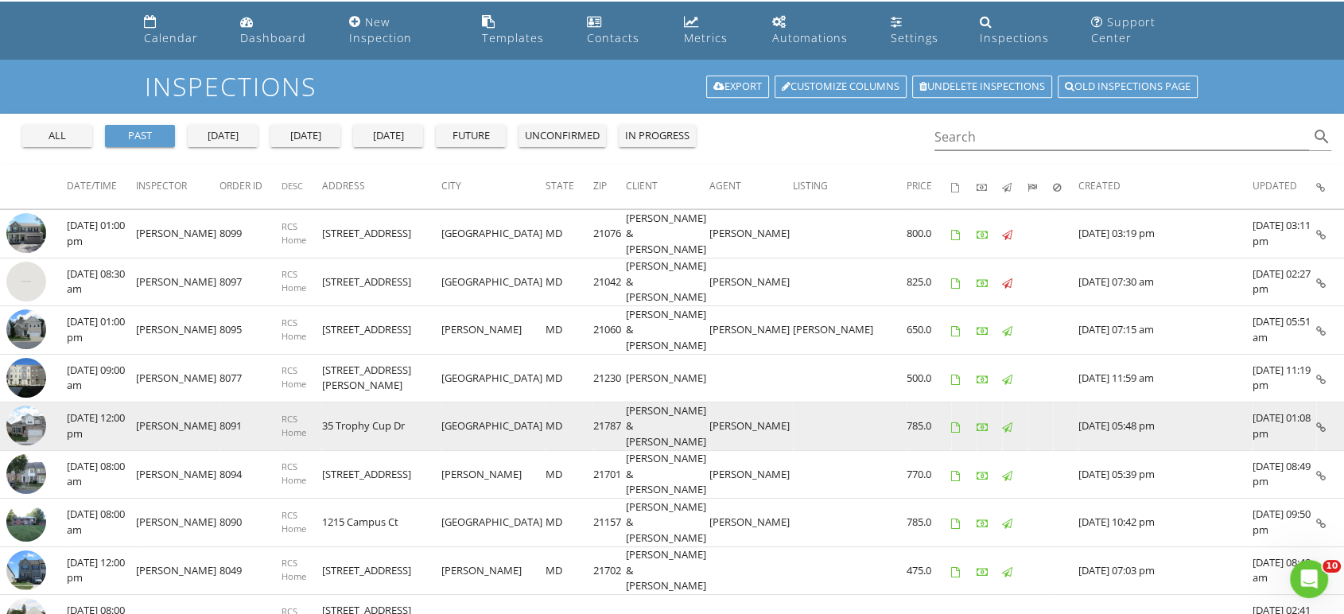
click at [89, 402] on td "[DATE] 12:00 pm" at bounding box center [101, 426] width 69 height 48
click at [34, 405] on img at bounding box center [26, 425] width 40 height 40
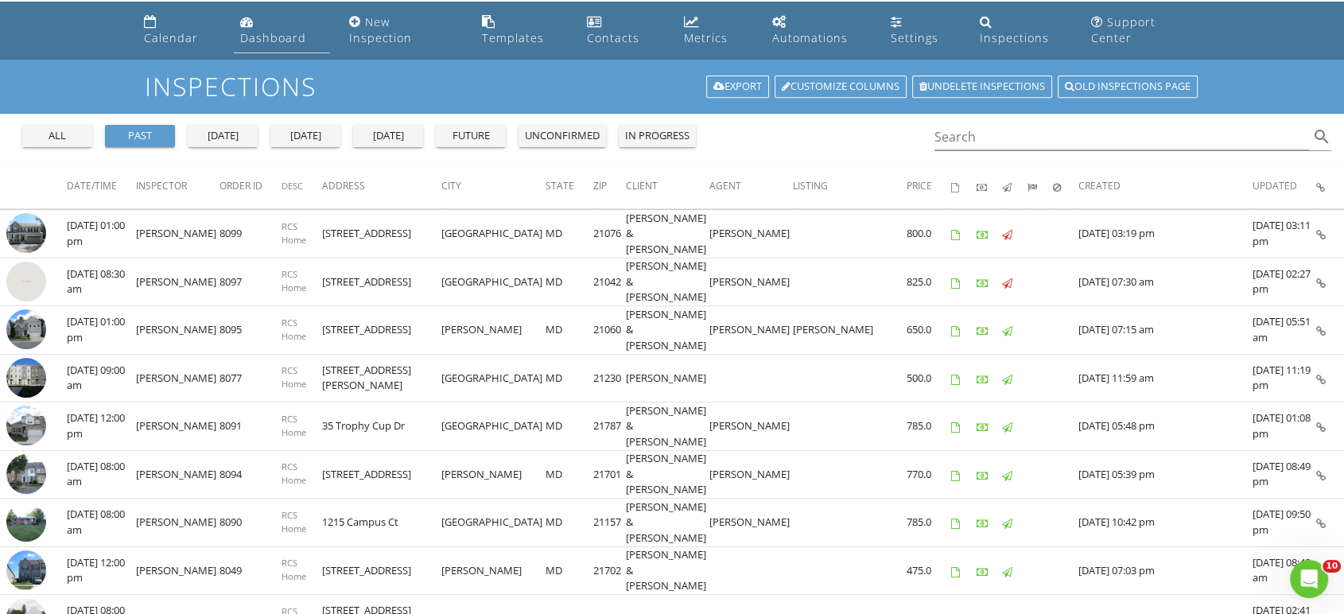
click at [302, 30] on div "Dashboard" at bounding box center [273, 37] width 66 height 15
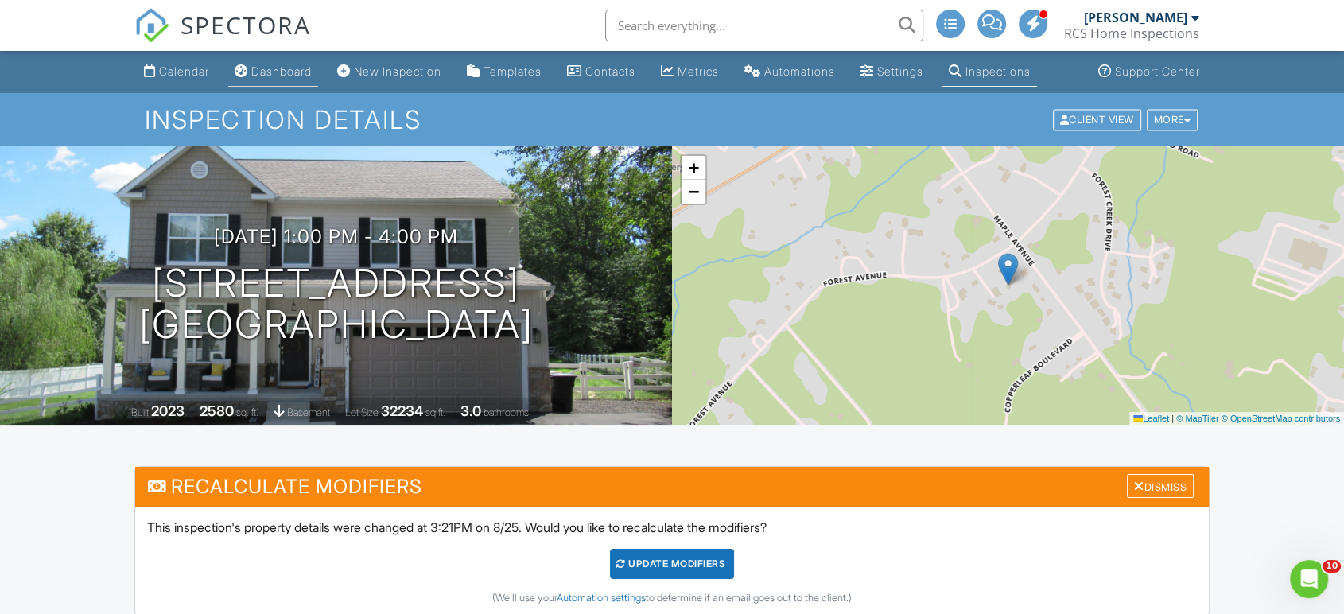
click at [297, 65] on div "Dashboard" at bounding box center [281, 71] width 60 height 14
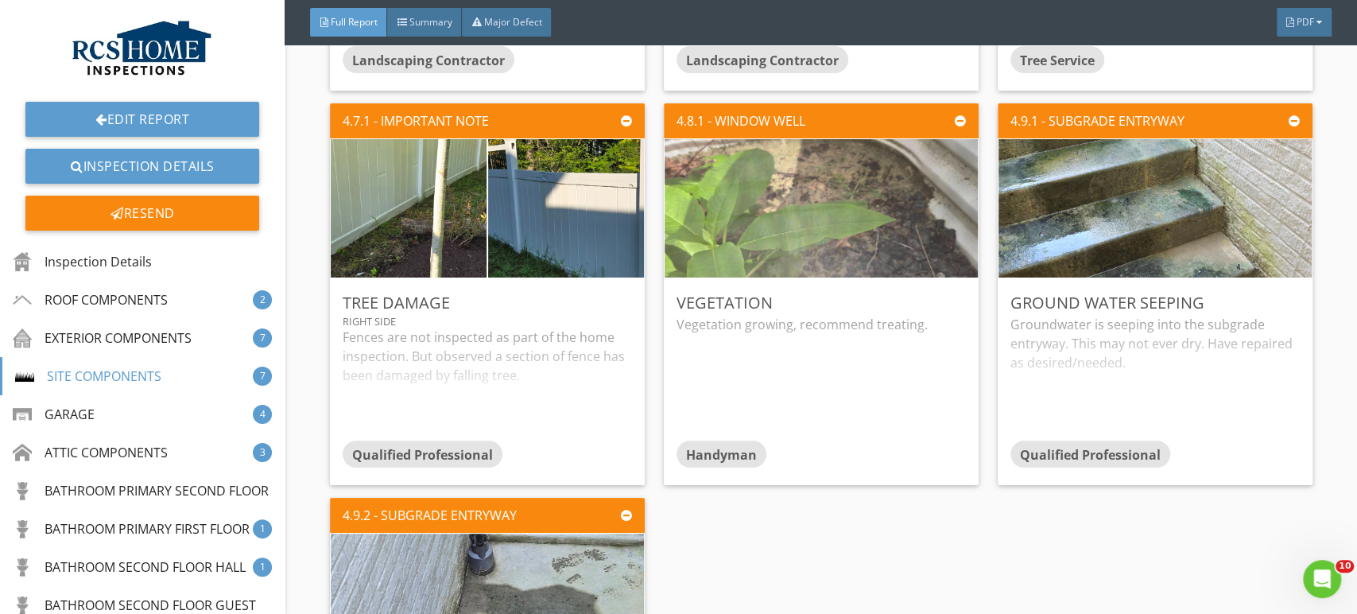
scroll to position [4876, 0]
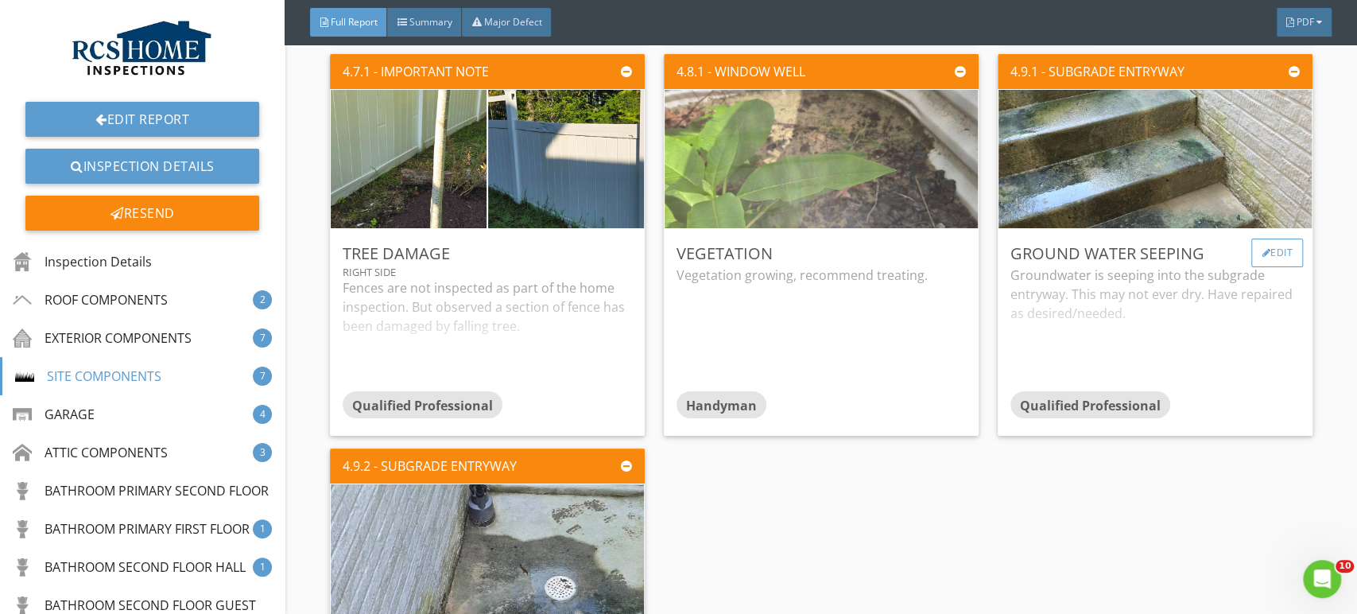
click at [1268, 259] on div "Edit" at bounding box center [1277, 253] width 52 height 29
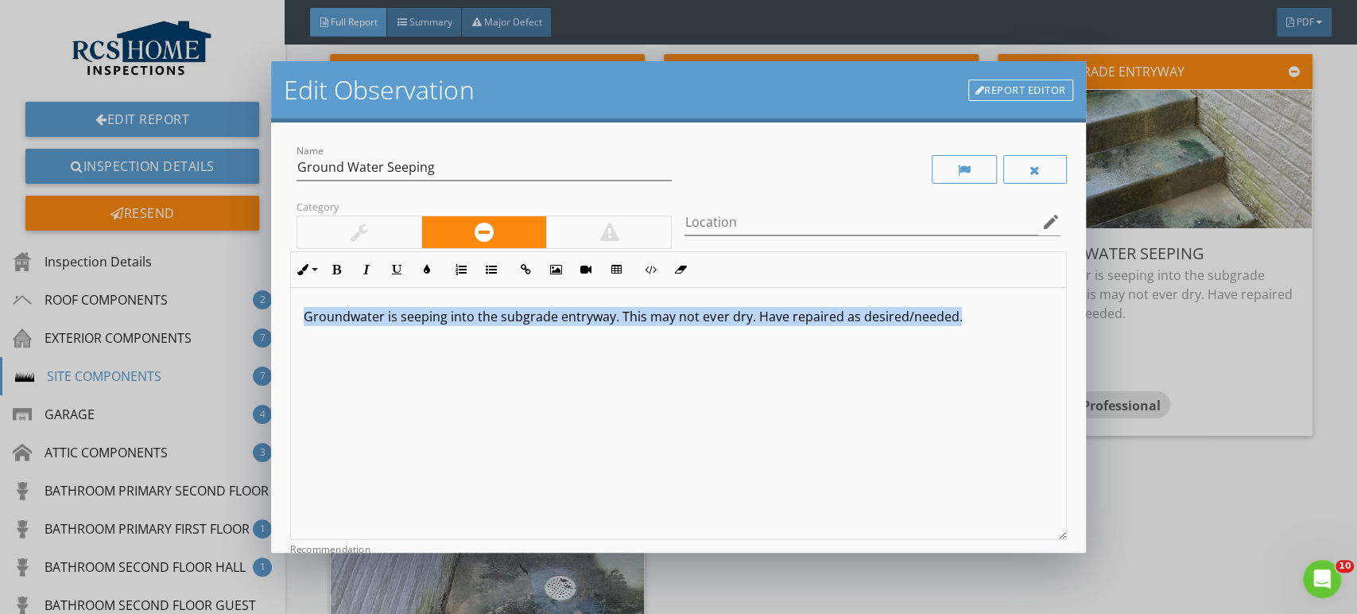
drag, startPoint x: 976, startPoint y: 311, endPoint x: 305, endPoint y: 321, distance: 671.1
click at [305, 321] on p "Groundwater is seeping into the subgrade entryway. This may not ever dry. Have …" at bounding box center [678, 316] width 749 height 19
copy p "Groundwater is seeping into the subgrade entryway. This may not ever dry. Have …"
click at [1066, 86] on link "Report Editor" at bounding box center [1020, 91] width 105 height 22
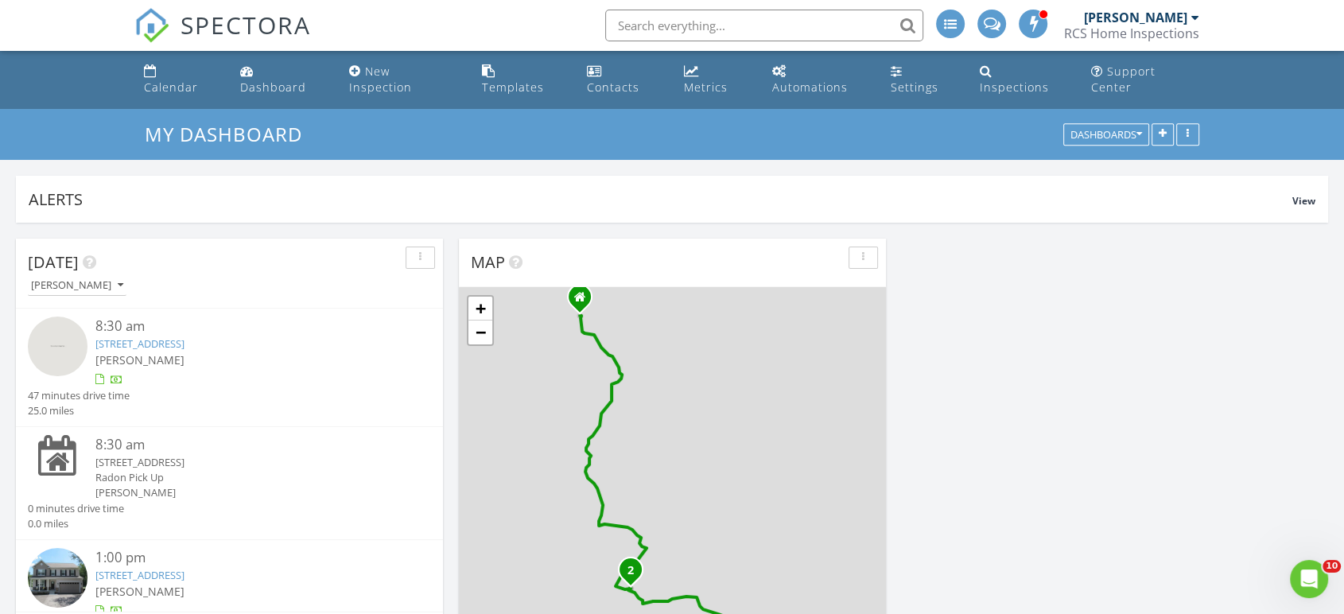
click at [52, 574] on img at bounding box center [58, 578] width 60 height 60
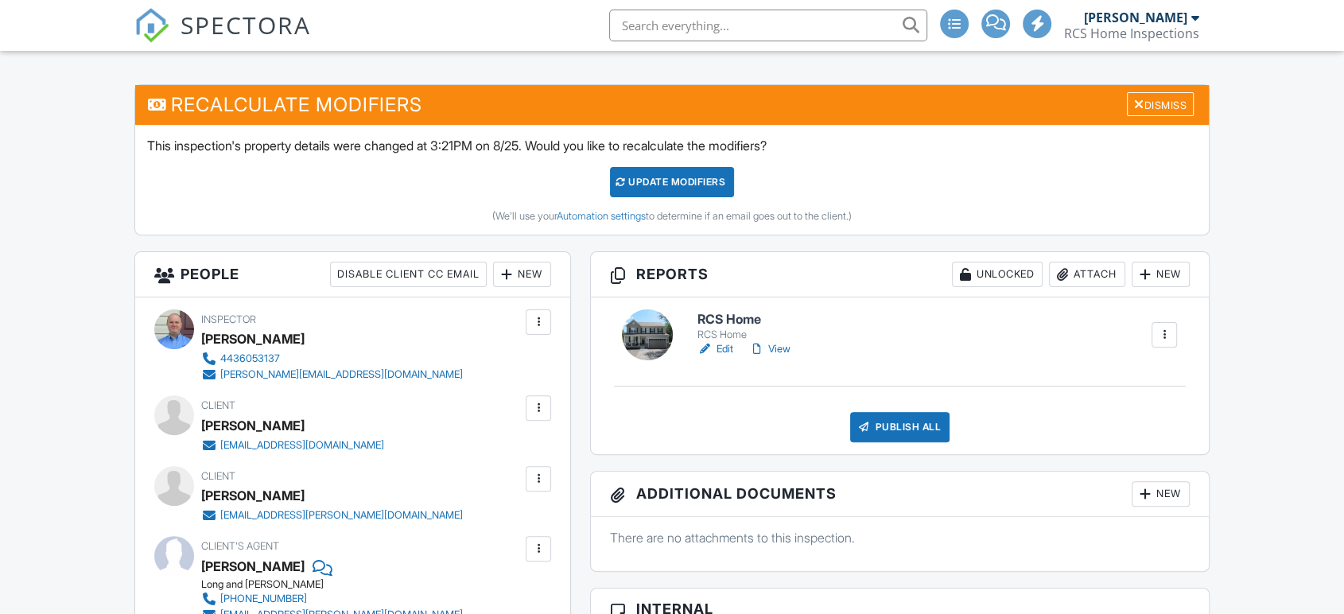
click at [778, 346] on link "View" at bounding box center [769, 349] width 41 height 16
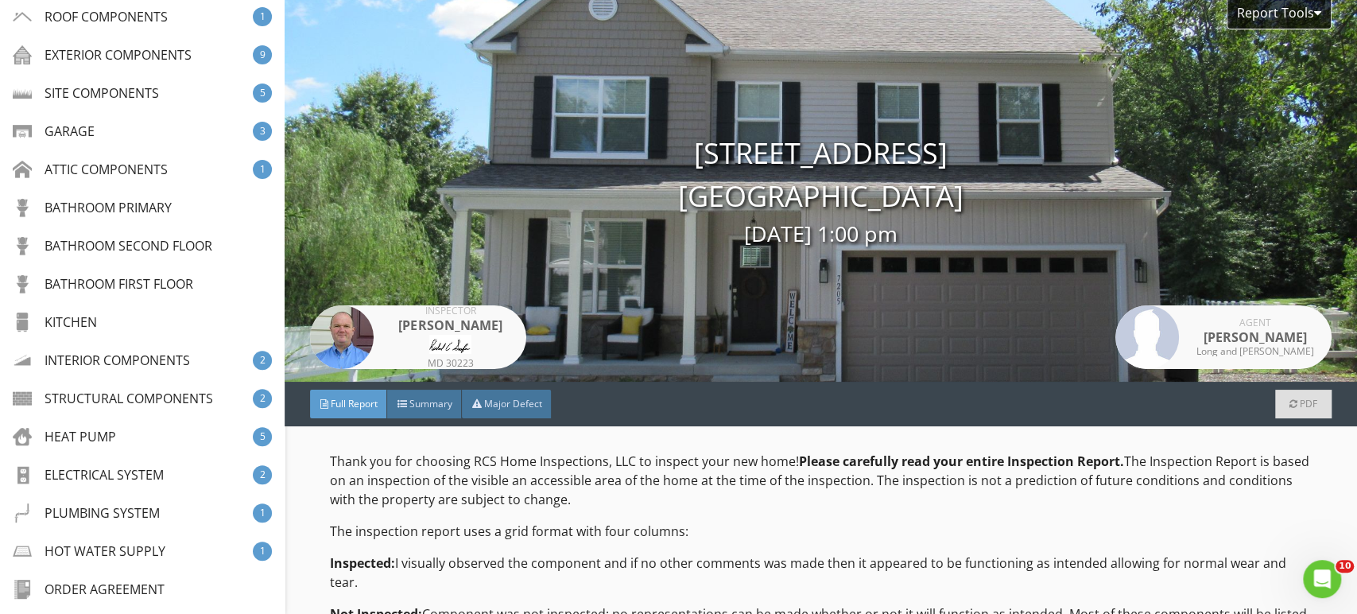
scroll to position [293, 0]
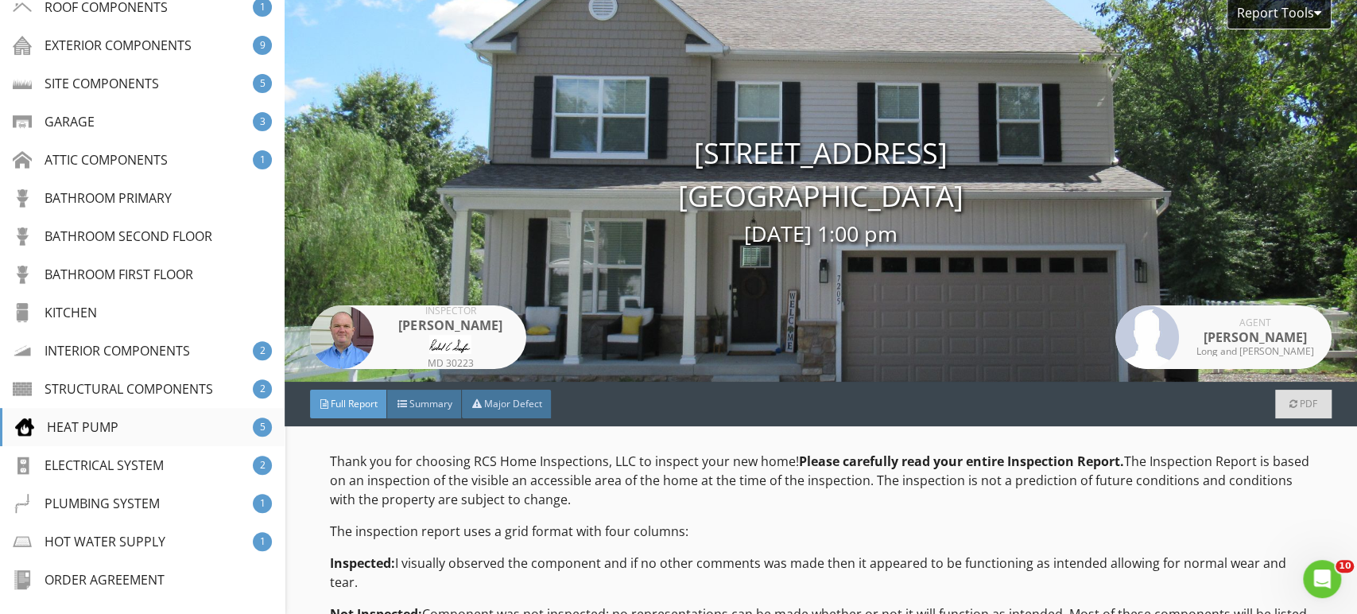
click at [112, 425] on div "HEAT PUMP" at bounding box center [66, 426] width 103 height 19
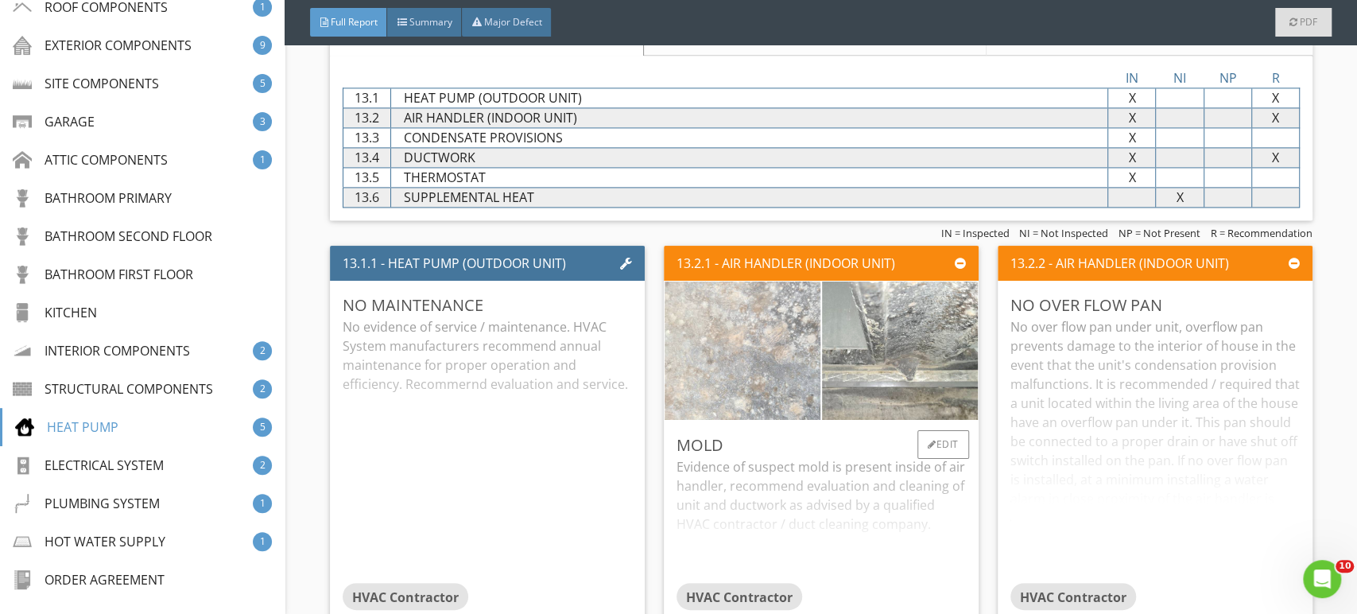
scroll to position [9672, 0]
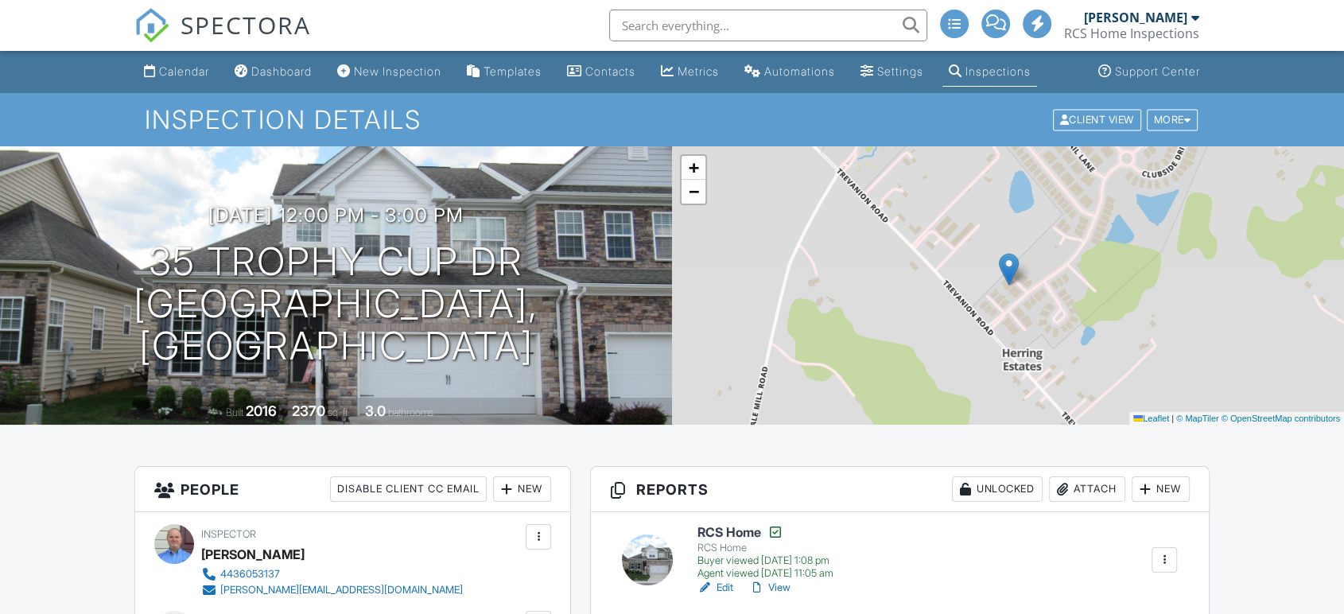
click at [389, 285] on h1 "35 Trophy Cup Dr [GEOGRAPHIC_DATA], [GEOGRAPHIC_DATA]" at bounding box center [335, 304] width 621 height 126
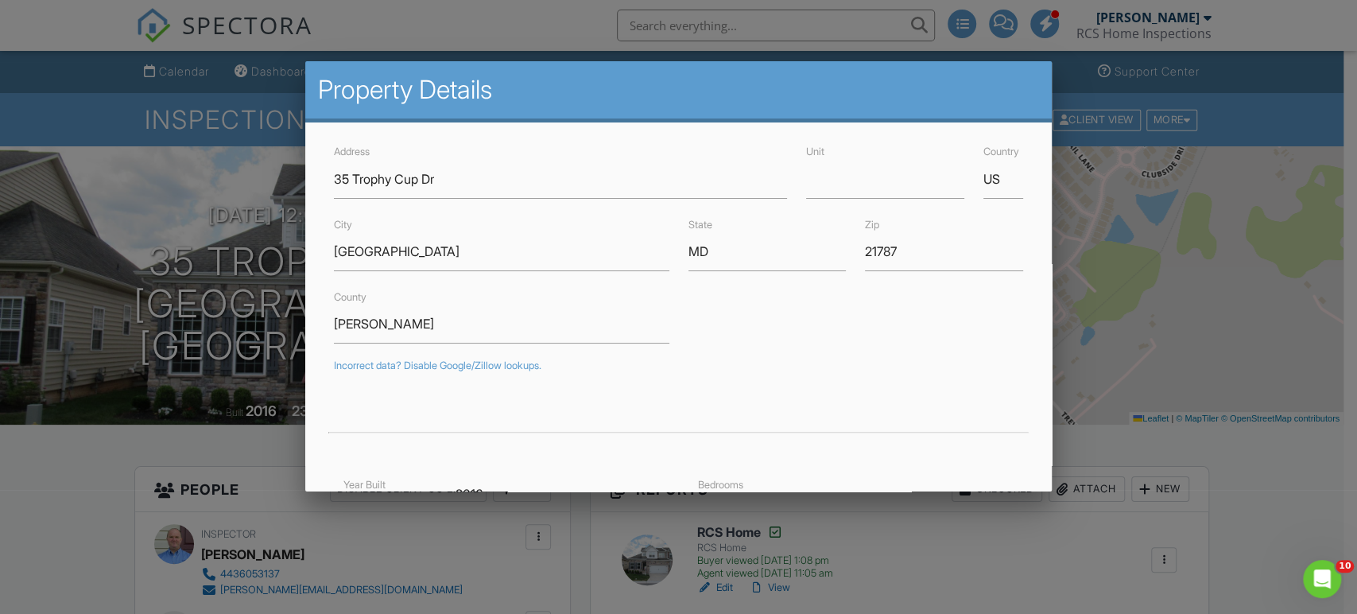
click at [41, 522] on div at bounding box center [678, 303] width 1357 height 767
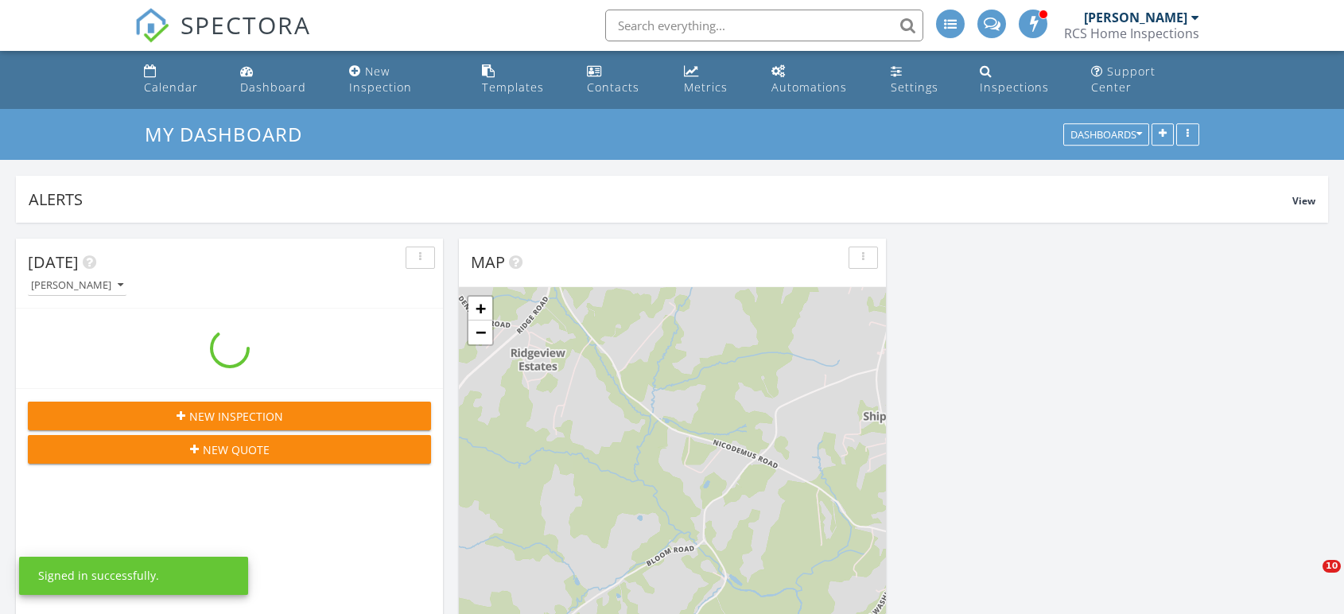
click at [294, 80] on div "Dashboard" at bounding box center [273, 87] width 66 height 15
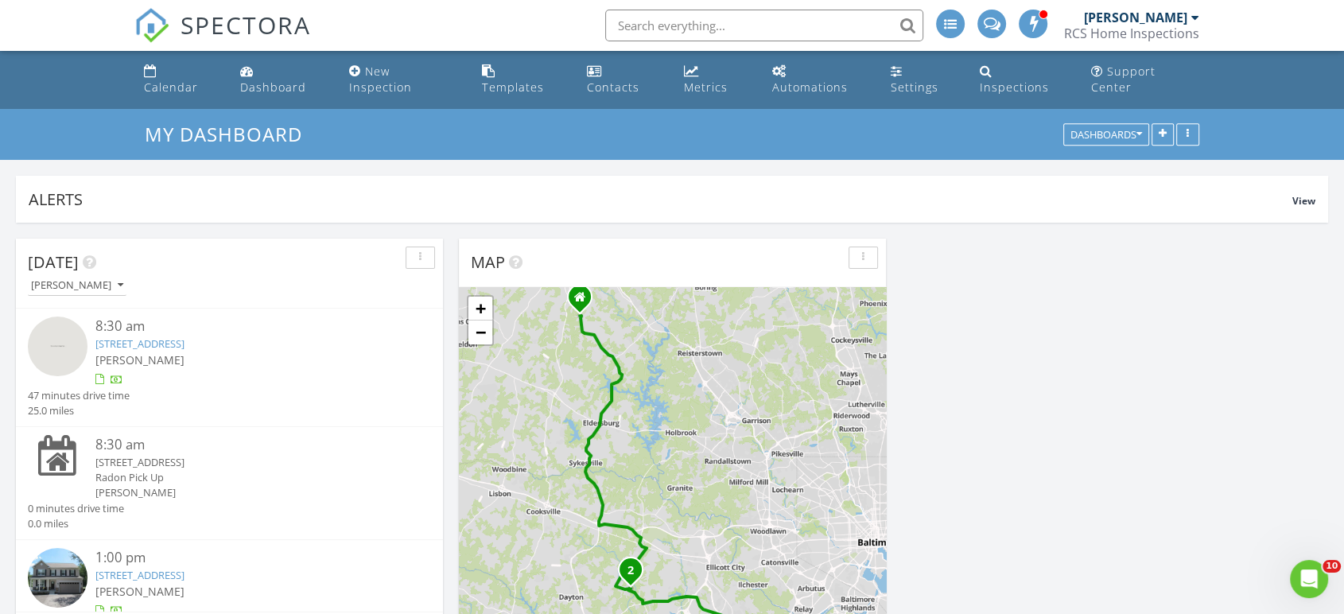
click at [55, 567] on img at bounding box center [58, 578] width 60 height 60
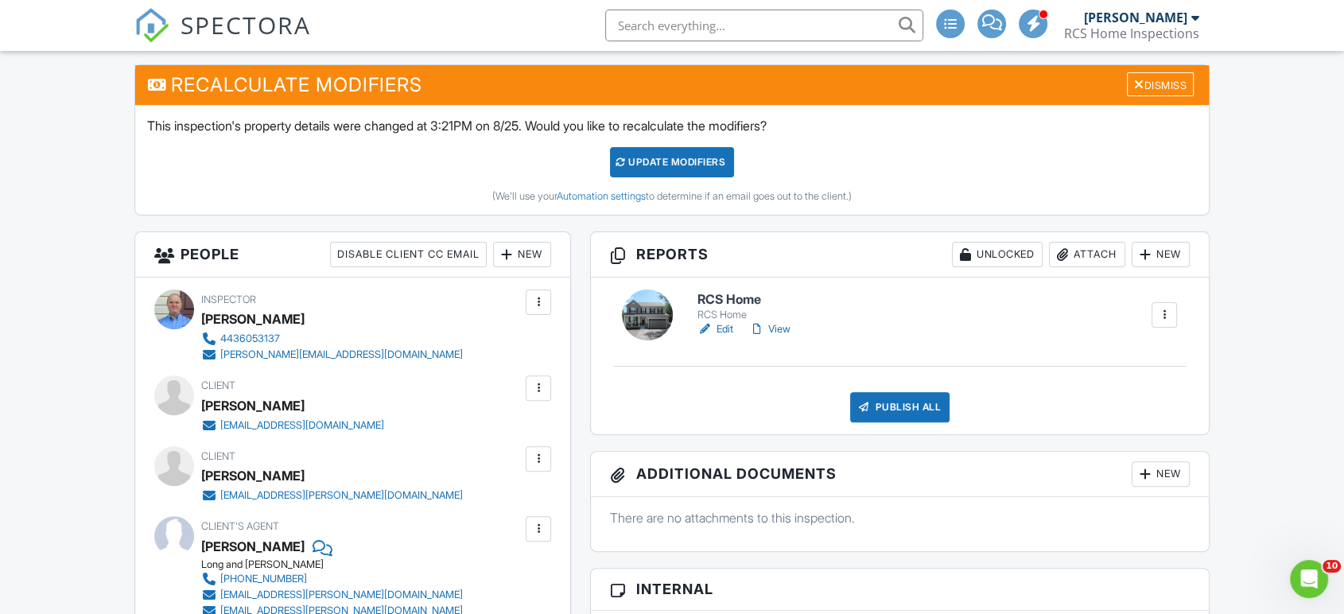
click at [782, 324] on link "View" at bounding box center [769, 329] width 41 height 16
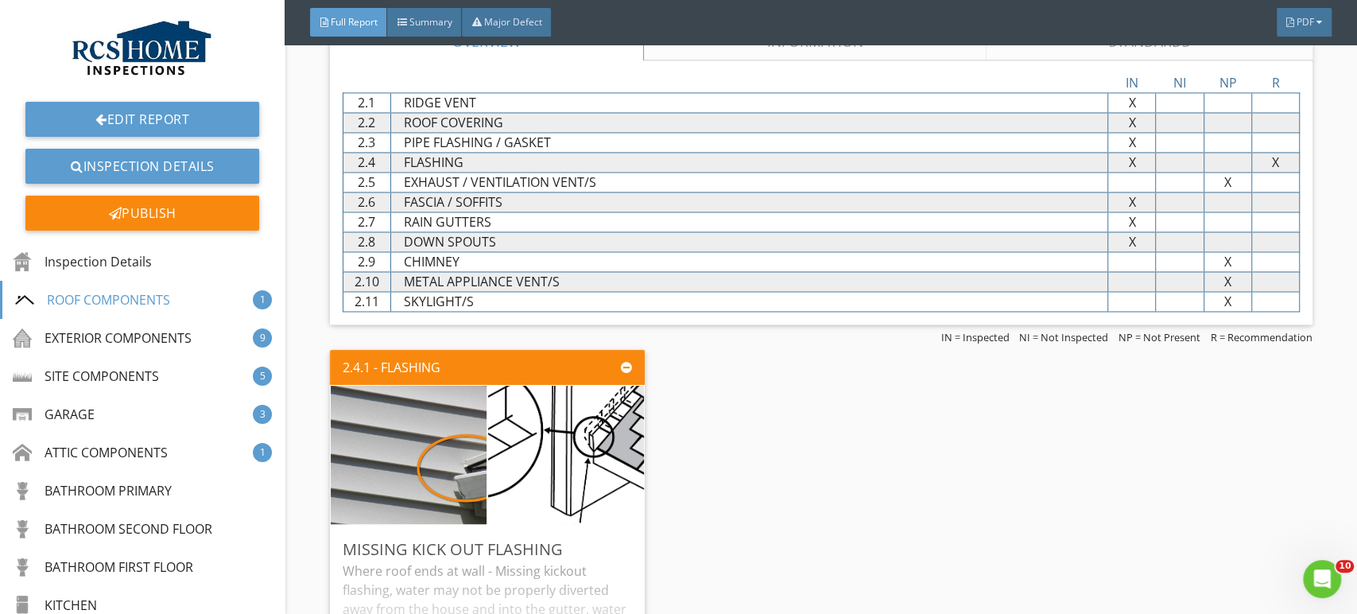
scroll to position [1709, 0]
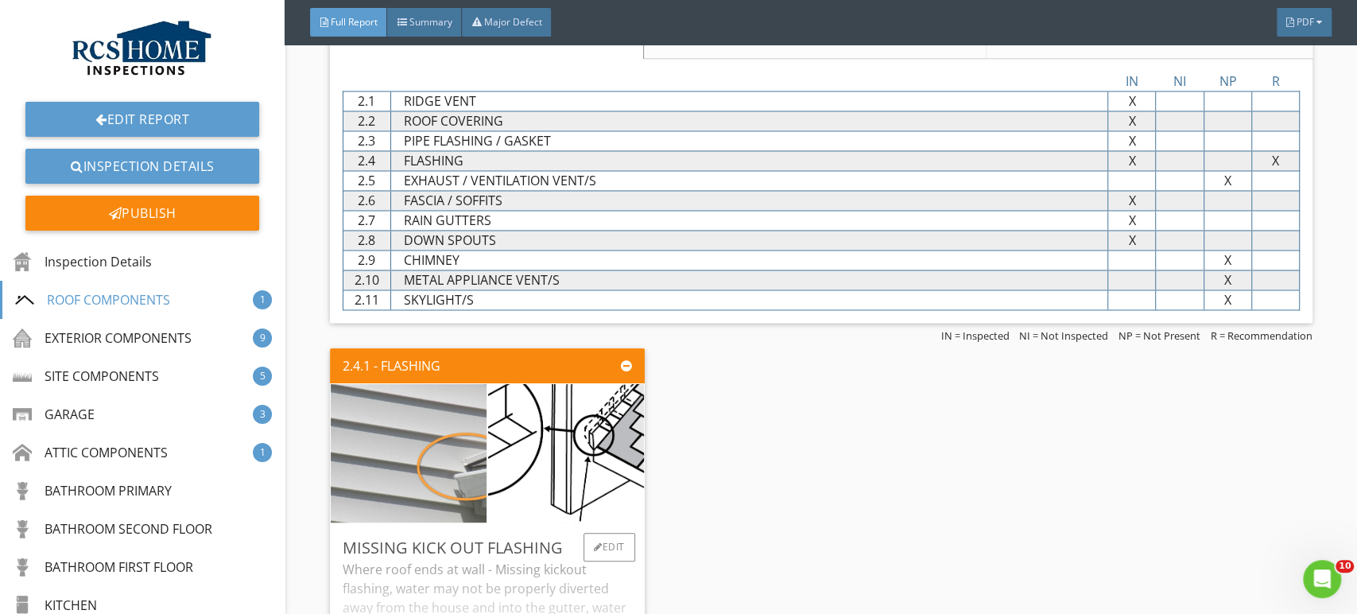
click at [440, 475] on img at bounding box center [409, 453] width 390 height 292
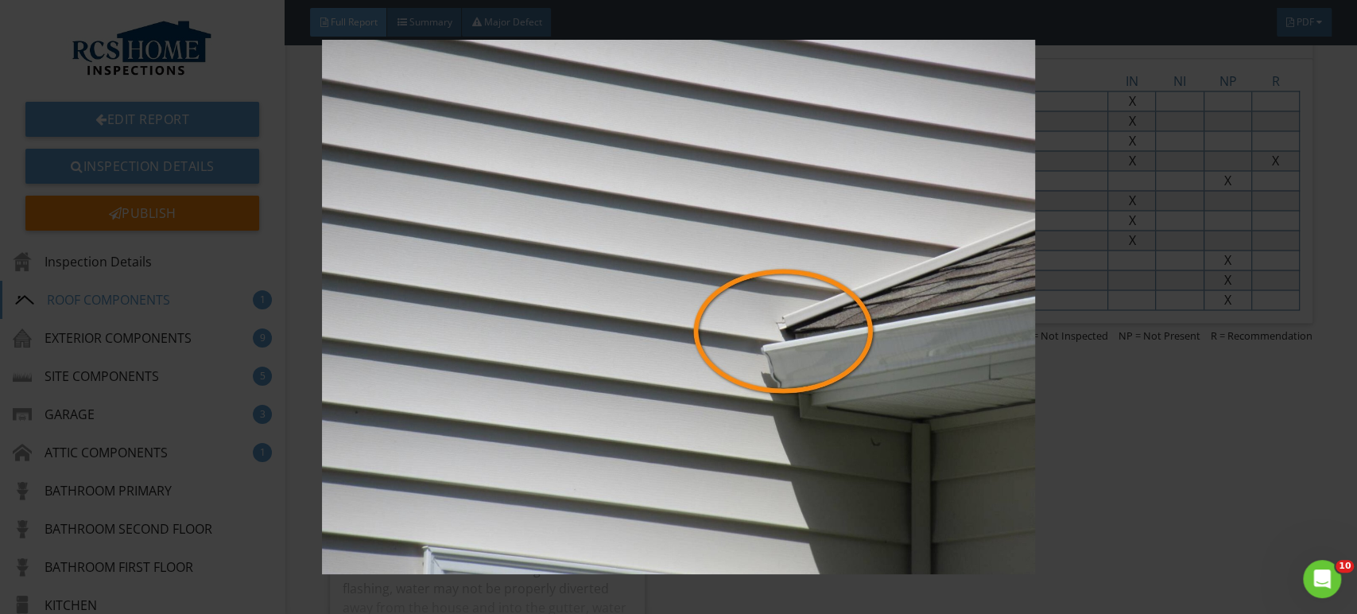
click at [1219, 401] on img at bounding box center [678, 307] width 1241 height 535
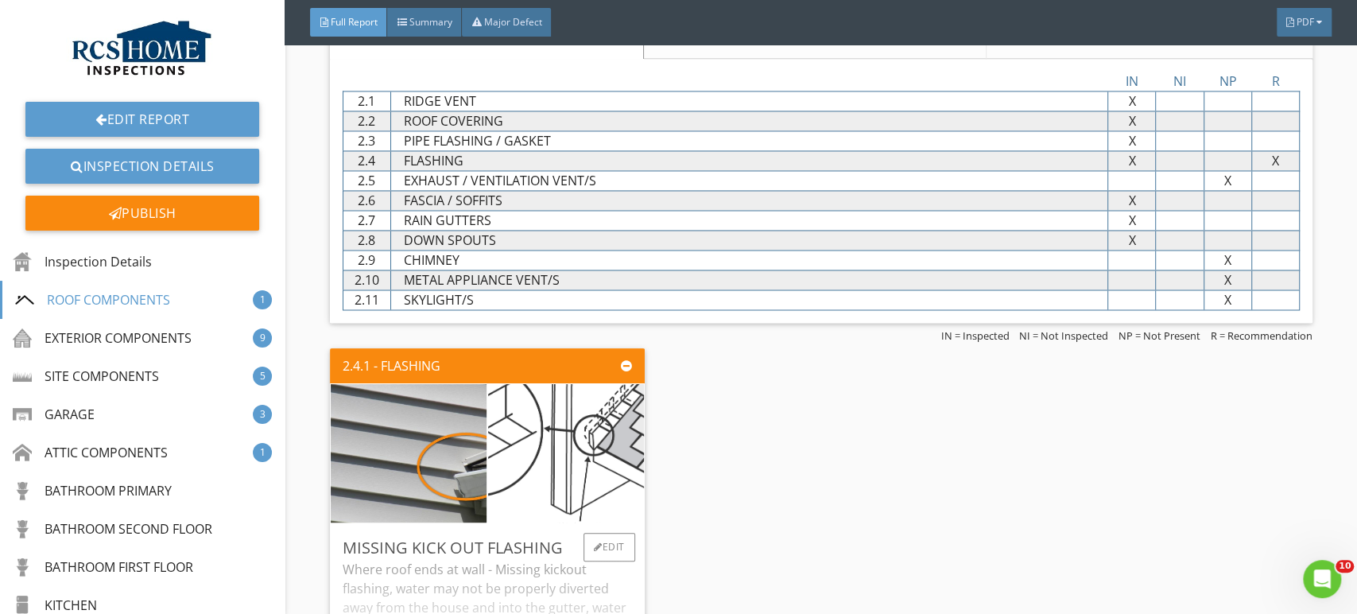
click at [616, 471] on img at bounding box center [566, 454] width 332 height 346
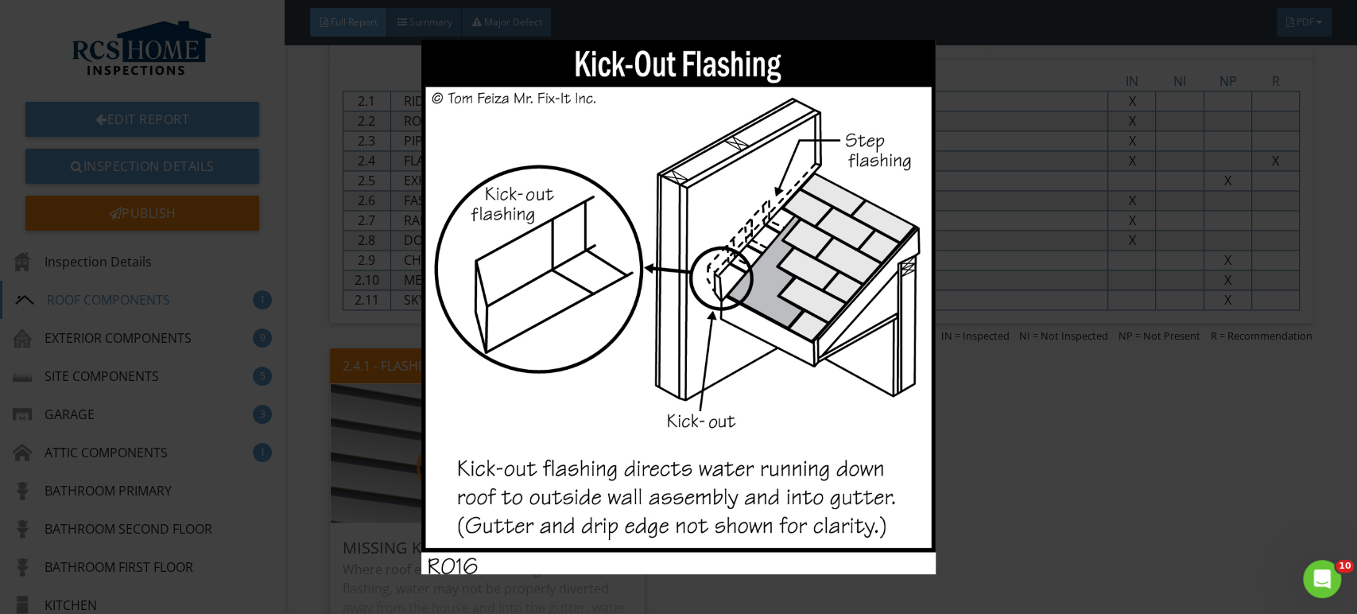
click at [1216, 400] on img at bounding box center [678, 307] width 1241 height 535
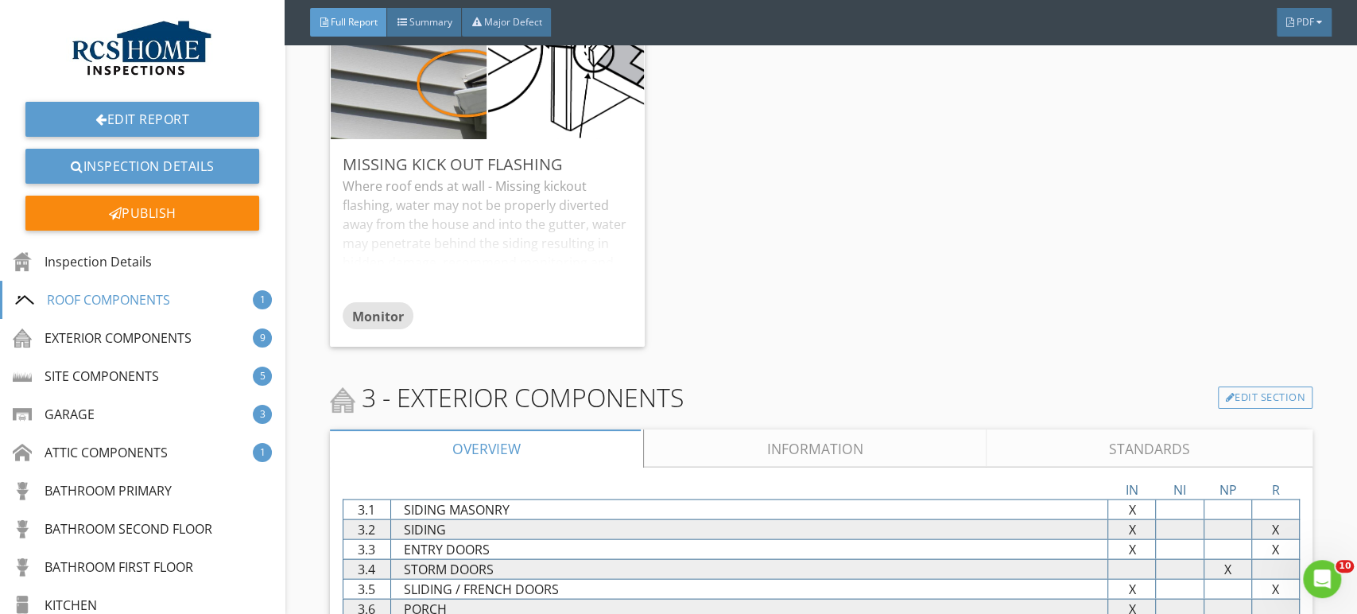
scroll to position [1930, 0]
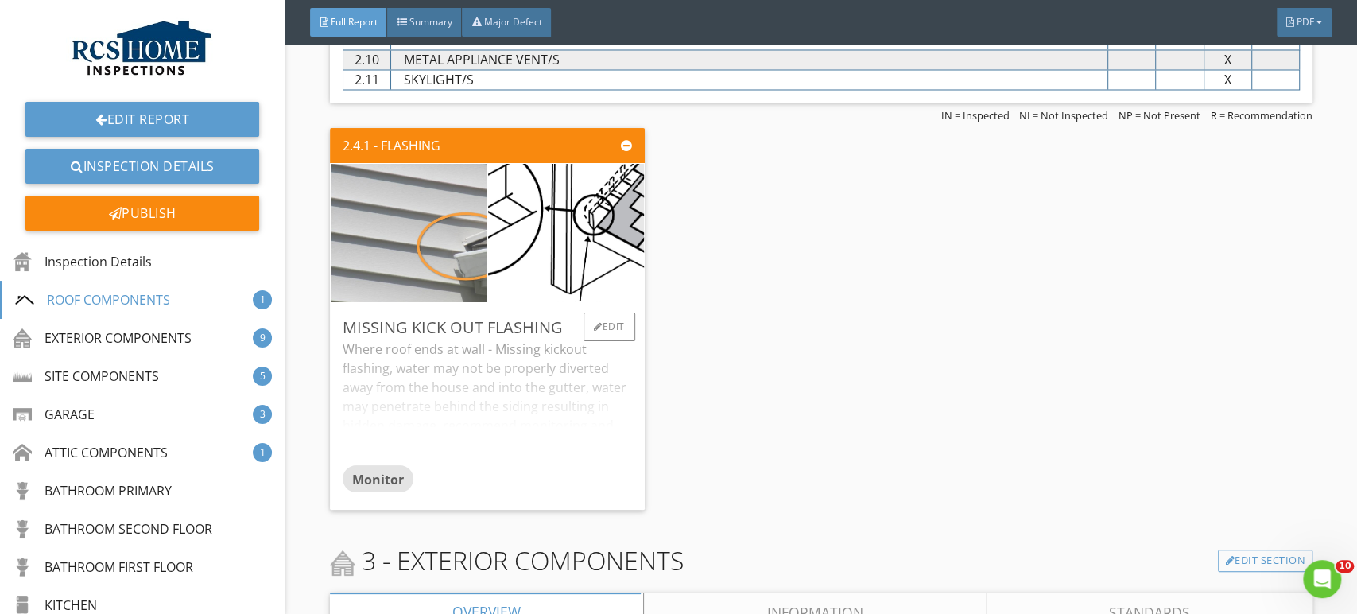
click at [412, 273] on img at bounding box center [409, 233] width 390 height 292
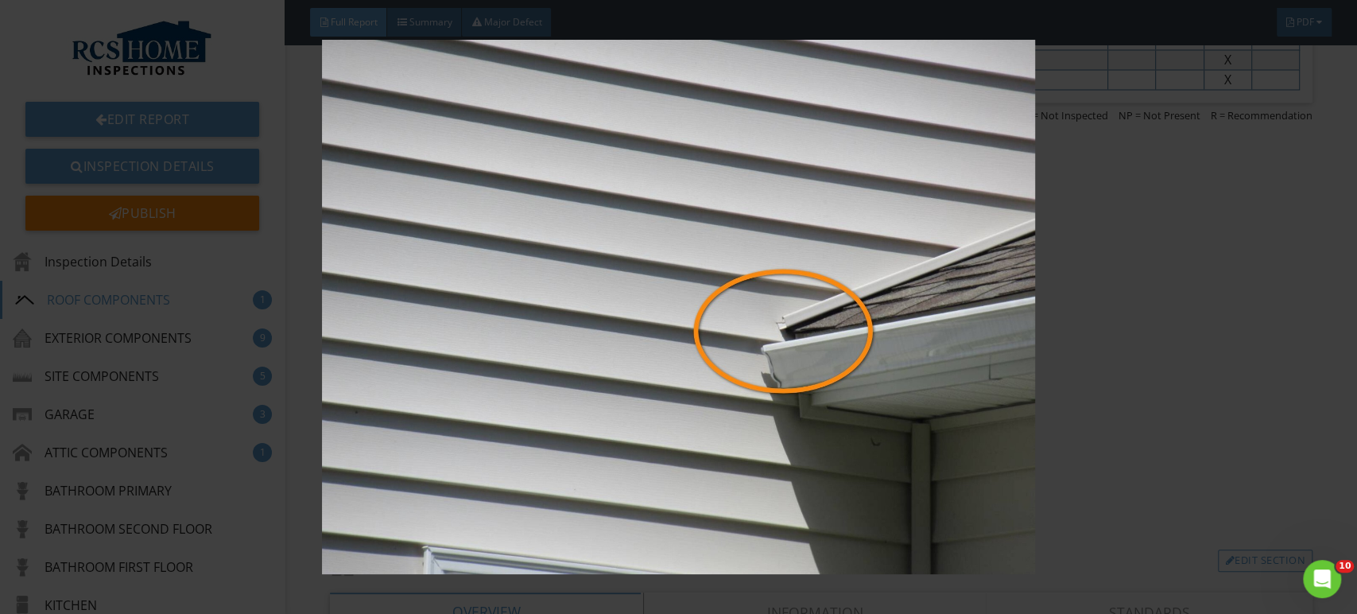
click at [755, 333] on img at bounding box center [678, 307] width 1241 height 535
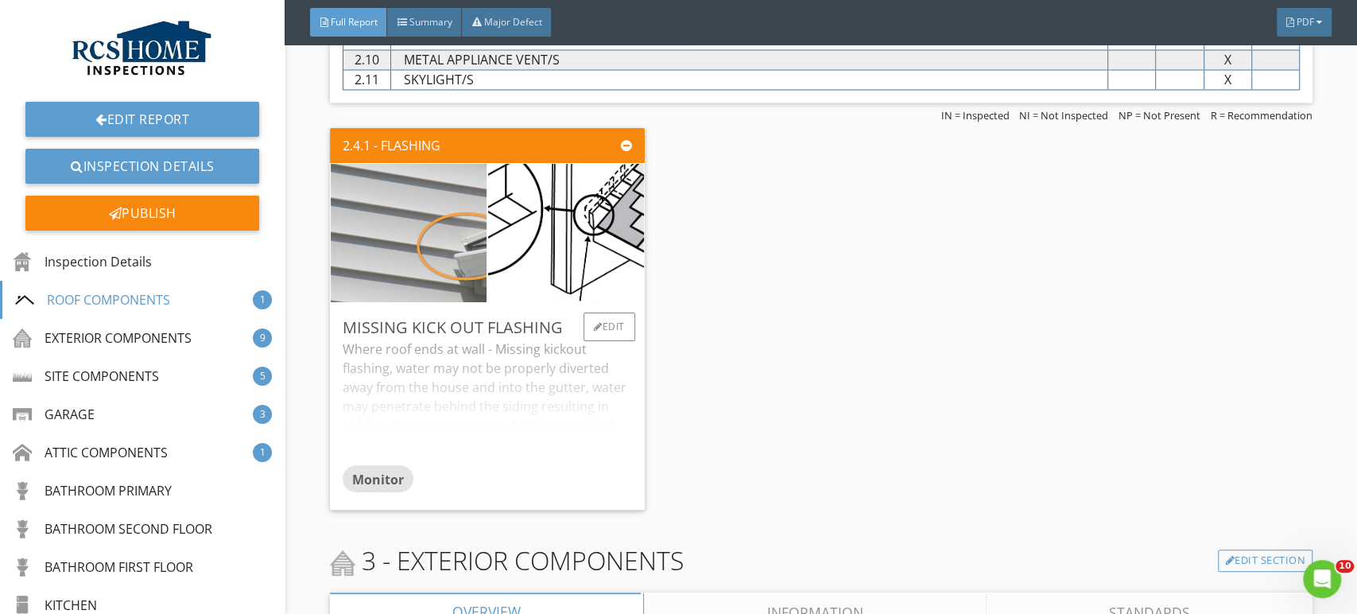
click at [458, 220] on img at bounding box center [409, 233] width 390 height 292
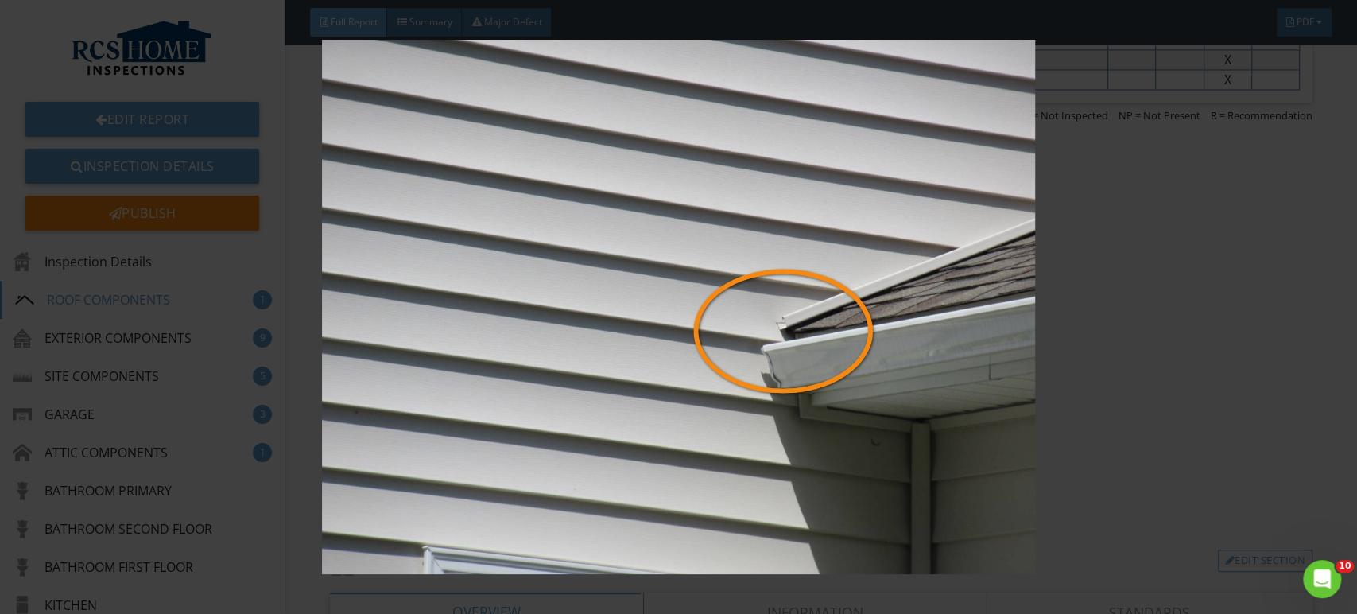
click at [1235, 388] on img at bounding box center [678, 307] width 1241 height 535
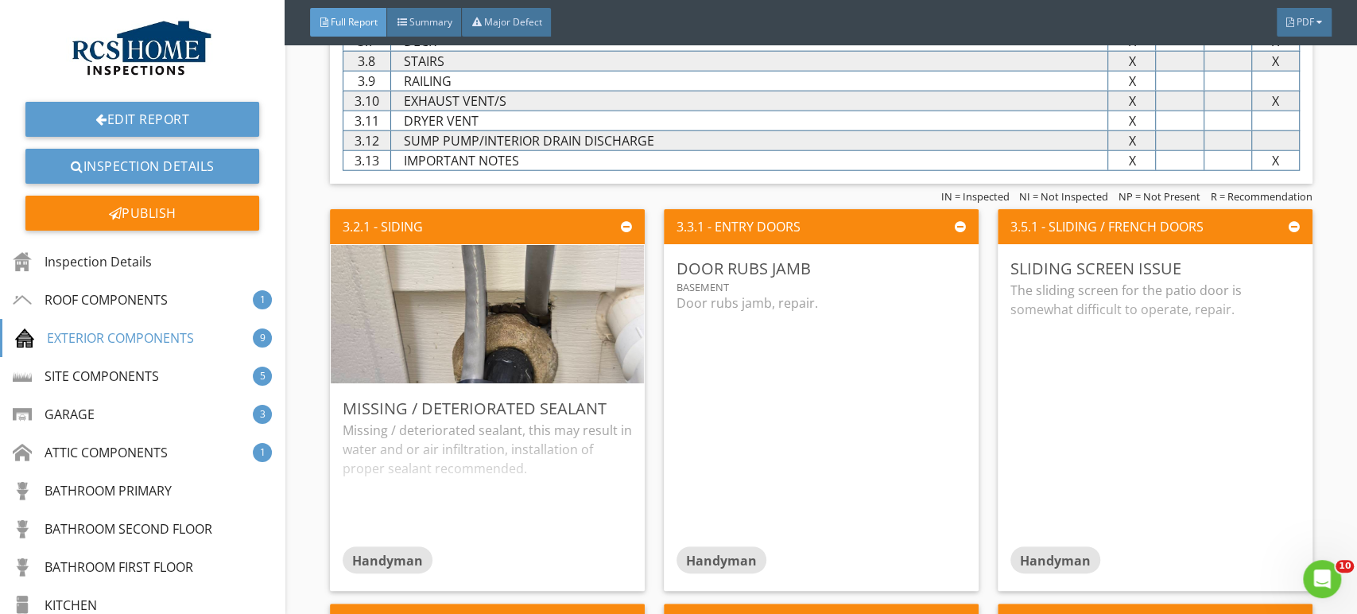
scroll to position [2686, 0]
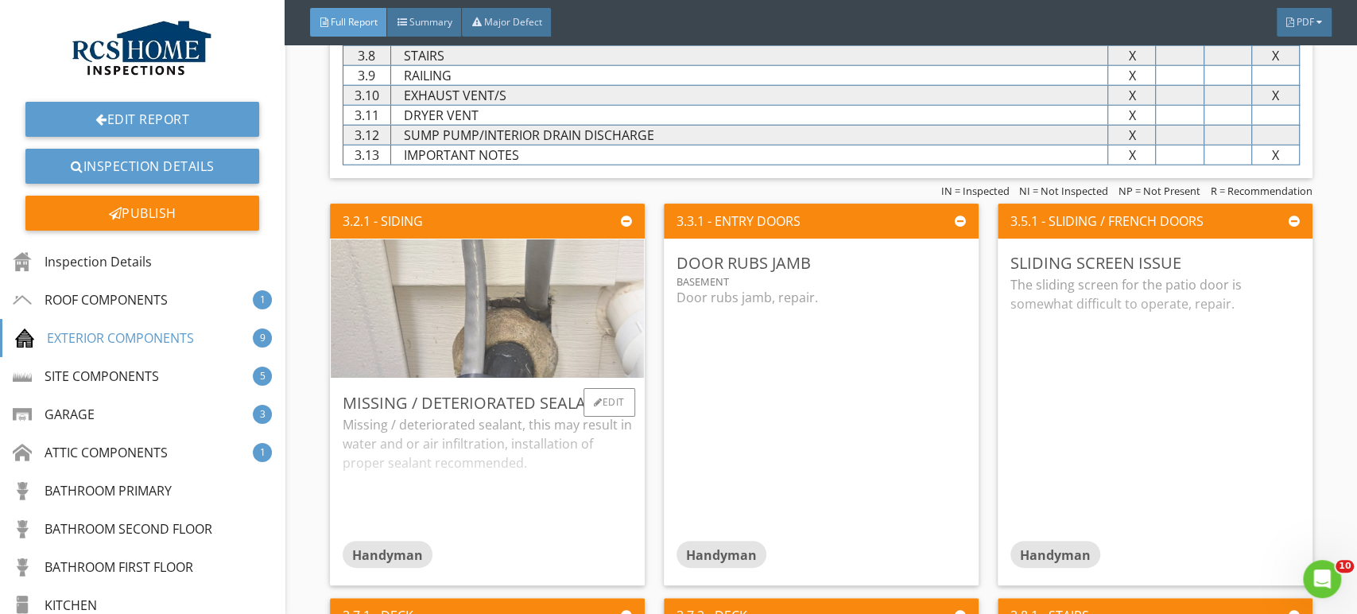
click at [529, 322] on img at bounding box center [487, 309] width 461 height 346
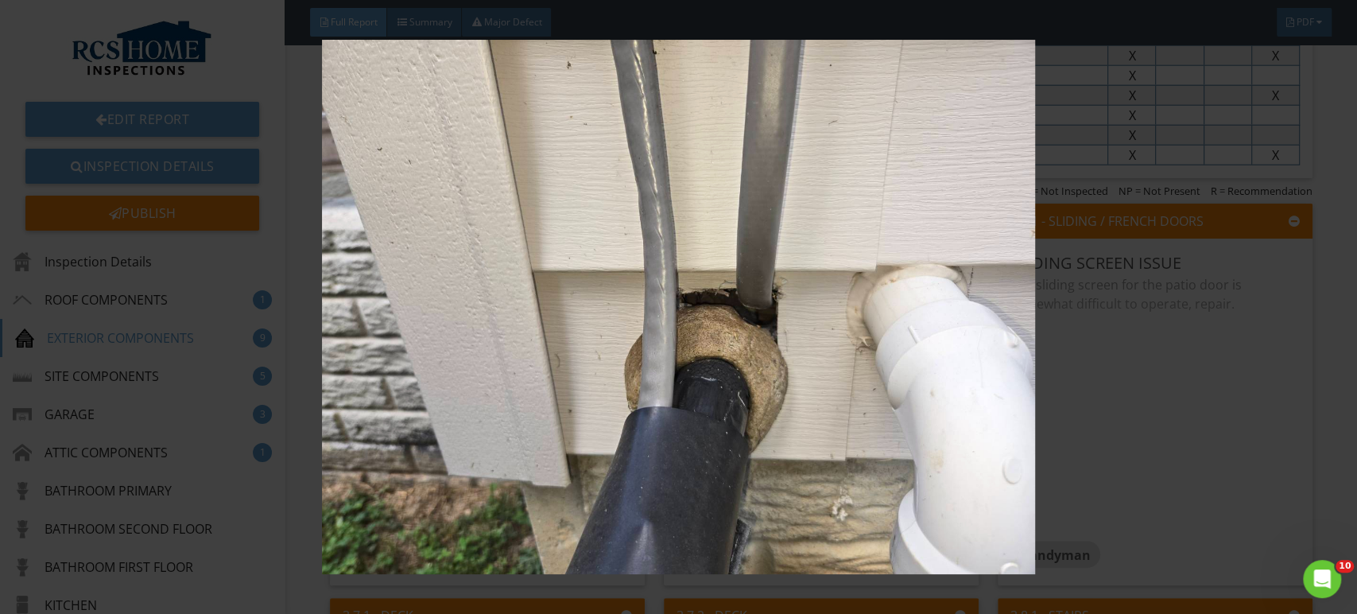
click at [1221, 399] on img at bounding box center [678, 307] width 1241 height 535
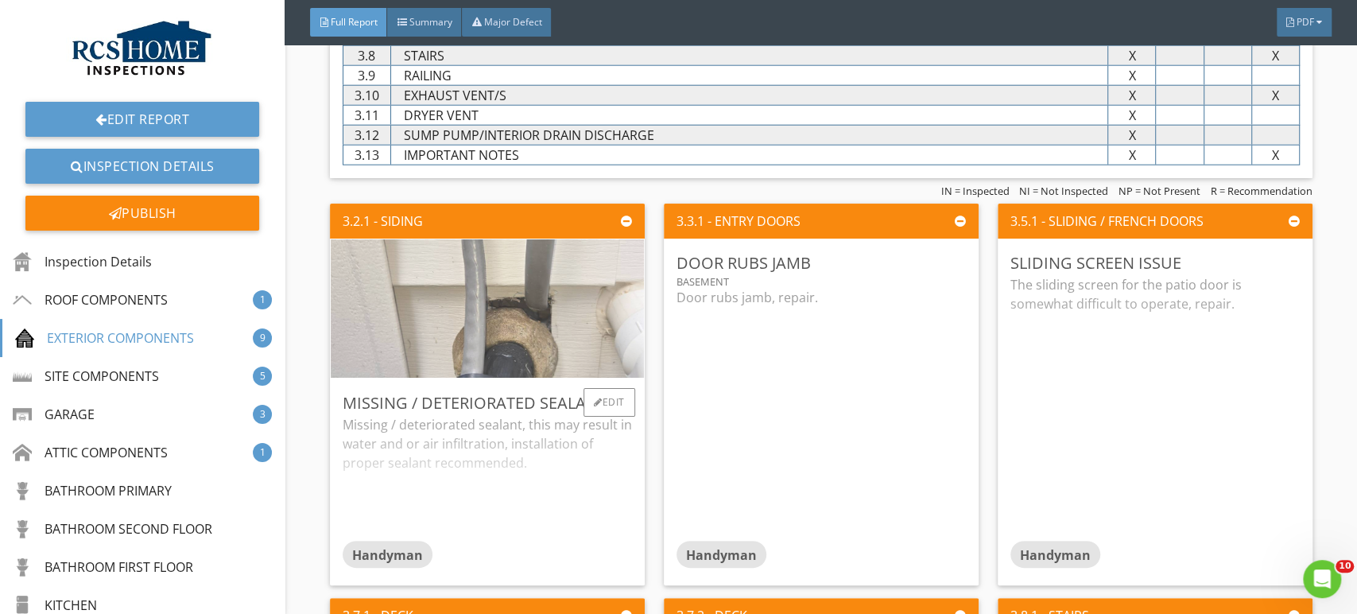
click at [546, 318] on img at bounding box center [487, 309] width 461 height 346
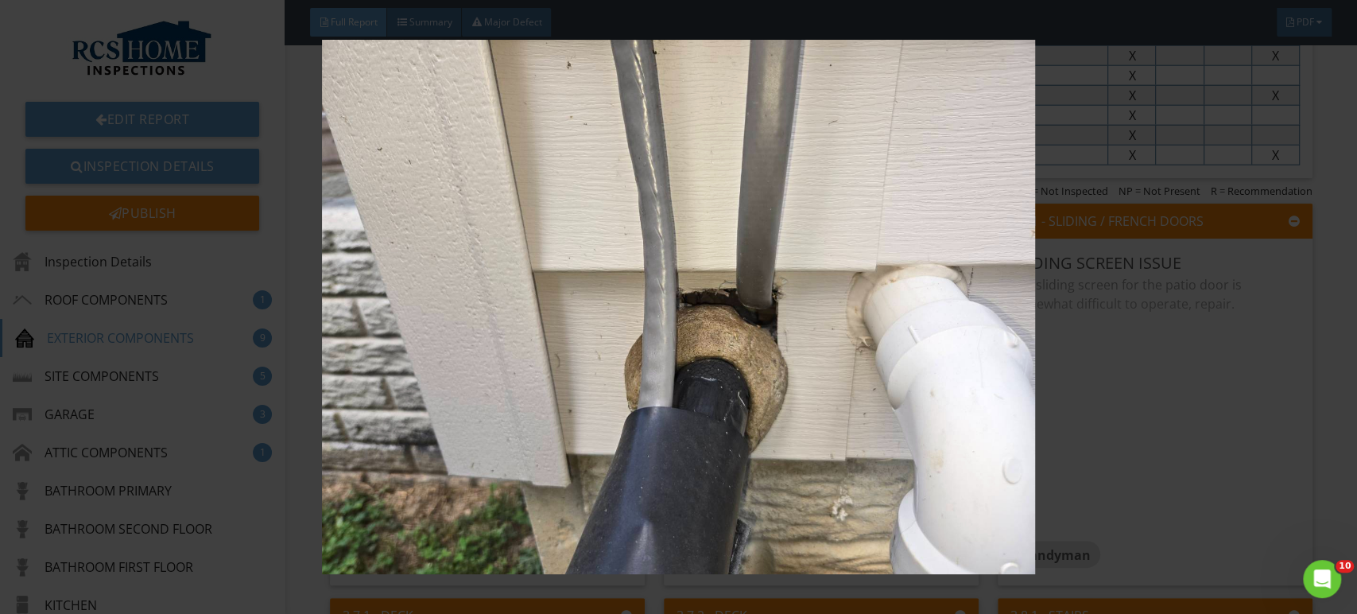
click at [1208, 413] on img at bounding box center [678, 307] width 1241 height 535
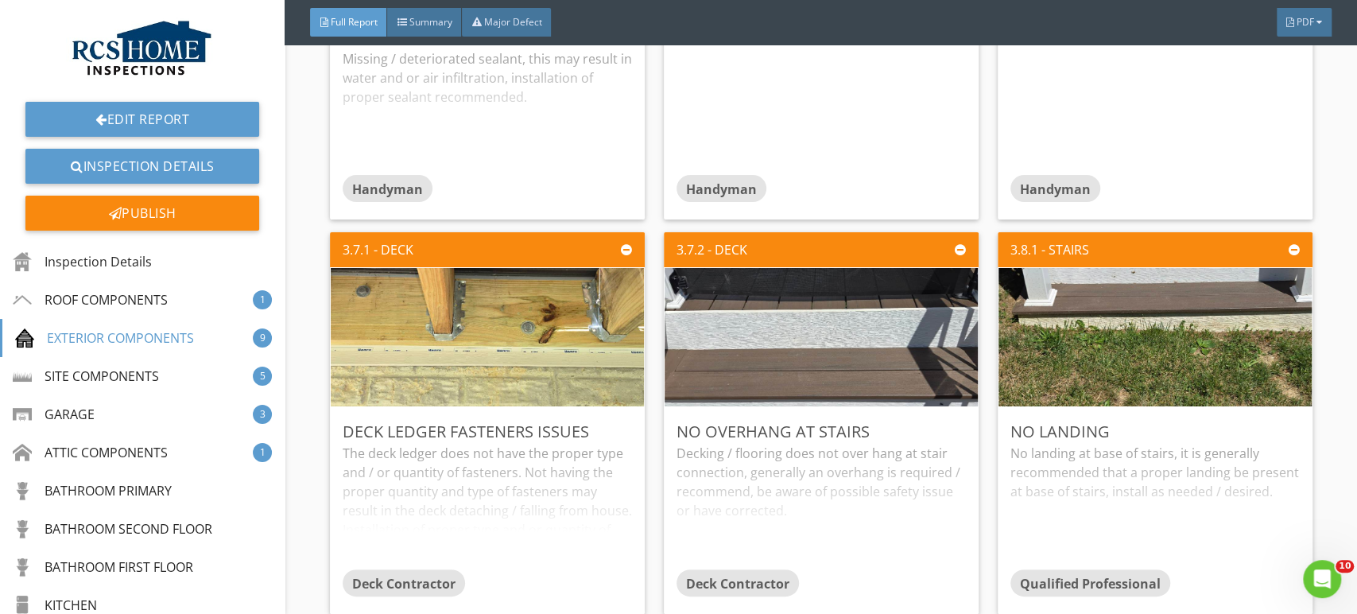
scroll to position [3059, 0]
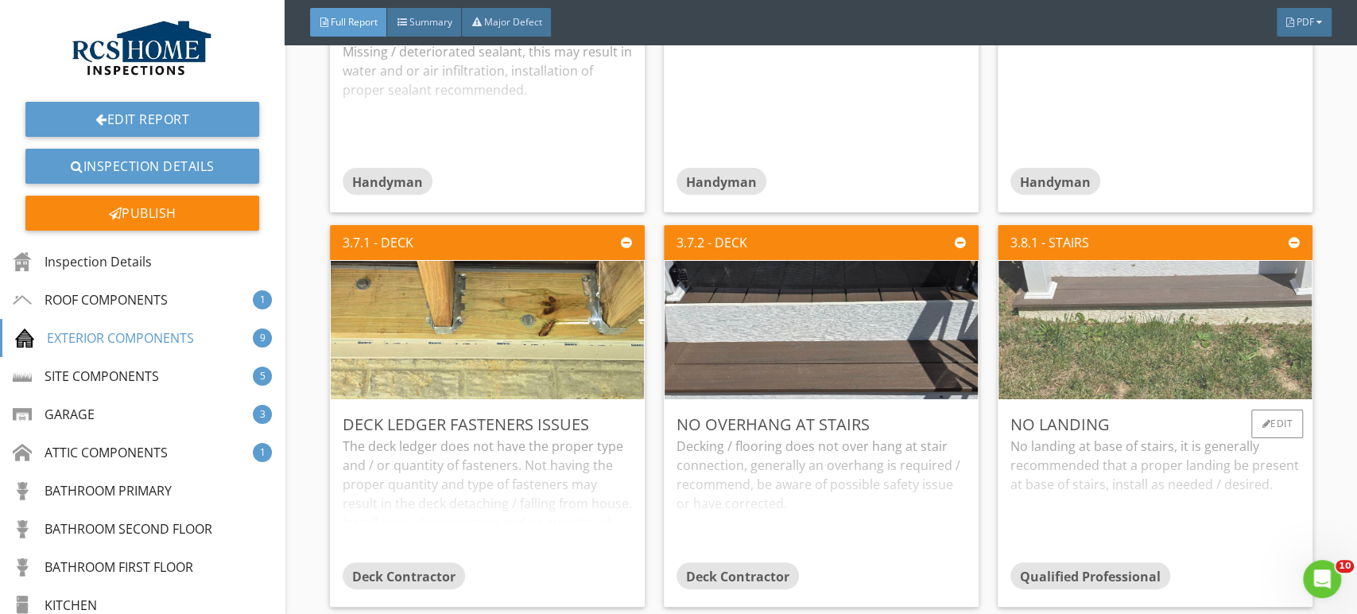
click at [1181, 337] on img at bounding box center [1155, 330] width 461 height 346
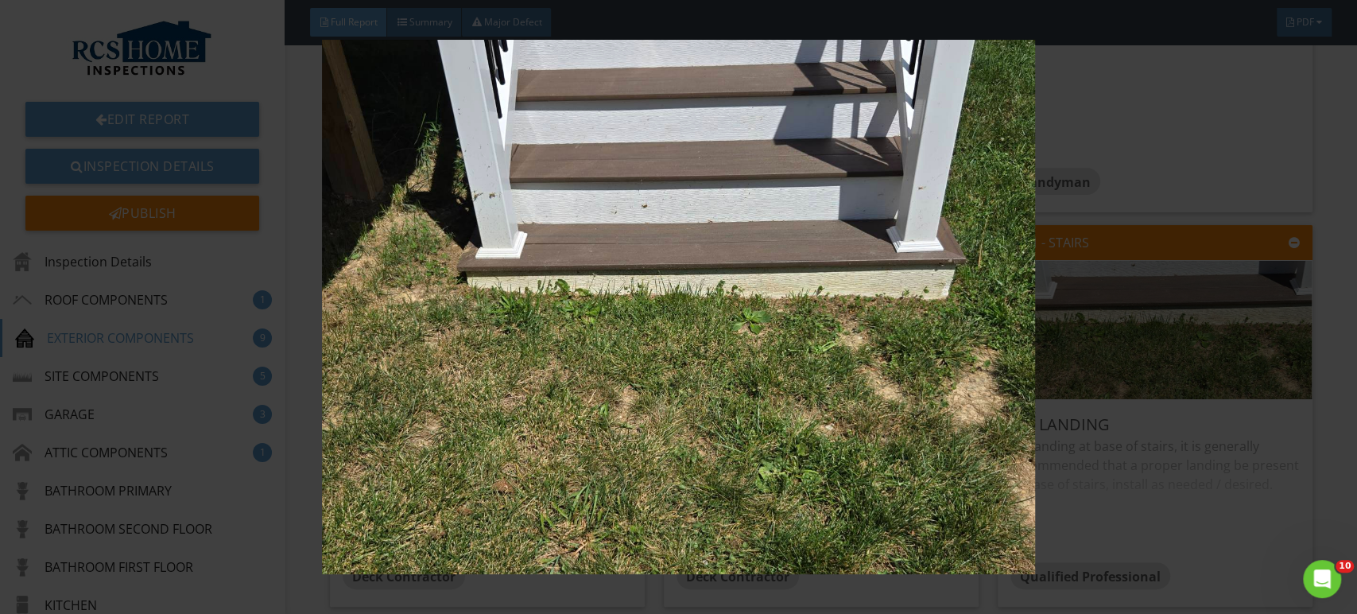
click at [1210, 452] on img at bounding box center [678, 307] width 1241 height 535
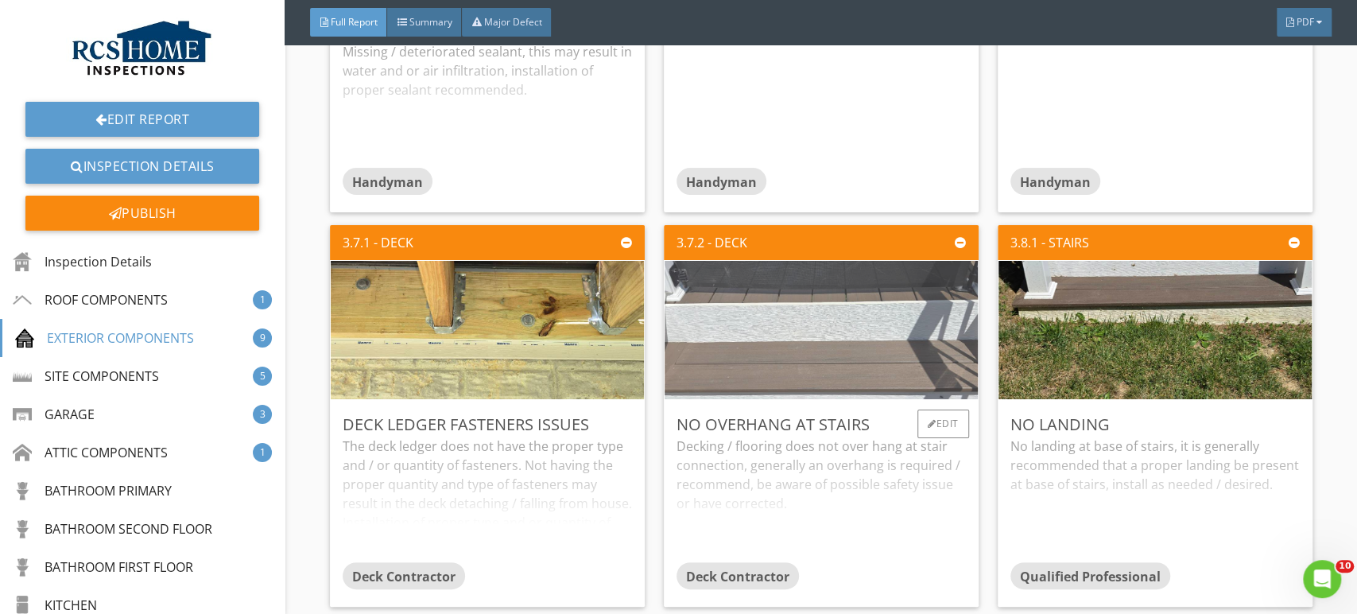
click at [819, 309] on img at bounding box center [821, 330] width 461 height 346
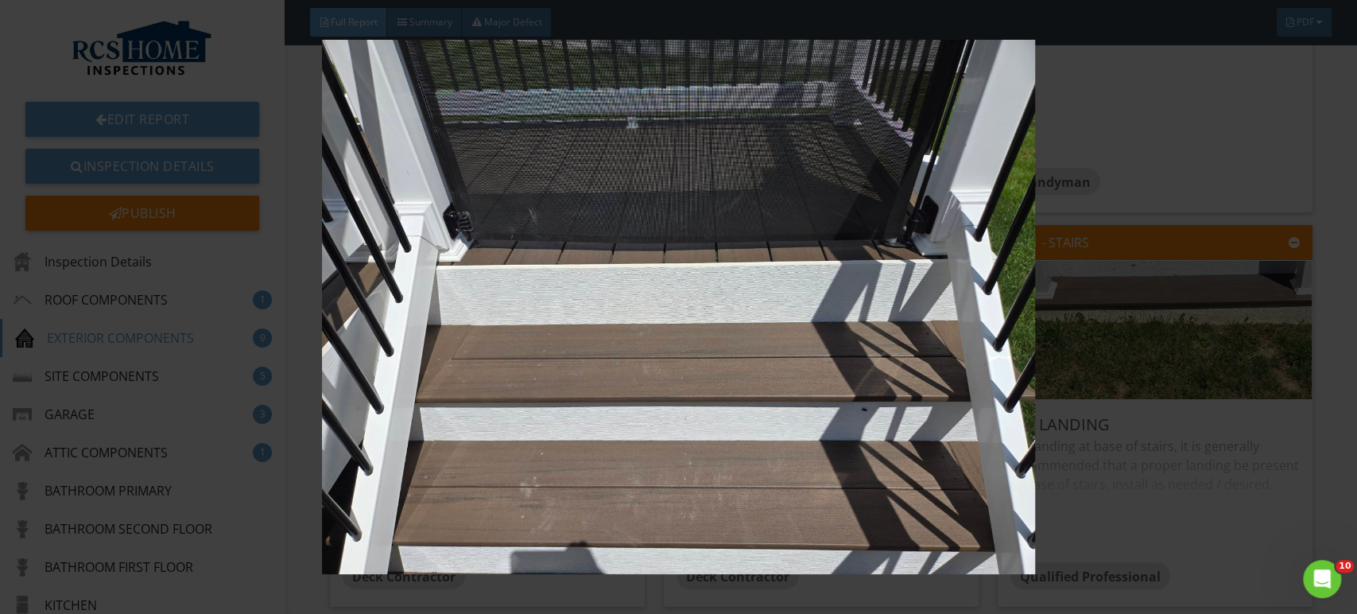
click at [1237, 393] on img at bounding box center [678, 307] width 1241 height 535
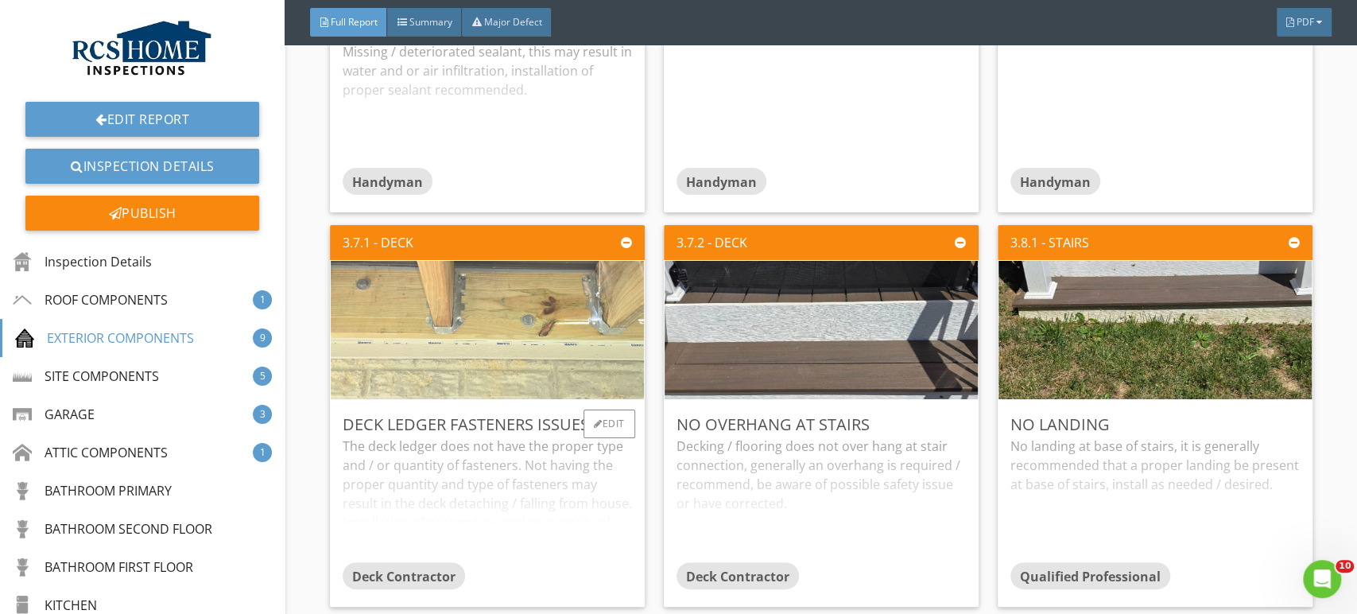
click at [477, 318] on img at bounding box center [487, 330] width 461 height 346
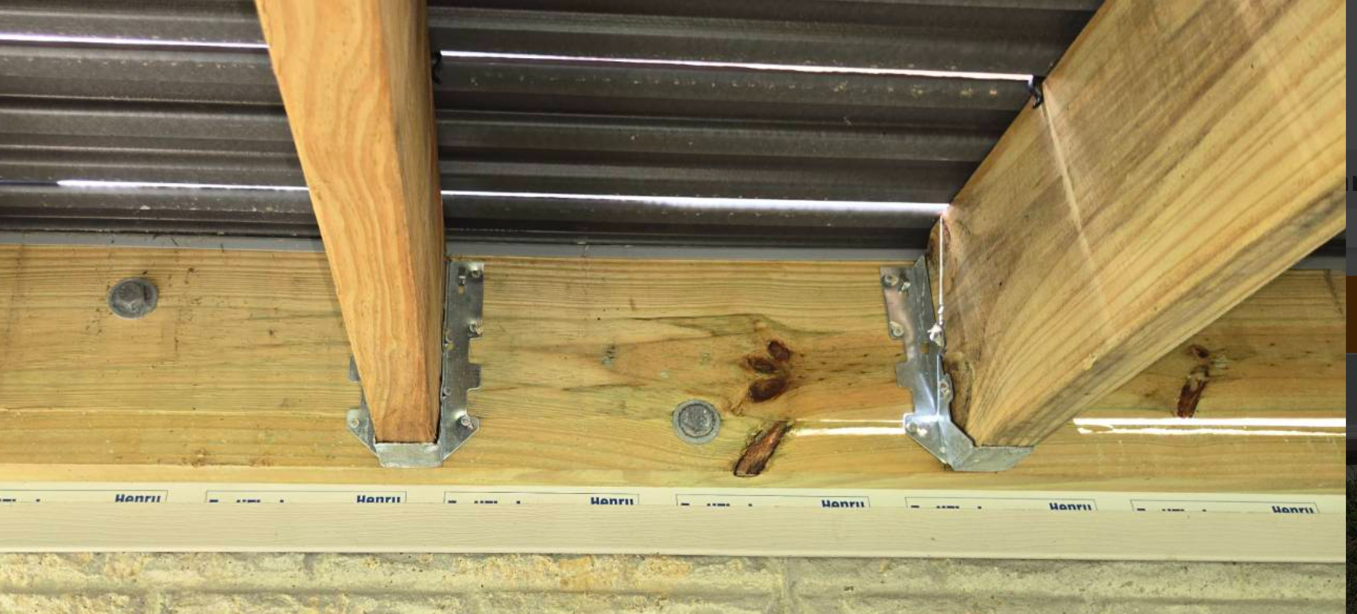
click at [980, 277] on img at bounding box center [678, 307] width 1241 height 535
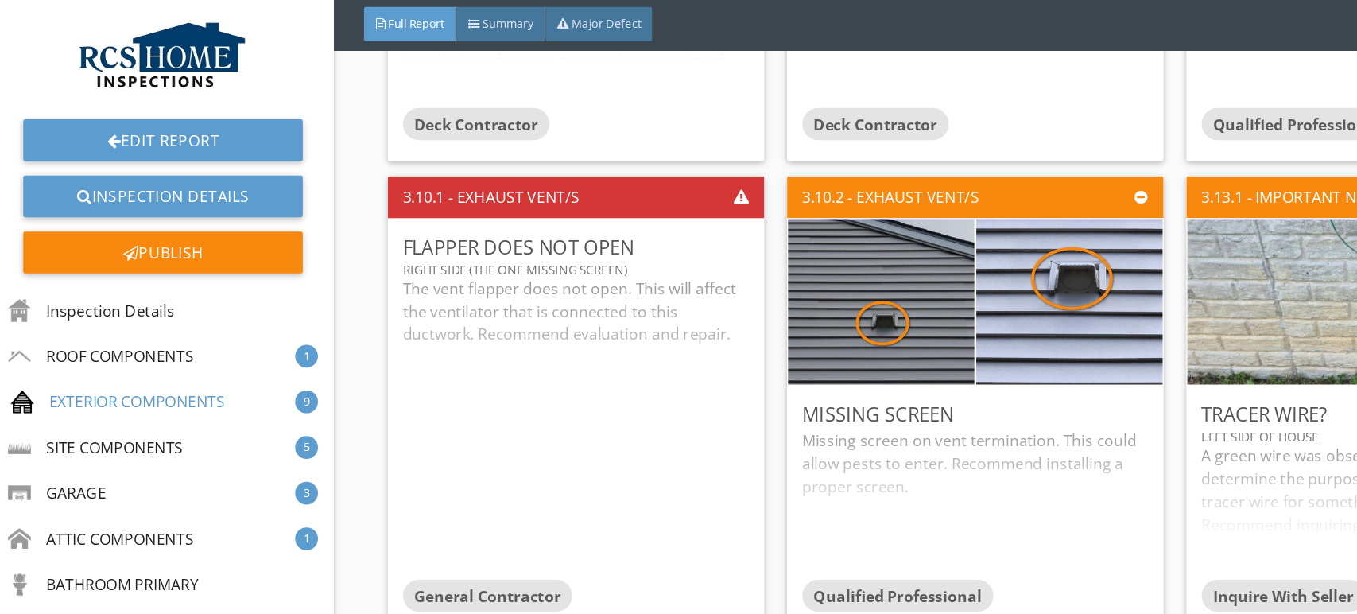
scroll to position [3480, 0]
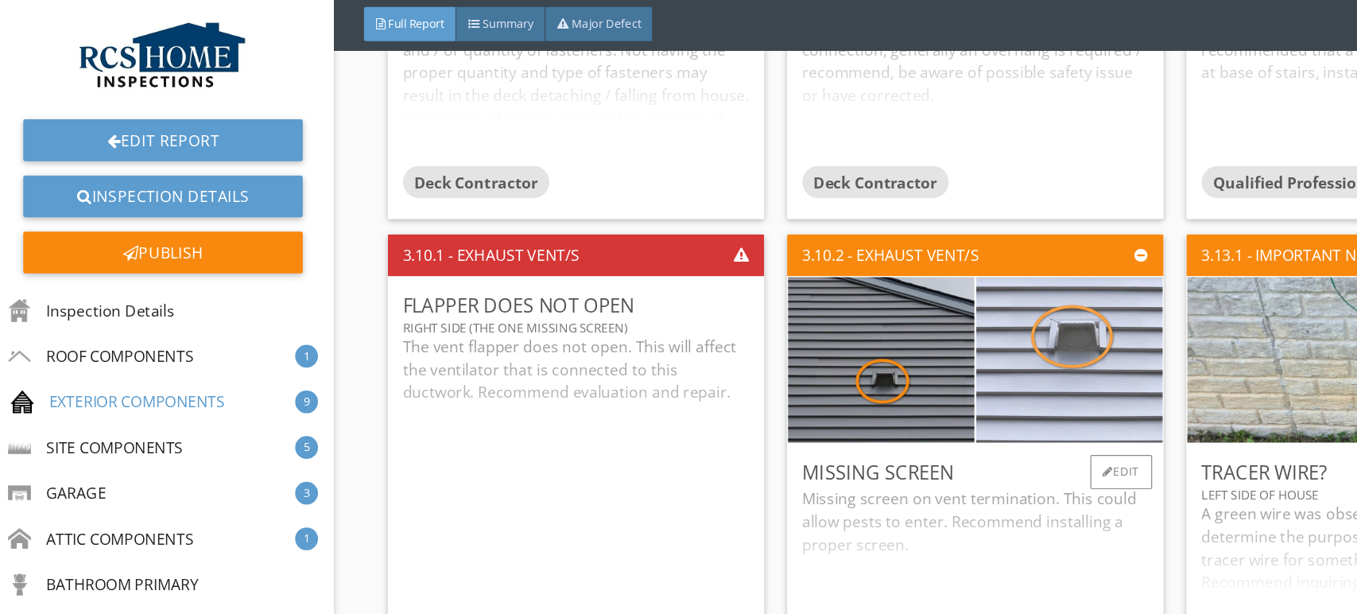
click at [914, 326] on img at bounding box center [900, 303] width 390 height 292
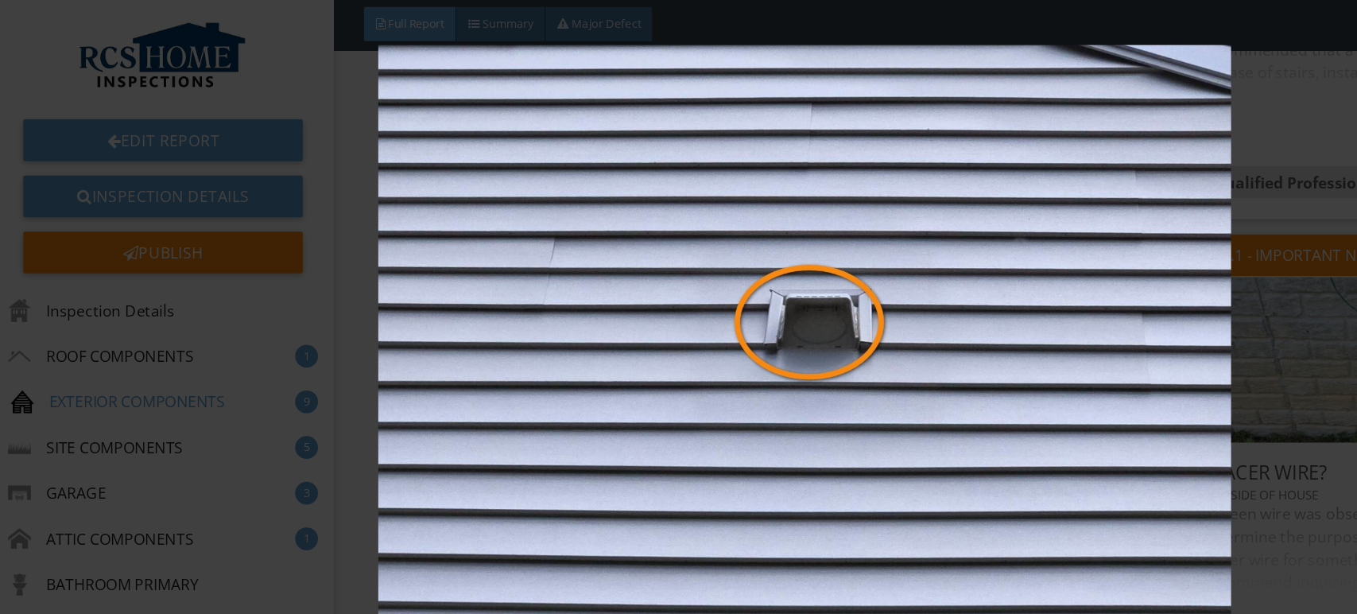
click at [1057, 382] on img at bounding box center [678, 307] width 1241 height 535
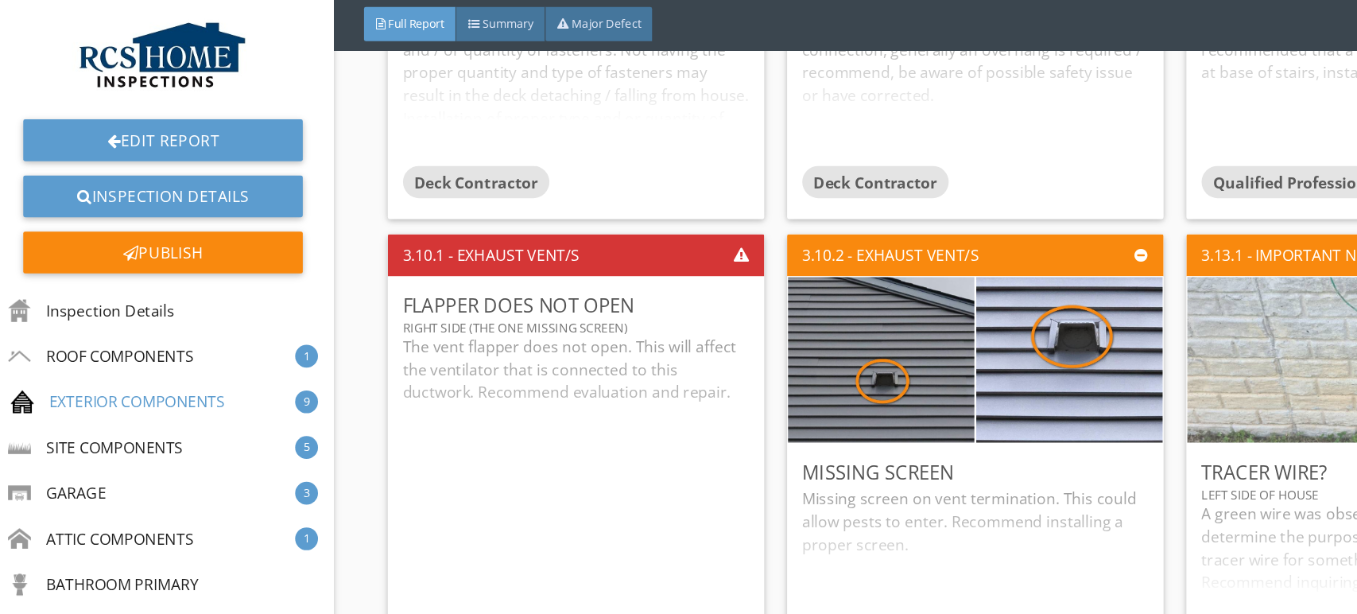
click at [1055, 273] on img at bounding box center [1155, 303] width 461 height 346
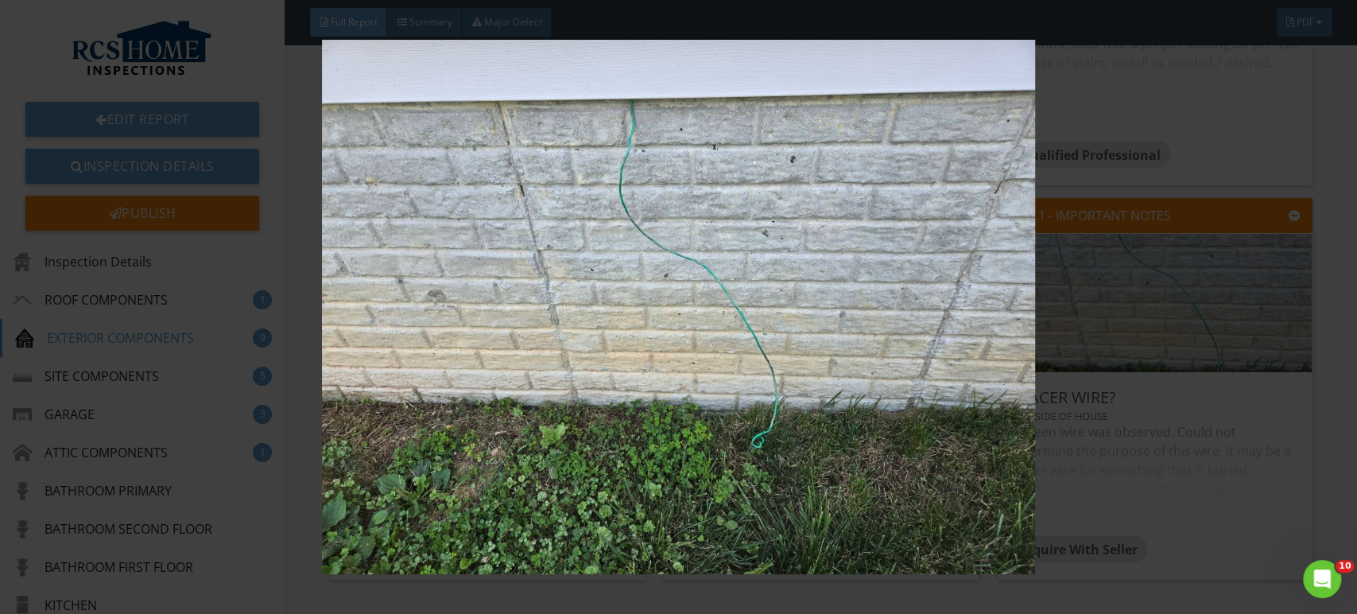
click at [1266, 429] on img at bounding box center [678, 307] width 1241 height 535
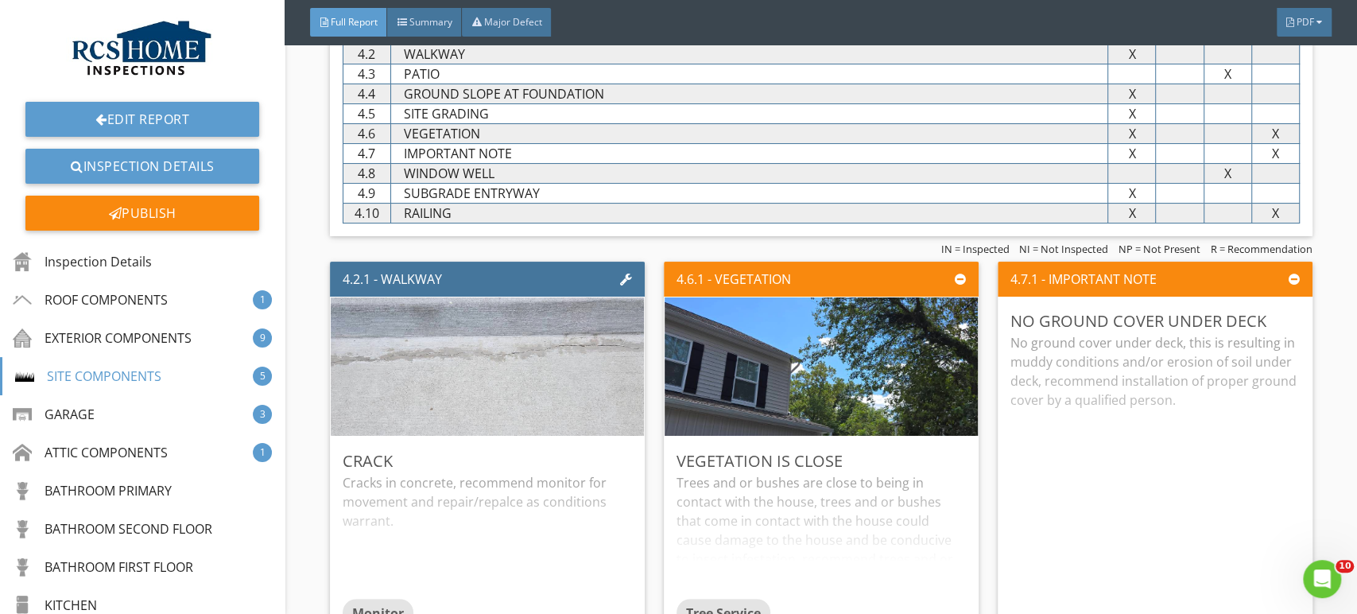
scroll to position [4193, 0]
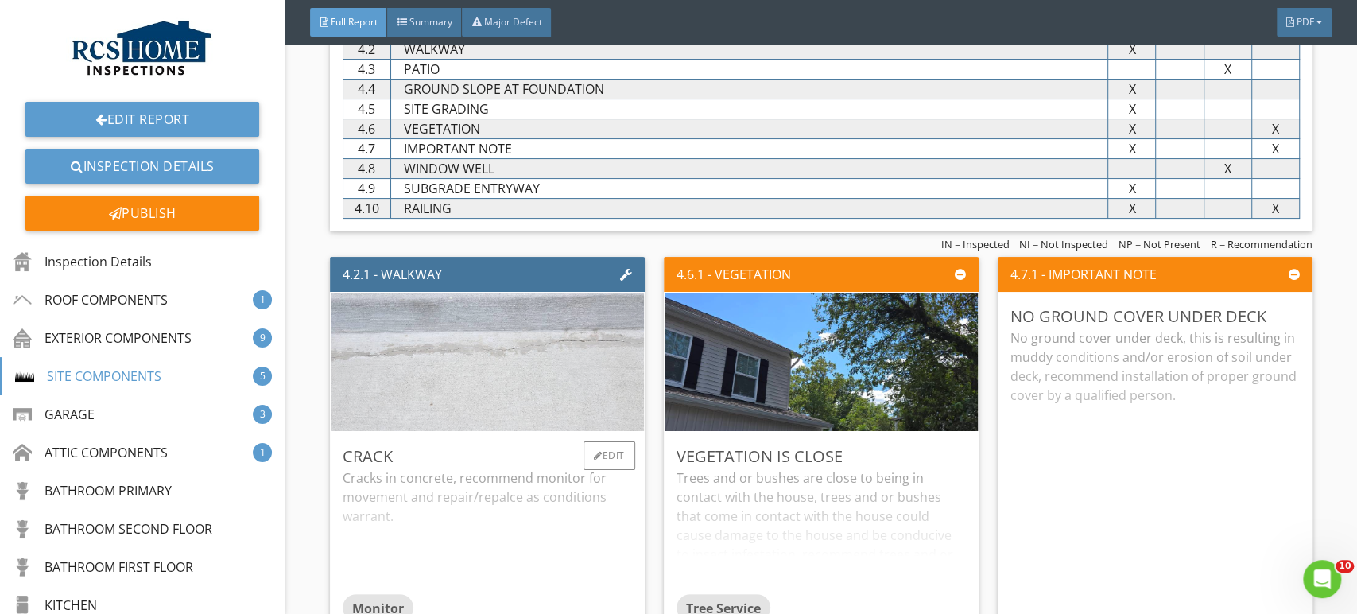
click at [525, 373] on img at bounding box center [487, 362] width 461 height 346
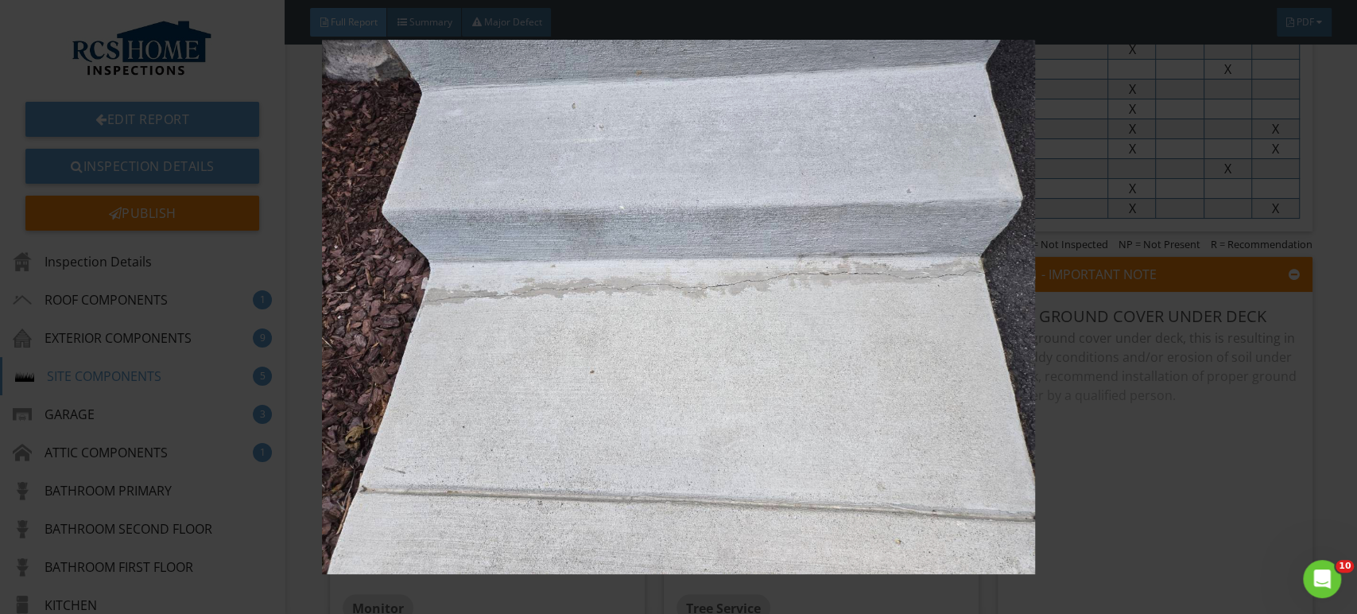
click at [1230, 416] on img at bounding box center [678, 307] width 1241 height 535
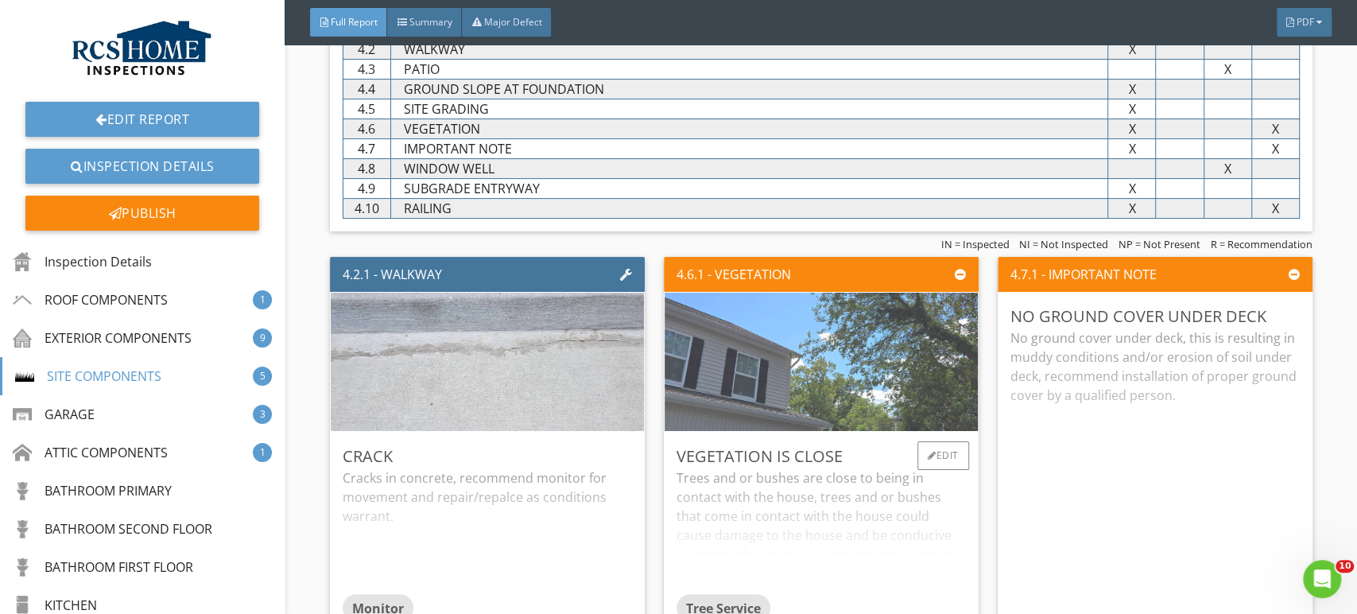
click at [843, 380] on img at bounding box center [821, 362] width 461 height 346
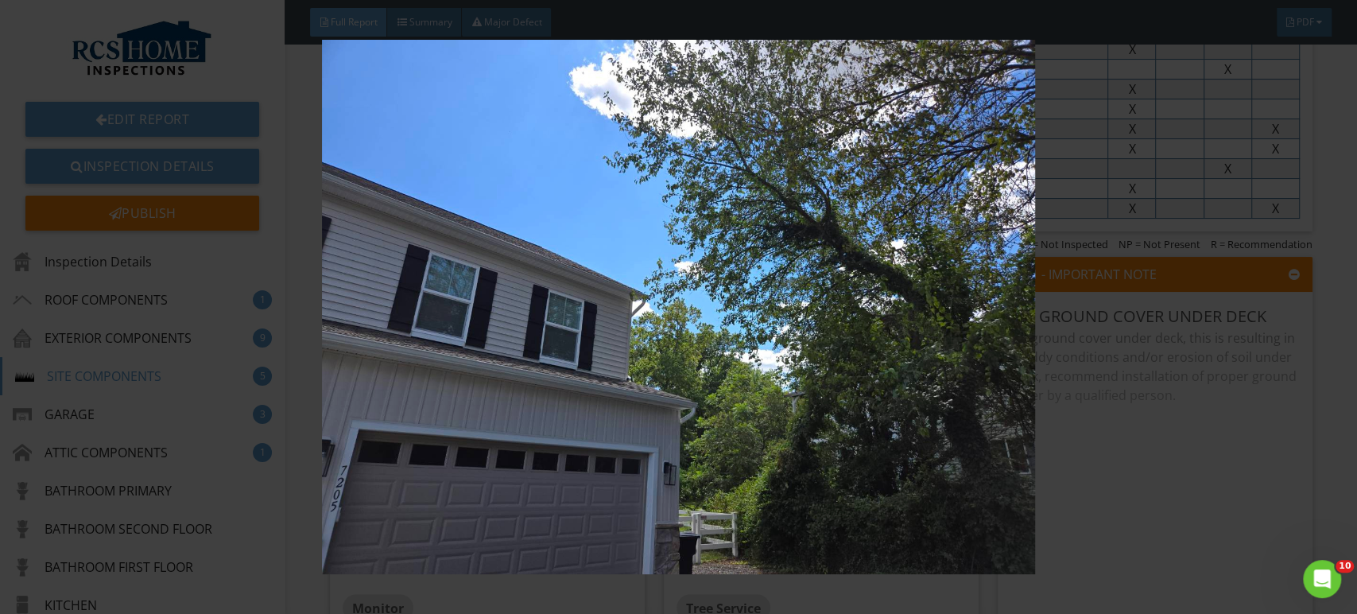
click at [1230, 382] on img at bounding box center [678, 307] width 1241 height 535
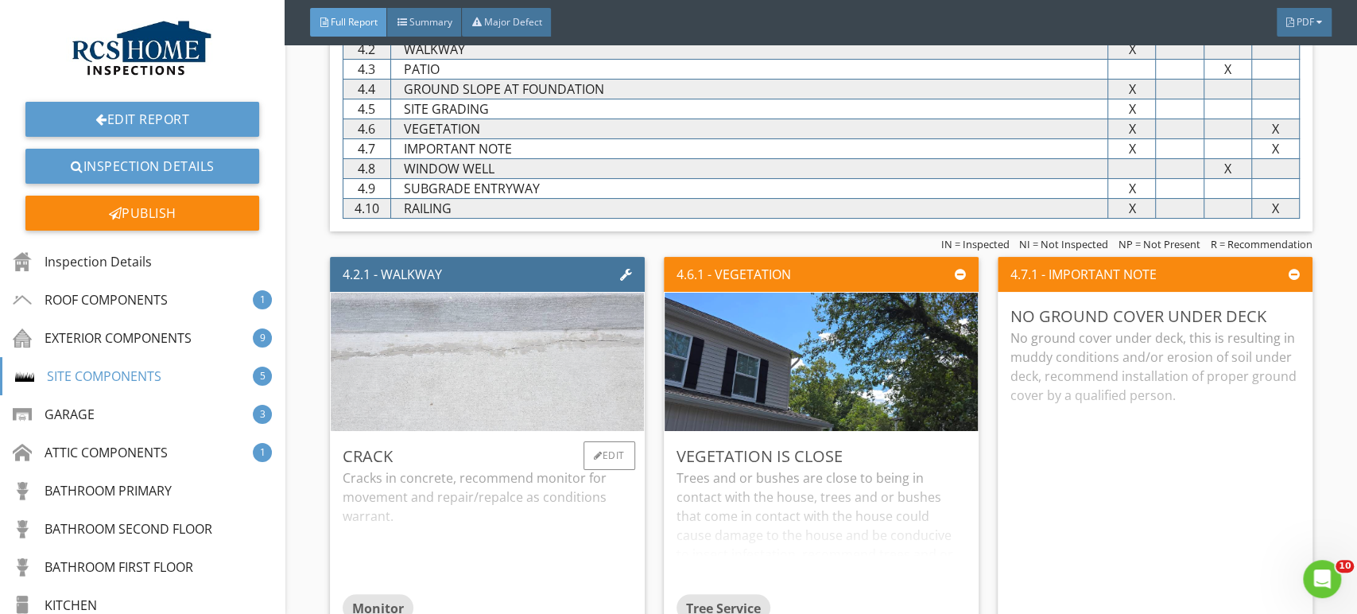
click at [550, 372] on img at bounding box center [487, 362] width 461 height 346
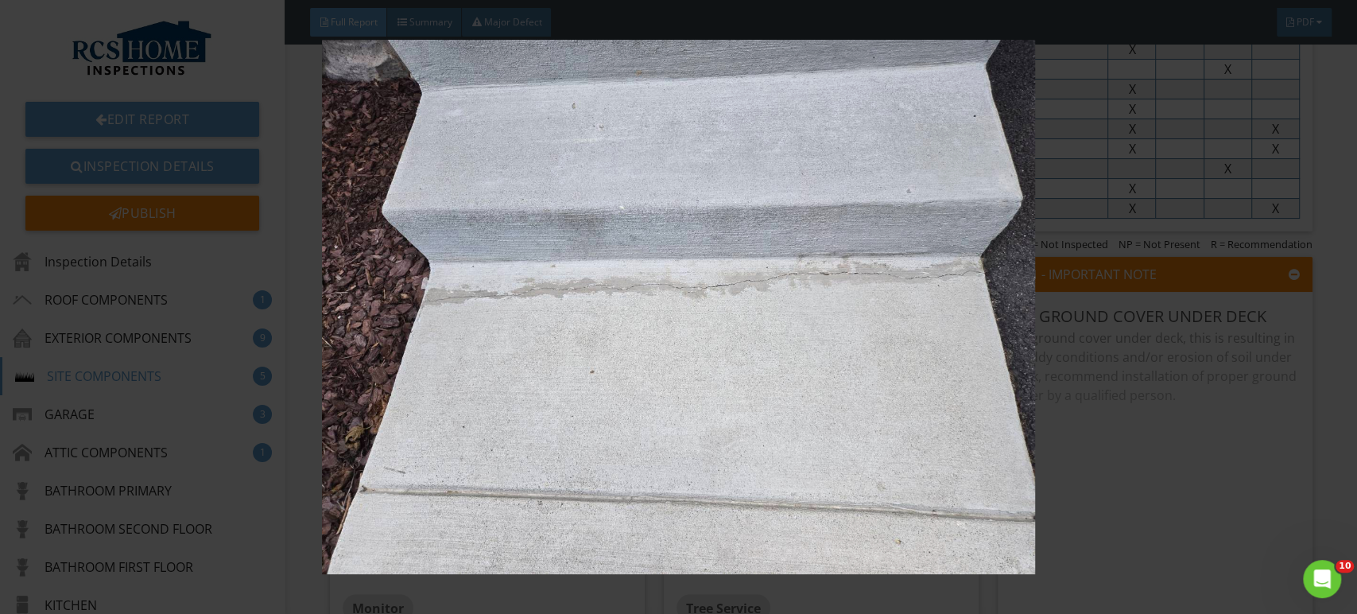
click at [1157, 424] on img at bounding box center [678, 307] width 1241 height 535
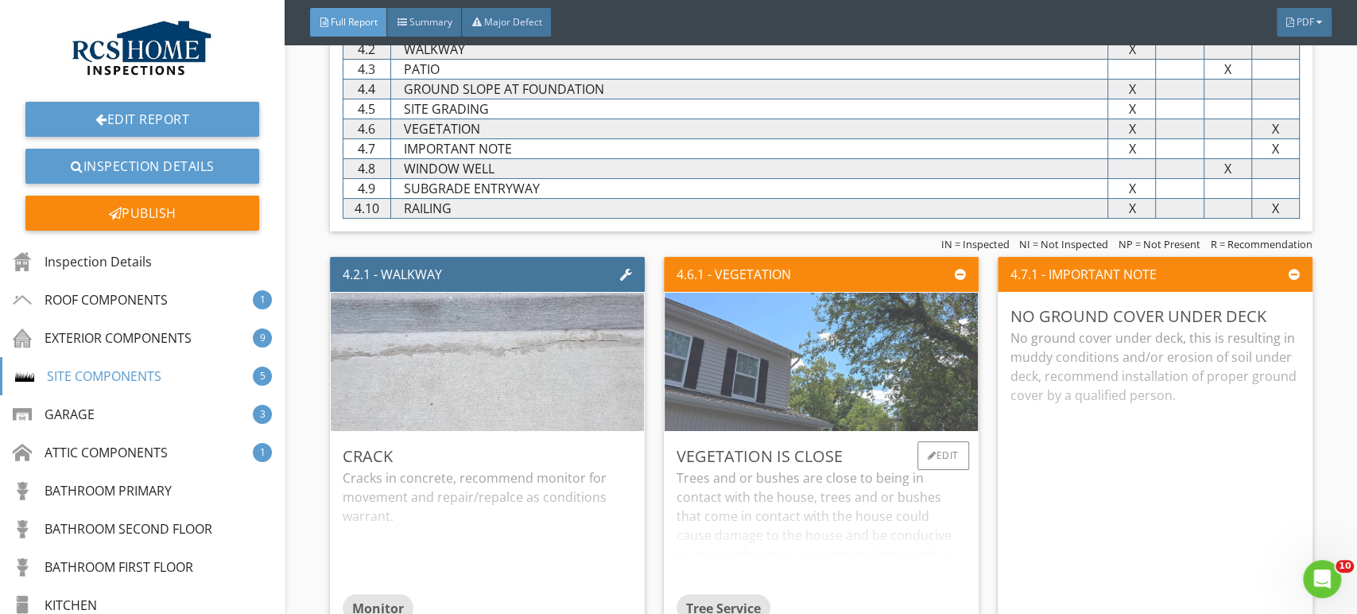
click at [866, 357] on img at bounding box center [821, 362] width 461 height 346
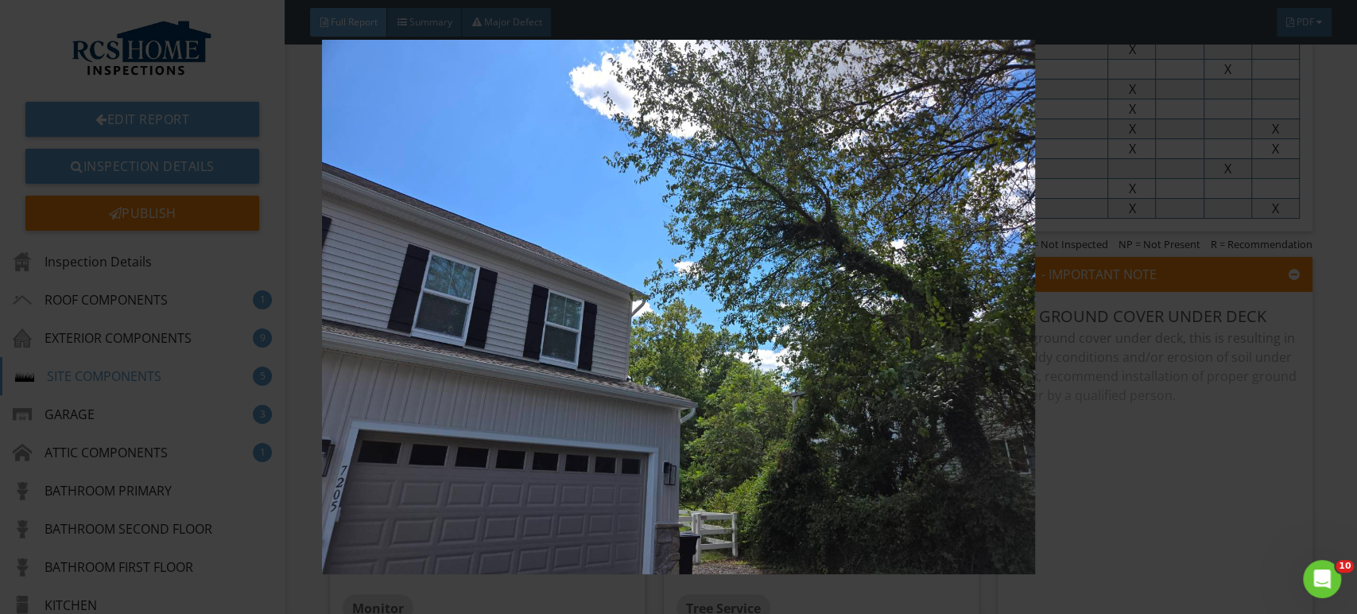
click at [1203, 460] on img at bounding box center [678, 307] width 1241 height 535
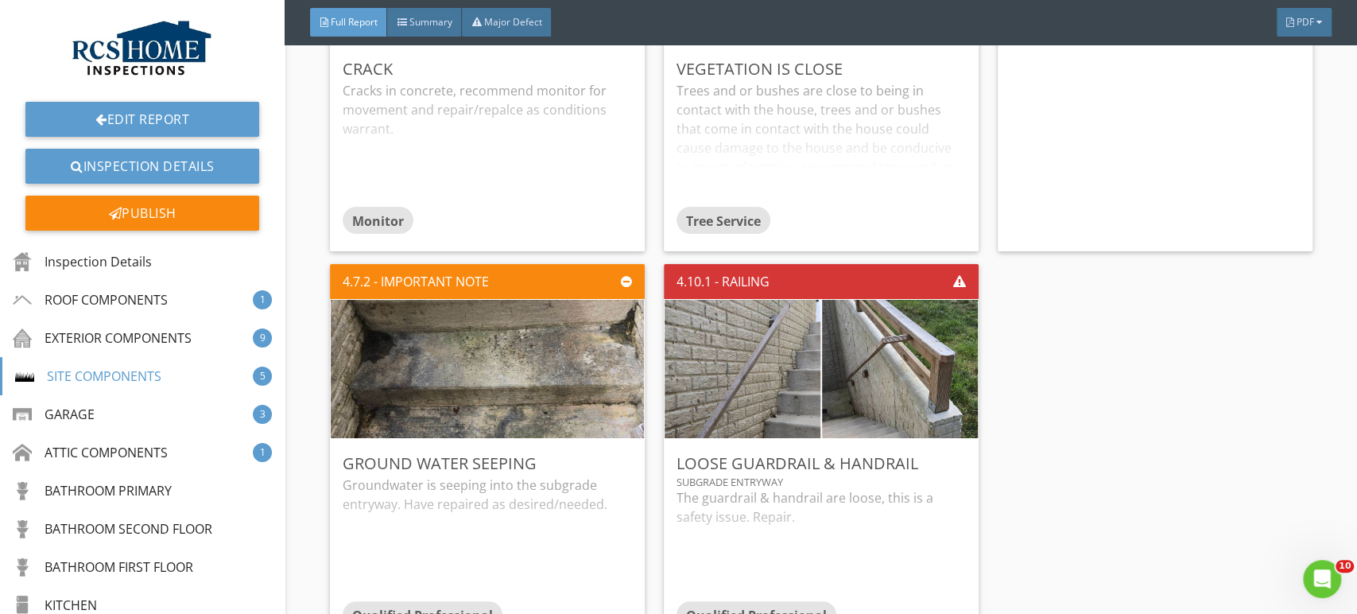
scroll to position [4606, 0]
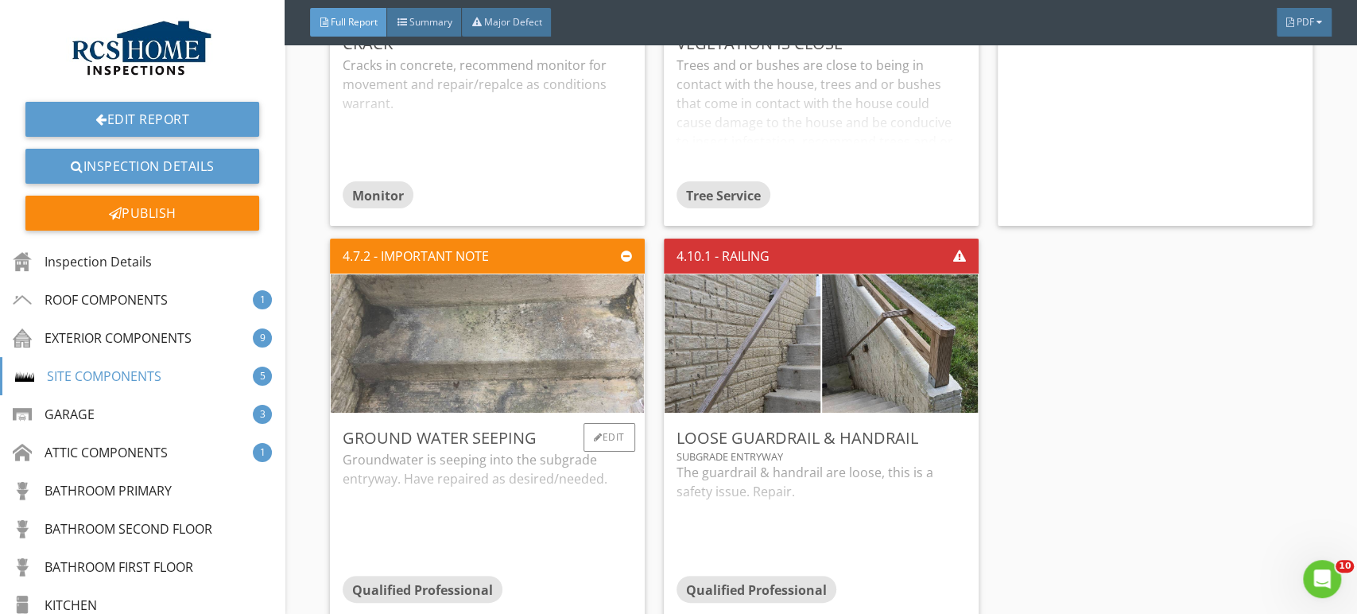
click at [518, 371] on img at bounding box center [487, 344] width 461 height 346
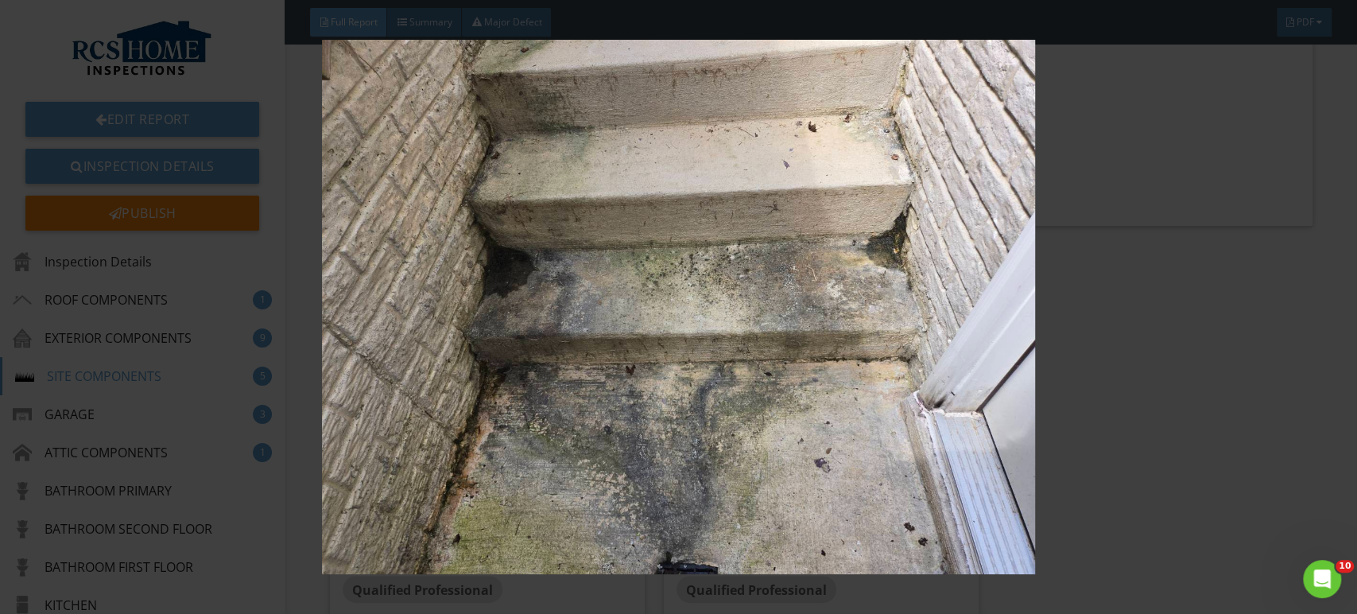
click at [1231, 384] on img at bounding box center [678, 307] width 1241 height 535
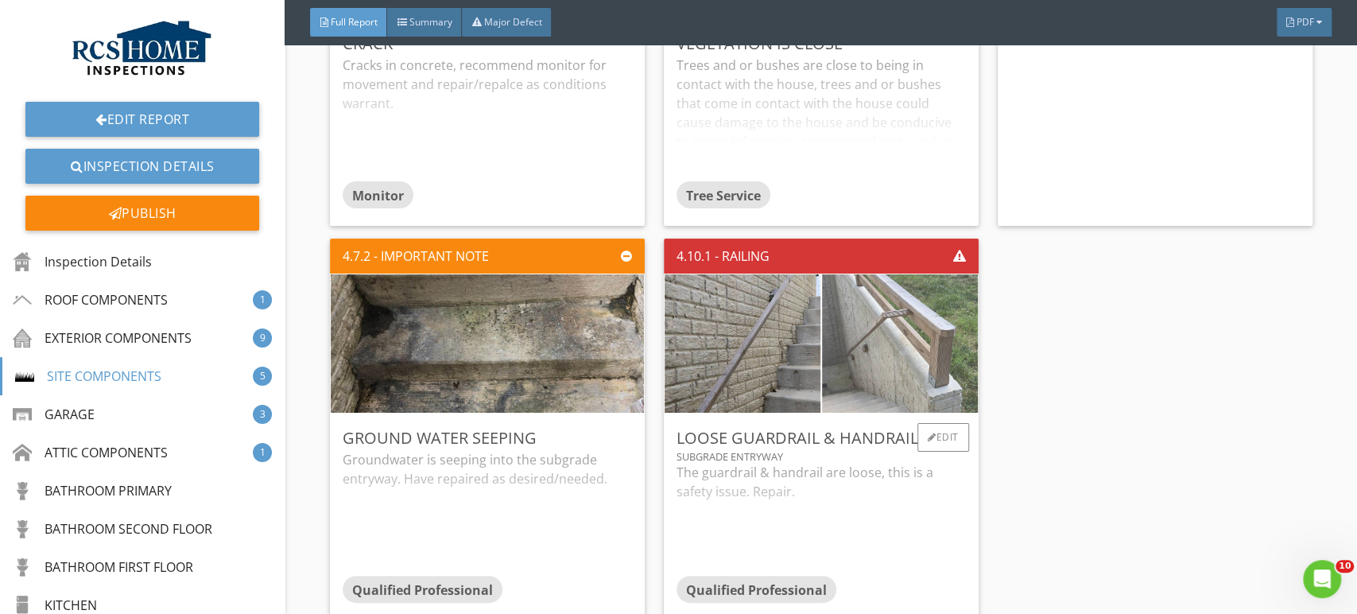
click at [891, 324] on img at bounding box center [900, 343] width 390 height 293
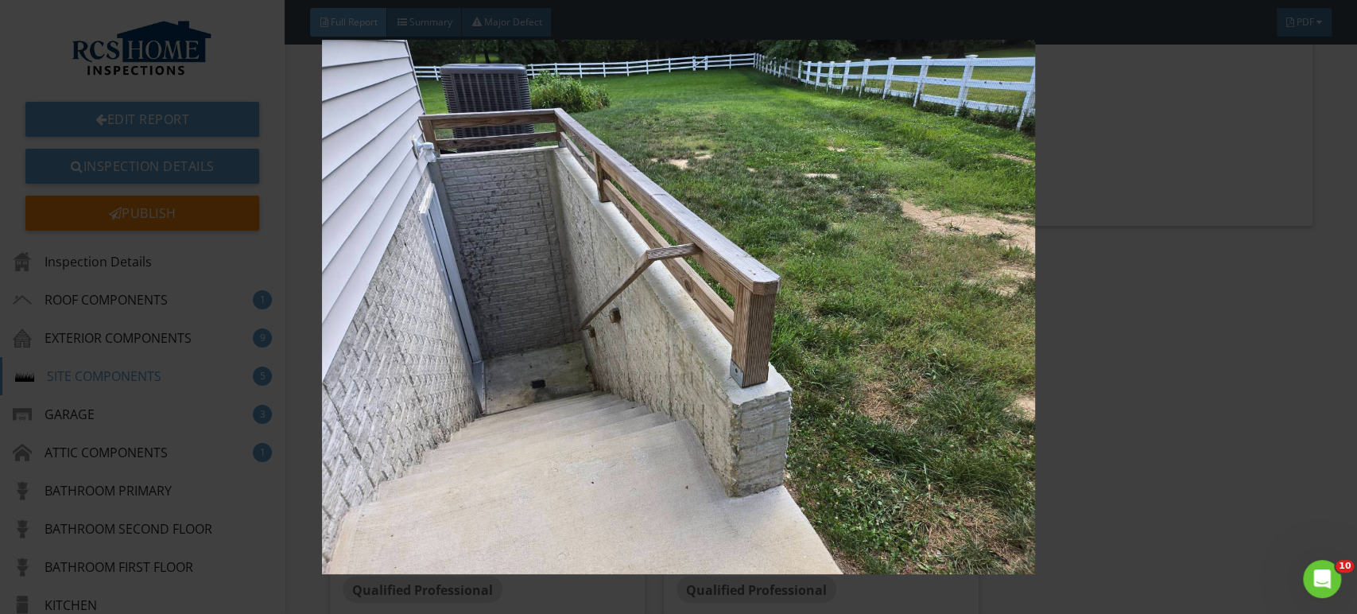
click at [1146, 372] on img at bounding box center [678, 307] width 1241 height 535
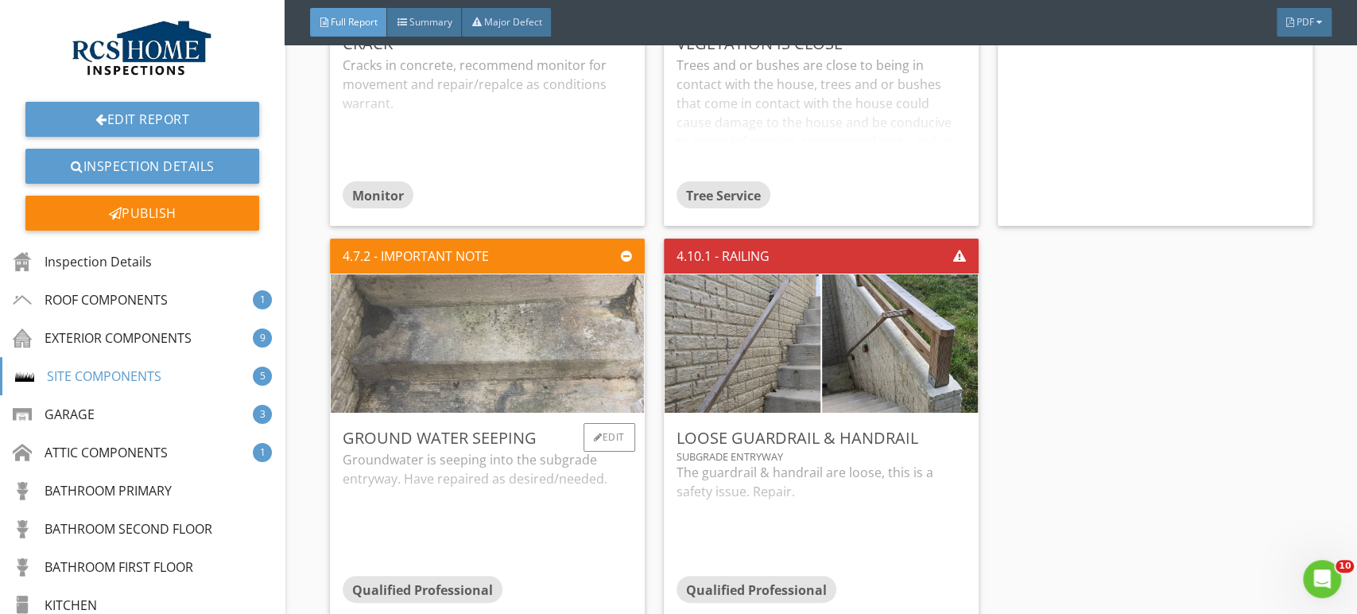
click at [491, 334] on img at bounding box center [487, 344] width 461 height 346
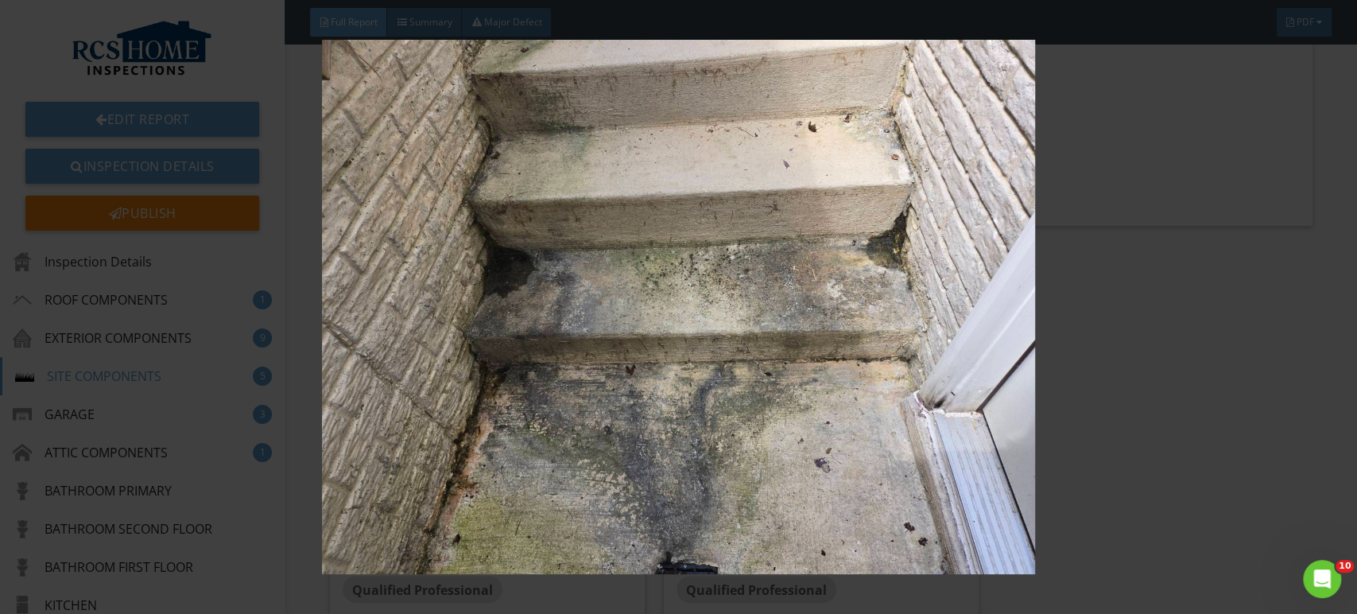
click at [1158, 369] on img at bounding box center [678, 307] width 1241 height 535
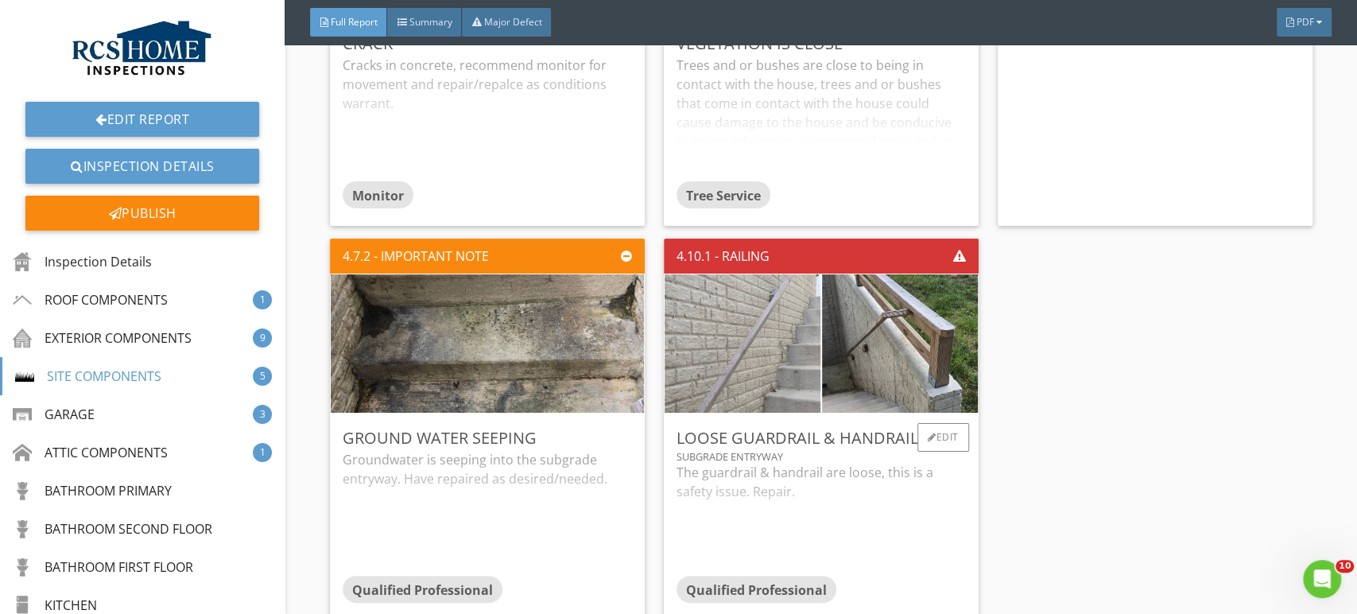
click at [778, 326] on img at bounding box center [743, 343] width 390 height 293
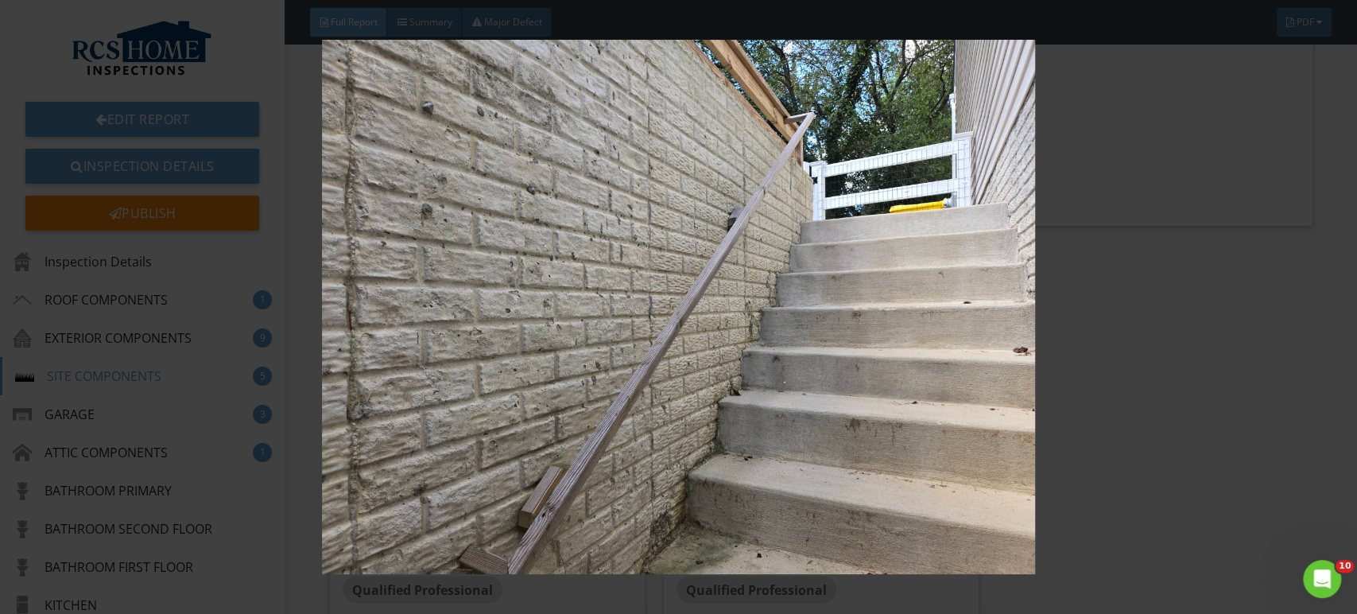
click at [1216, 378] on img at bounding box center [678, 307] width 1241 height 535
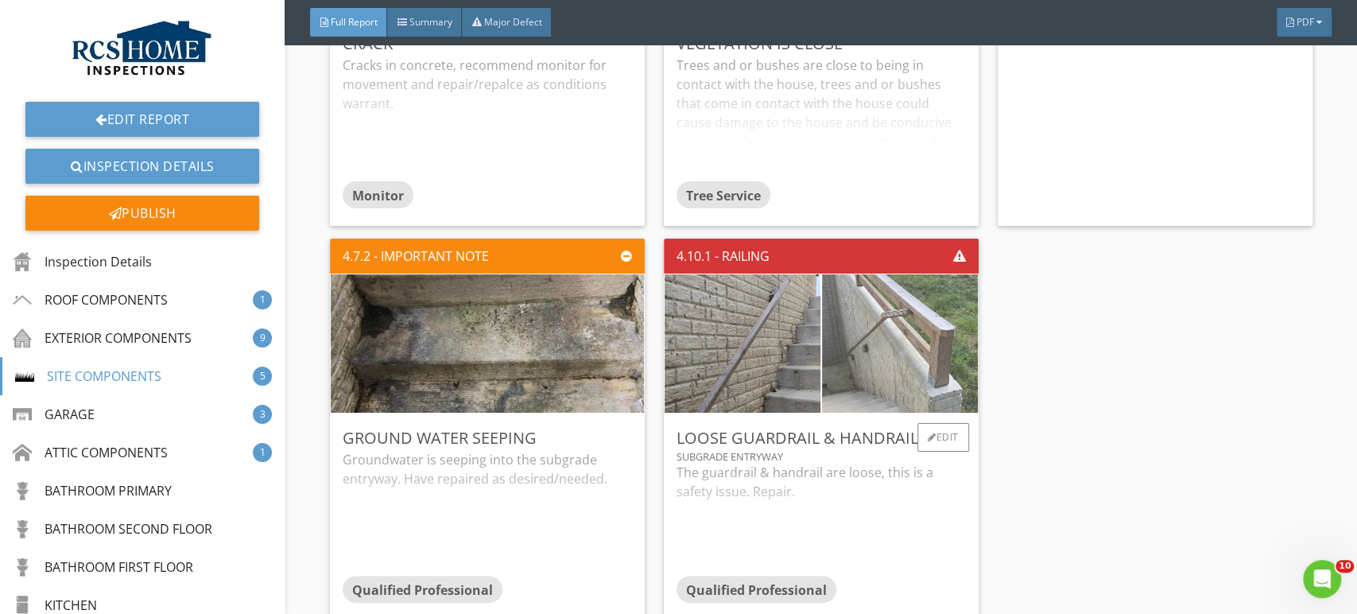
click at [941, 337] on img at bounding box center [900, 343] width 390 height 293
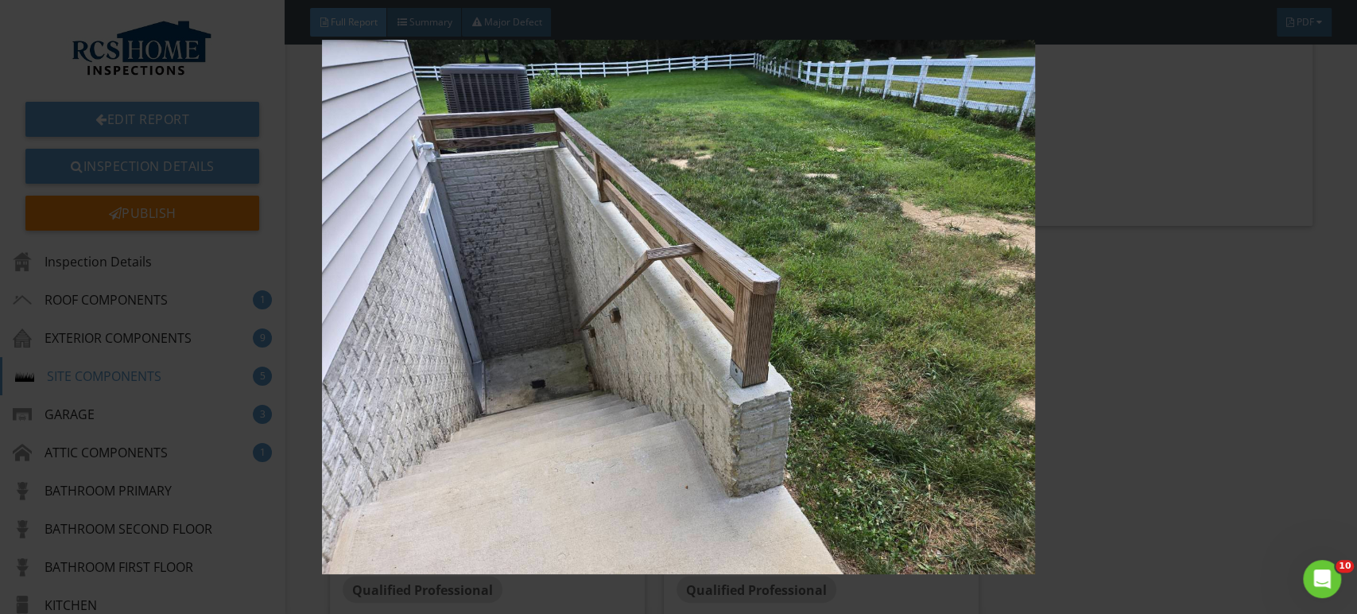
click at [1176, 416] on img at bounding box center [678, 307] width 1241 height 535
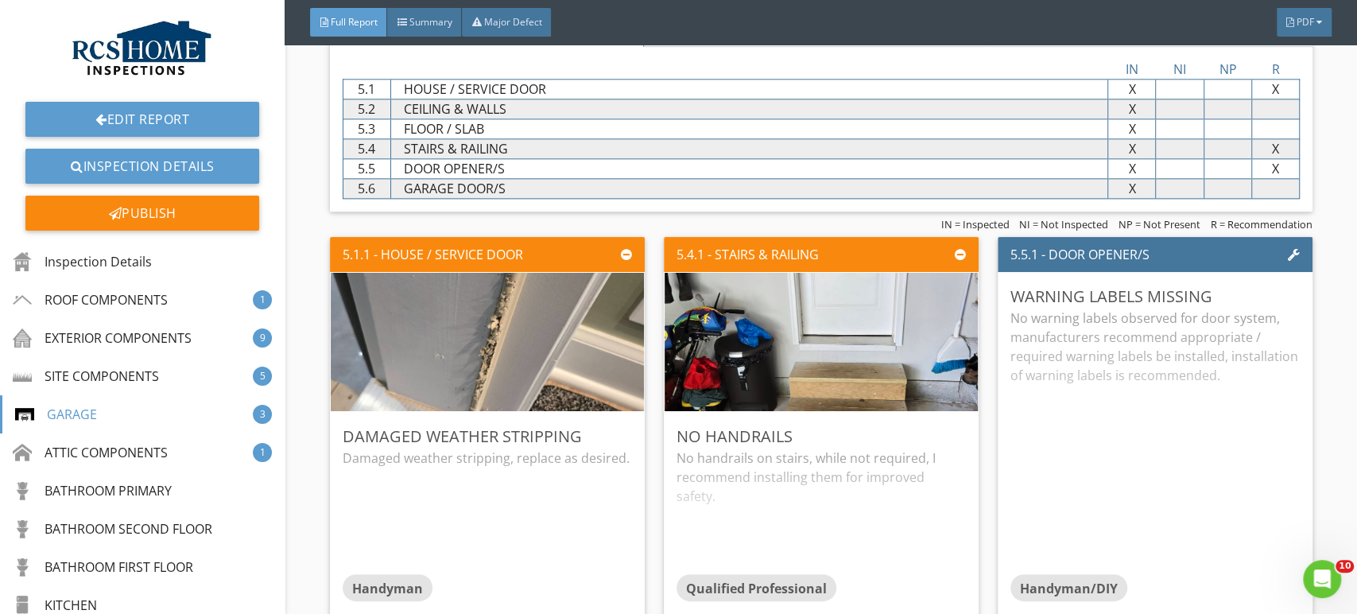
scroll to position [5301, 0]
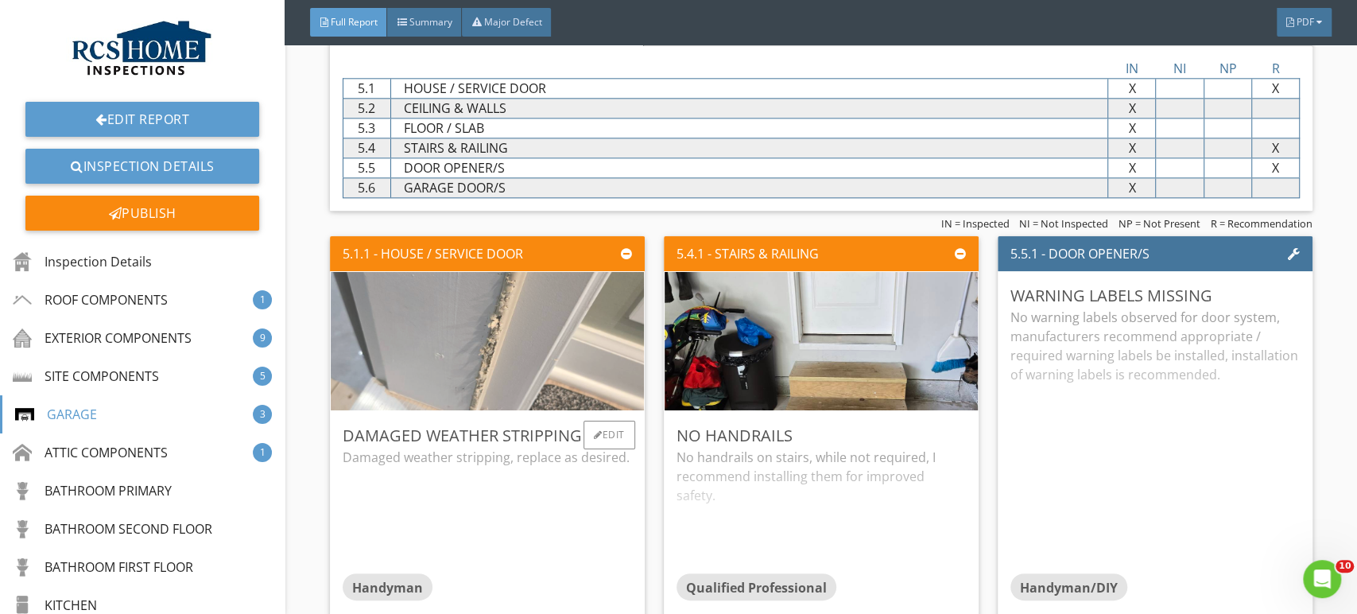
click at [532, 339] on img at bounding box center [487, 342] width 461 height 346
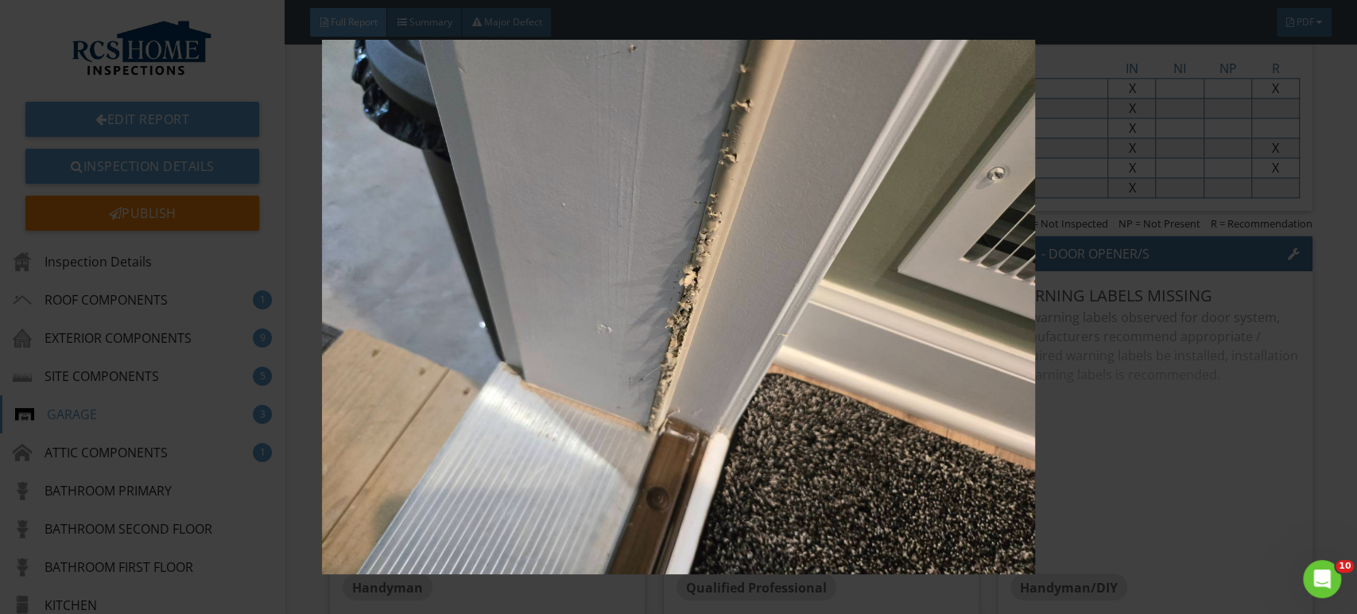
click at [1204, 446] on img at bounding box center [678, 307] width 1241 height 535
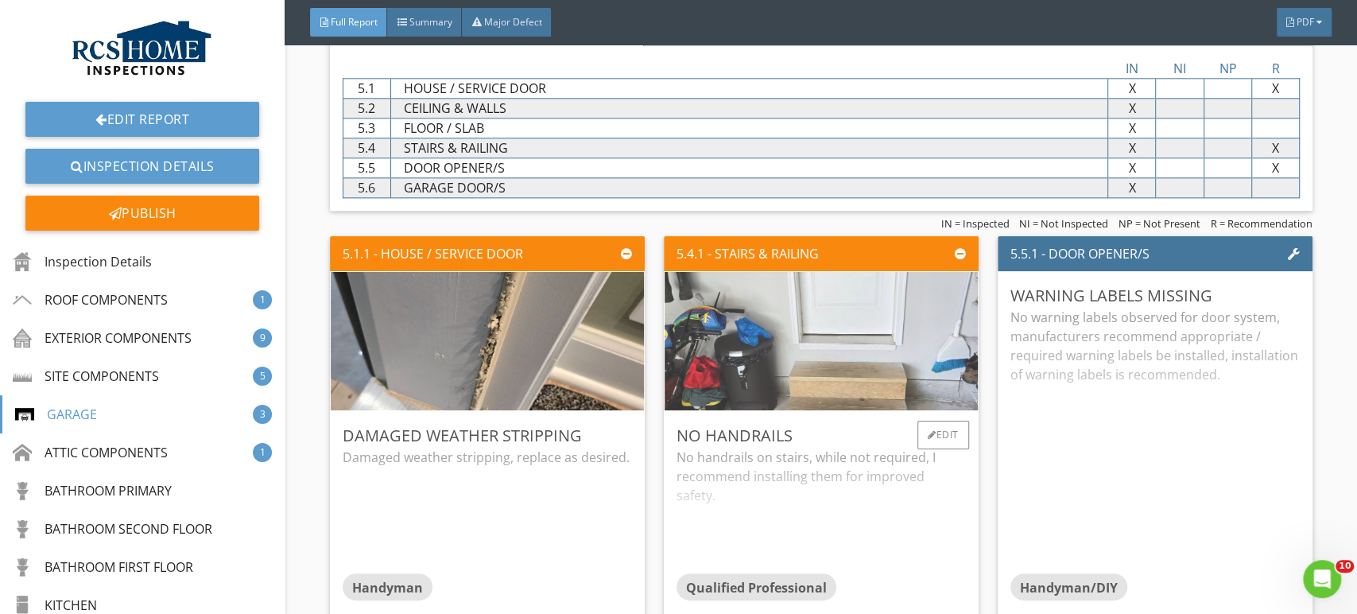
click at [836, 330] on img at bounding box center [821, 342] width 461 height 346
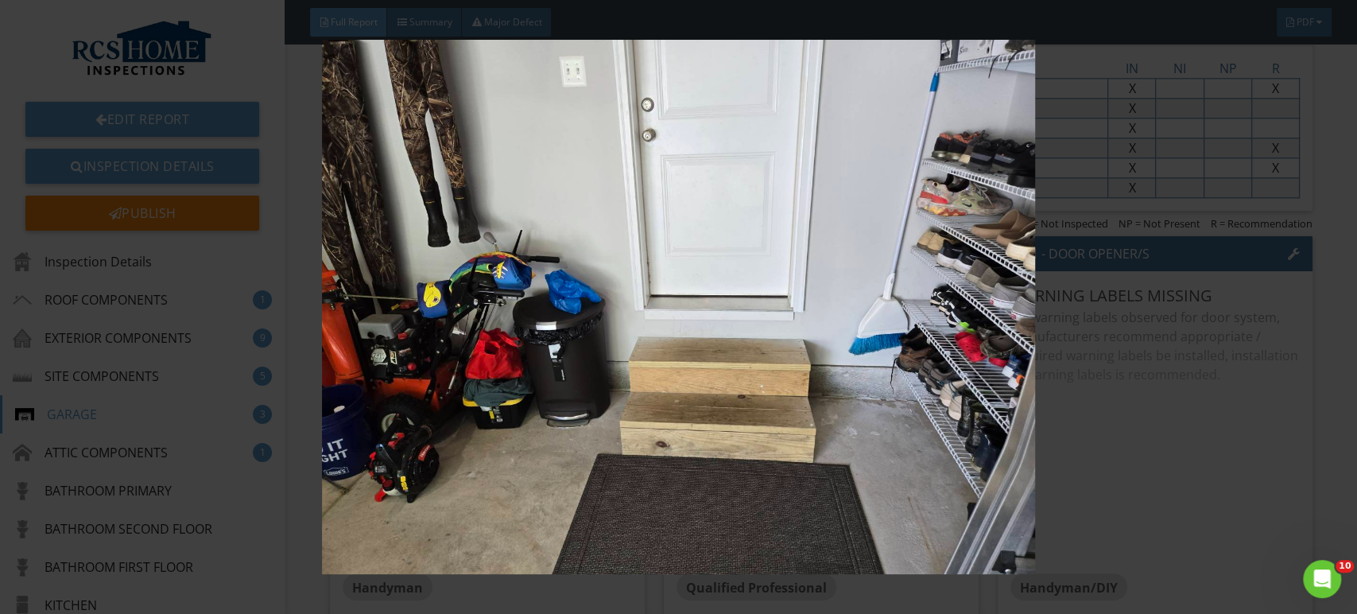
click at [1224, 420] on img at bounding box center [678, 307] width 1241 height 535
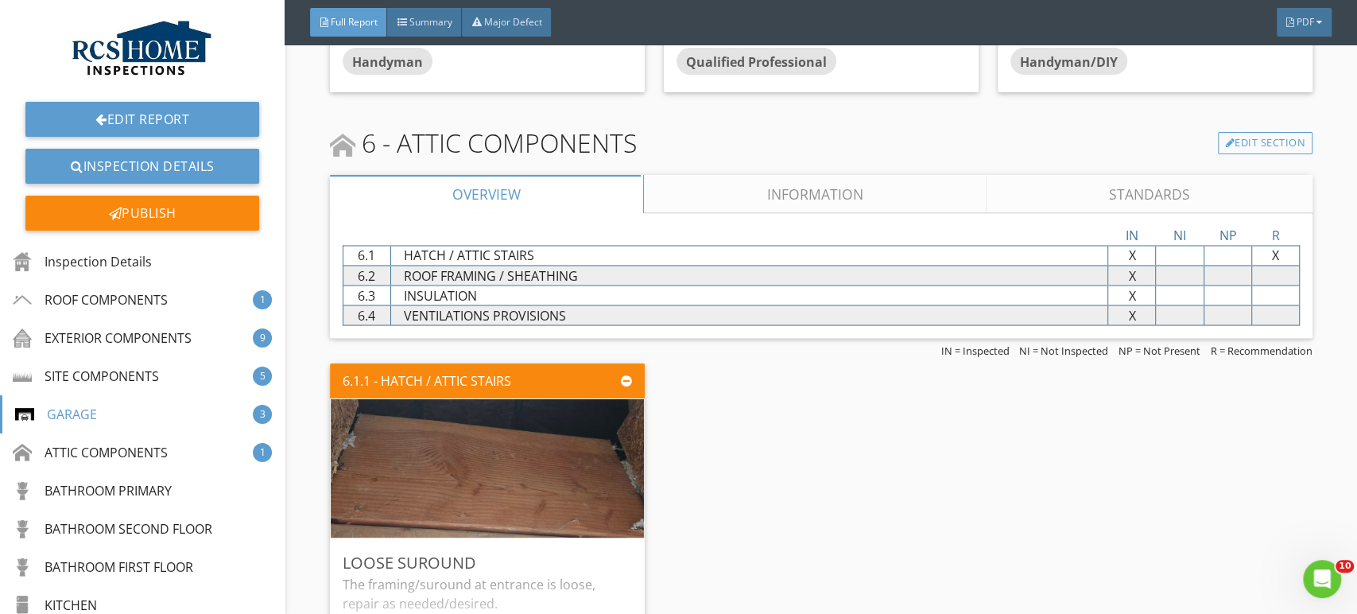
scroll to position [5833, 0]
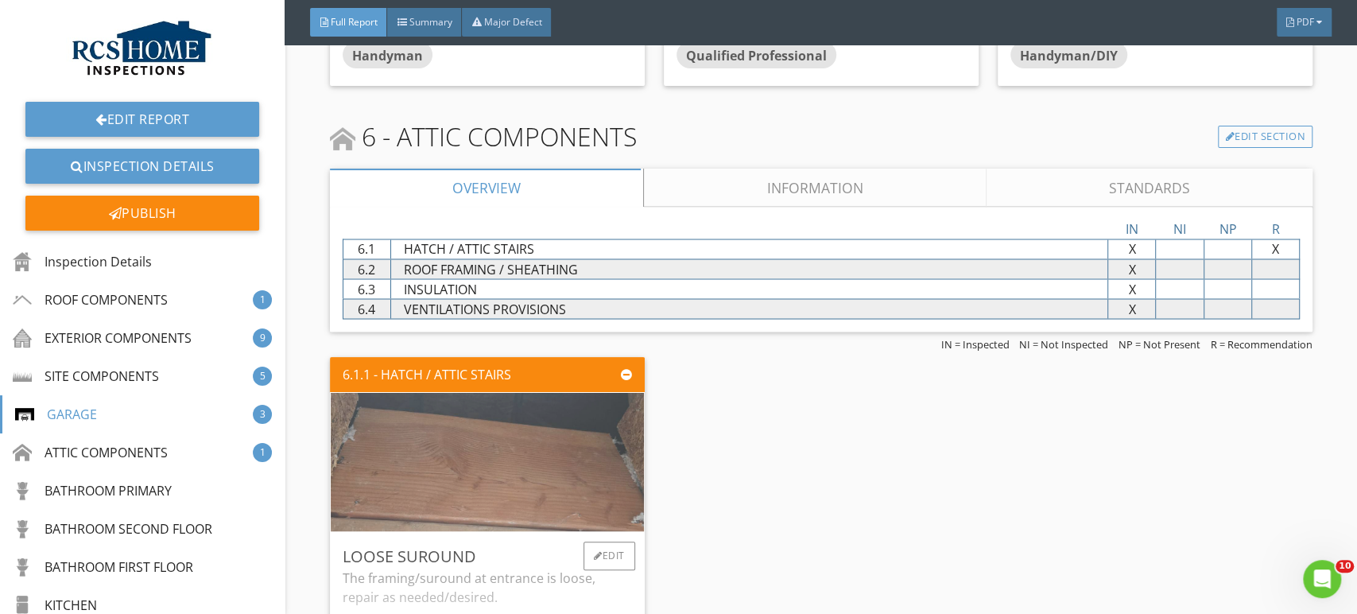
click at [495, 454] on img at bounding box center [487, 462] width 461 height 346
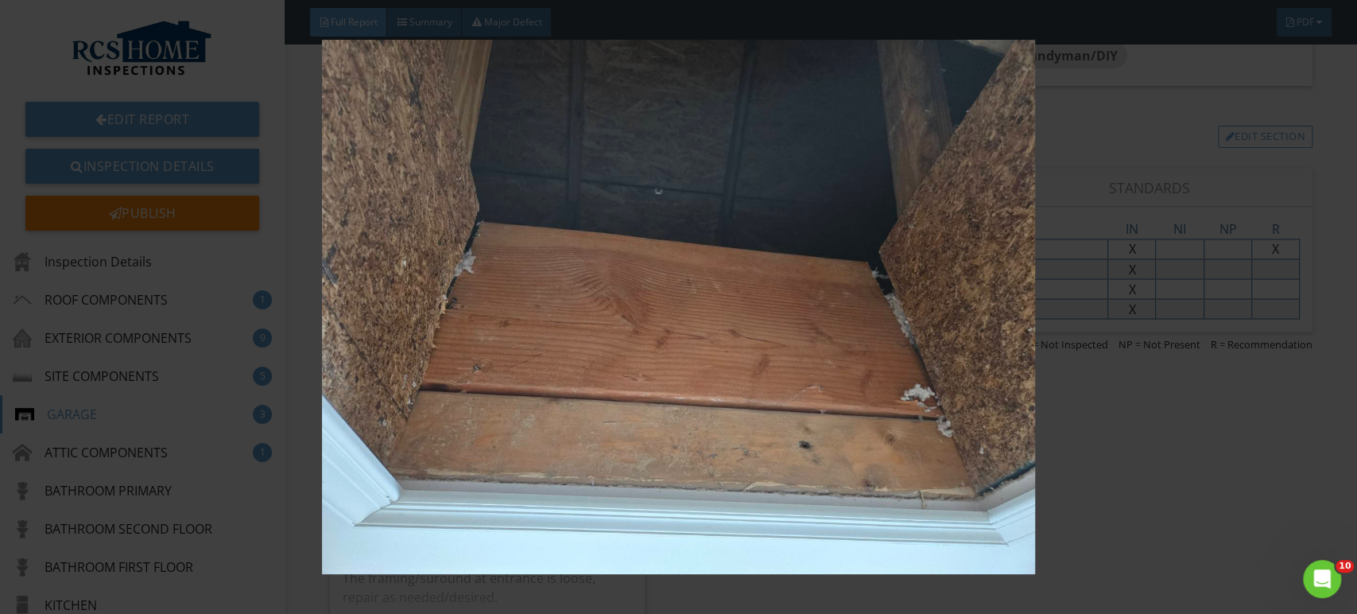
click at [1217, 448] on img at bounding box center [678, 307] width 1241 height 535
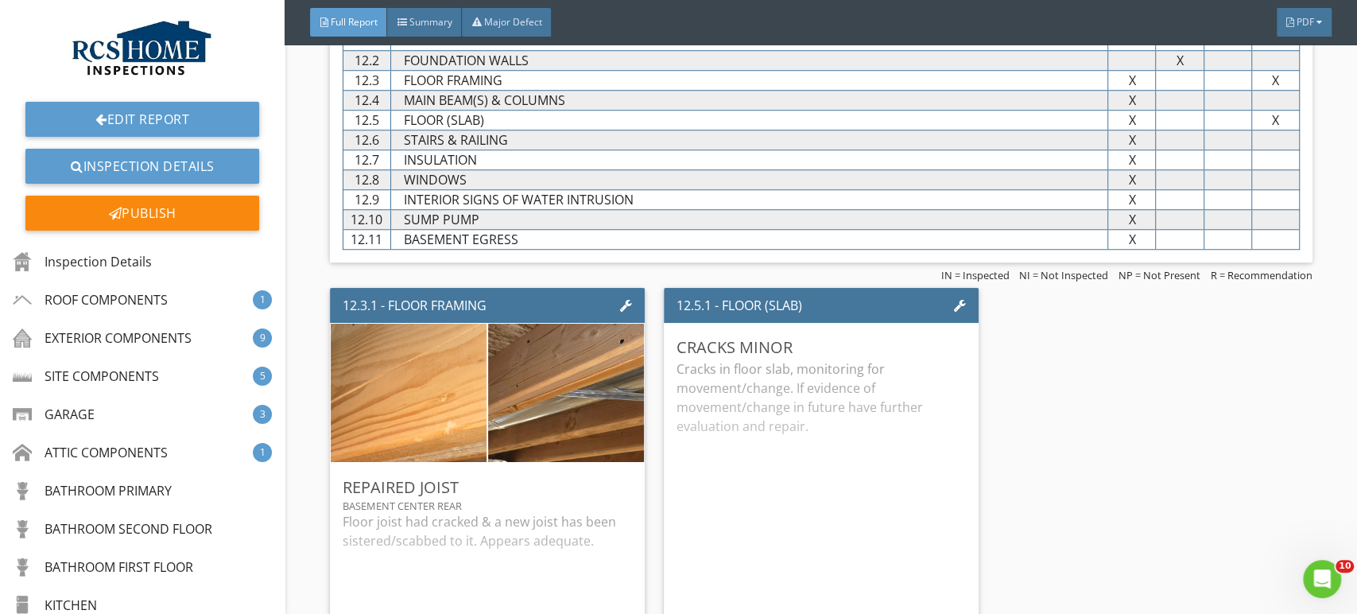
scroll to position [8987, 0]
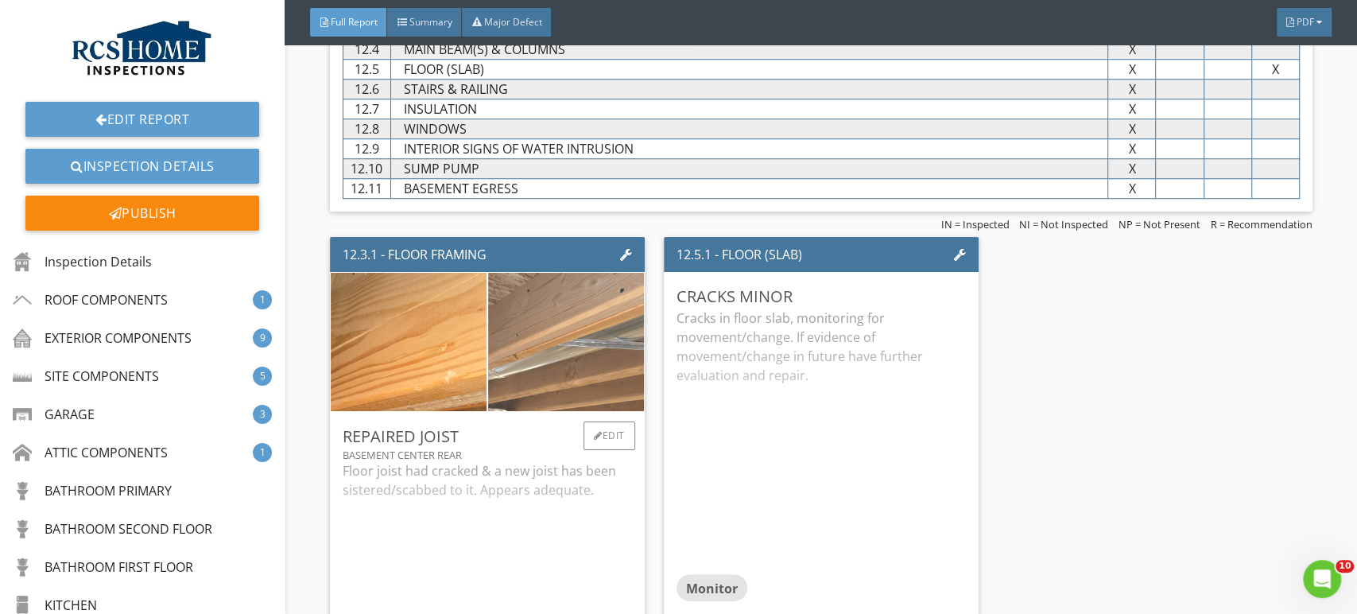
click at [566, 351] on img at bounding box center [566, 342] width 390 height 293
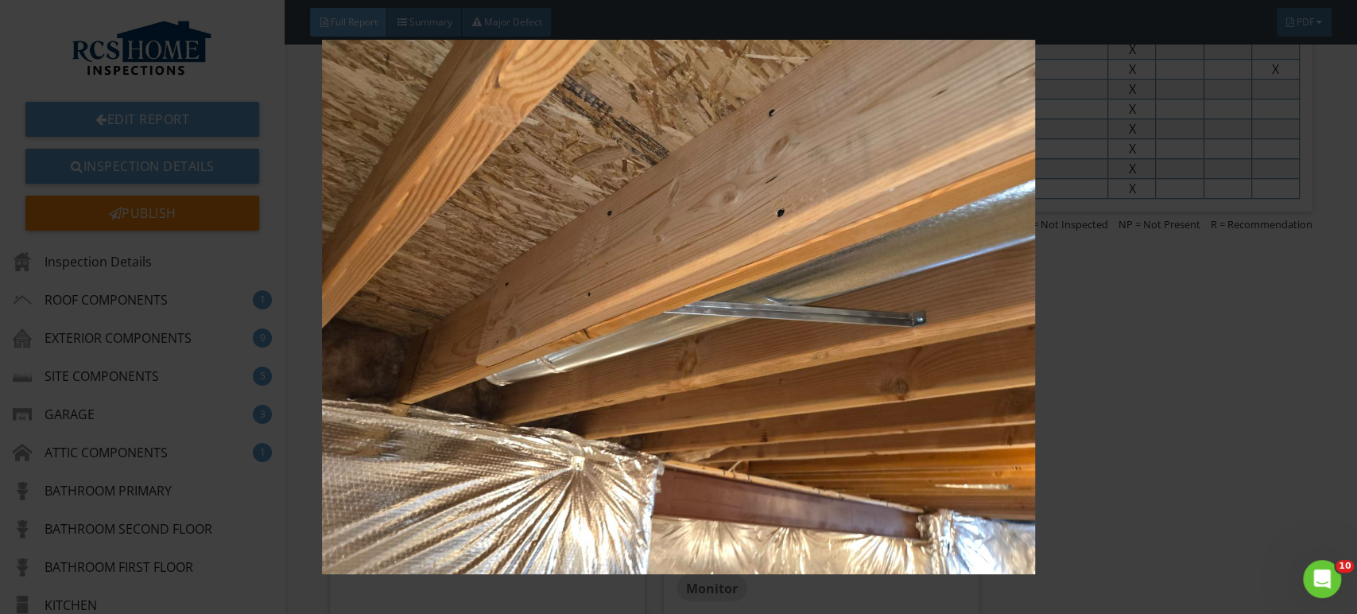
click at [1225, 377] on img at bounding box center [678, 307] width 1241 height 535
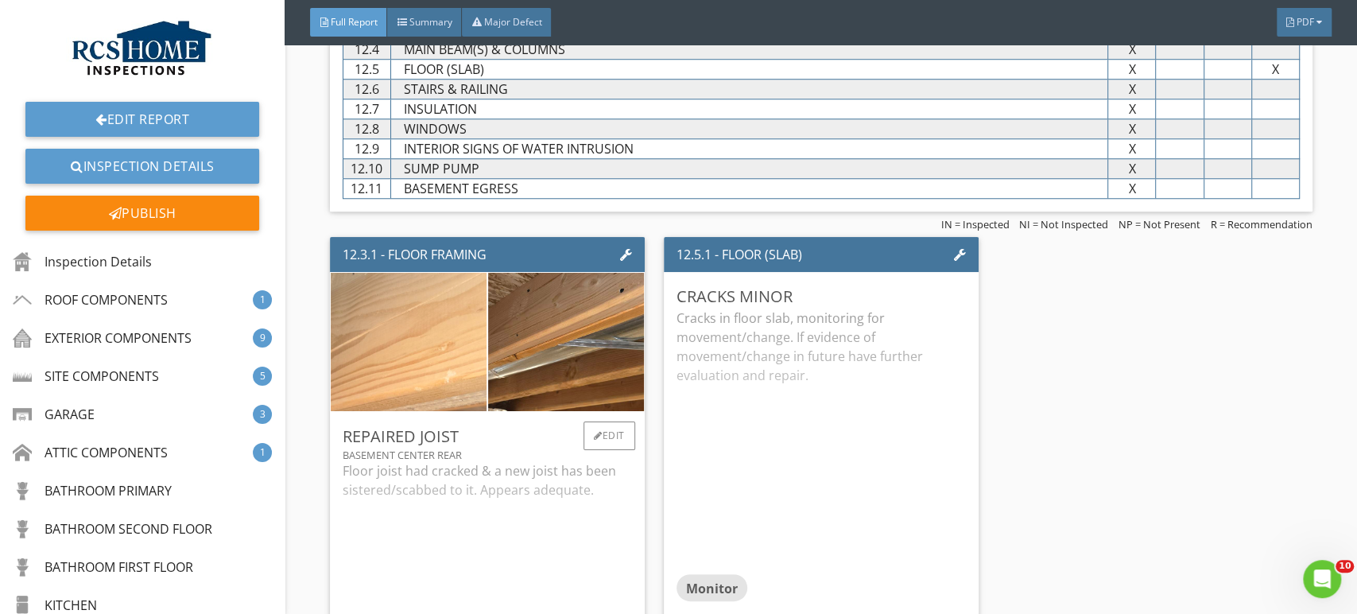
click at [419, 336] on img at bounding box center [409, 342] width 390 height 293
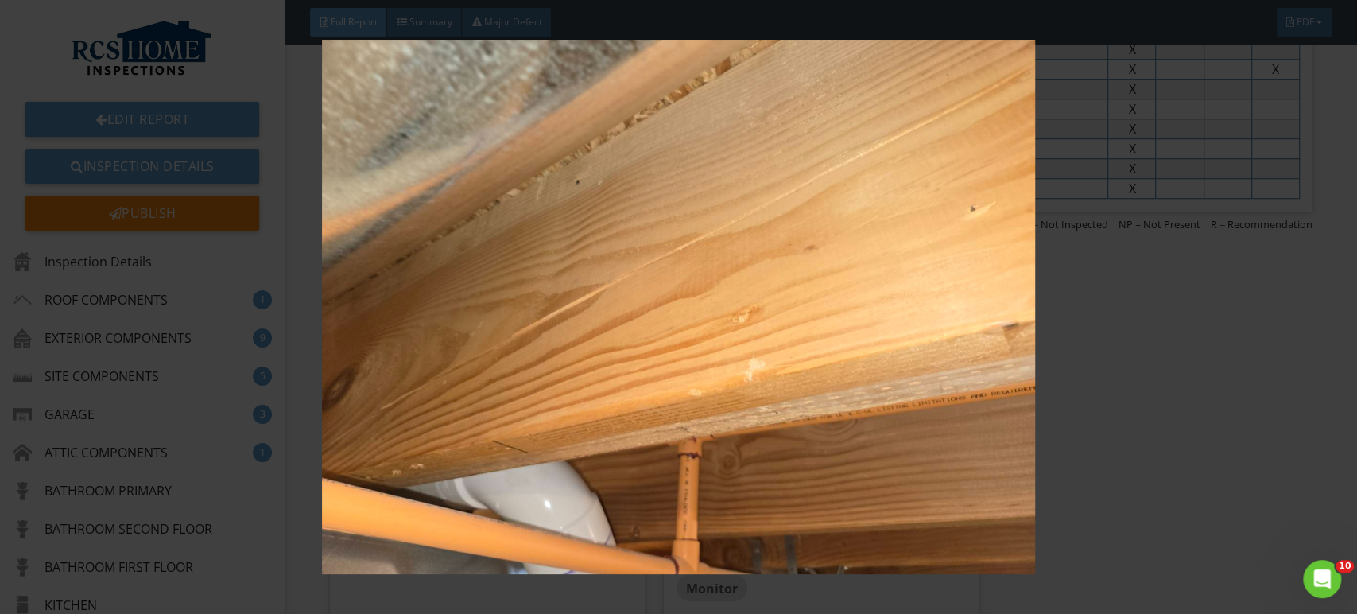
click at [1177, 451] on img at bounding box center [678, 307] width 1241 height 535
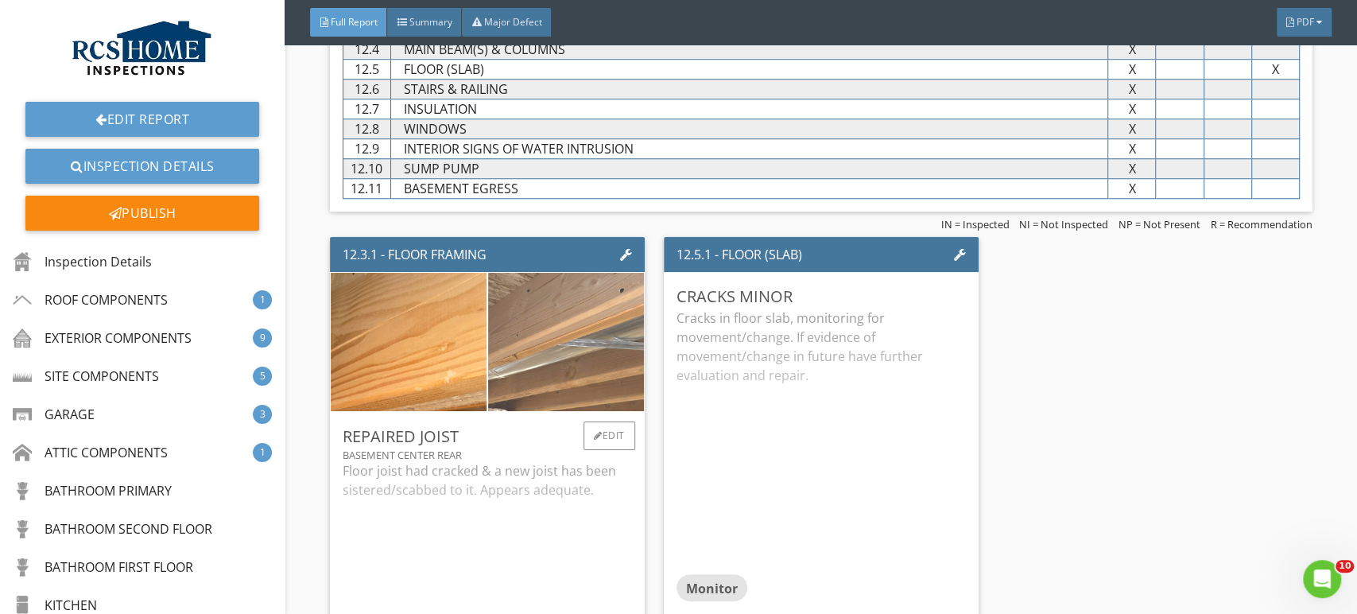
click at [572, 352] on img at bounding box center [566, 342] width 390 height 293
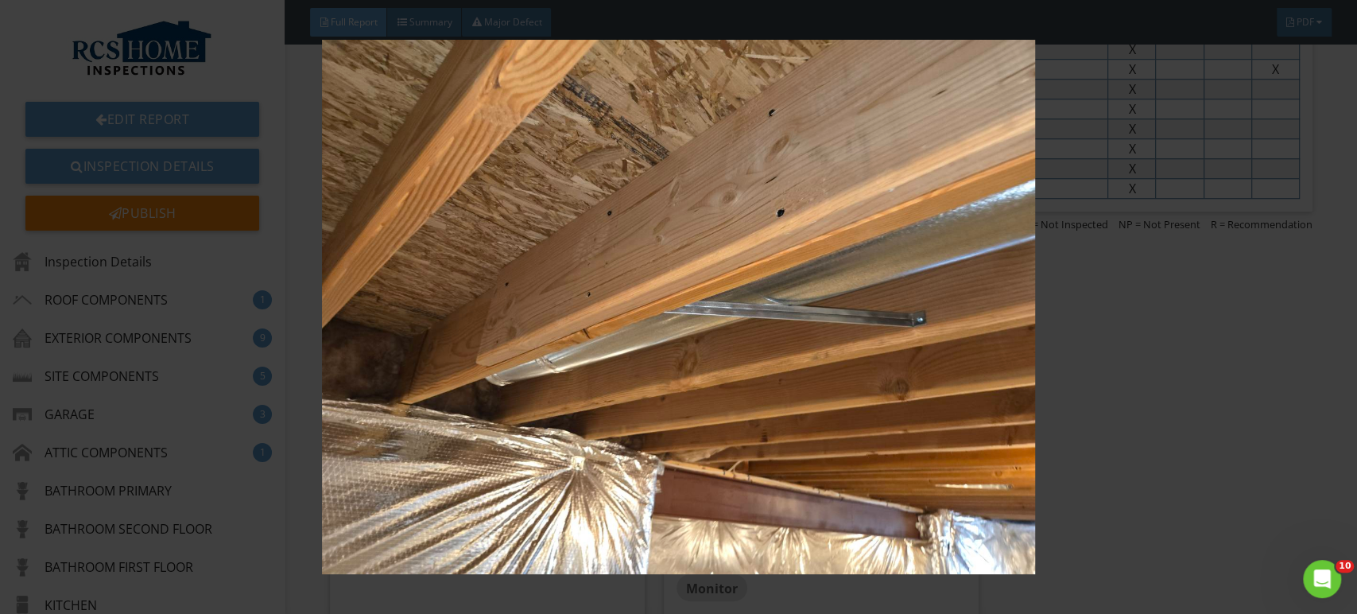
click at [1208, 436] on img at bounding box center [678, 307] width 1241 height 535
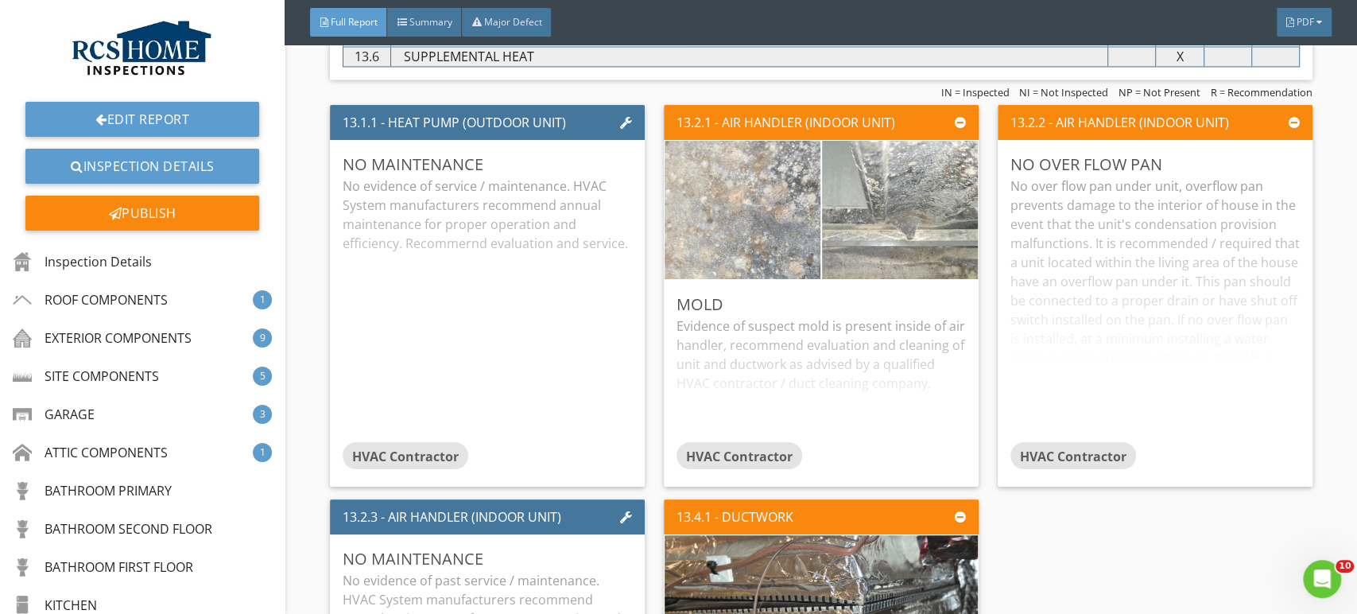
scroll to position [9733, 0]
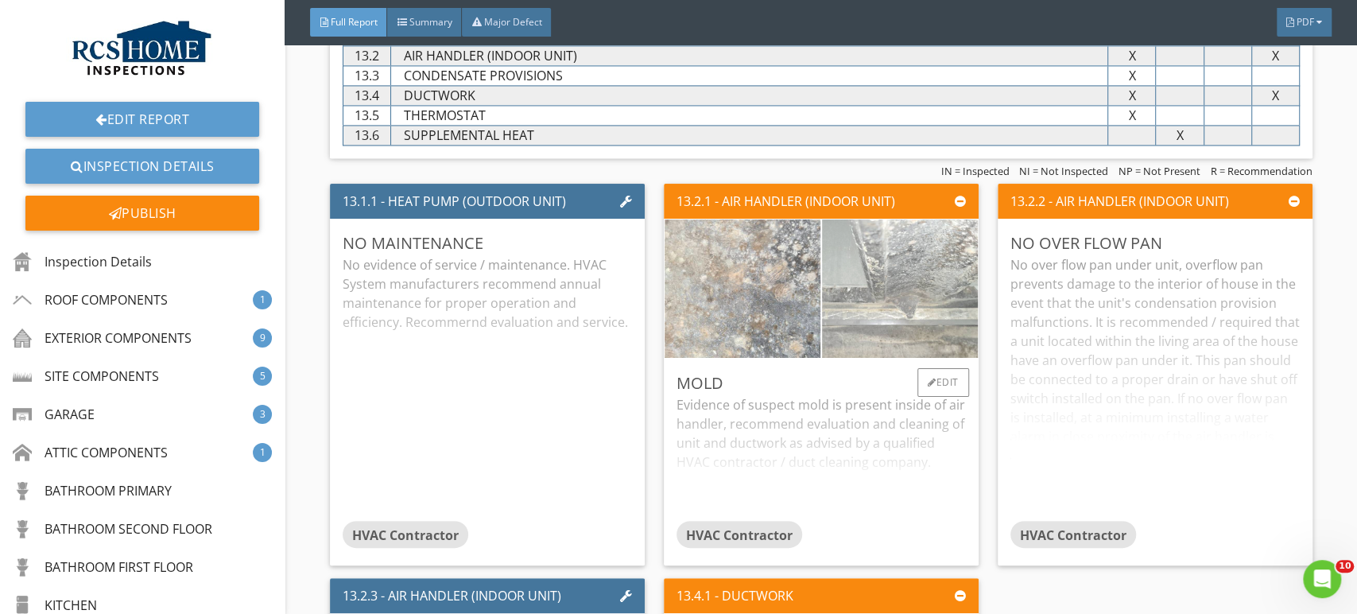
click at [892, 291] on img at bounding box center [900, 288] width 390 height 293
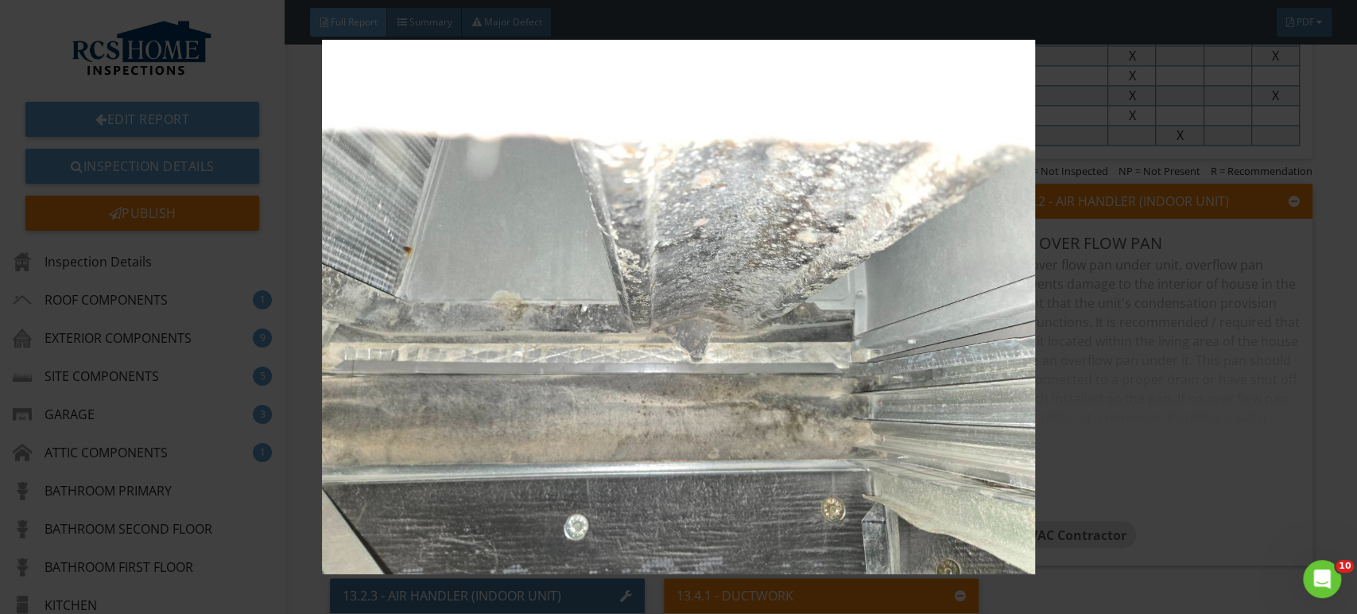
click at [1224, 443] on img at bounding box center [678, 307] width 1241 height 535
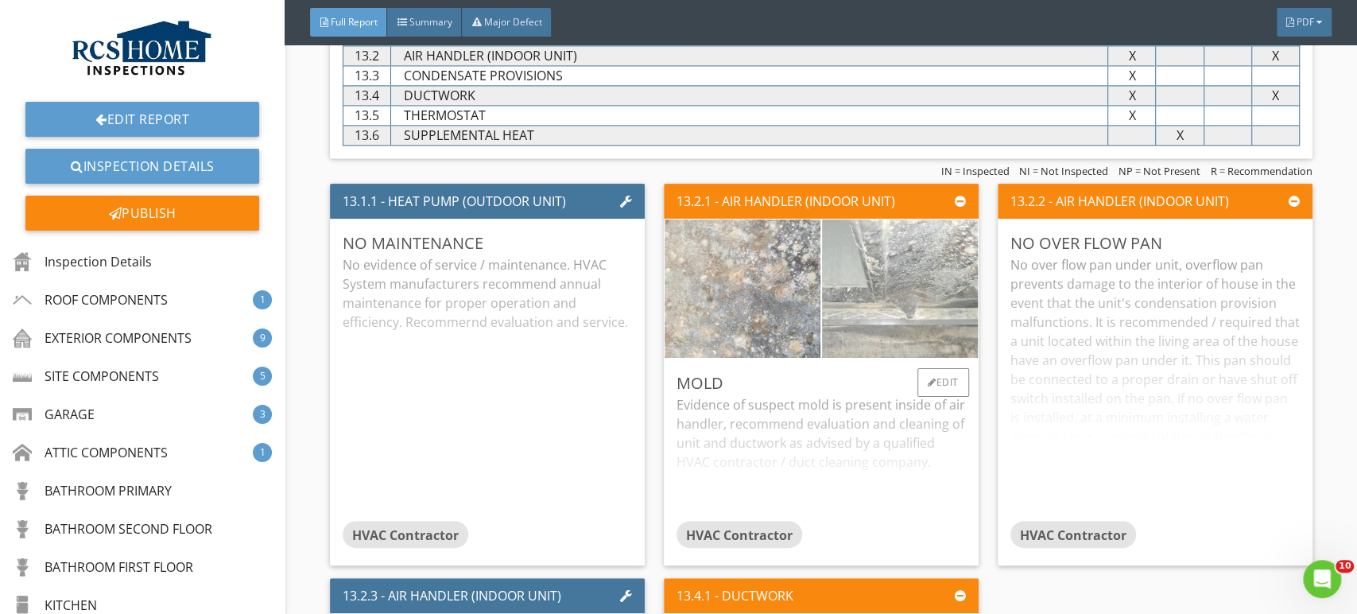
click at [910, 279] on img at bounding box center [900, 288] width 390 height 293
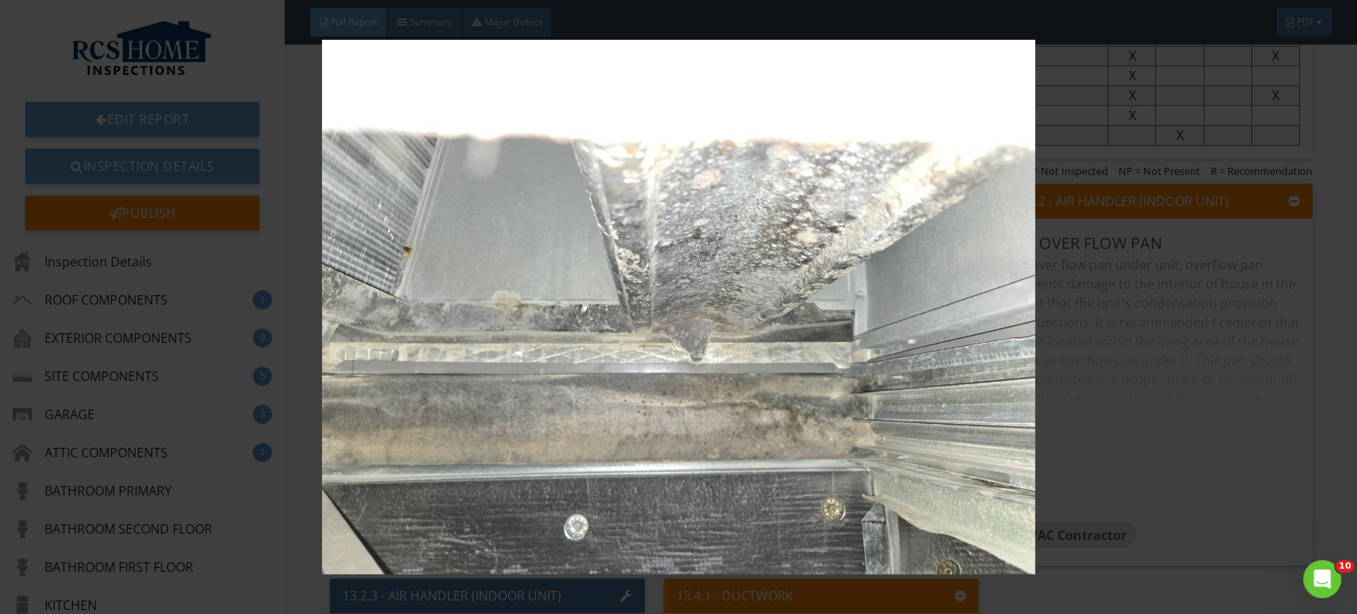
click at [1231, 439] on img at bounding box center [678, 307] width 1241 height 535
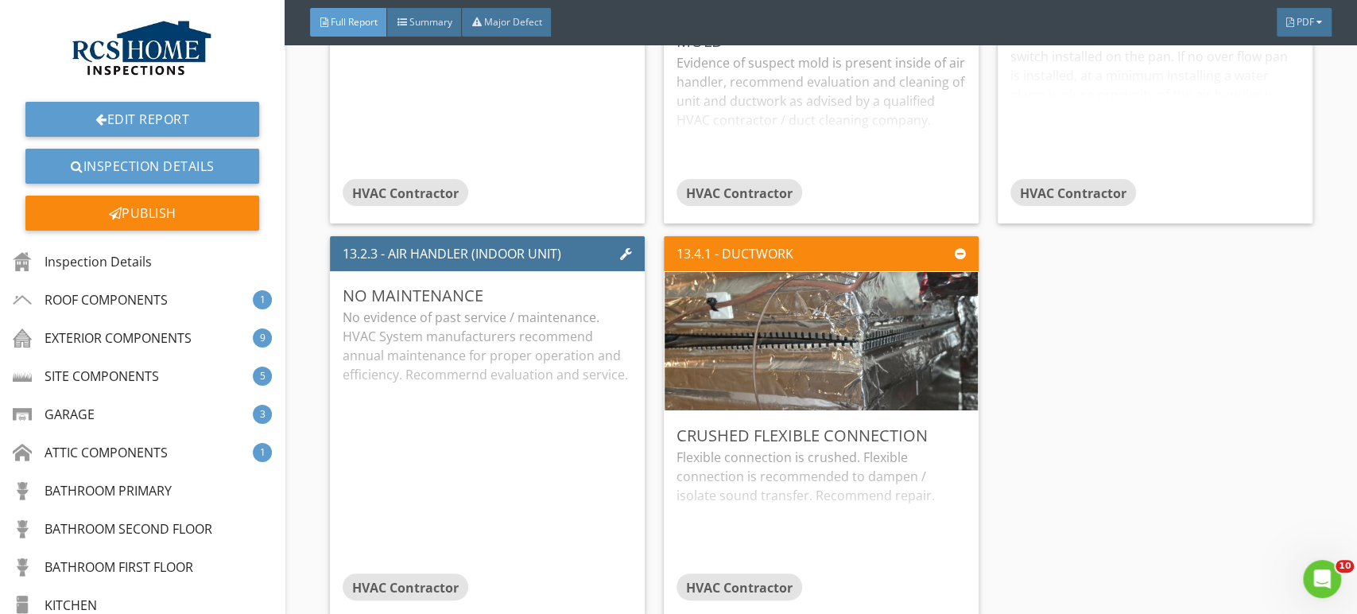
scroll to position [10083, 0]
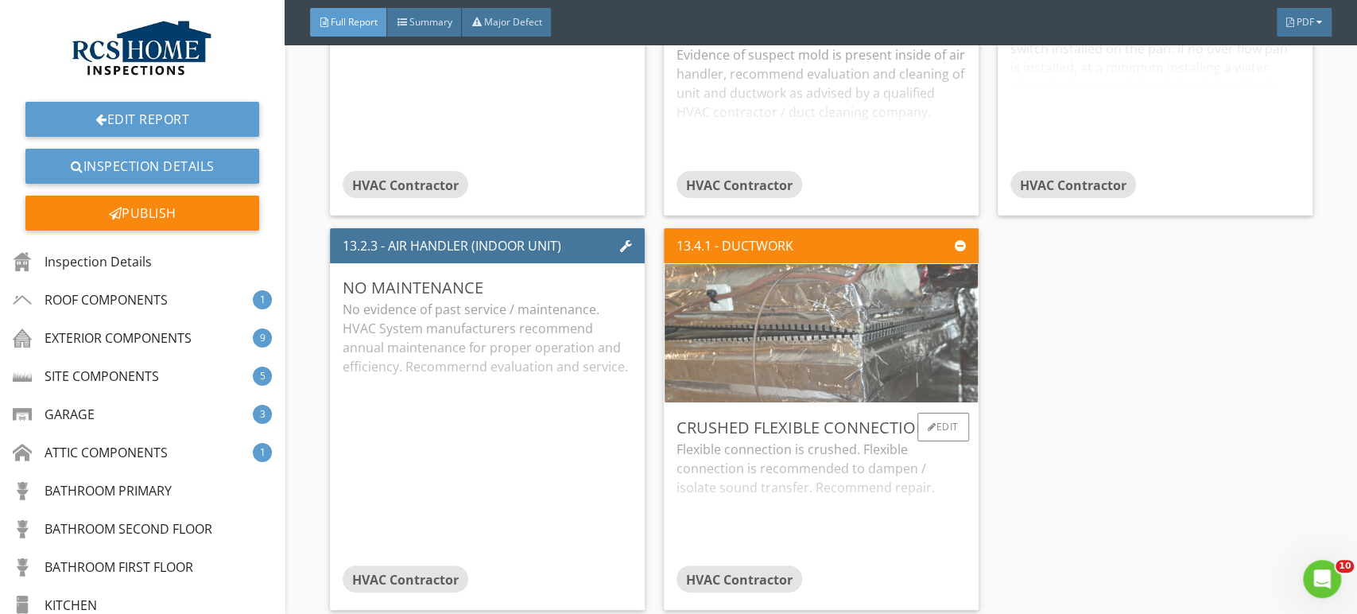
click at [779, 333] on img at bounding box center [821, 334] width 461 height 346
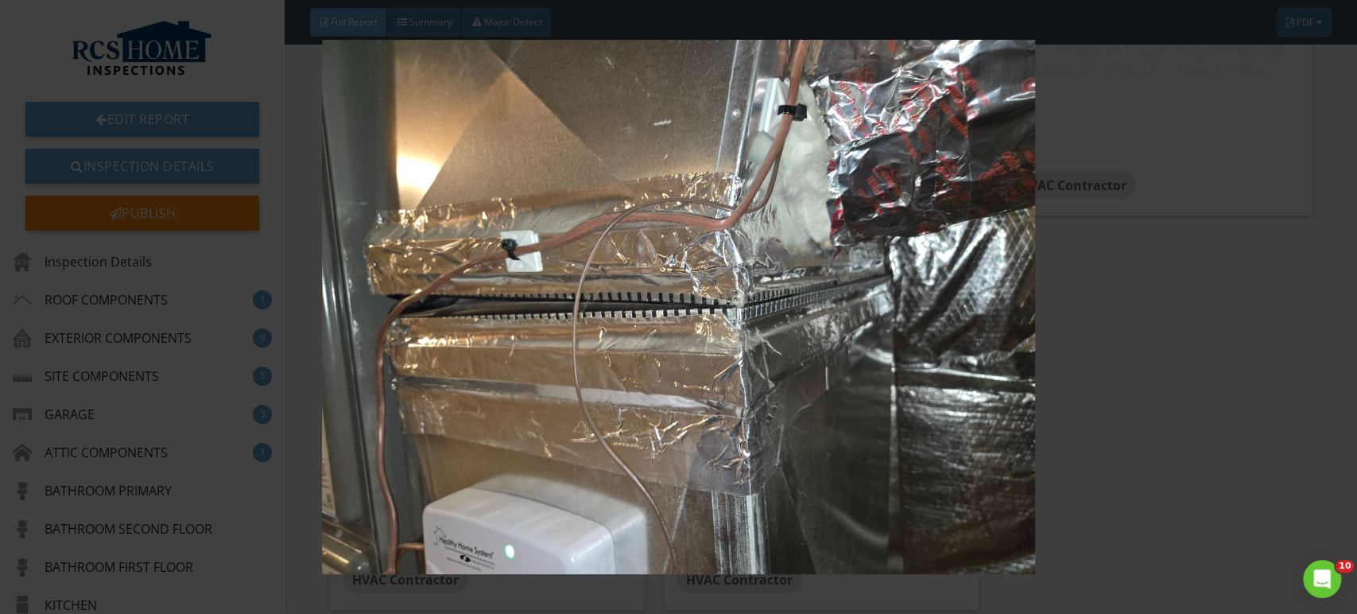
click at [1212, 420] on img at bounding box center [678, 307] width 1241 height 535
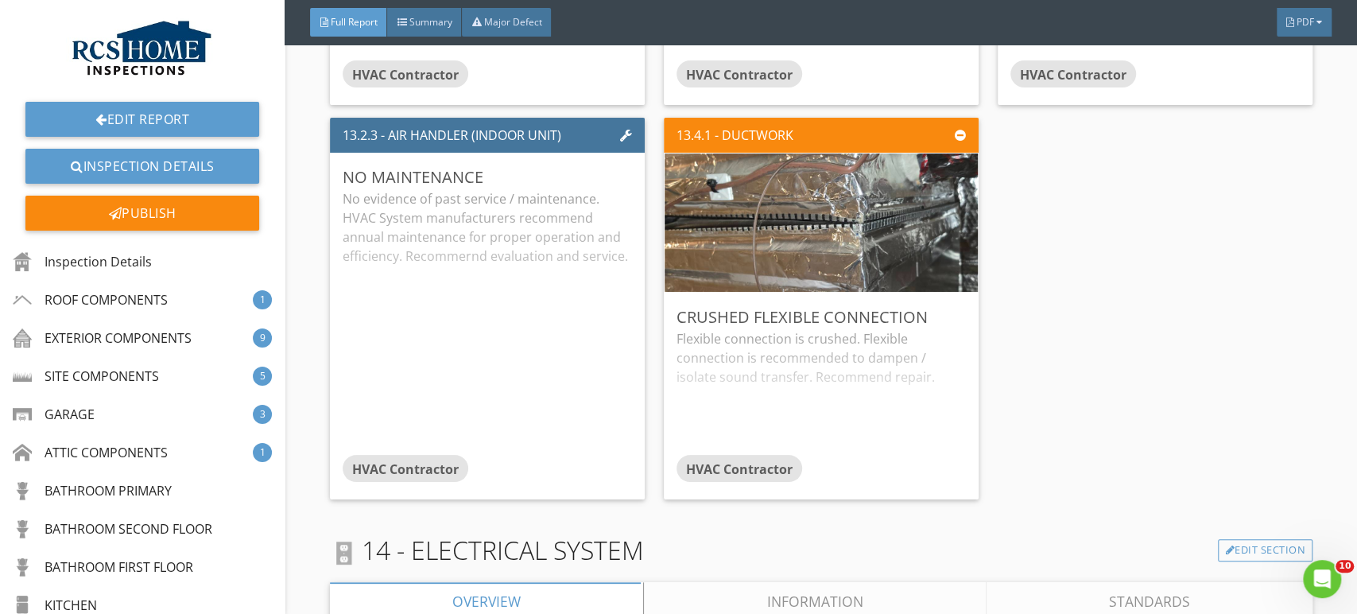
scroll to position [10124, 0]
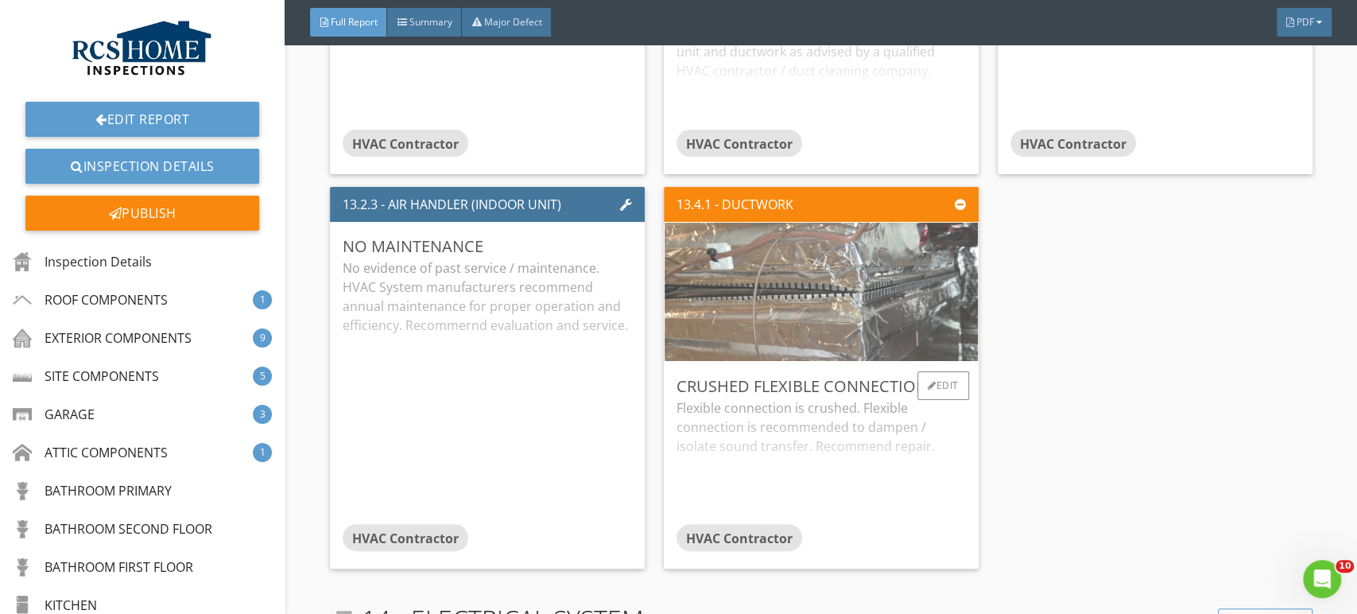
click at [809, 288] on img at bounding box center [821, 292] width 461 height 346
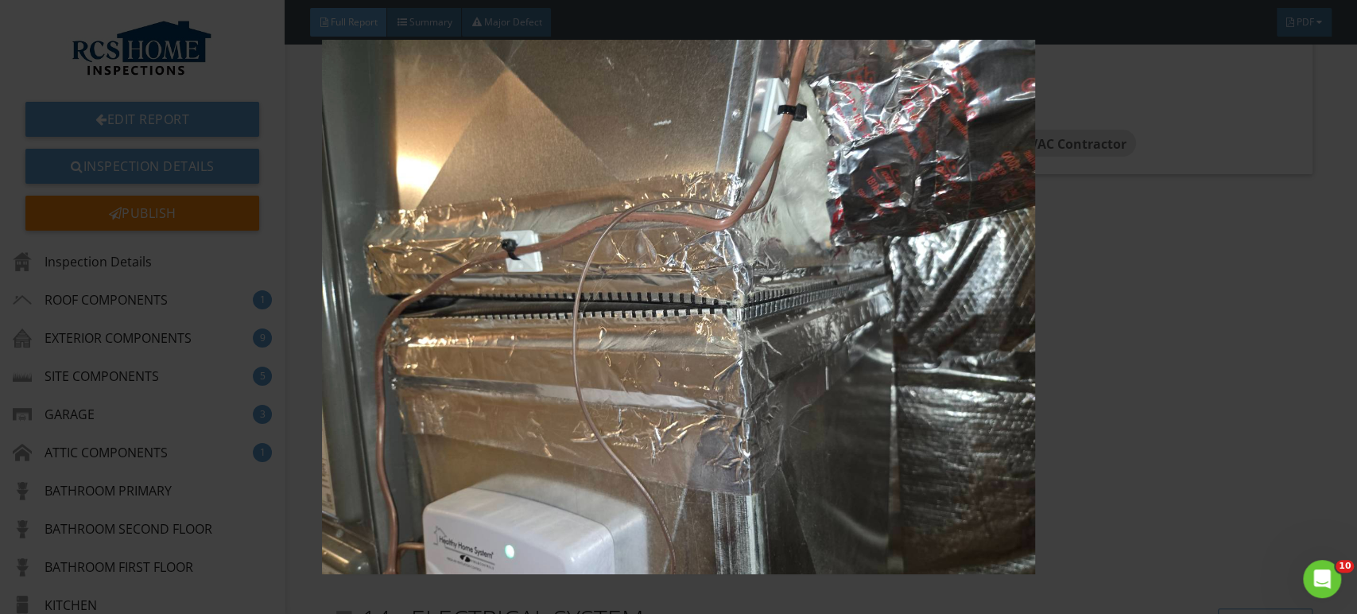
click at [1150, 428] on img at bounding box center [678, 307] width 1241 height 535
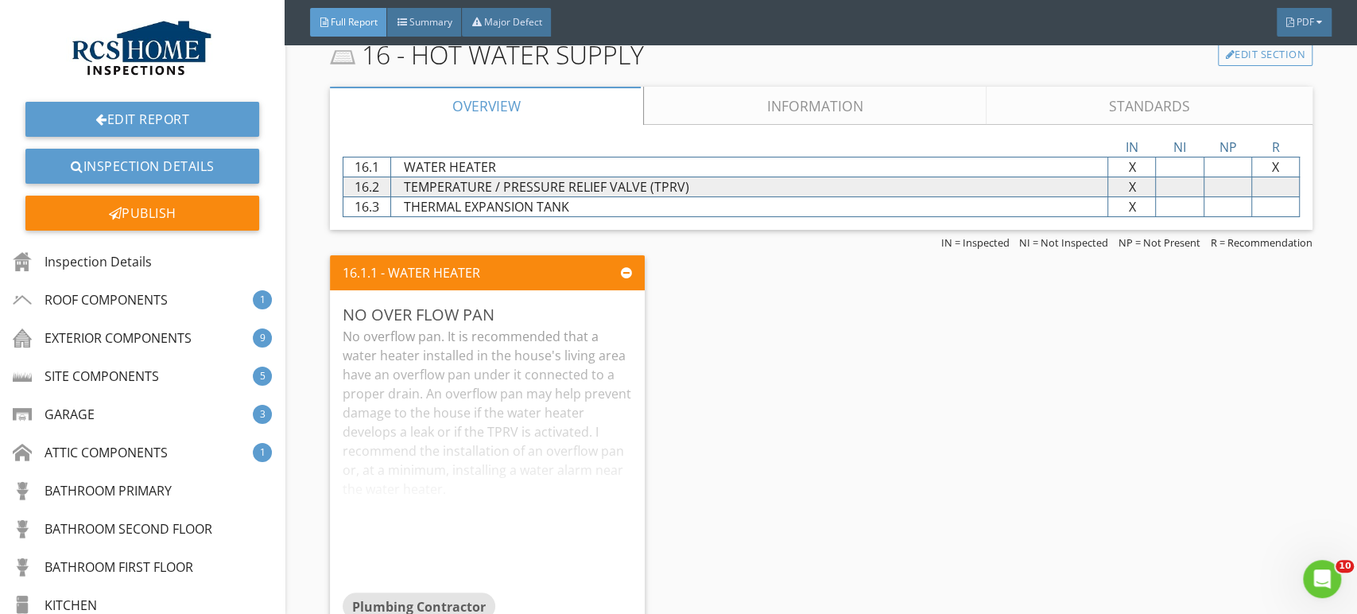
scroll to position [12191, 0]
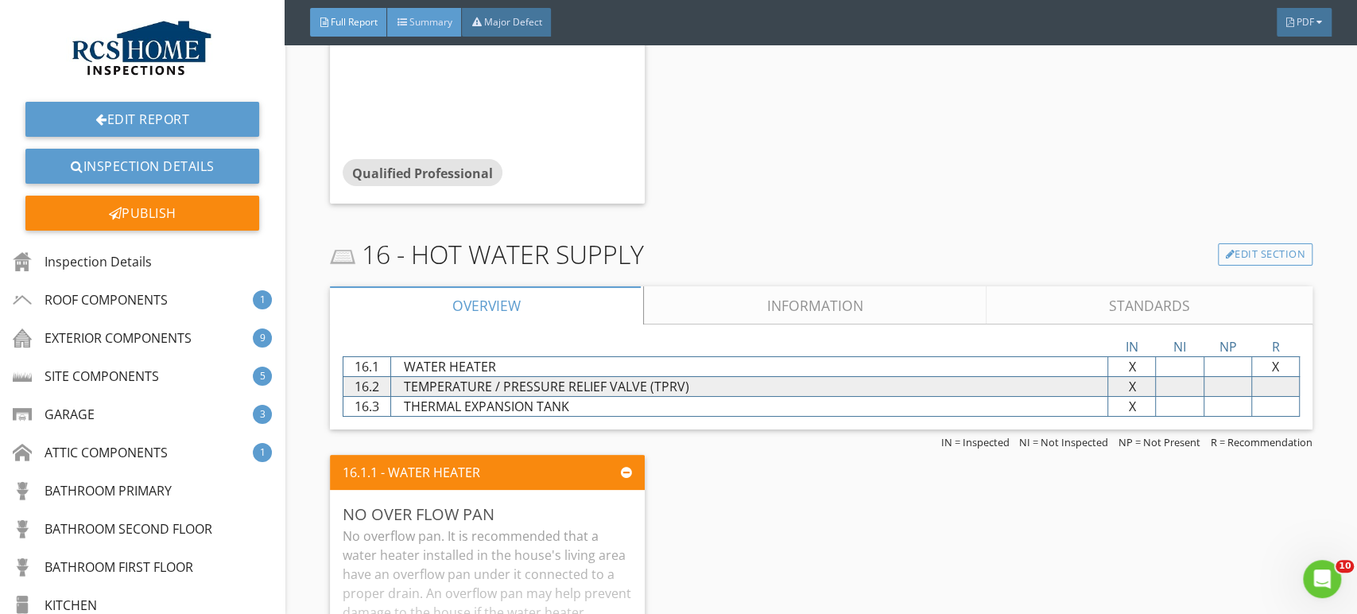
click at [416, 25] on span "Summary" at bounding box center [430, 22] width 43 height 14
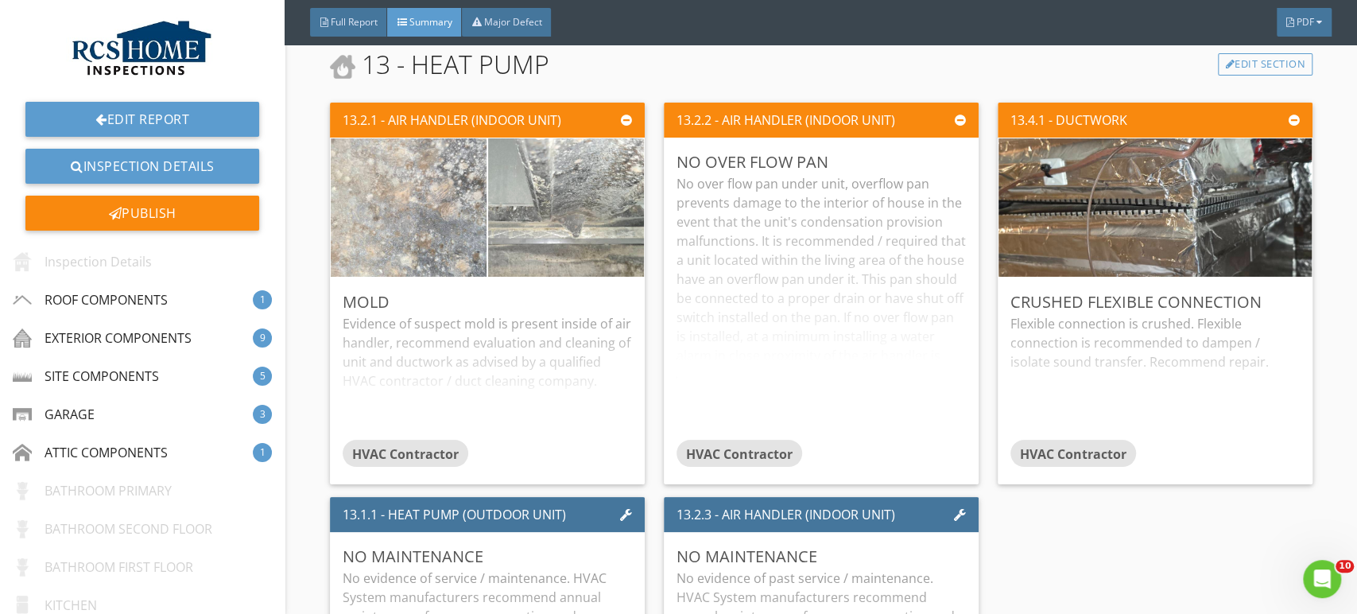
scroll to position [4859, 0]
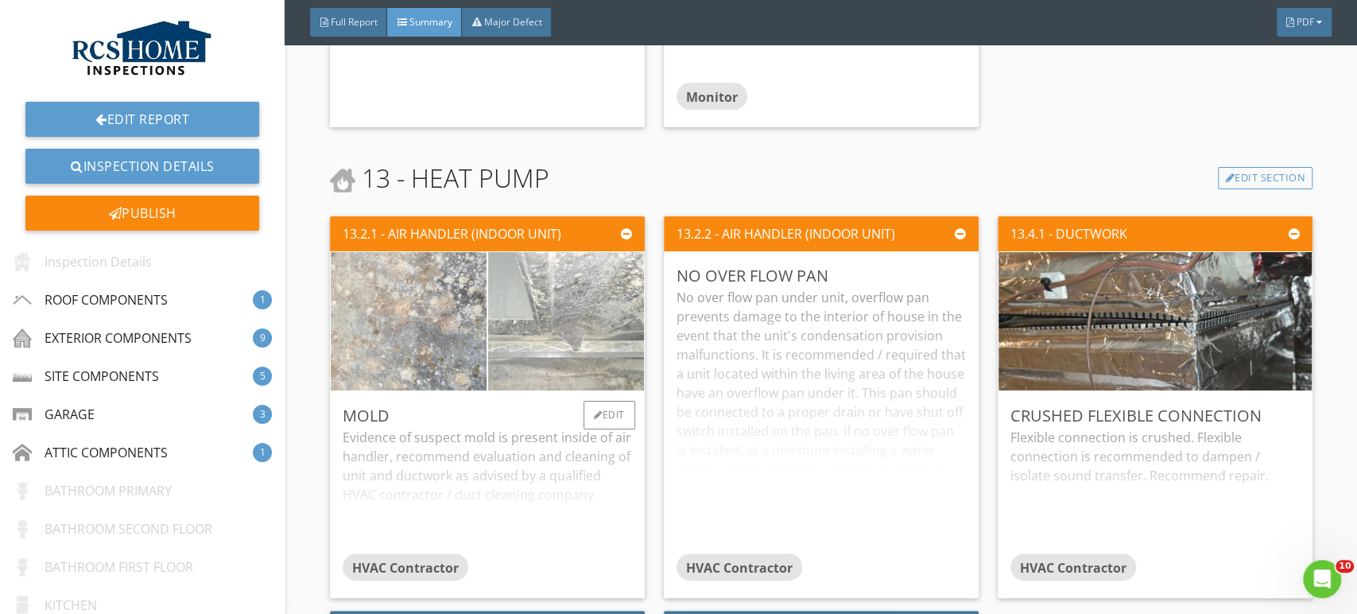
click at [588, 320] on img at bounding box center [566, 321] width 390 height 293
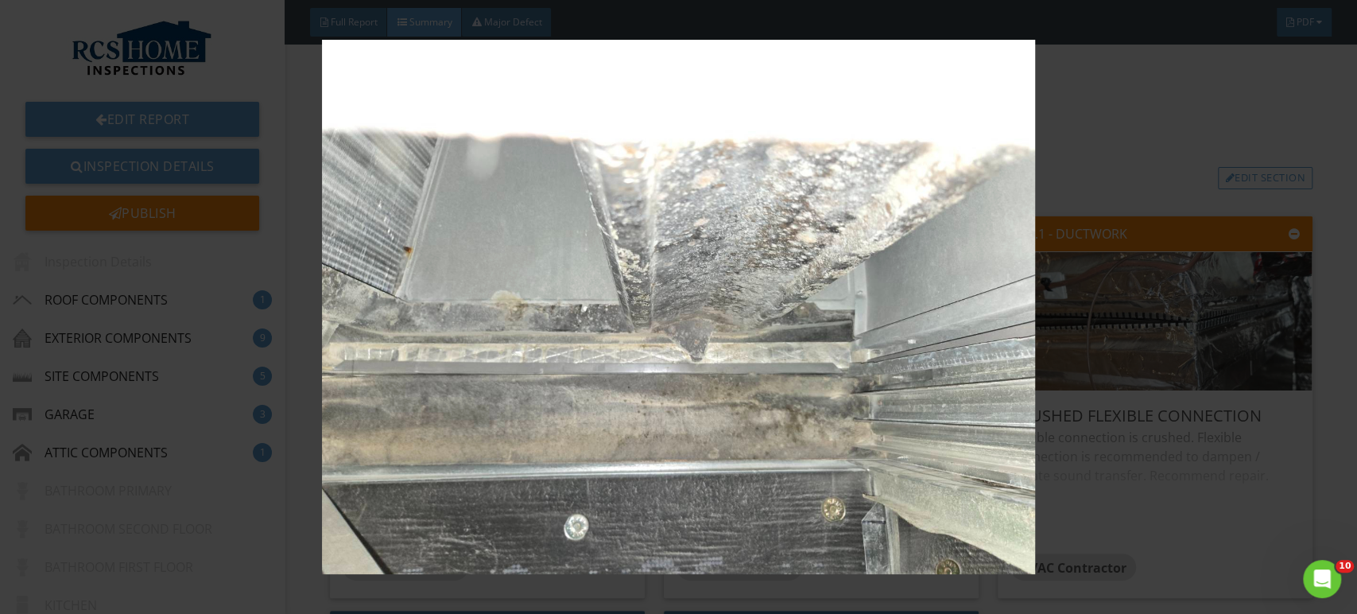
click at [1311, 501] on div at bounding box center [678, 307] width 1357 height 614
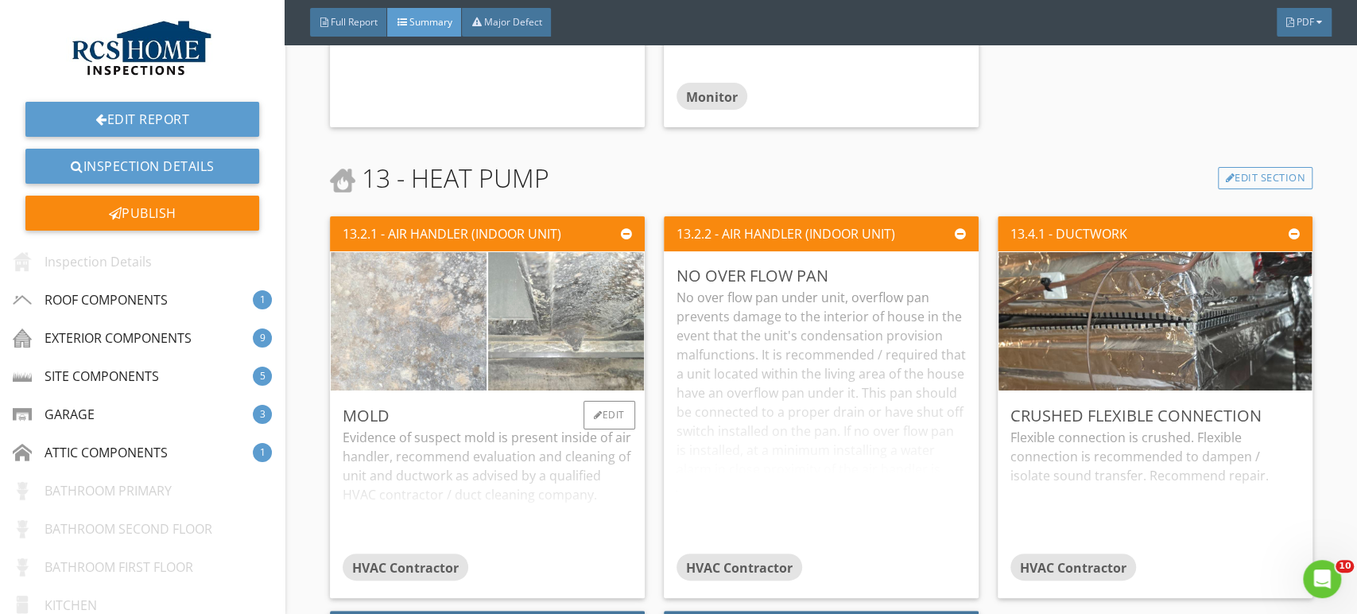
click at [423, 299] on img at bounding box center [409, 321] width 390 height 292
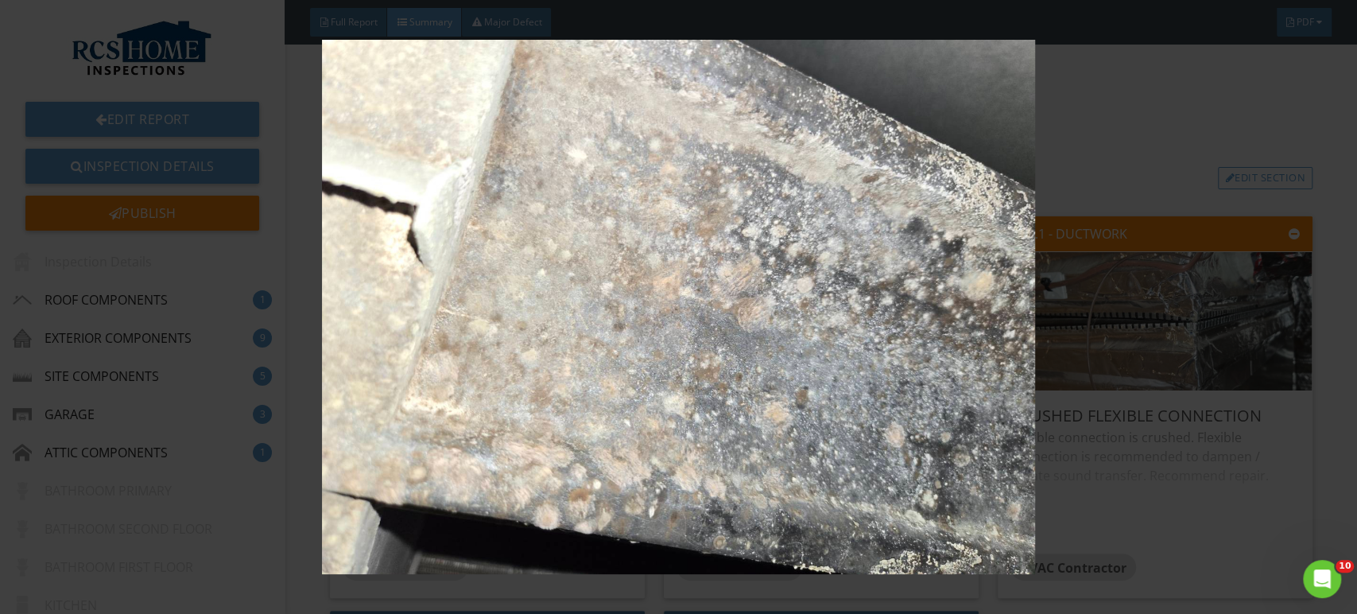
click at [1306, 134] on div at bounding box center [678, 307] width 1357 height 614
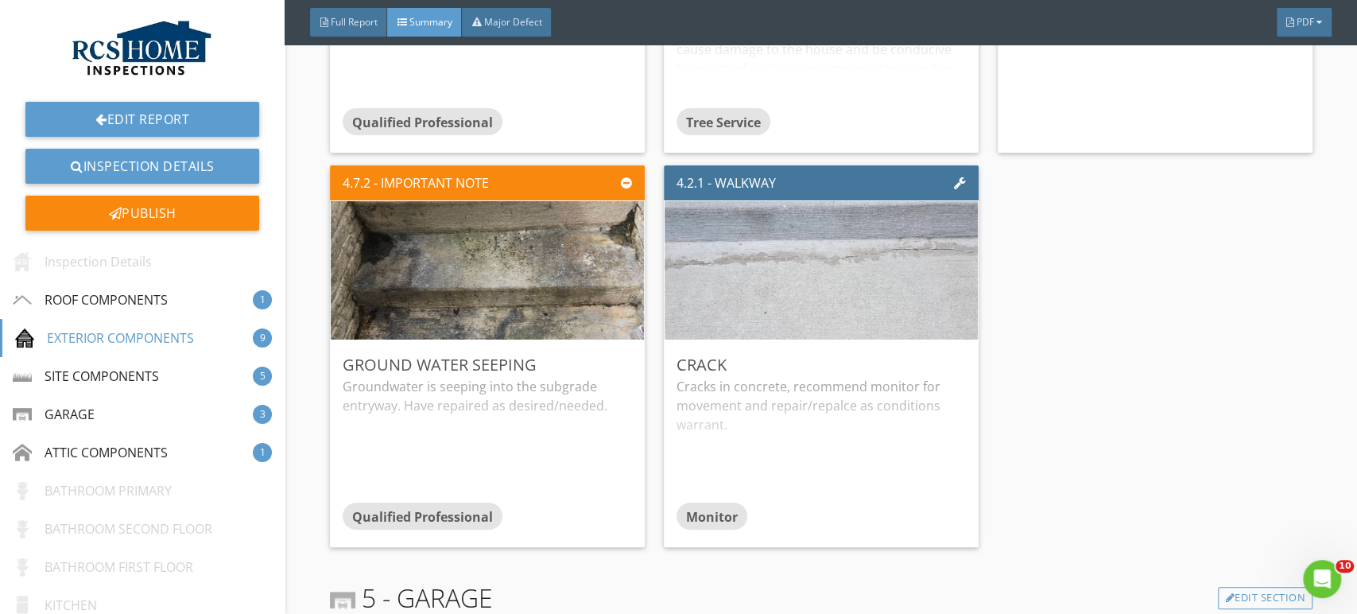
scroll to position [0, 0]
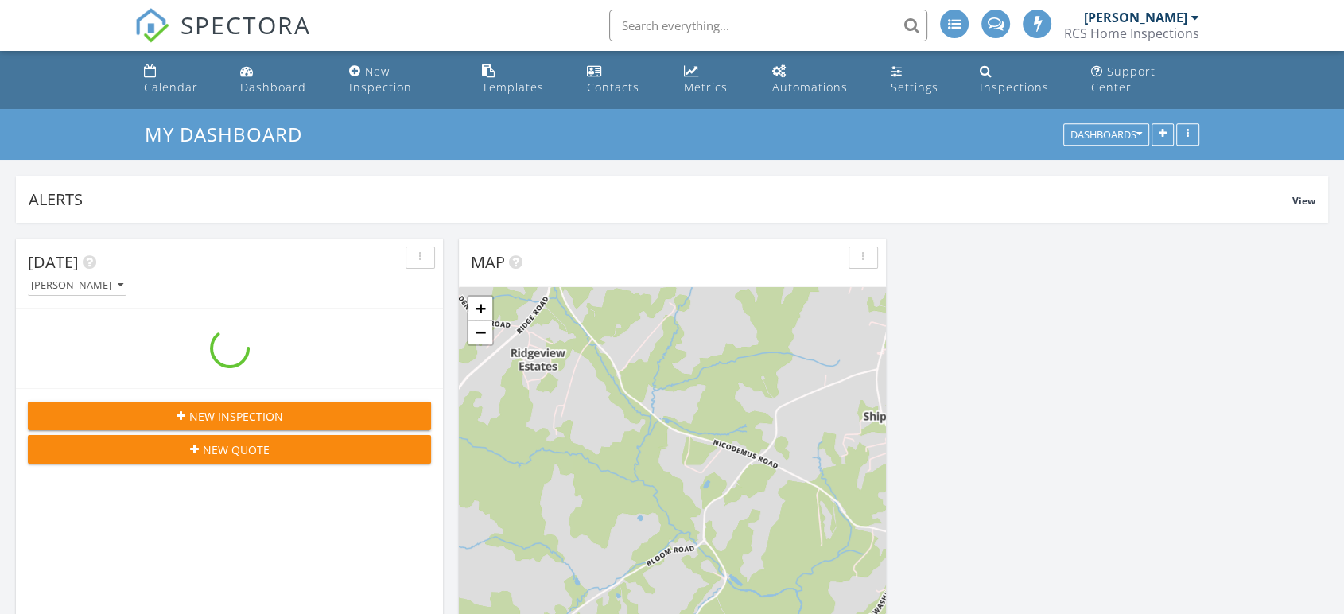
scroll to position [1475, 1371]
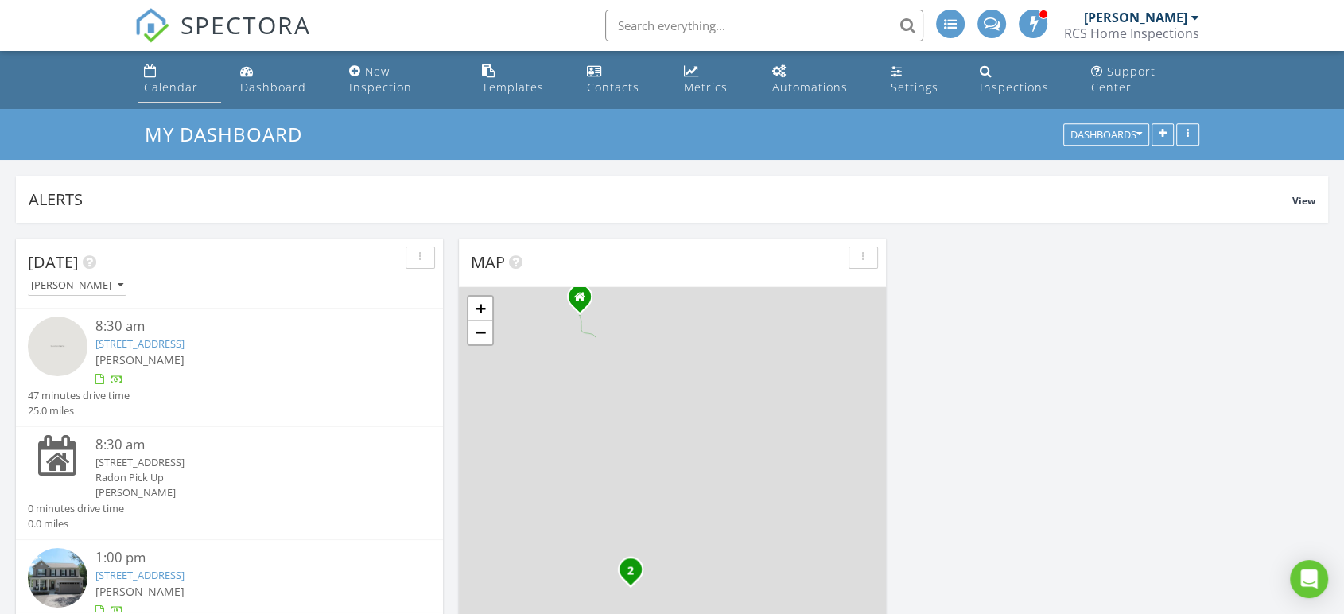
click at [190, 80] on div "Calendar" at bounding box center [171, 87] width 54 height 15
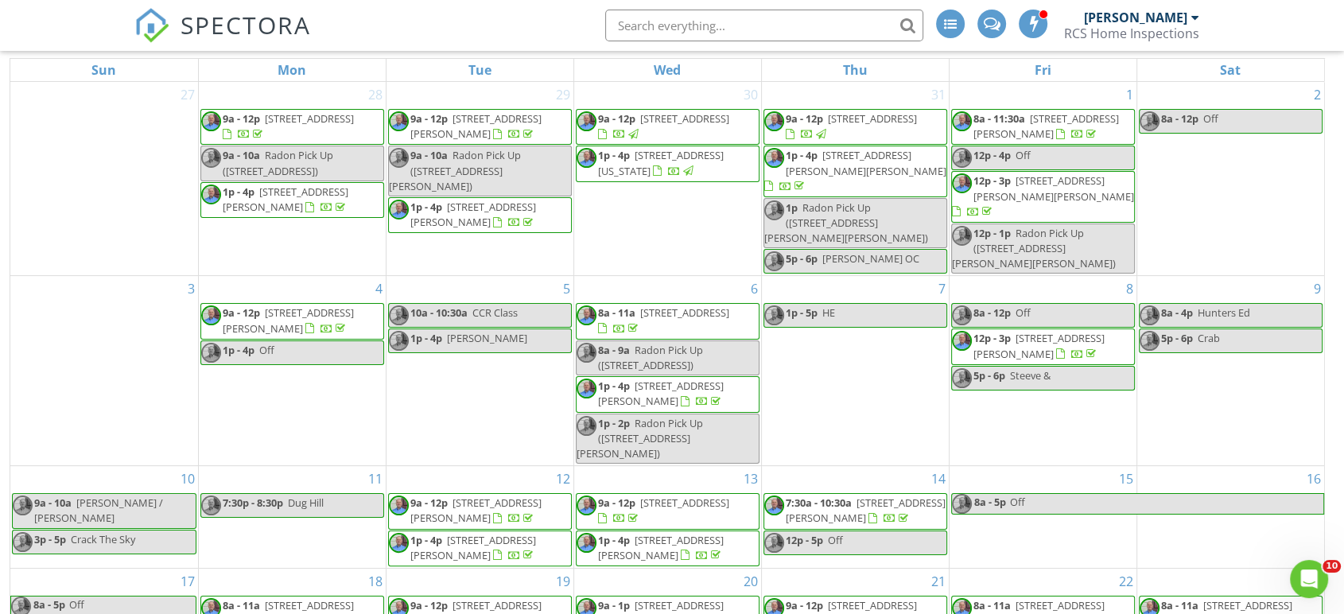
scroll to position [126, 0]
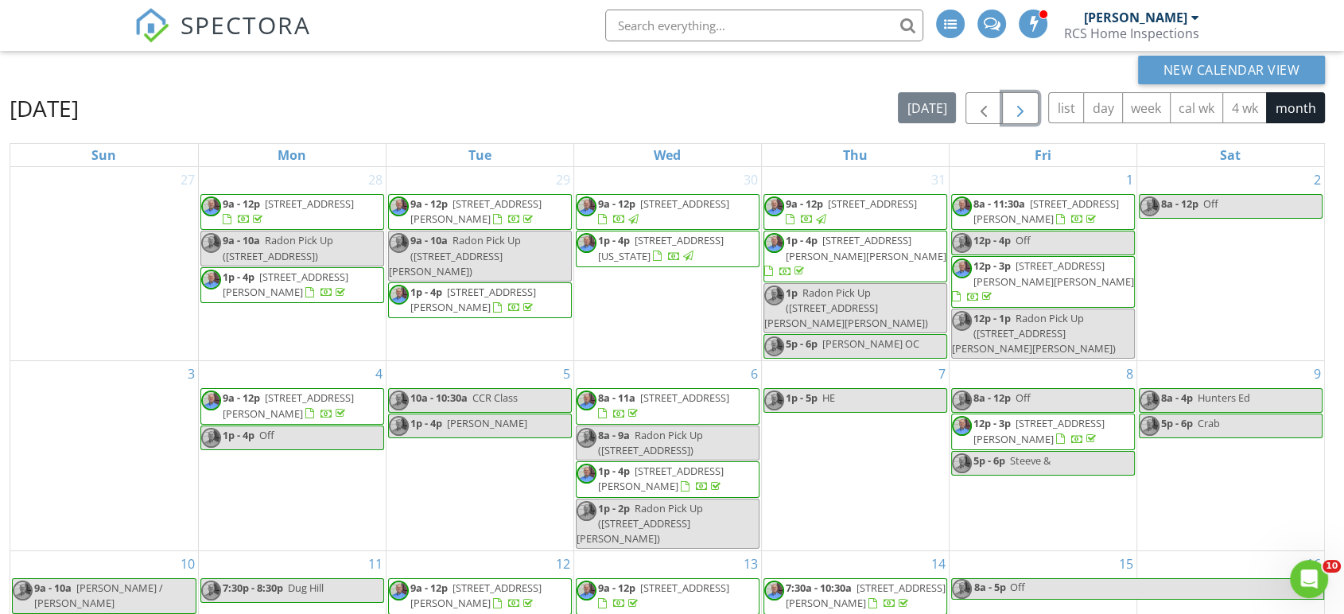
click at [1030, 99] on span "button" at bounding box center [1020, 108] width 19 height 19
